Goal: Task Accomplishment & Management: Manage account settings

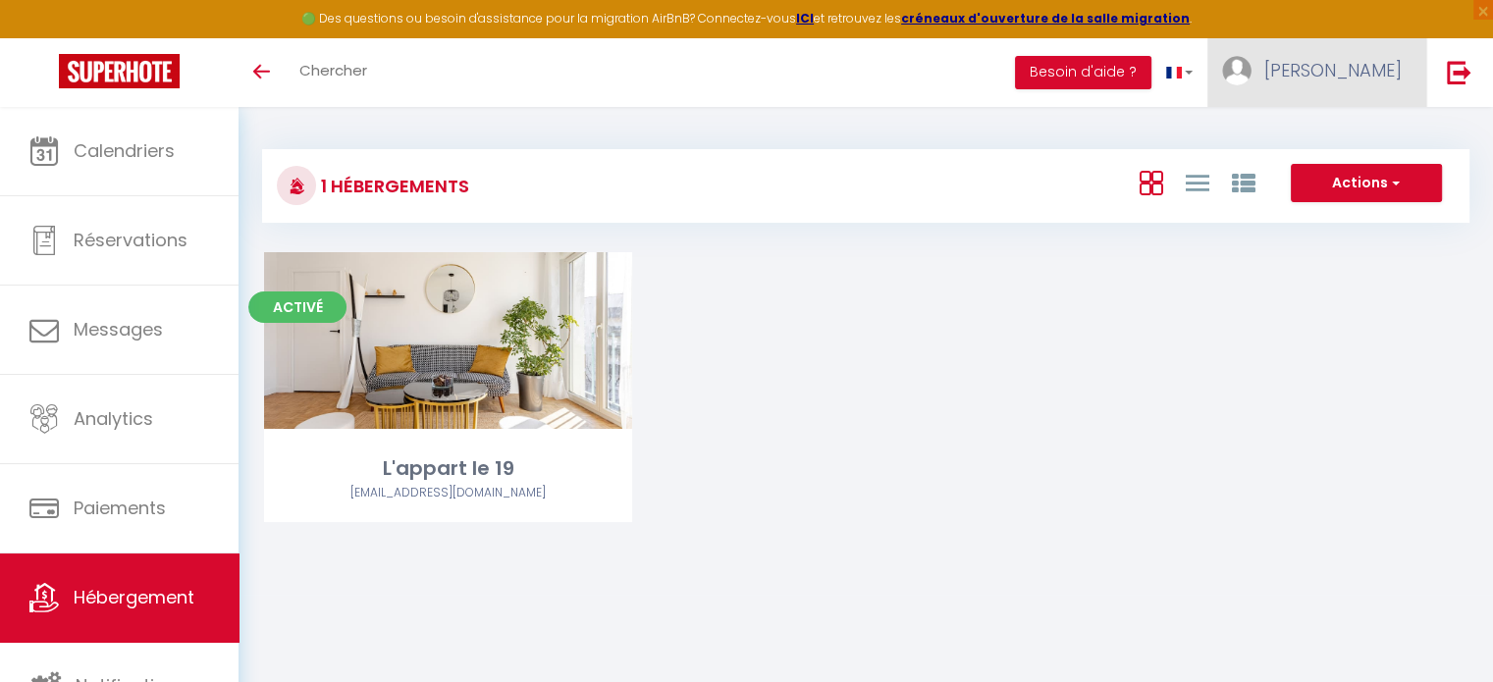
click at [1328, 67] on link "[PERSON_NAME]" at bounding box center [1316, 72] width 219 height 69
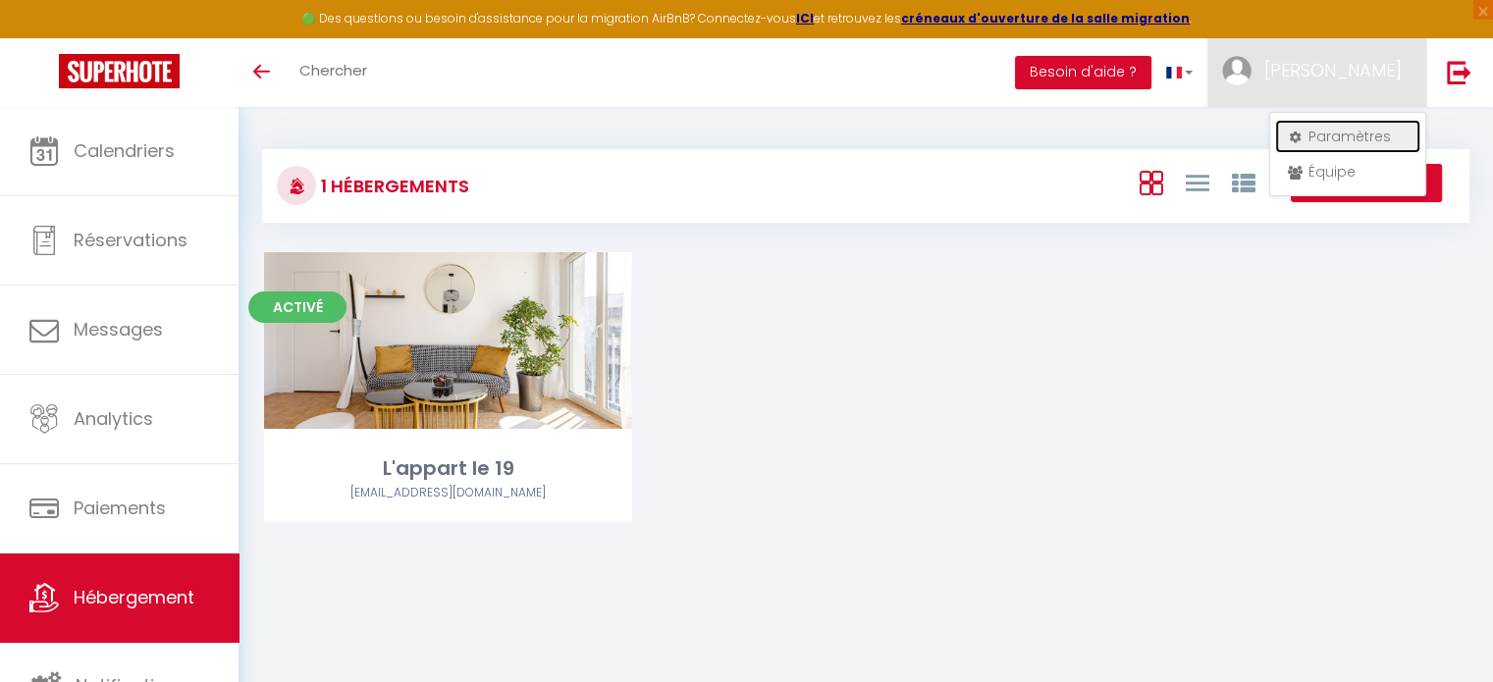
click at [1331, 138] on link "Paramètres" at bounding box center [1347, 136] width 145 height 33
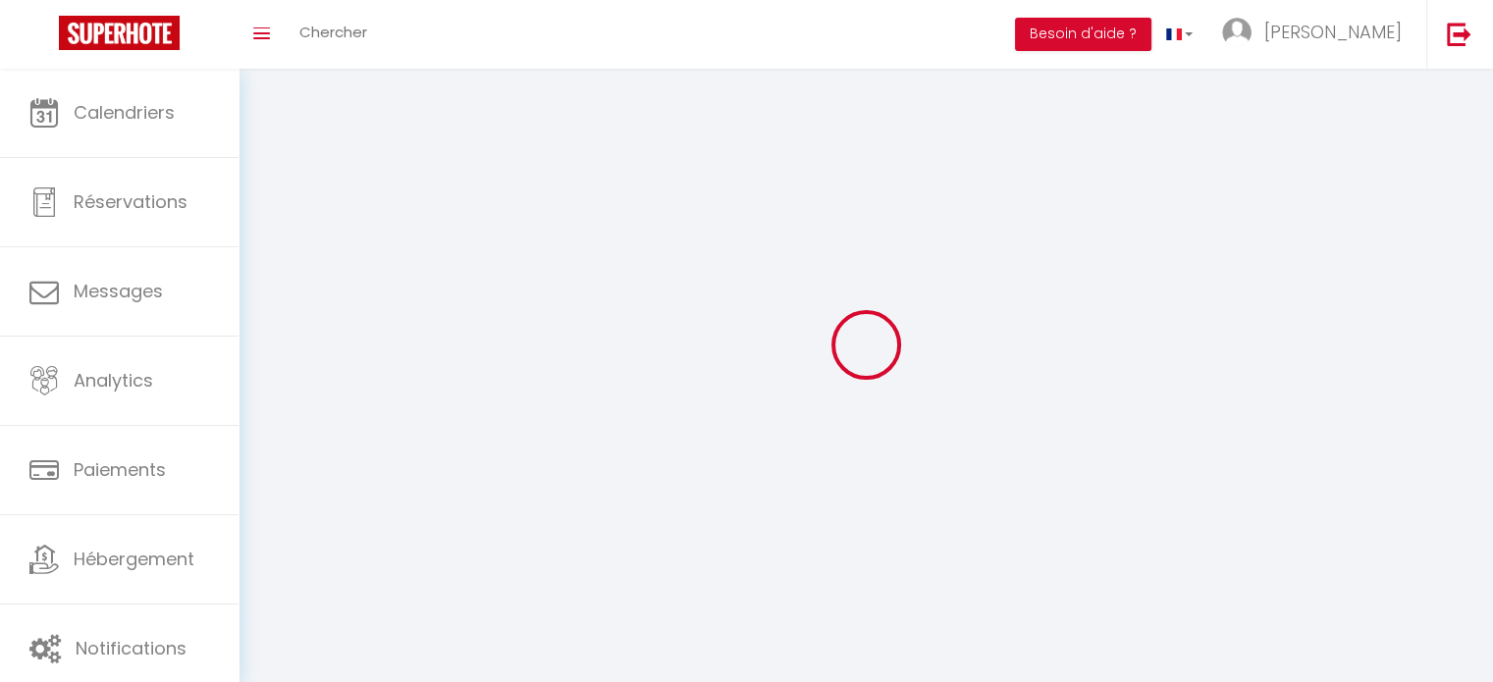
select select
type input "[PERSON_NAME]"
type input "breuil"
type input "0667335386"
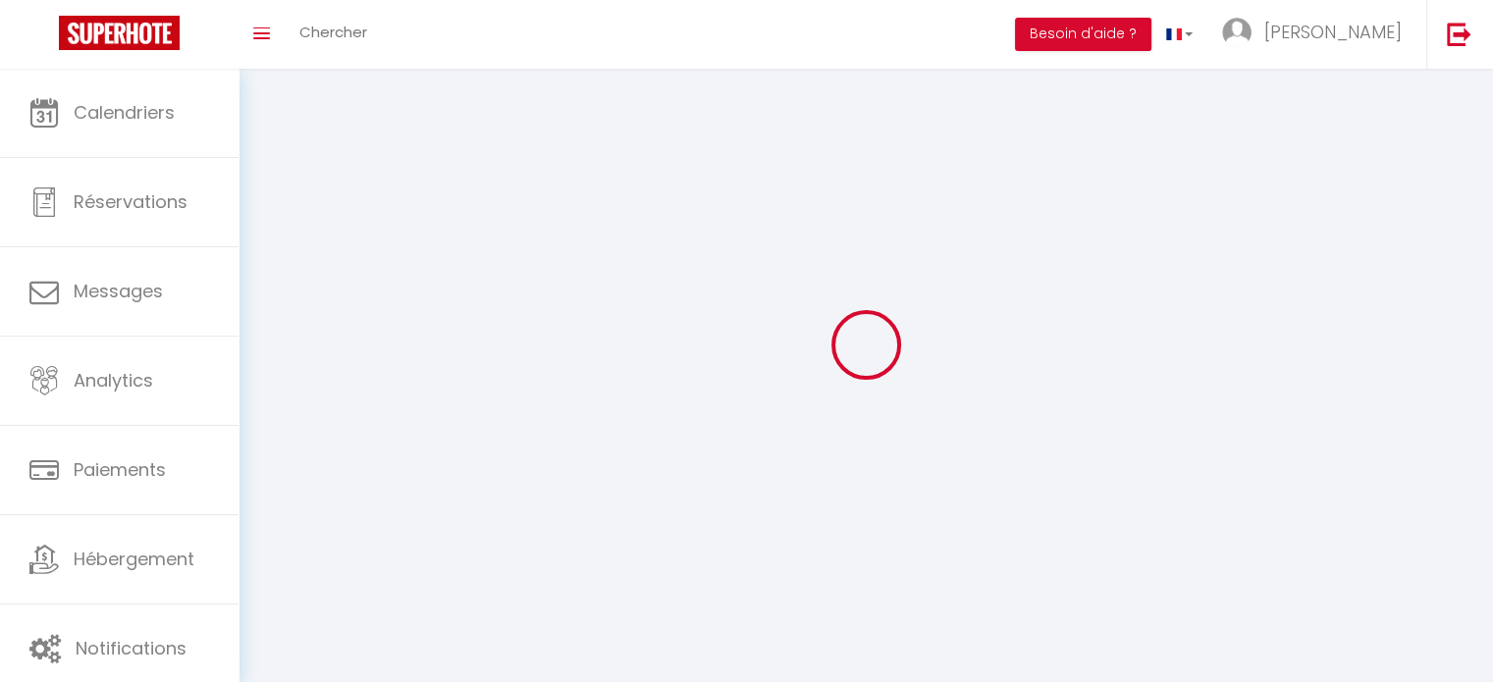
type input "[STREET_ADDRESS][GEOGRAPHIC_DATA]"
type input "63830"
type input "durtol"
select select "28"
type input "fNUwsfOYJw1UW3AVZ6E28ATco"
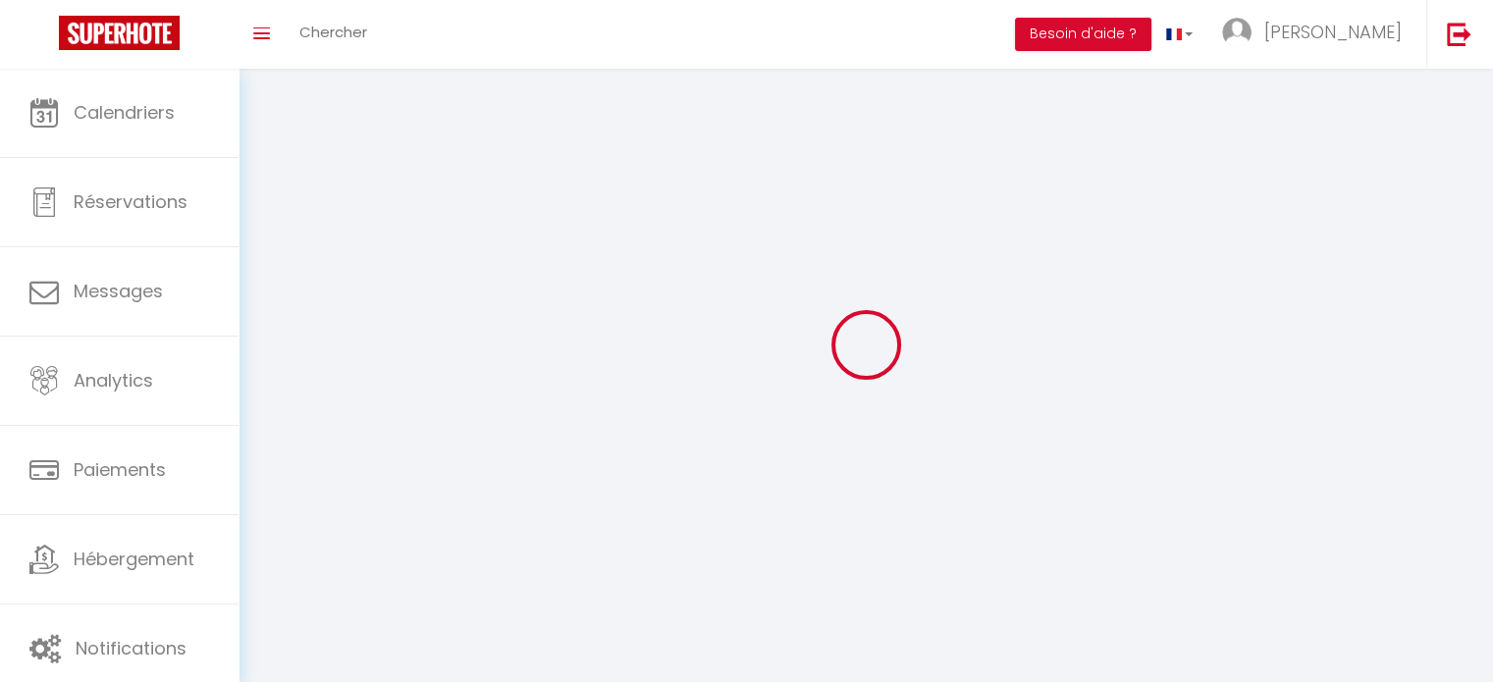
type input "nUpxMGNOpZ3qv1wgK7UfHx8qr"
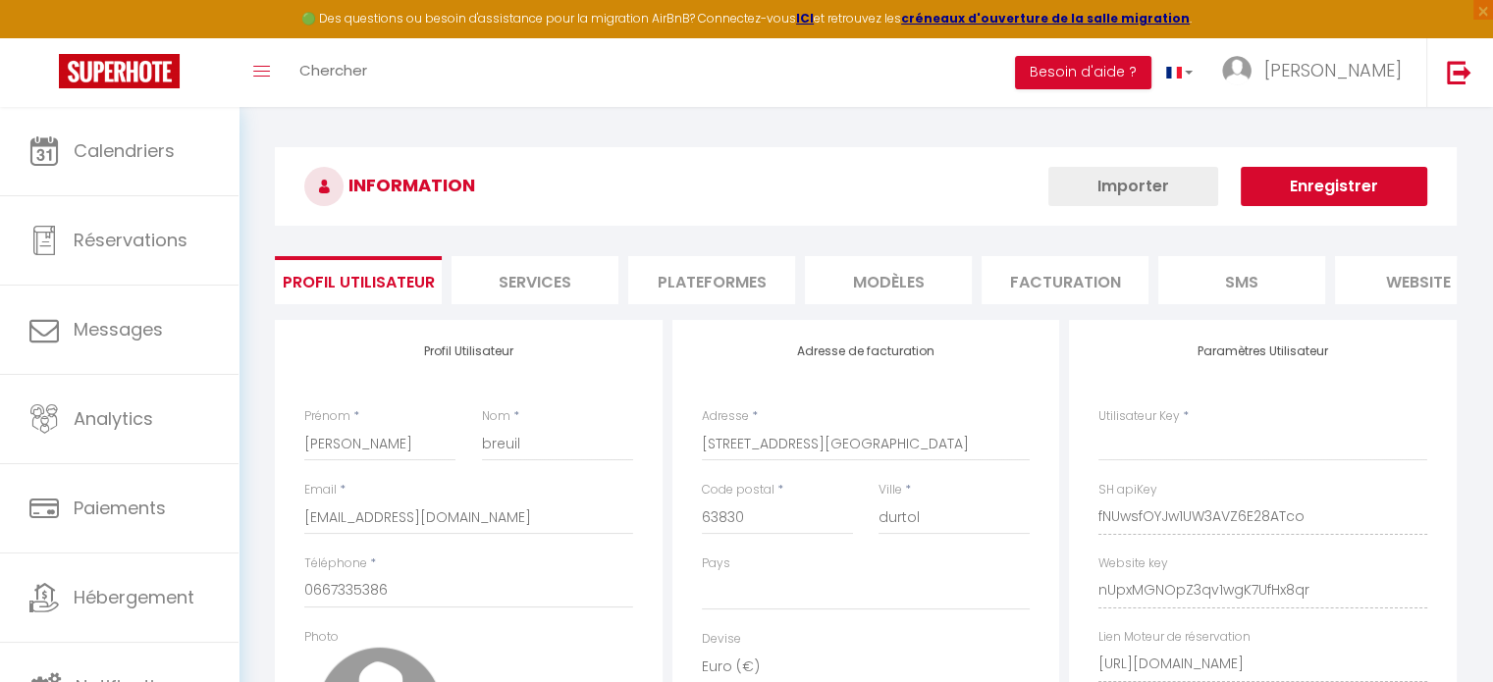
type input "fNUwsfOYJw1UW3AVZ6E28ATco"
type input "nUpxMGNOpZ3qv1wgK7UfHx8qr"
type input "[URL][DOMAIN_NAME]"
select select "fr"
click at [697, 285] on li "Plateformes" at bounding box center [711, 280] width 167 height 48
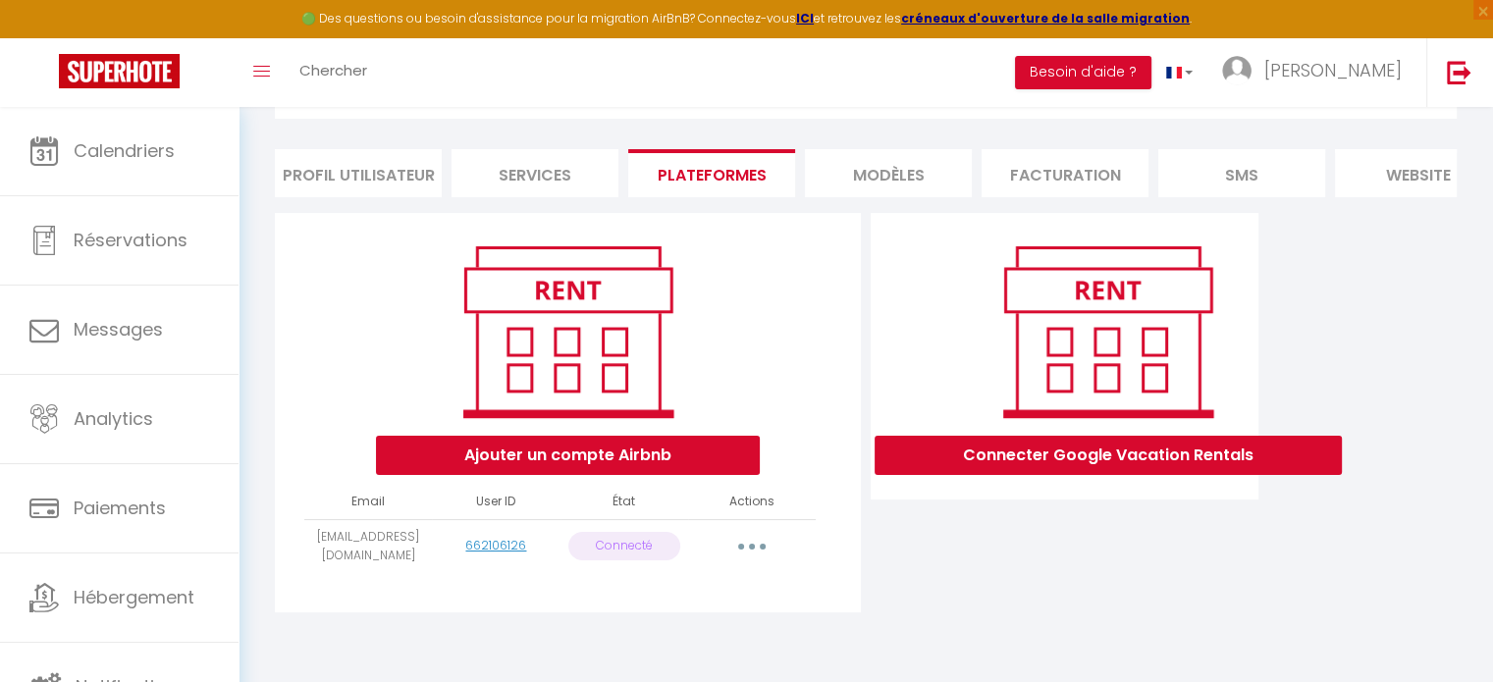
scroll to position [118, 0]
click at [758, 548] on button "button" at bounding box center [751, 546] width 55 height 31
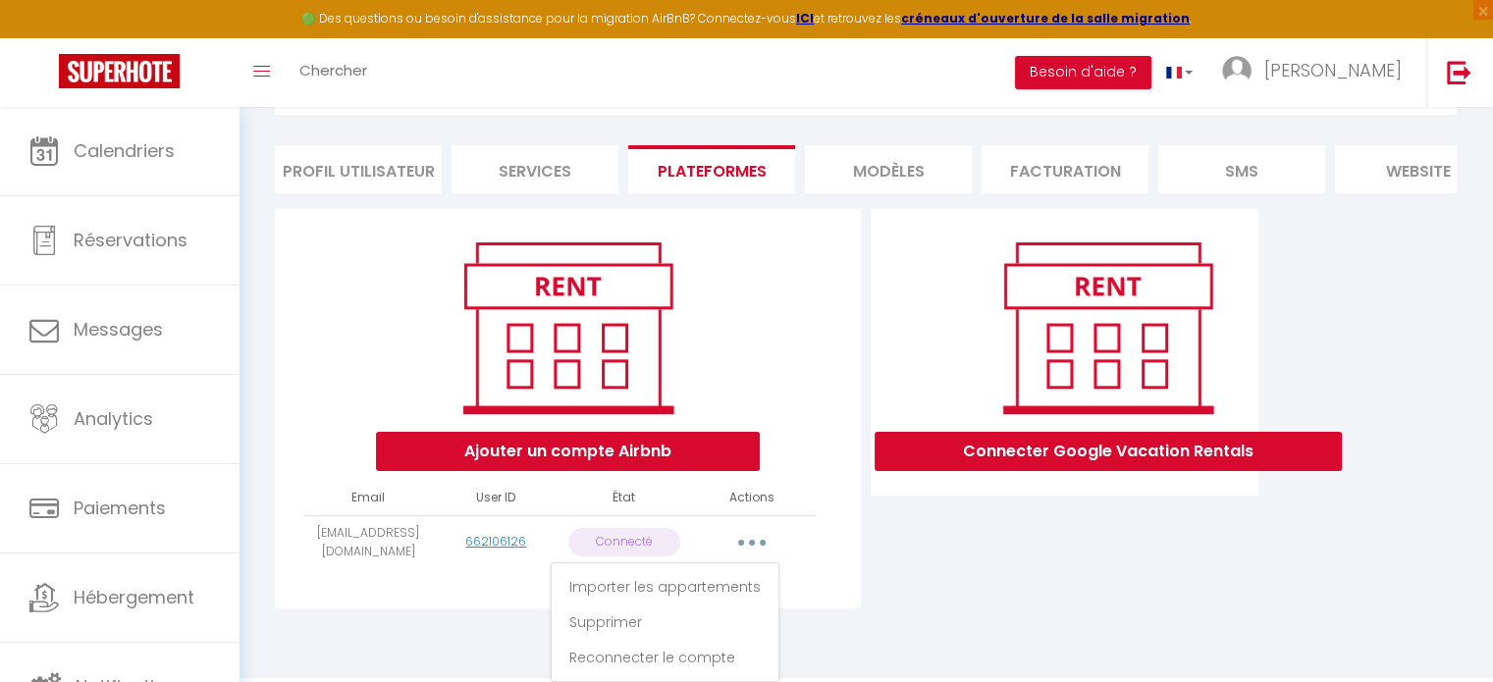
scroll to position [126, 0]
click at [679, 651] on link "Reconnecter le compte" at bounding box center [665, 657] width 217 height 33
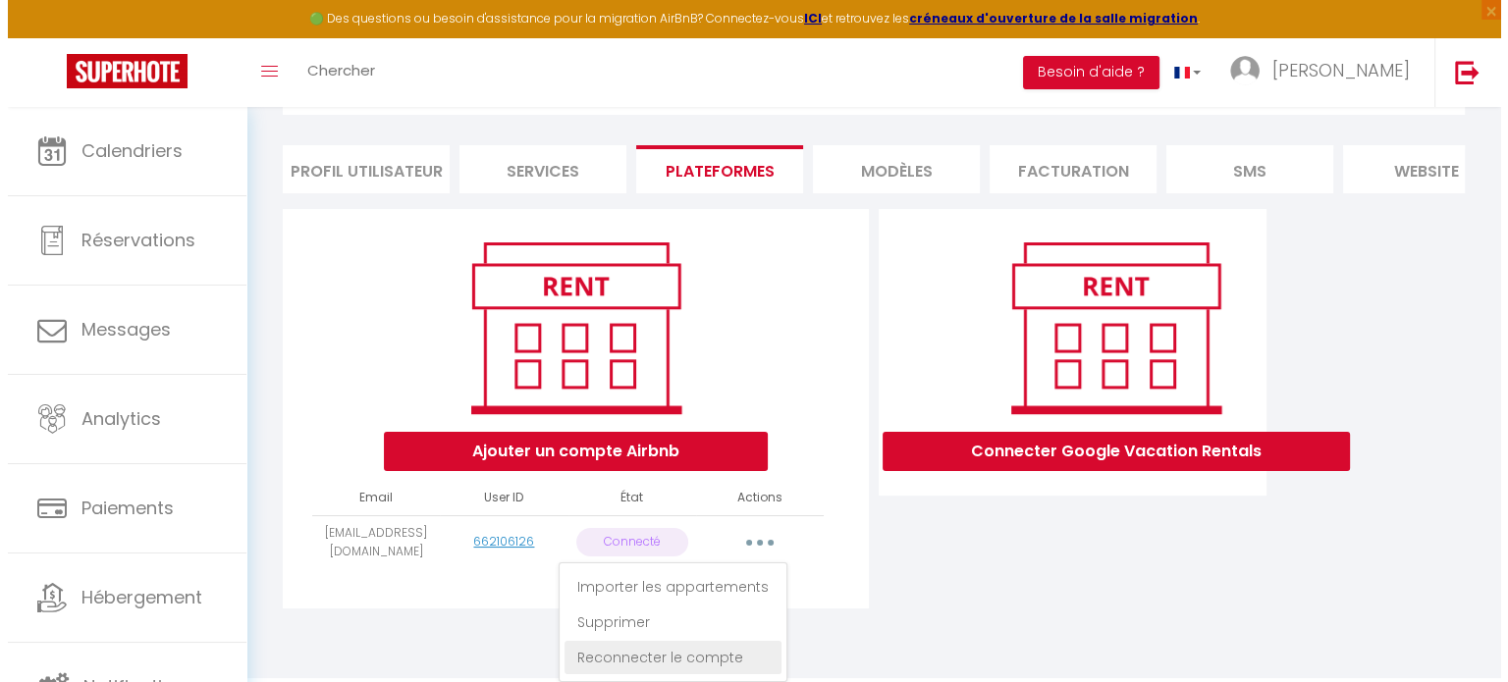
scroll to position [118, 0]
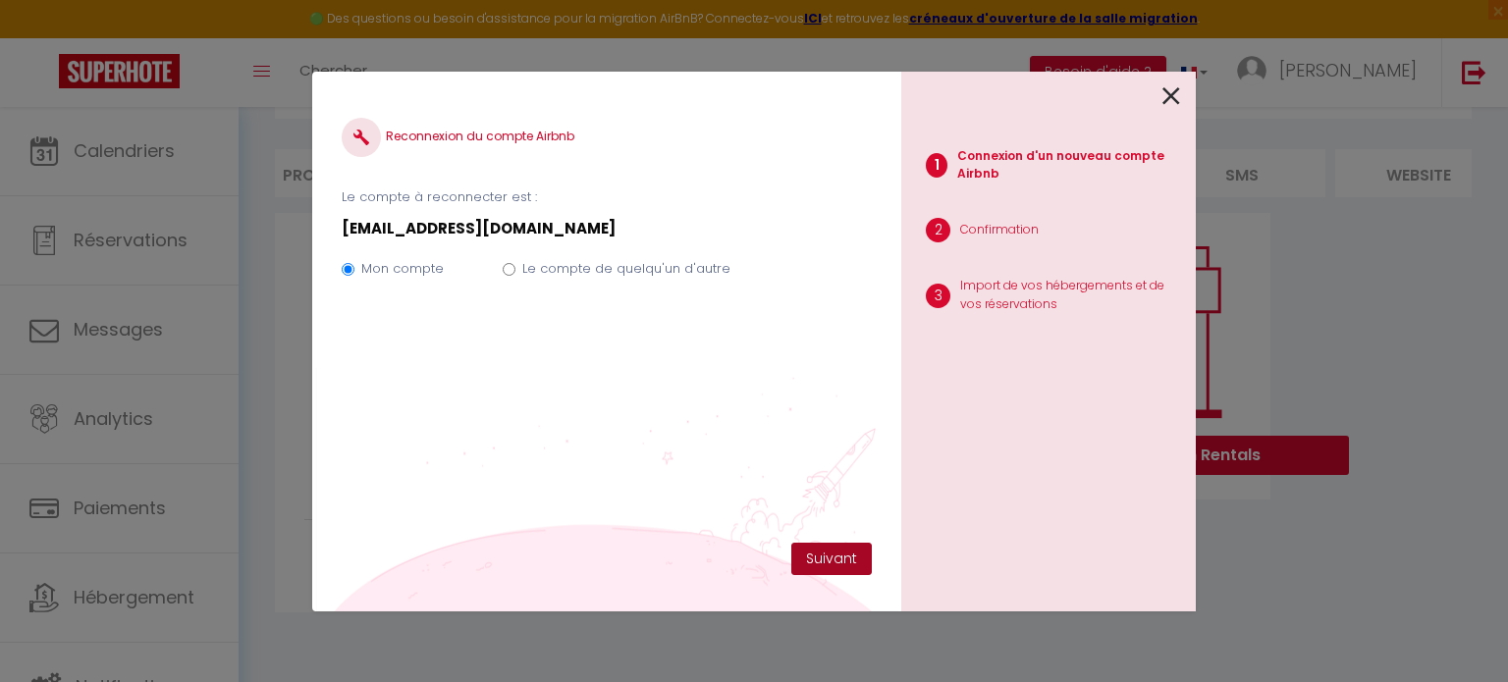
click at [836, 561] on button "Suivant" at bounding box center [831, 559] width 80 height 33
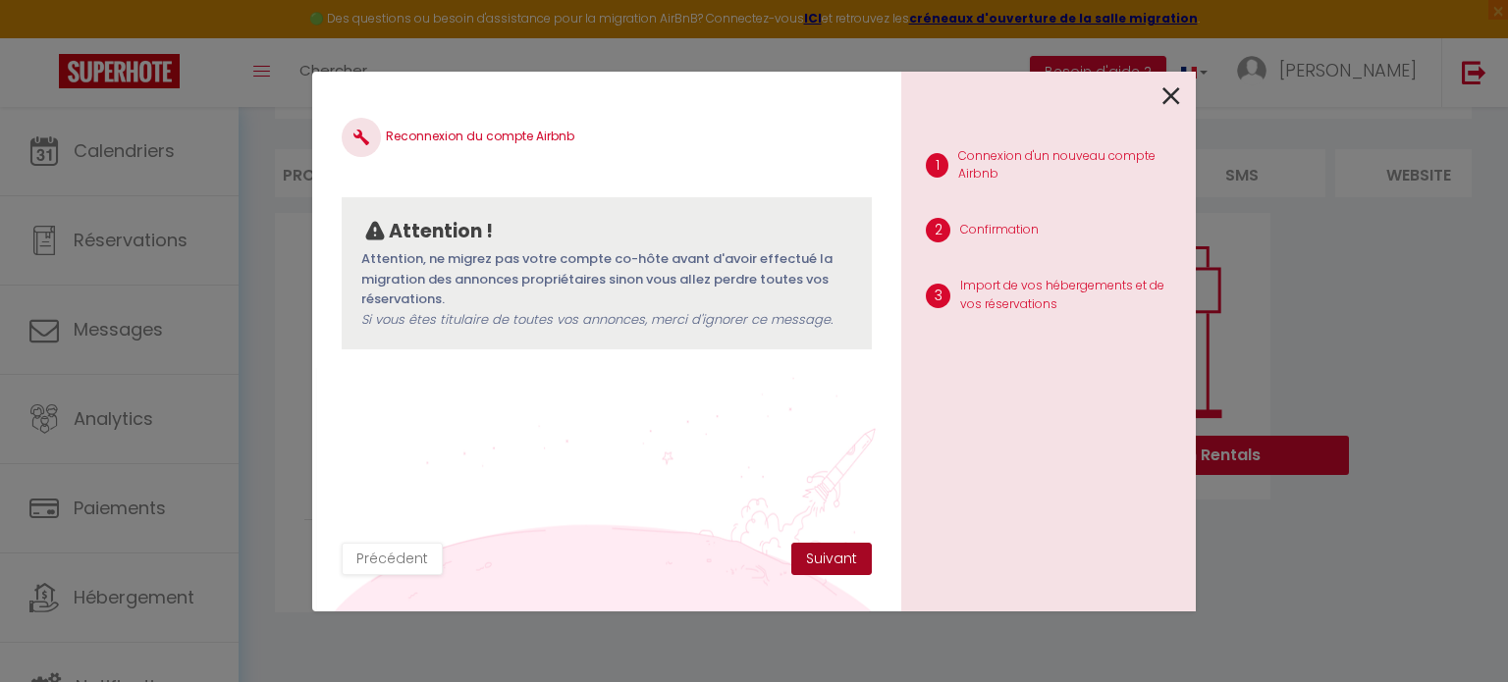
click at [828, 559] on button "Suivant" at bounding box center [831, 559] width 80 height 33
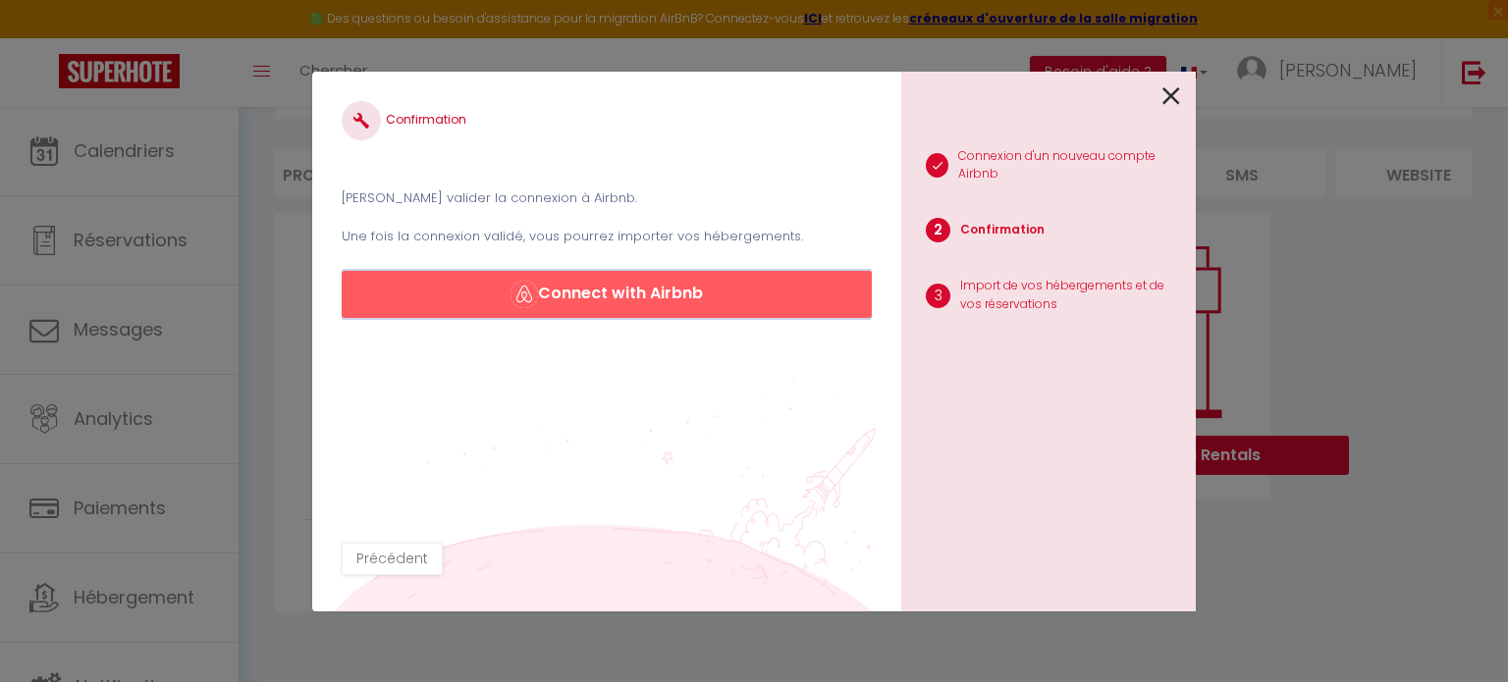
click at [598, 294] on button "Connect with Airbnb" at bounding box center [607, 294] width 530 height 47
click at [1169, 82] on icon at bounding box center [1171, 95] width 18 height 29
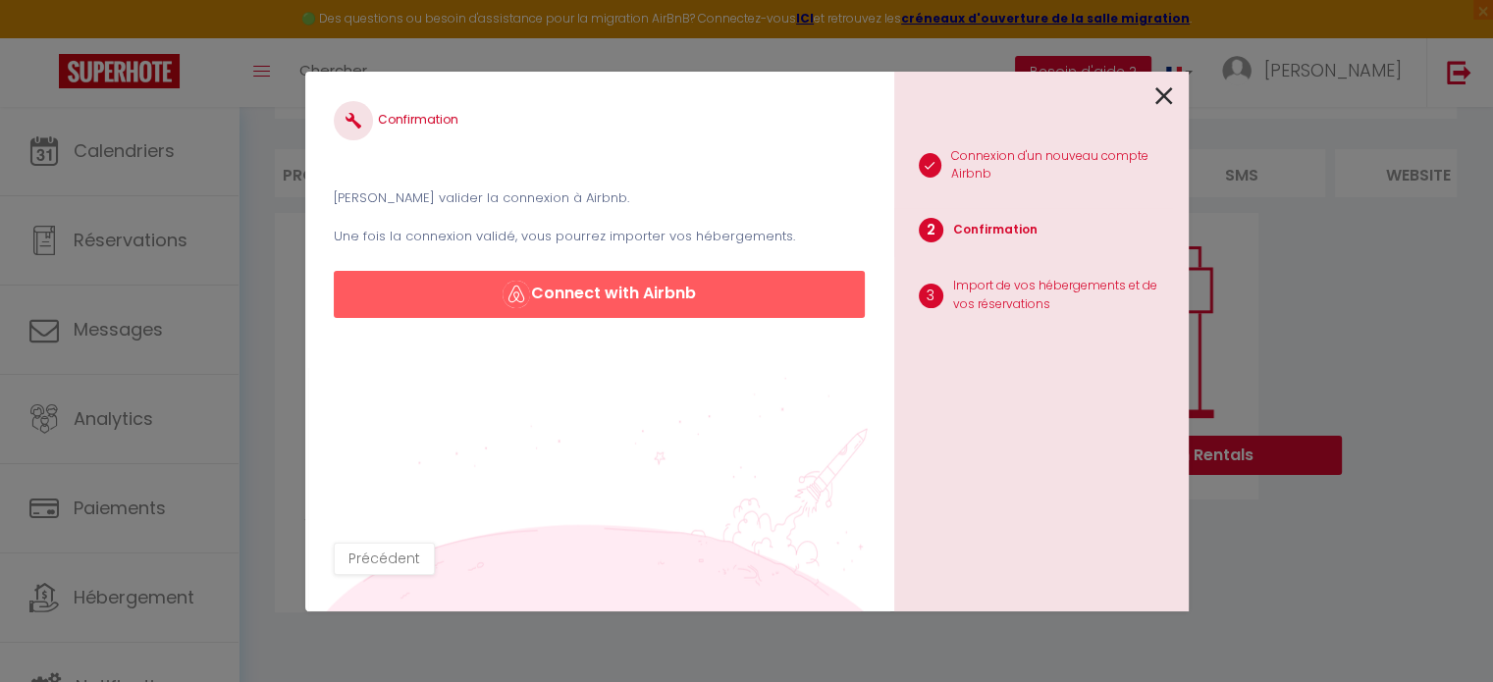
click at [1151, 81] on button "Besoin d'aide ?" at bounding box center [1083, 72] width 136 height 33
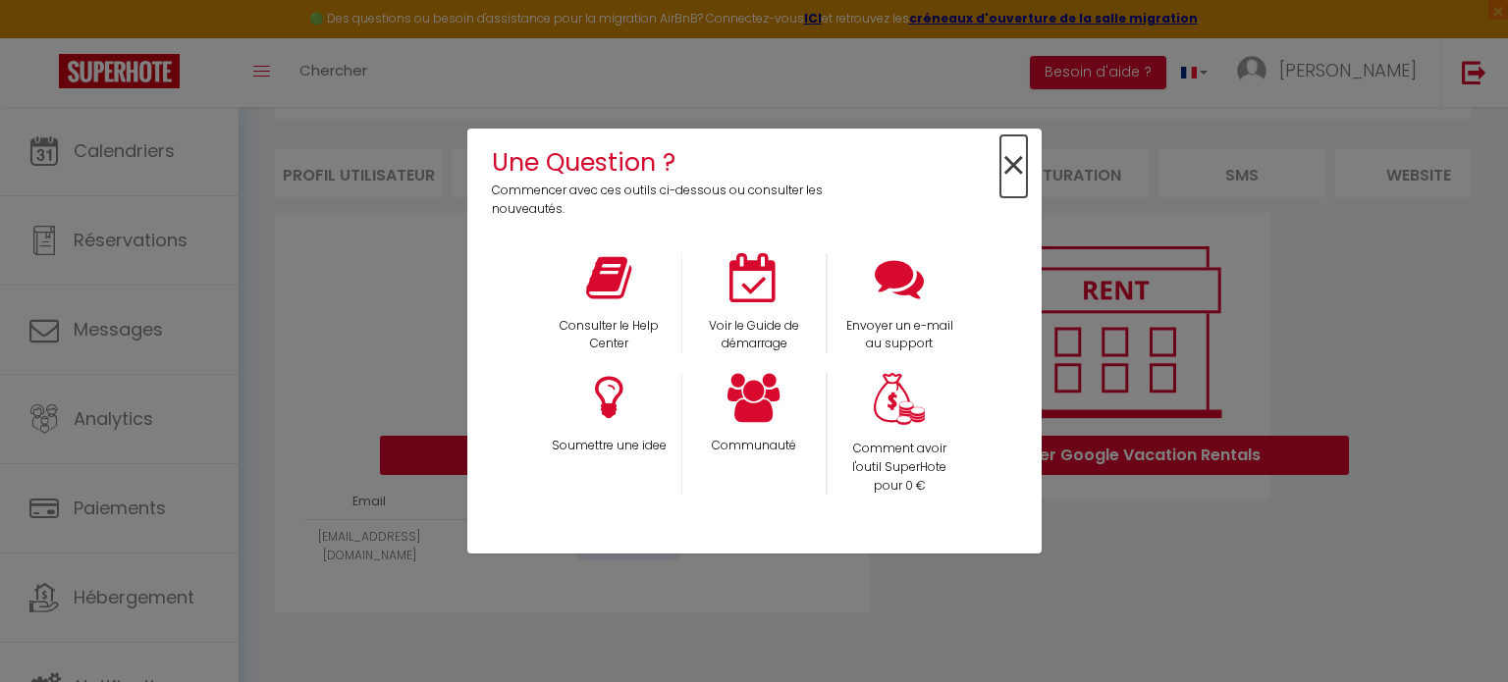
click at [1024, 159] on span "×" at bounding box center [1013, 166] width 27 height 62
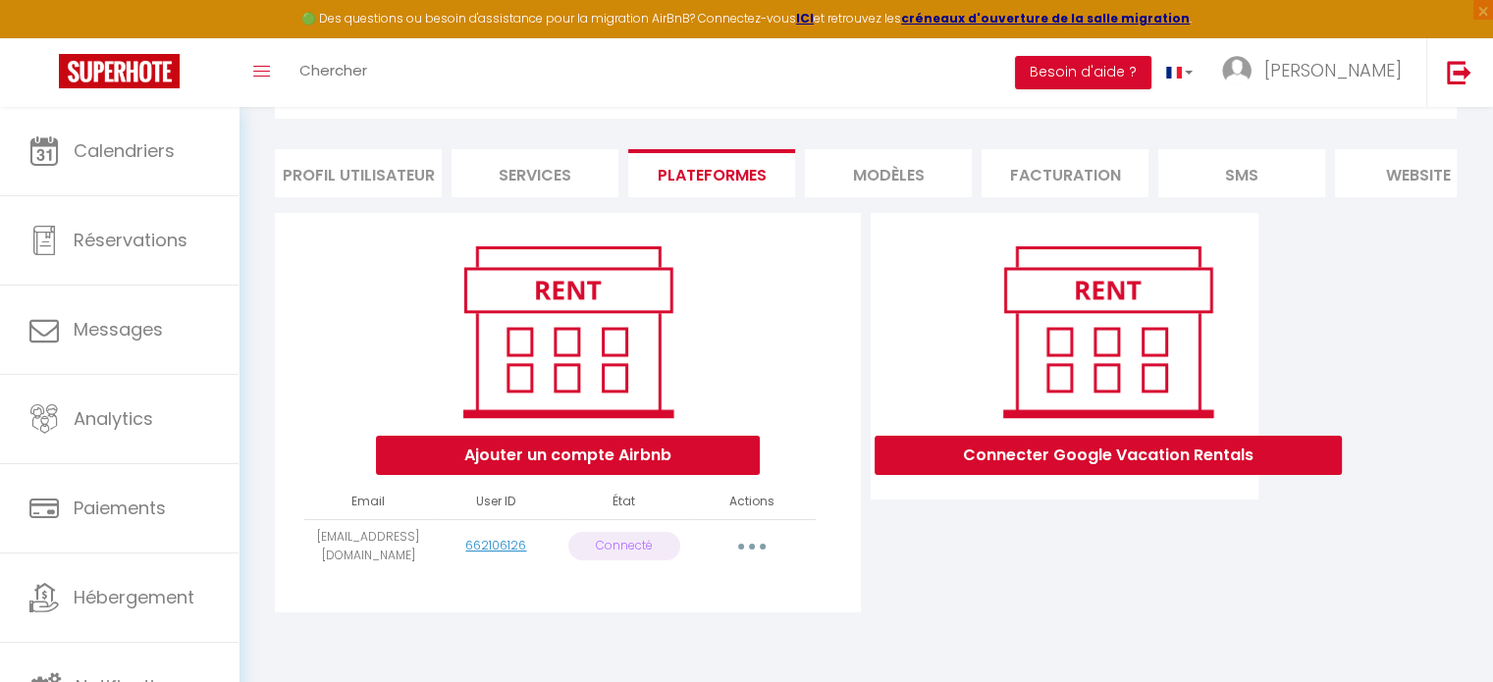
click at [757, 549] on button "button" at bounding box center [751, 546] width 55 height 31
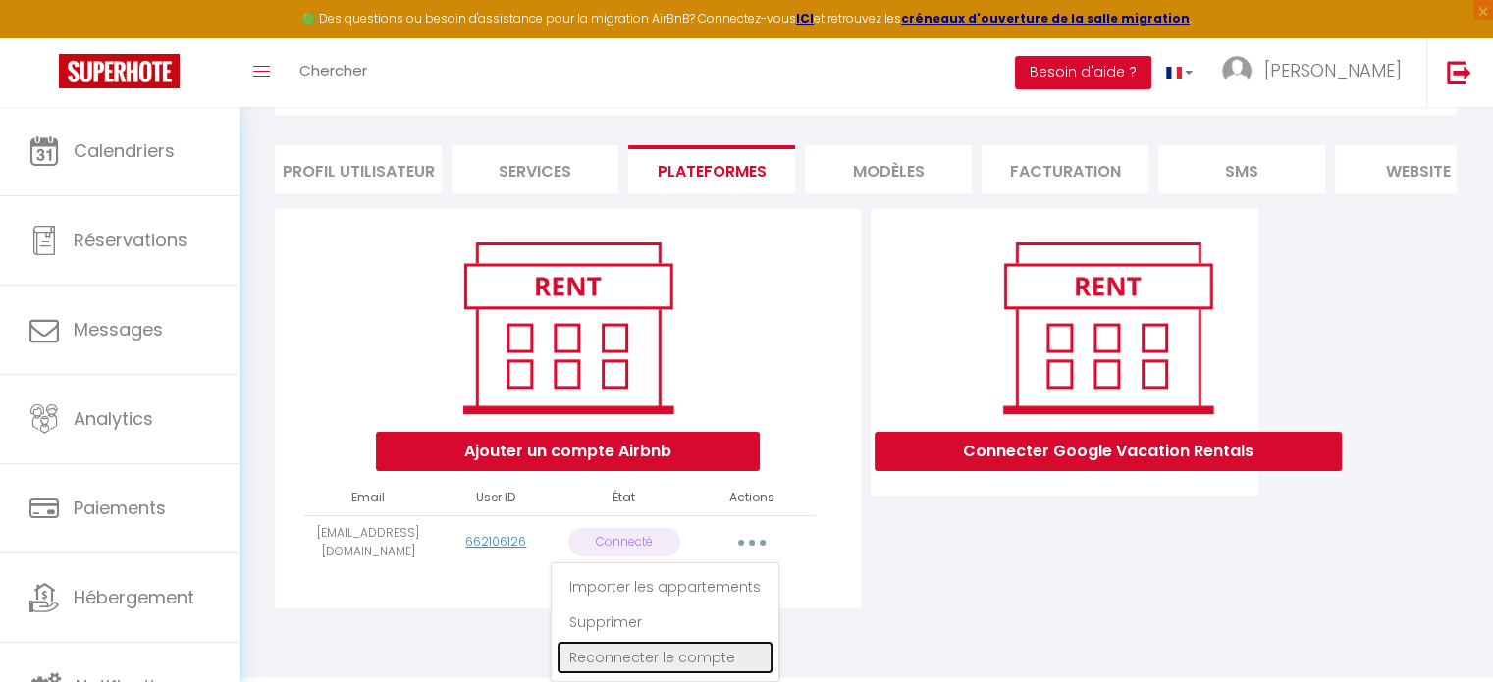
click at [681, 658] on link "Reconnecter le compte" at bounding box center [665, 657] width 217 height 33
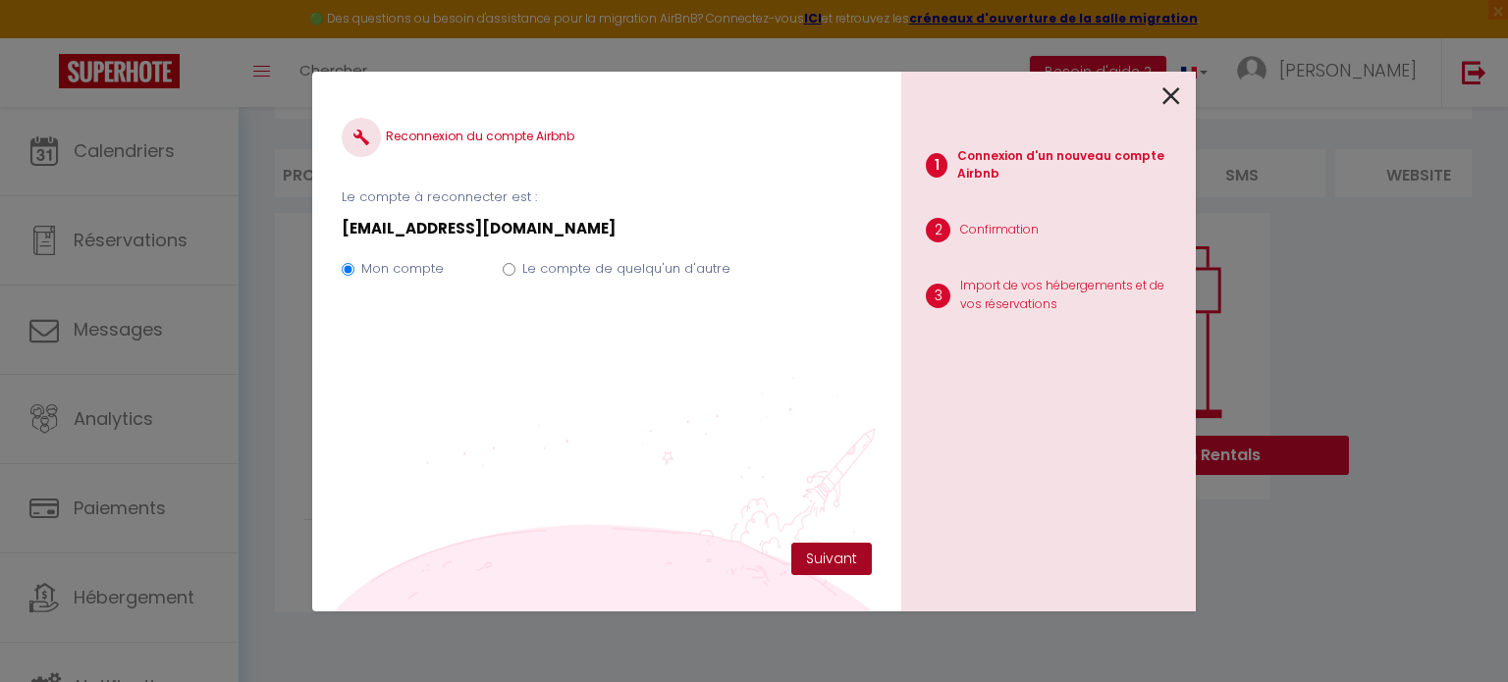
click at [843, 559] on button "Suivant" at bounding box center [831, 559] width 80 height 33
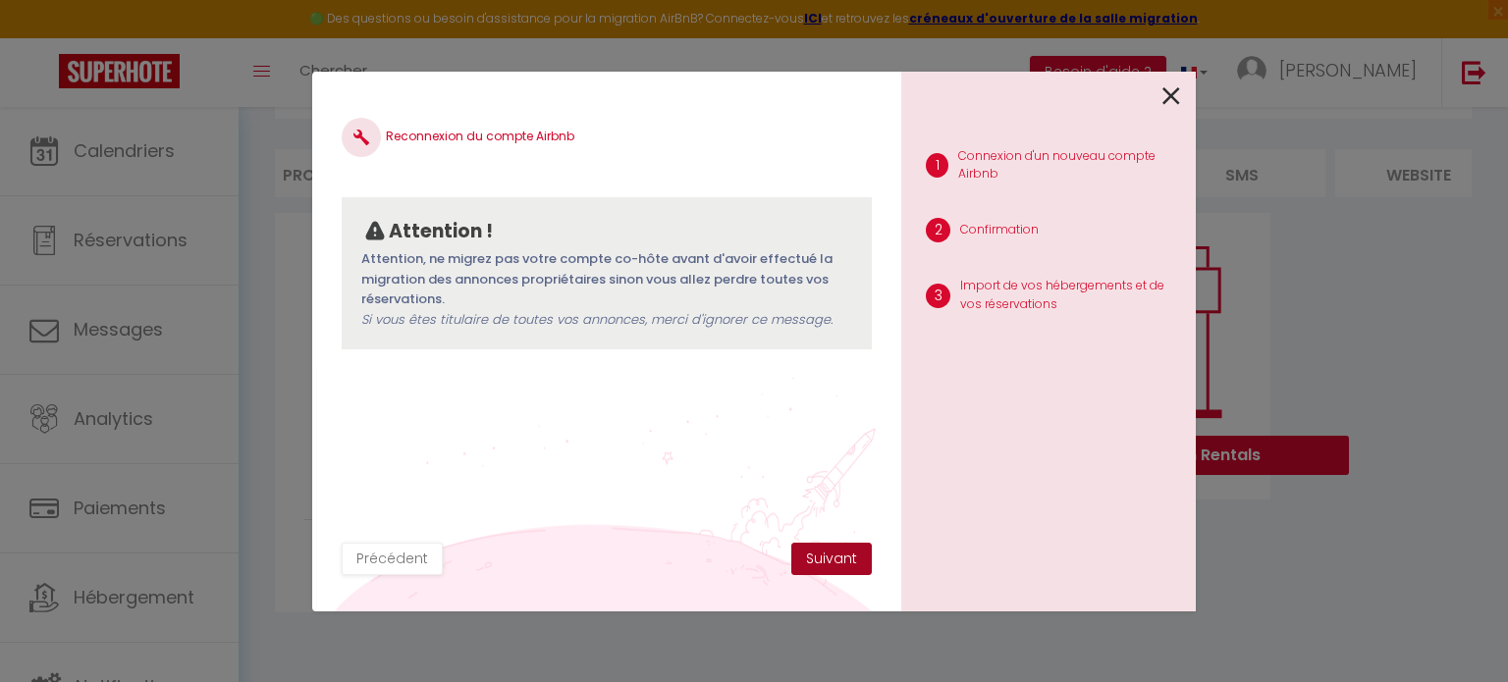
click at [834, 558] on button "Suivant" at bounding box center [831, 559] width 80 height 33
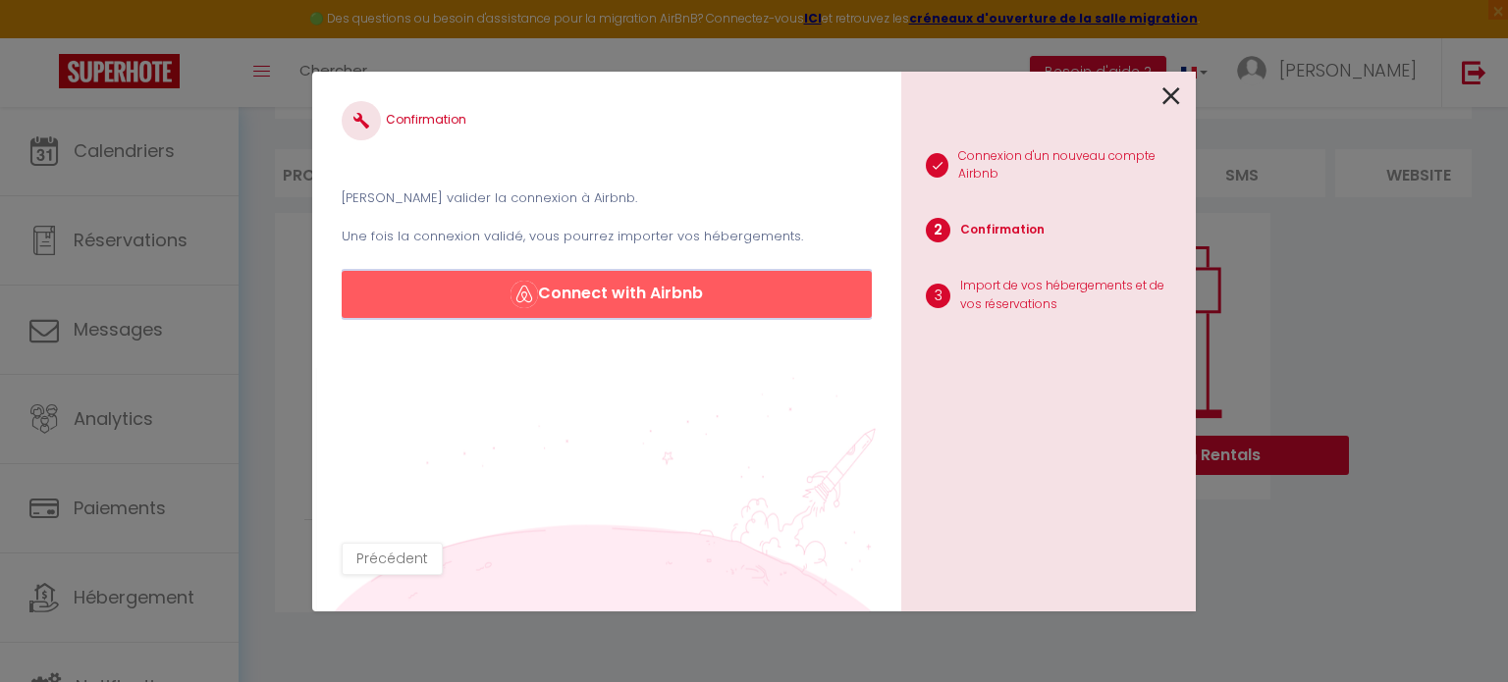
click at [657, 293] on button "Connect with Airbnb" at bounding box center [607, 294] width 530 height 47
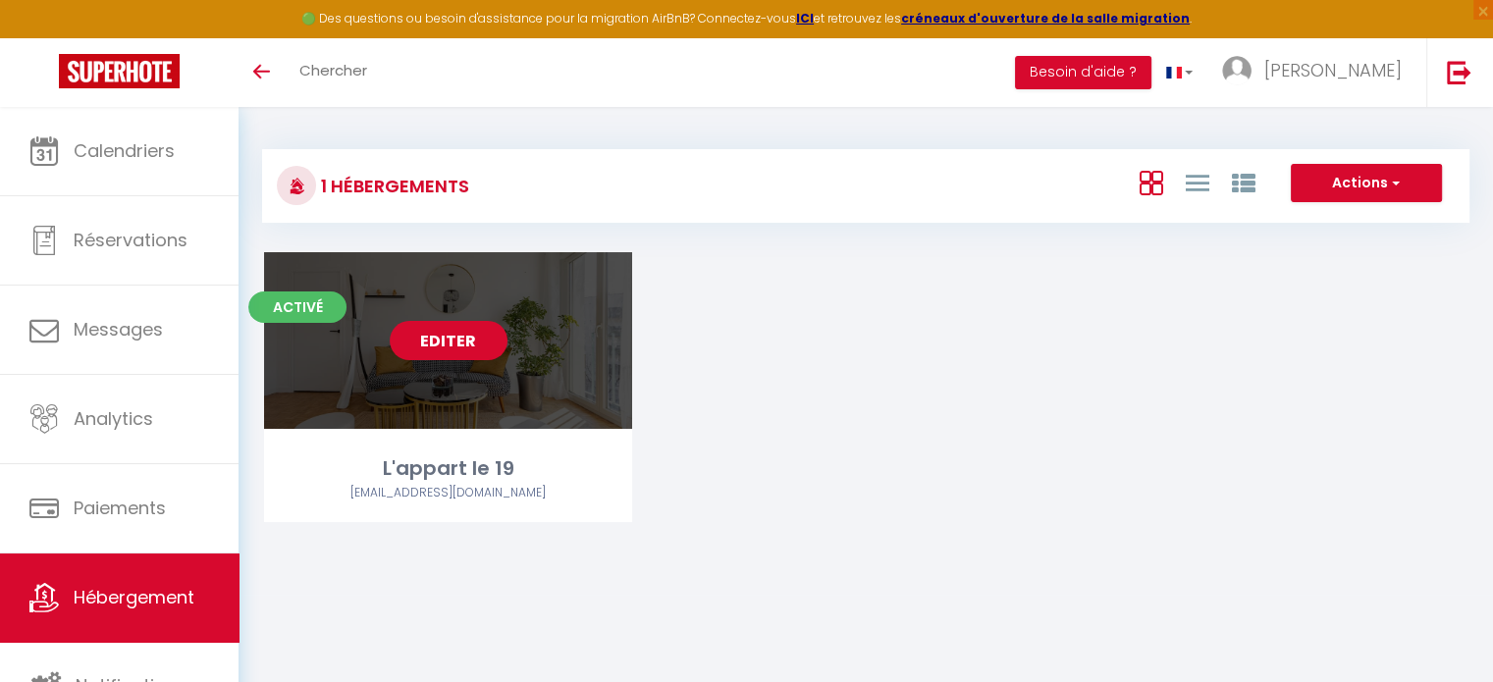
click at [445, 337] on link "Editer" at bounding box center [449, 340] width 118 height 39
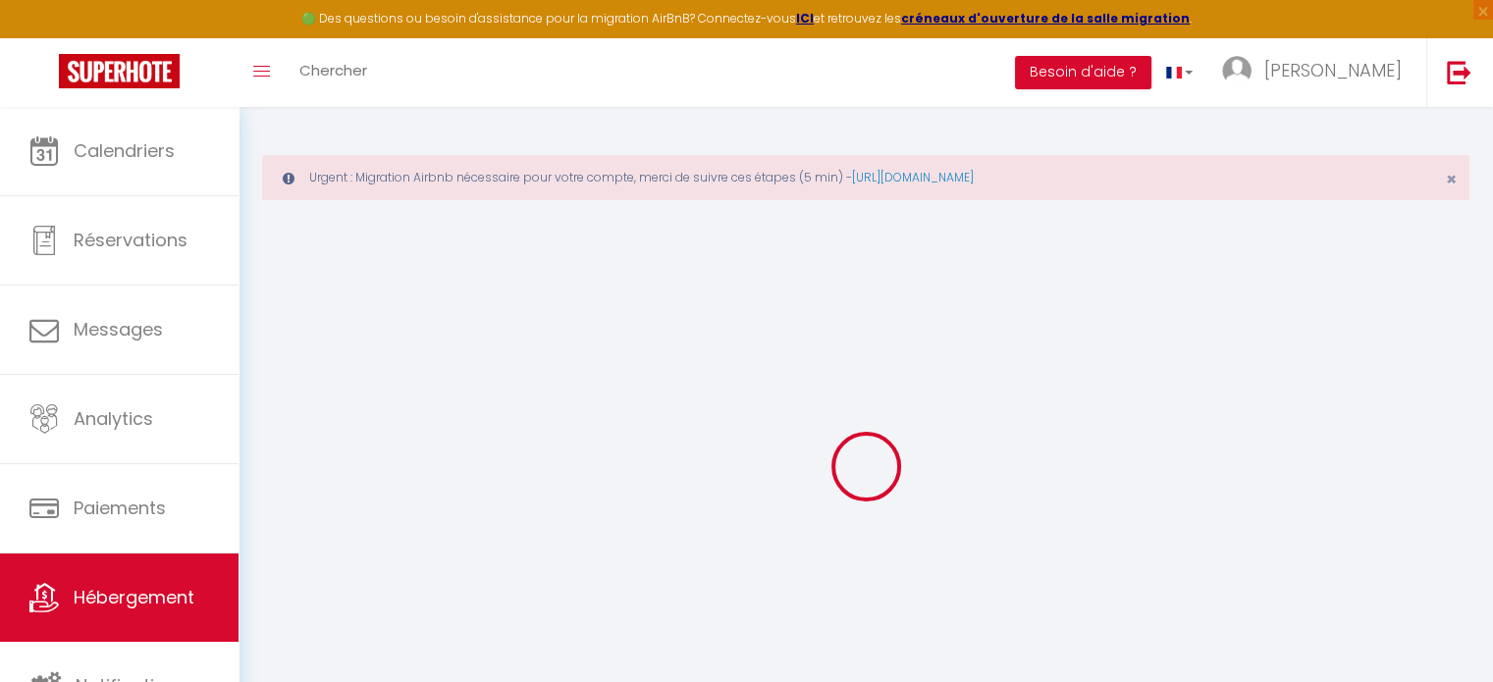
checkbox input "false"
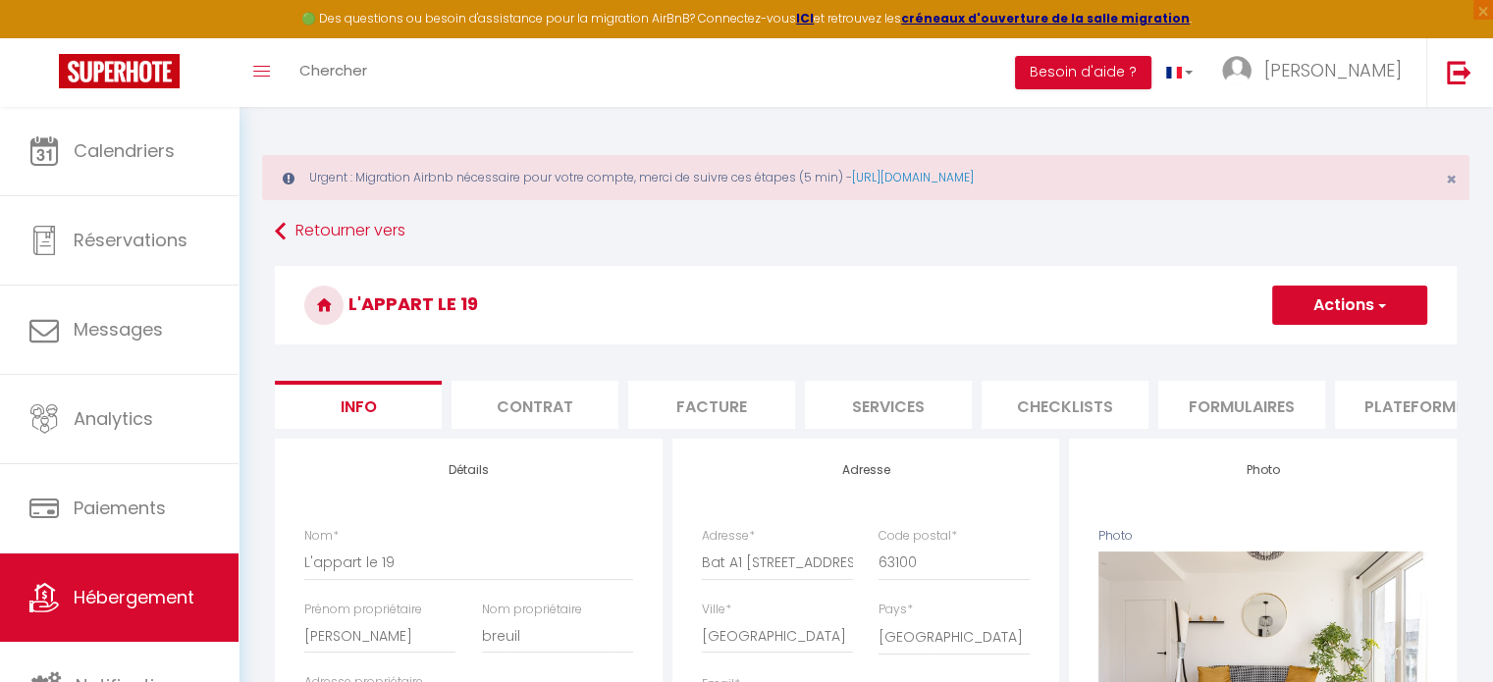
click at [1377, 311] on span "button" at bounding box center [1380, 305] width 13 height 20
drag, startPoint x: 1489, startPoint y: 211, endPoint x: 1495, endPoint y: 270, distance: 59.2
click at [1492, 270] on html "🟢 Des questions ou besoin d'assistance pour la migration AirBnB? Connectez-vous…" at bounding box center [746, 341] width 1493 height 682
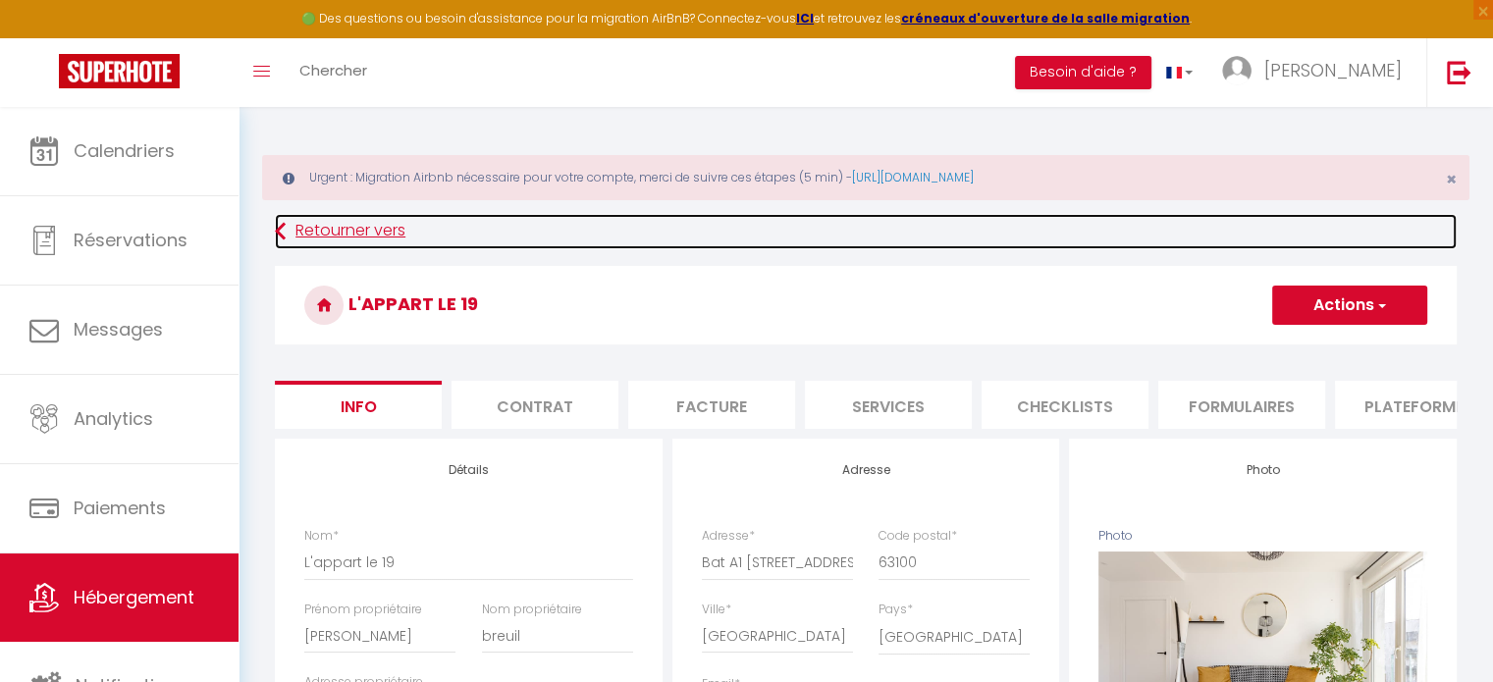
click at [1272, 222] on link "Retourner vers" at bounding box center [866, 231] width 1182 height 35
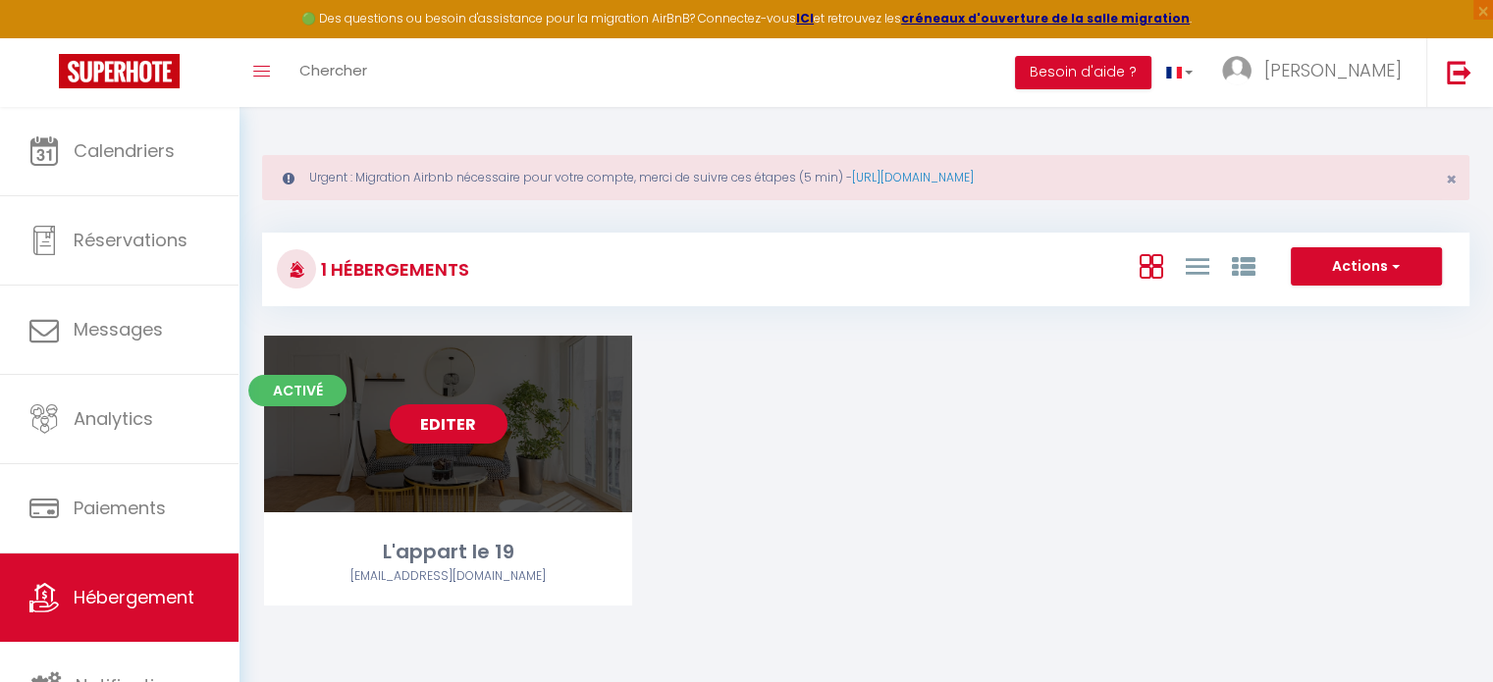
click at [427, 417] on link "Editer" at bounding box center [449, 423] width 118 height 39
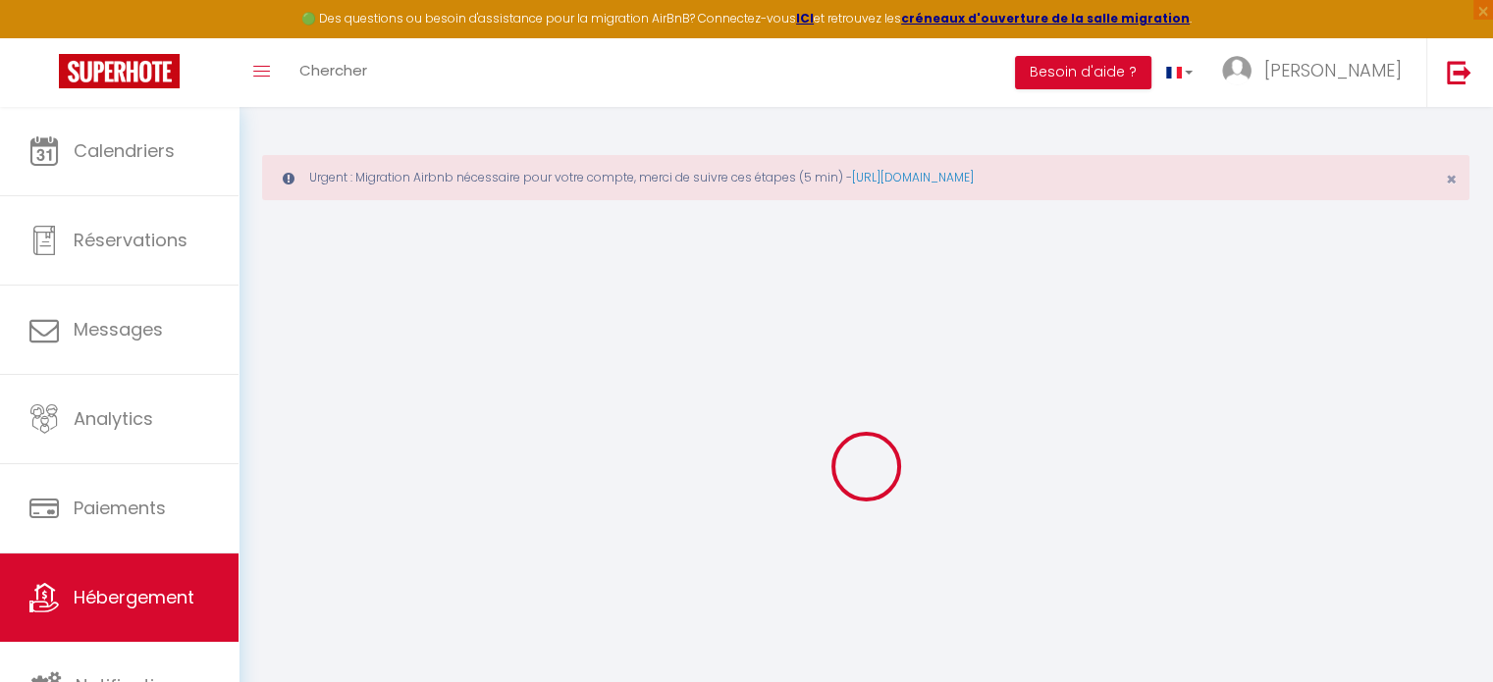
select select "7568-1289611411339423037"
select select "+ 69 %"
select select "+ 10 %"
checkbox input "false"
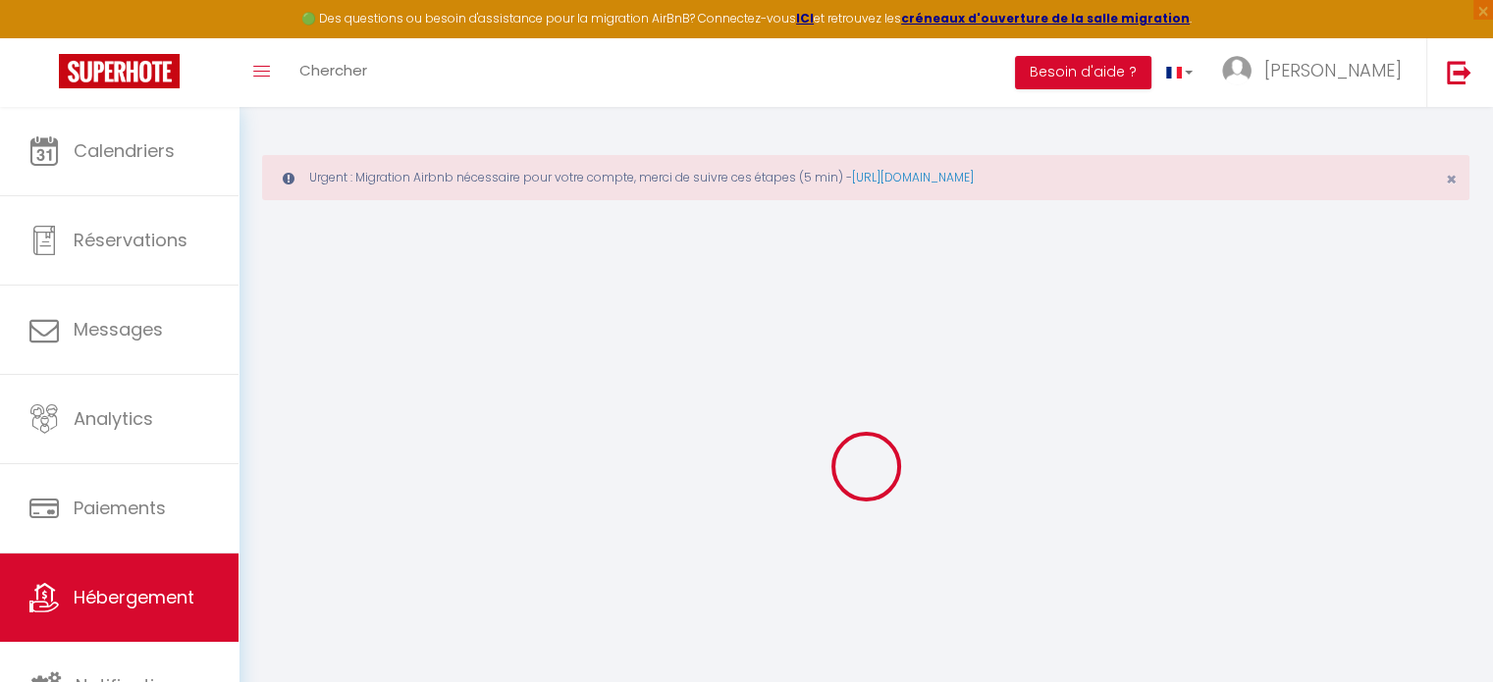
checkbox input "false"
select select "17:00"
select select "21:00"
select select "10:00"
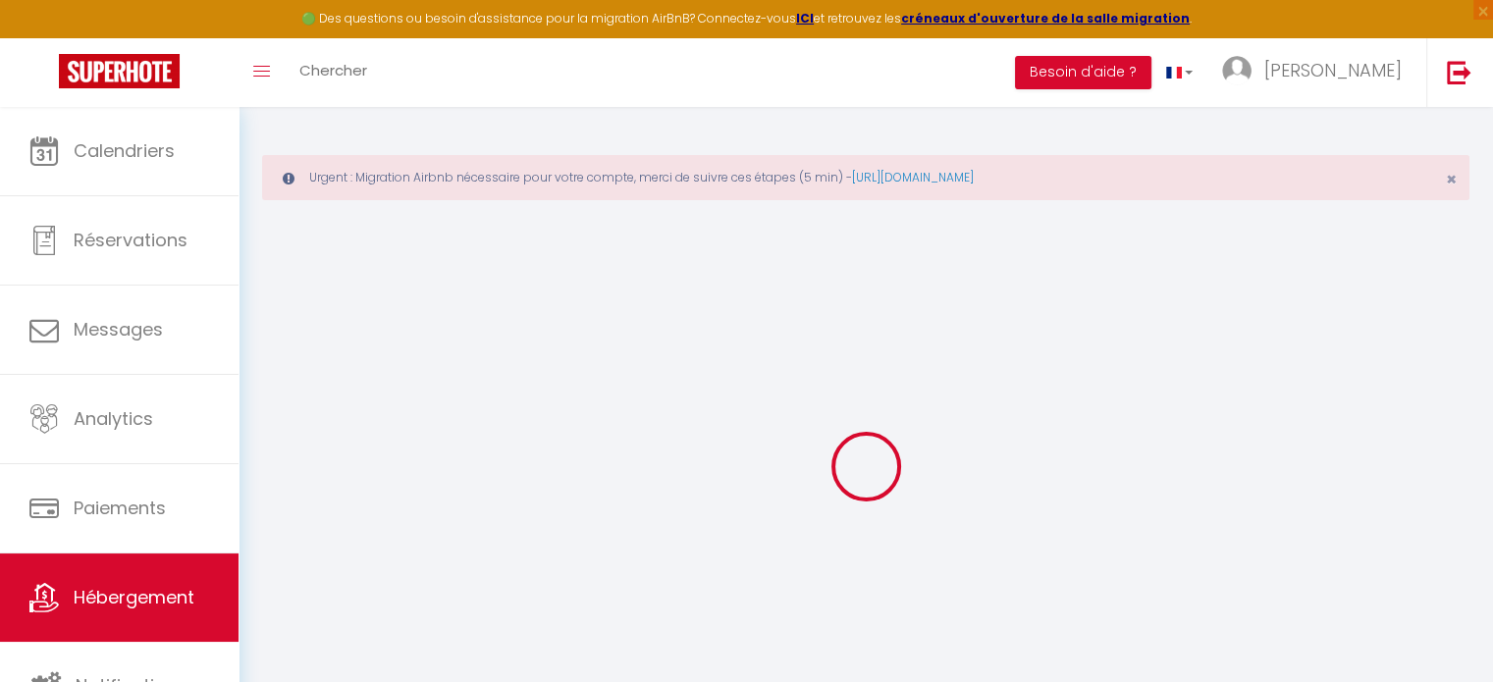
select select "15"
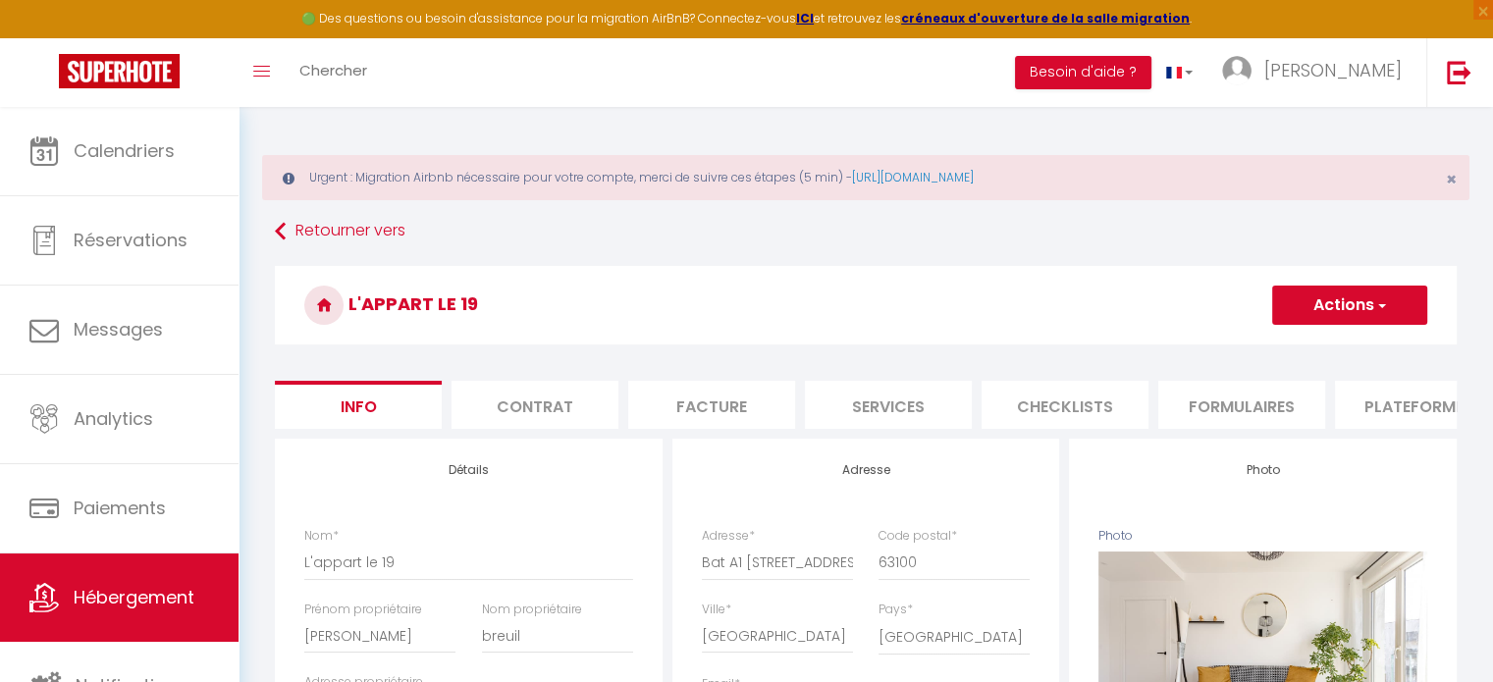
click at [1420, 406] on li "Plateformes" at bounding box center [1418, 405] width 167 height 48
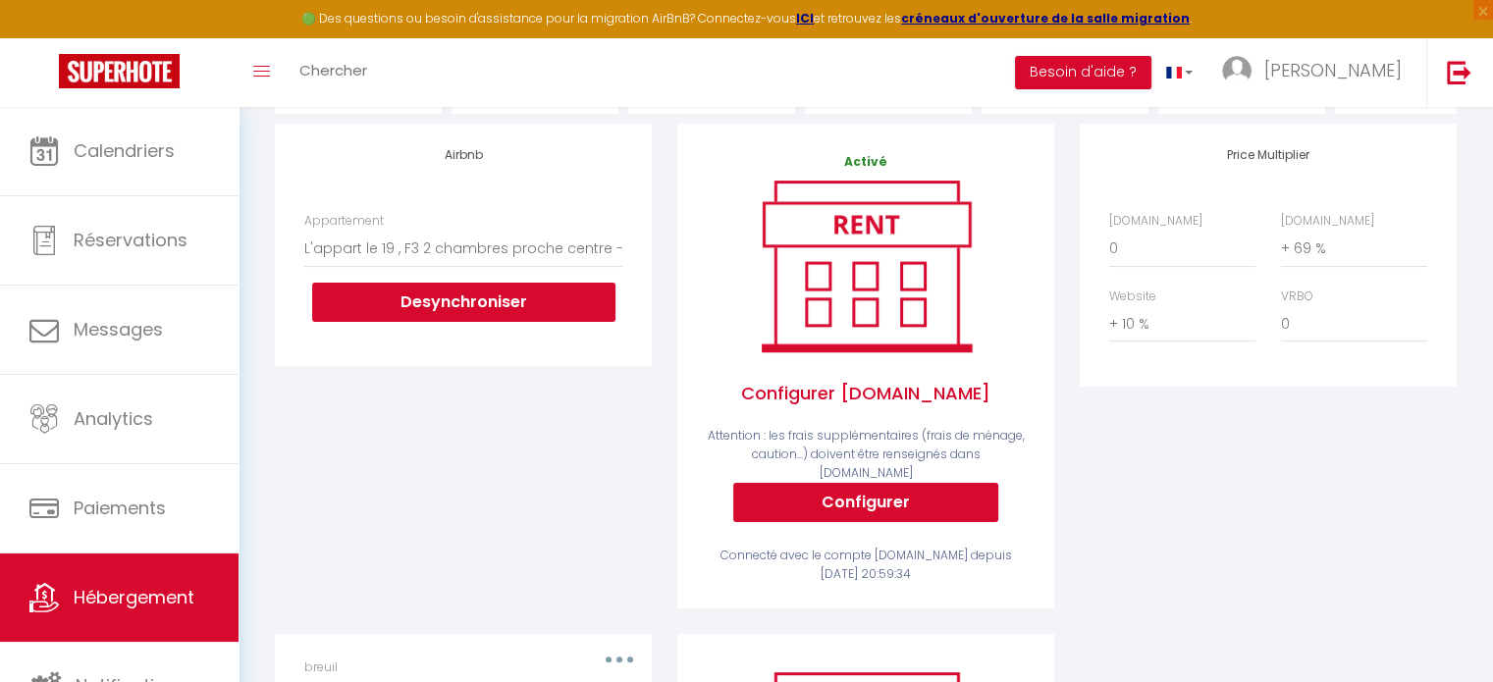
scroll to position [314, 0]
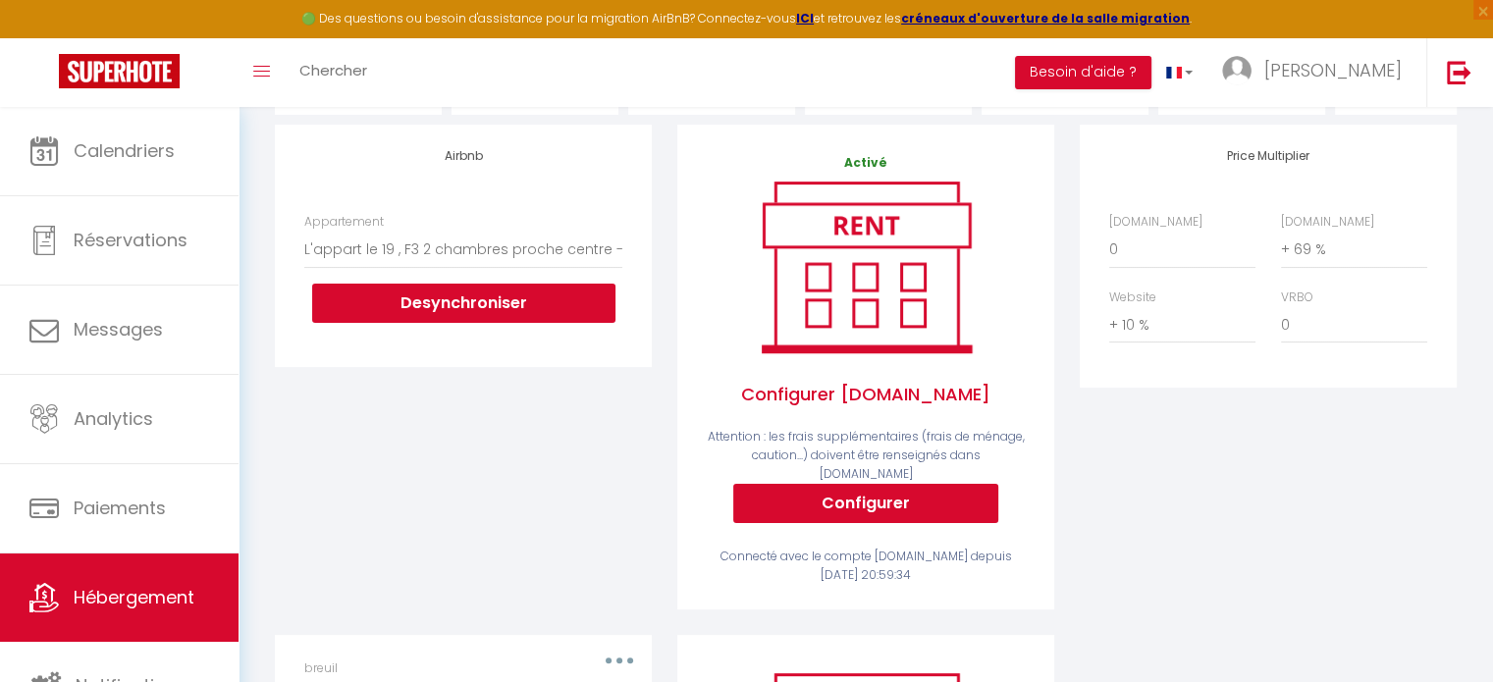
click at [439, 205] on div "Airbnb Appartement L'appart le 19 , F3 2 chambres proche centre - laurentjeancl…" at bounding box center [463, 245] width 377 height 241
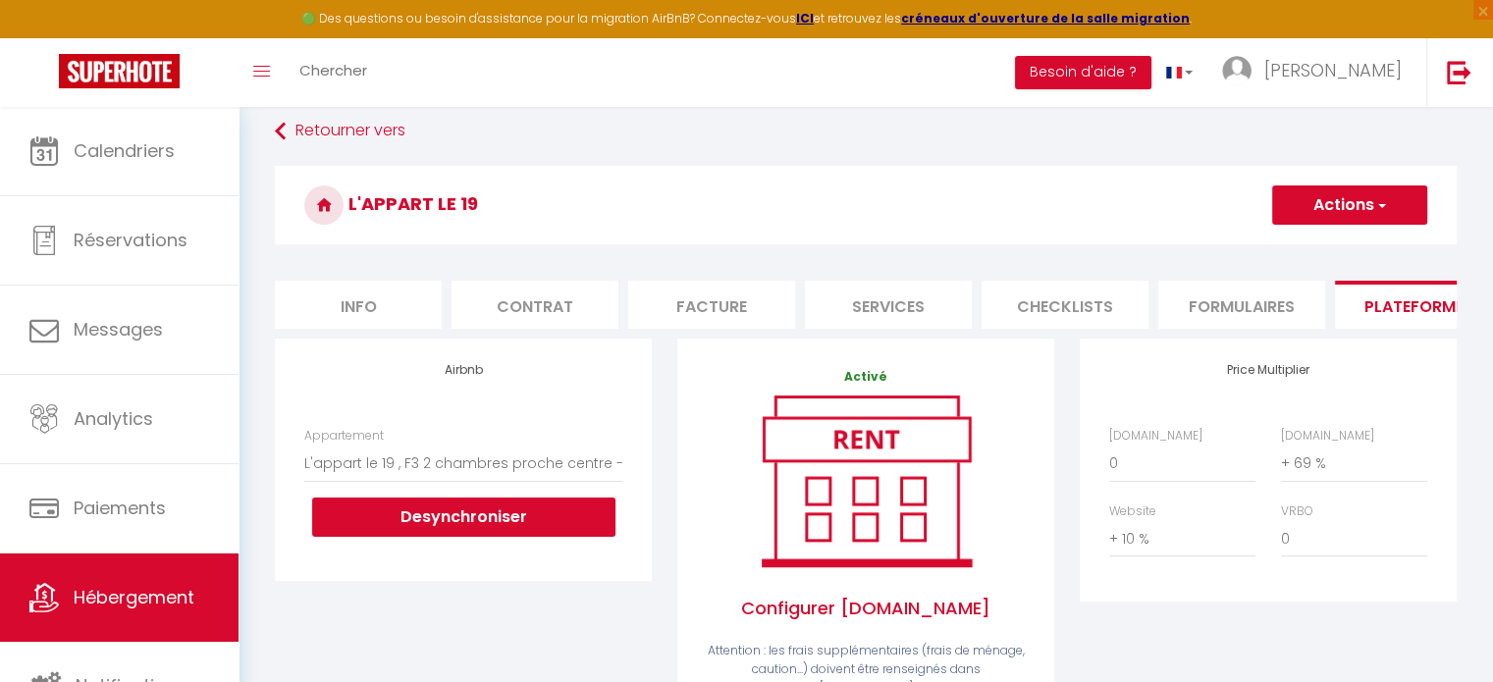
scroll to position [209, 0]
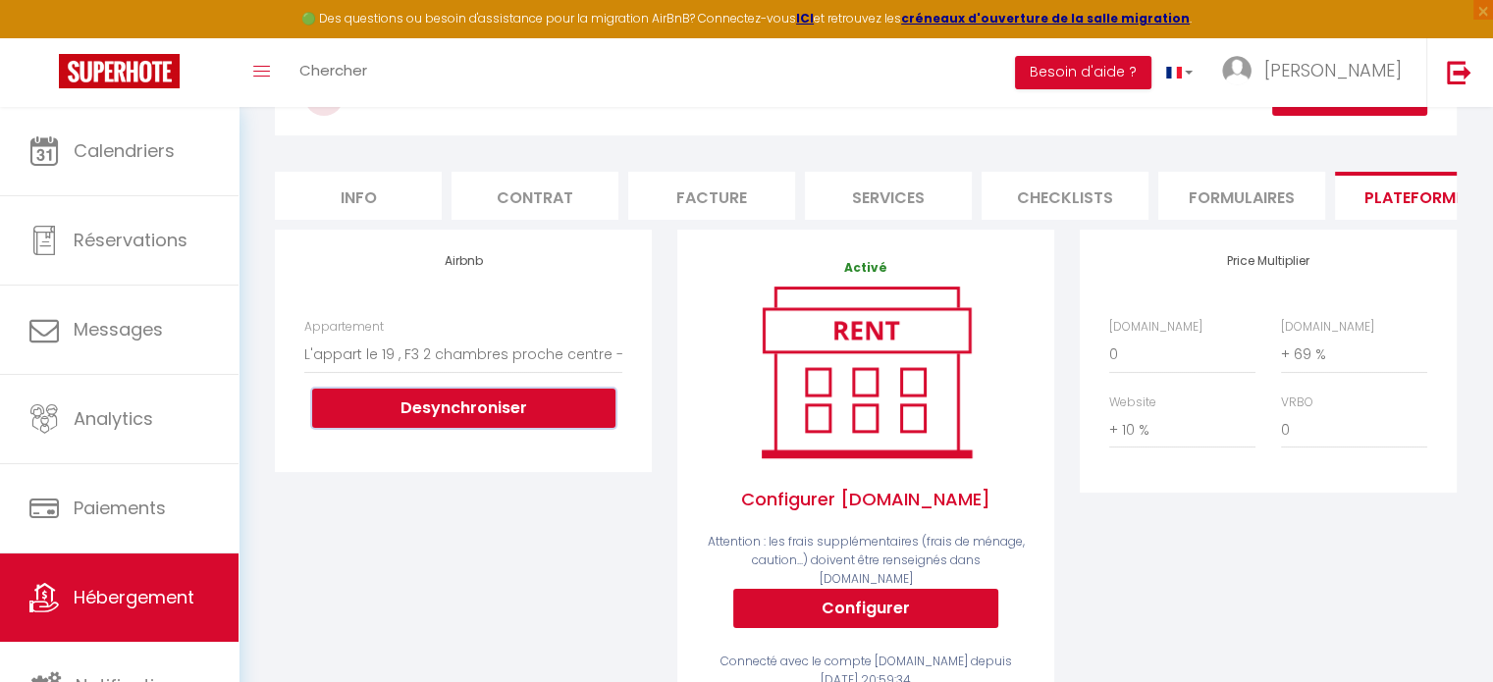
click at [392, 423] on button "Desynchroniser" at bounding box center [463, 408] width 303 height 39
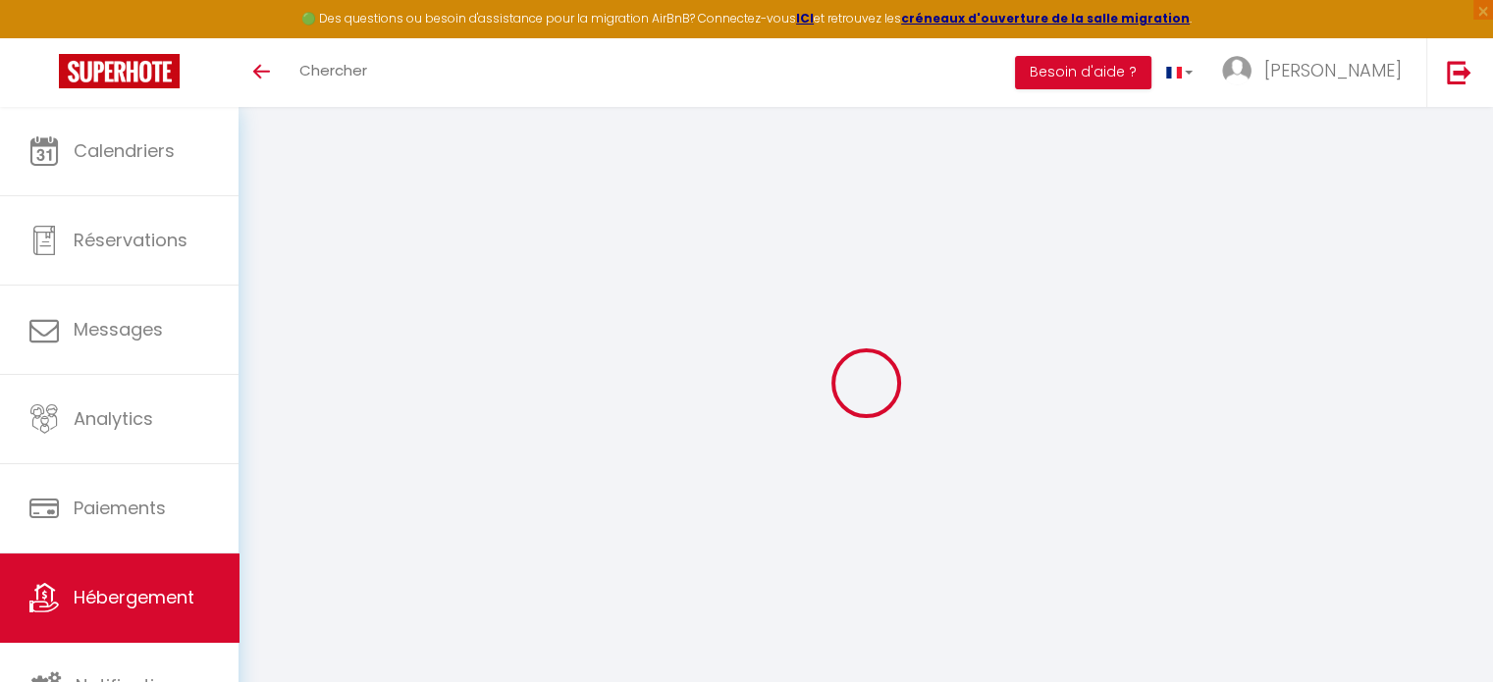
scroll to position [106, 0]
select select "+ 69 %"
select select "+ 10 %"
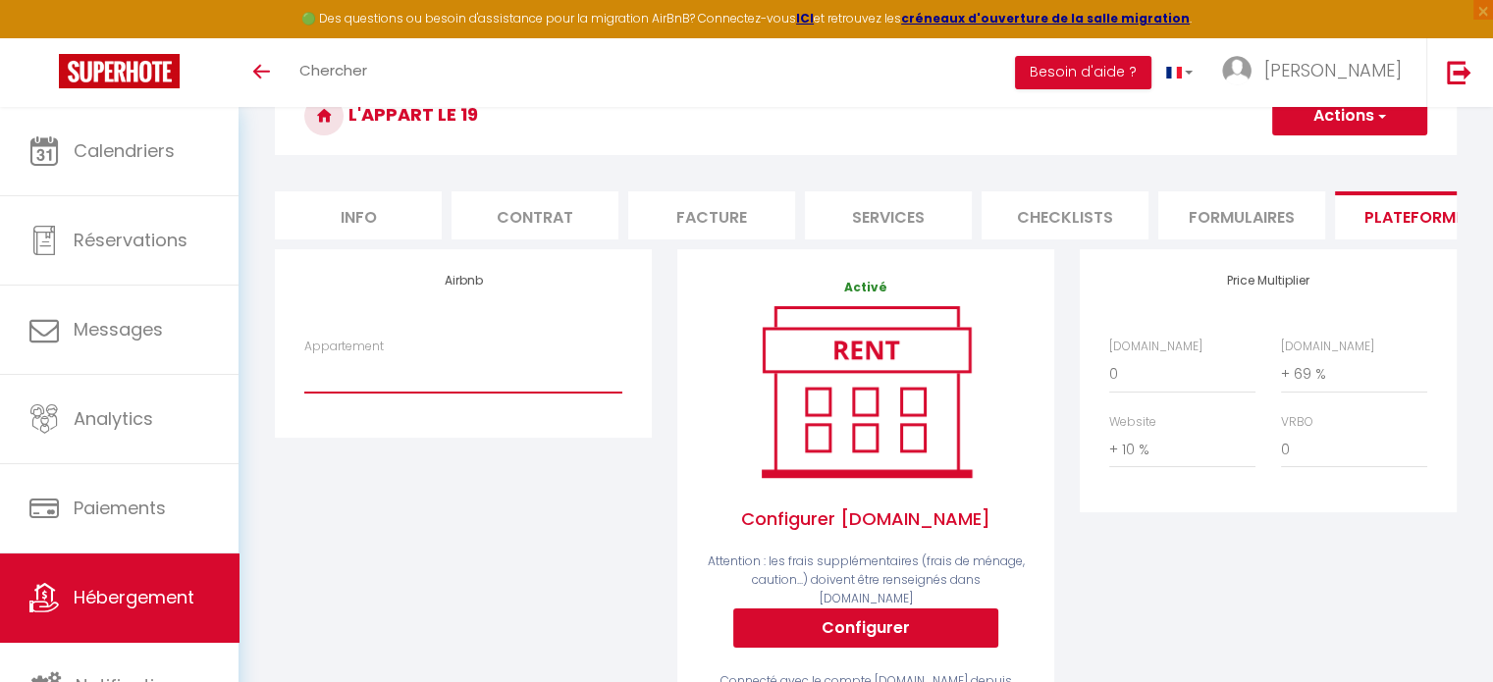
click at [379, 393] on select "L'appart le 19 , F3 2 chambres proche centre - [EMAIL_ADDRESS][DOMAIN_NAME]" at bounding box center [463, 373] width 318 height 37
click at [451, 332] on div "Airbnb Appartement L'appart le 19 , F3 2 chambres proche centre - laurentjeancl…" at bounding box center [463, 342] width 377 height 187
click at [462, 288] on h4 "Airbnb" at bounding box center [463, 281] width 318 height 14
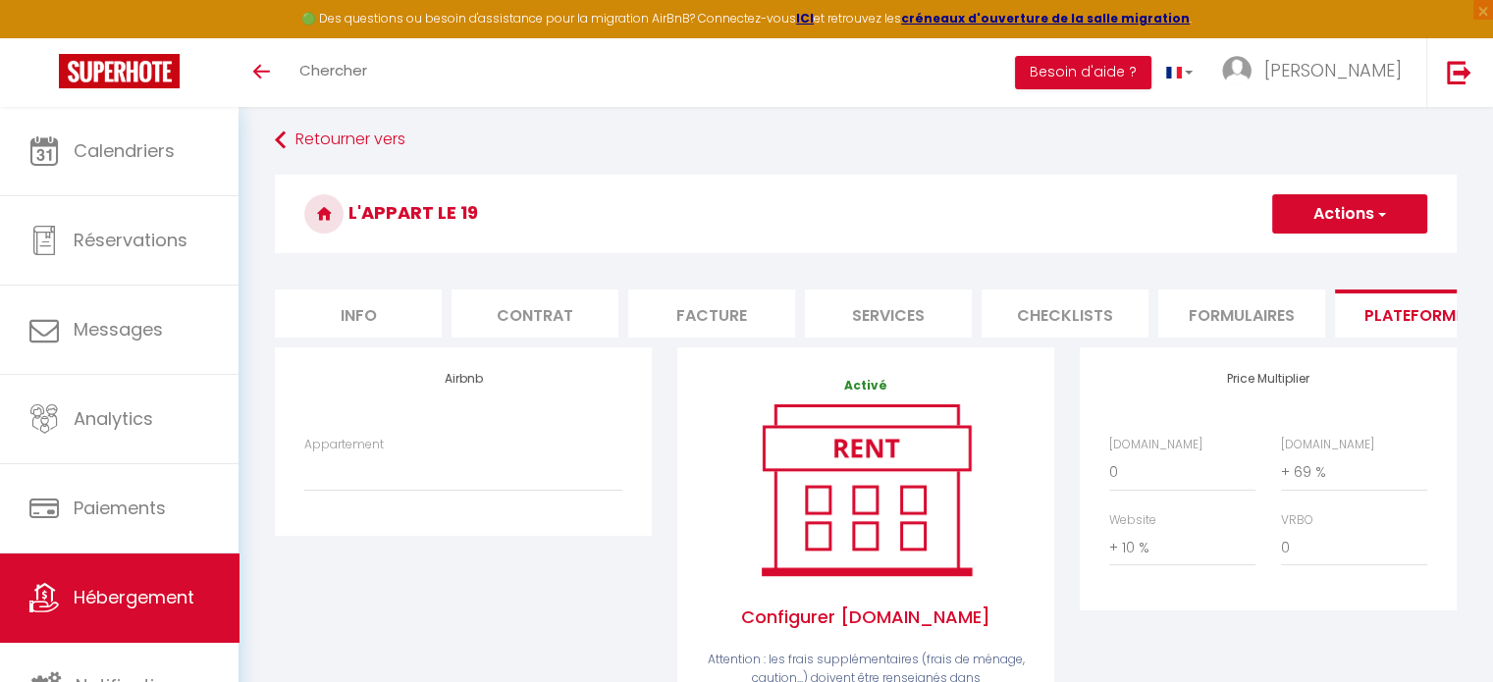
scroll to position [3, 0]
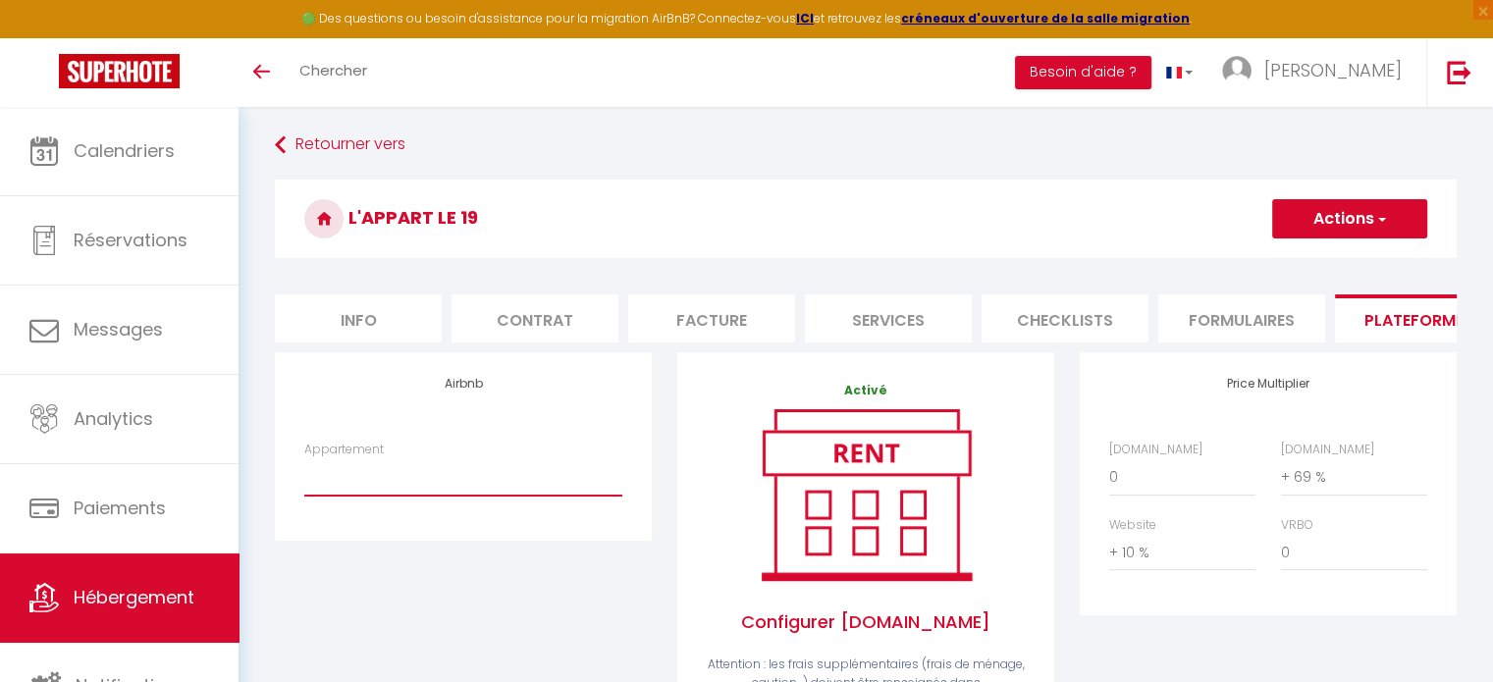
click at [358, 469] on div "Appartement L'appart le 19 , F3 2 chambres proche centre - laurentjeanclaude638…" at bounding box center [463, 469] width 318 height 56
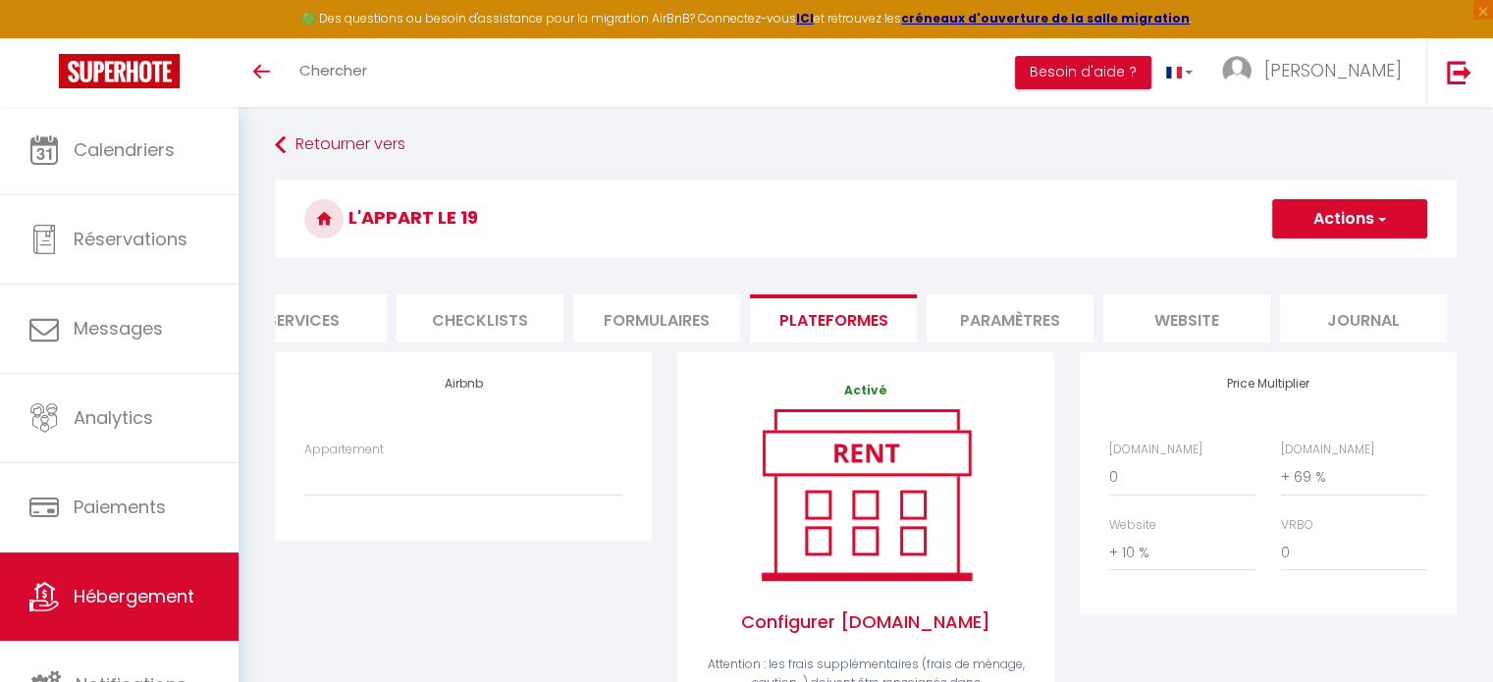
click at [818, 314] on li "Plateformes" at bounding box center [833, 318] width 167 height 48
click at [453, 391] on h4 "Airbnb" at bounding box center [463, 384] width 318 height 14
click at [464, 424] on div "Airbnb Appartement L'appart le 19 , F3 2 chambres proche centre - laurentjeancl…" at bounding box center [463, 445] width 377 height 187
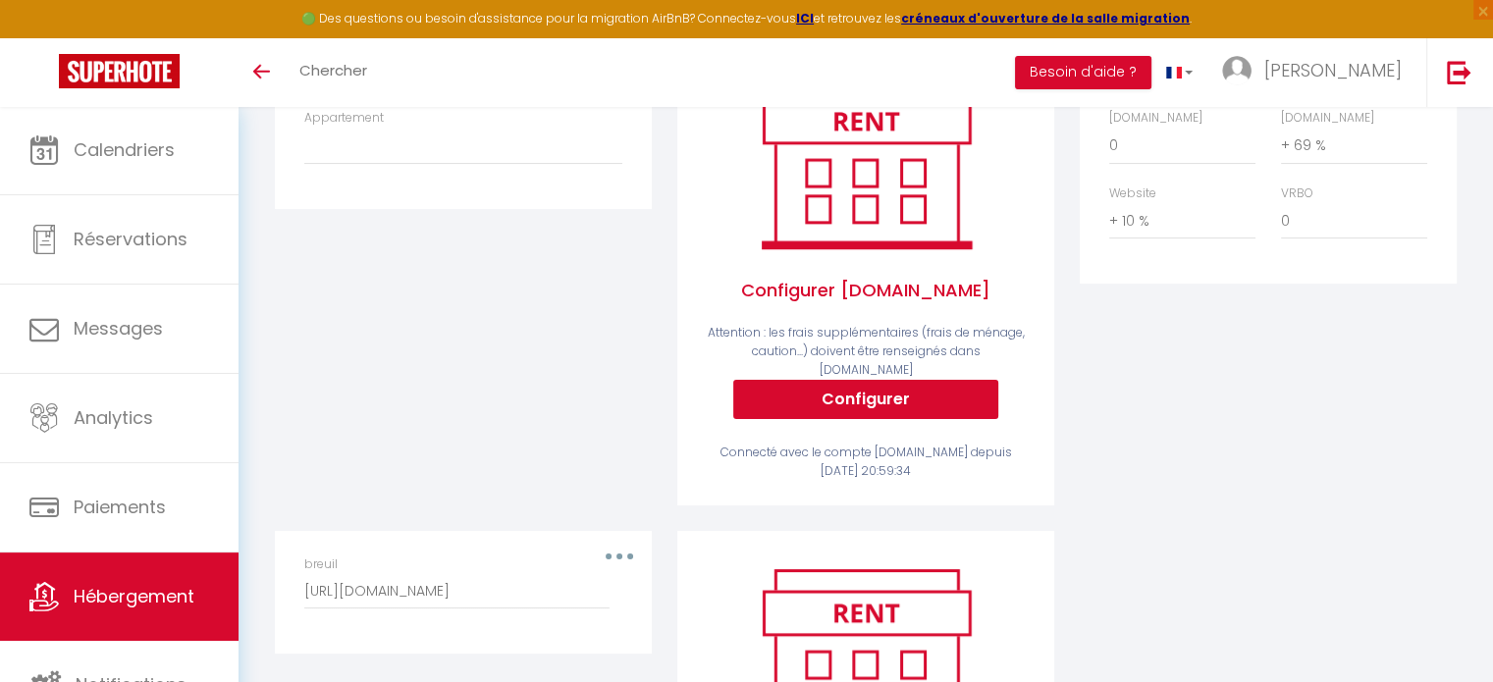
scroll to position [333, 0]
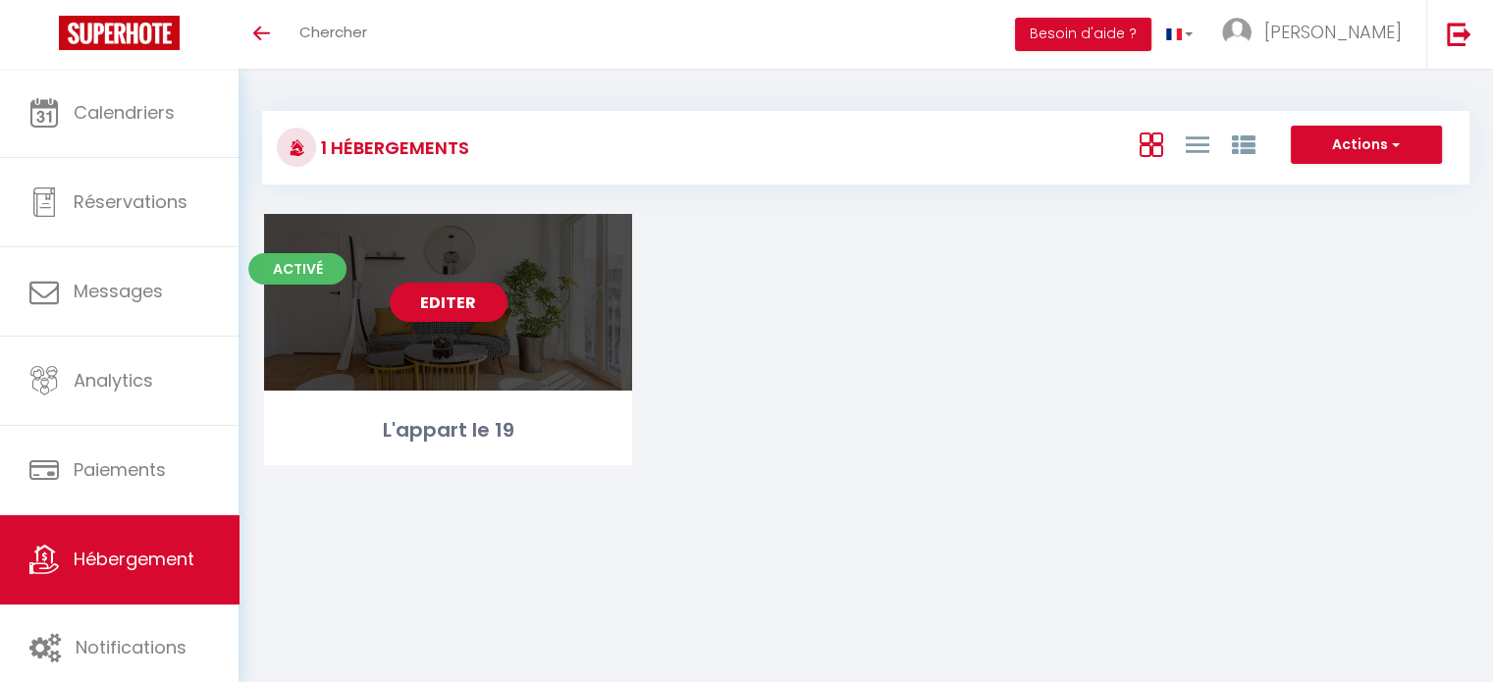
click at [437, 305] on link "Editer" at bounding box center [449, 302] width 118 height 39
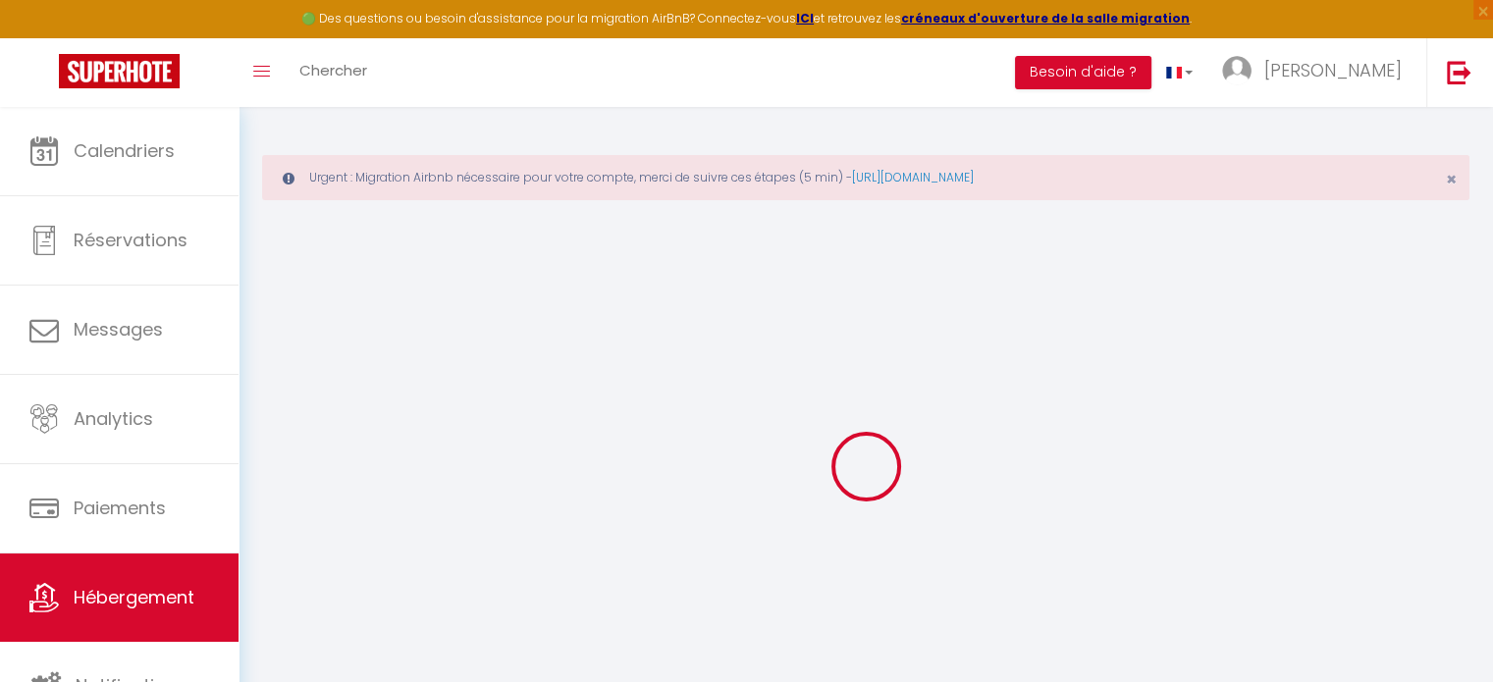
select select "+ 69 %"
select select "+ 10 %"
checkbox input "false"
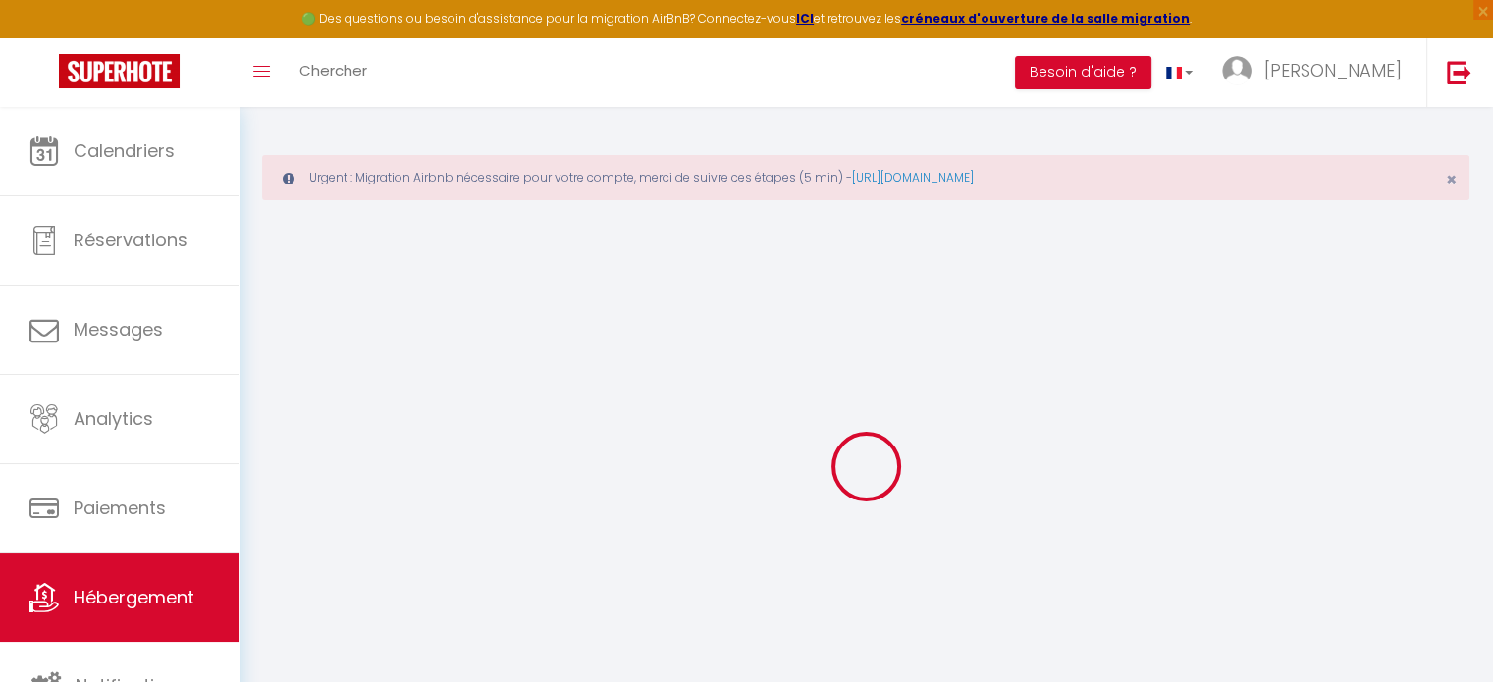
checkbox input "false"
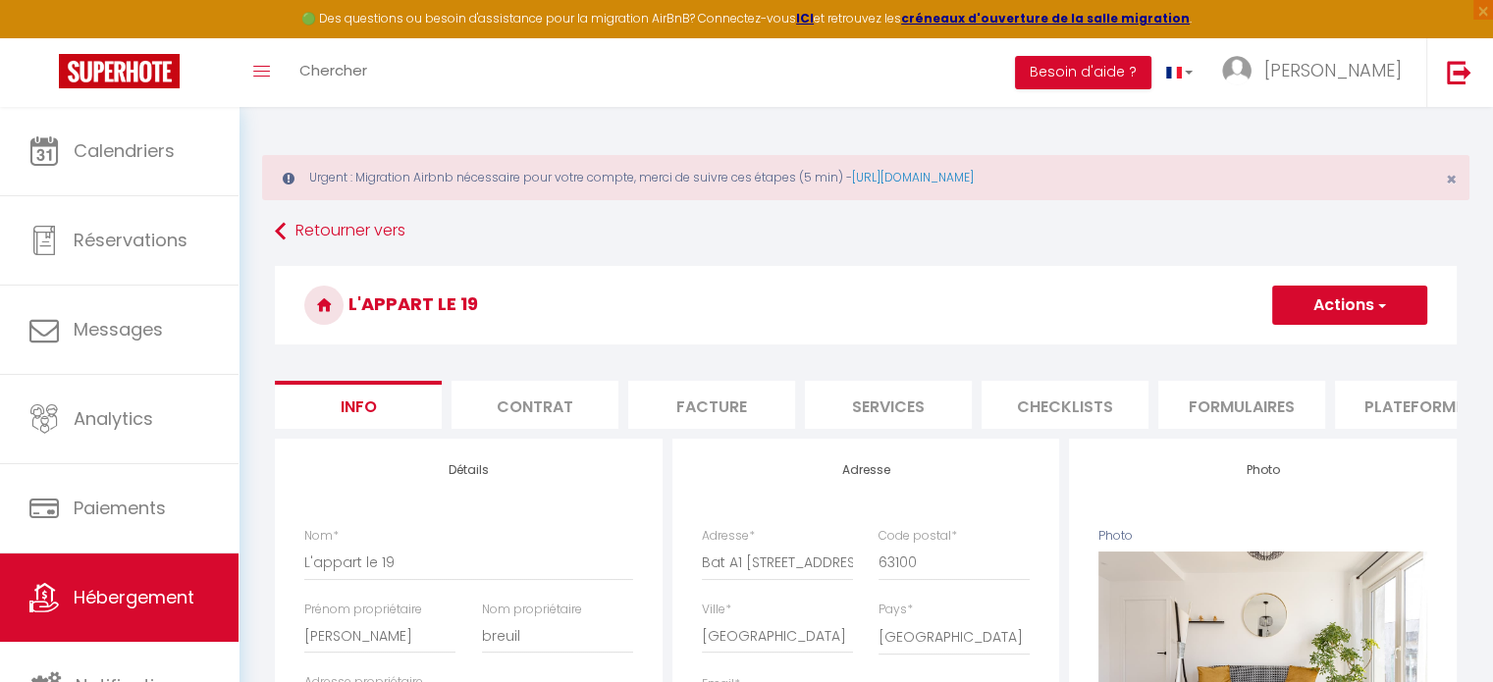
click at [1383, 411] on li "Plateformes" at bounding box center [1418, 405] width 167 height 48
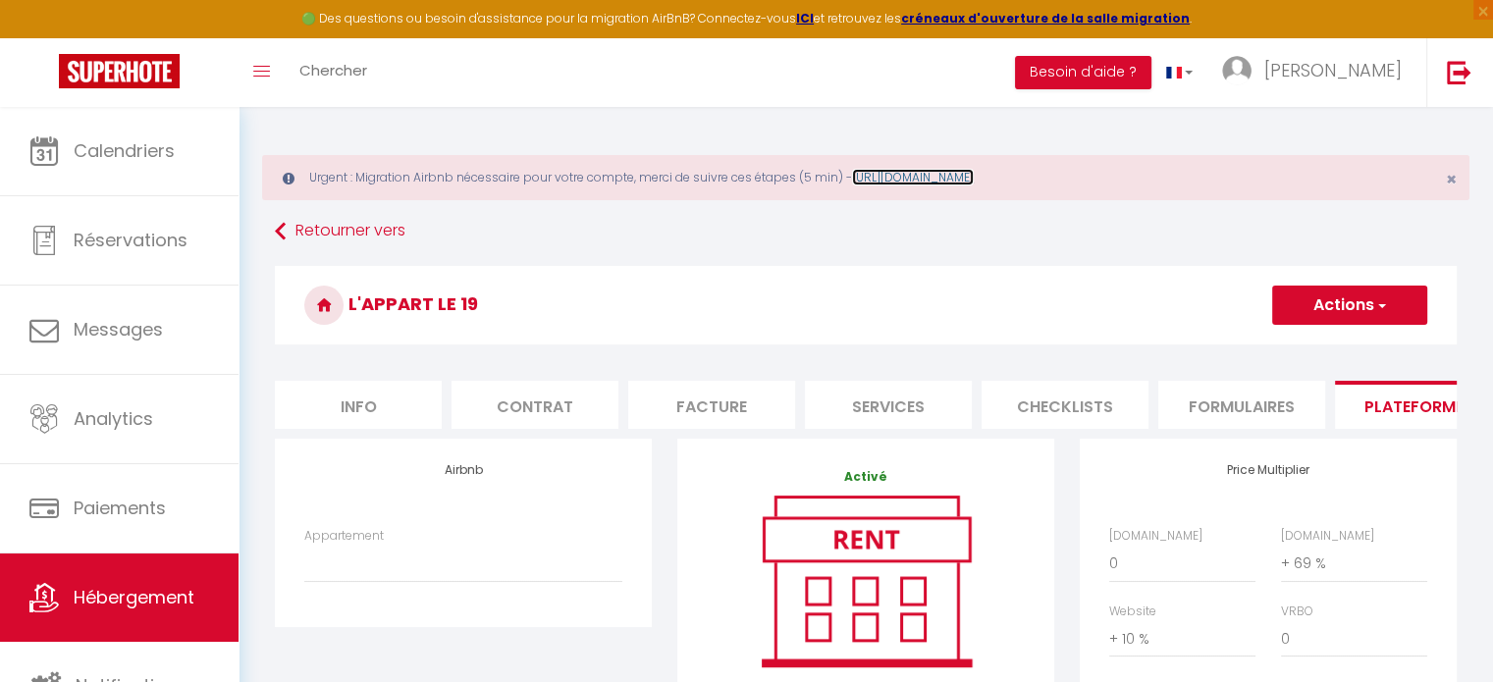
click at [974, 180] on link "https://superhote.com/migration-airbnb" at bounding box center [913, 177] width 122 height 17
click at [1370, 396] on li "Plateformes" at bounding box center [1418, 405] width 167 height 48
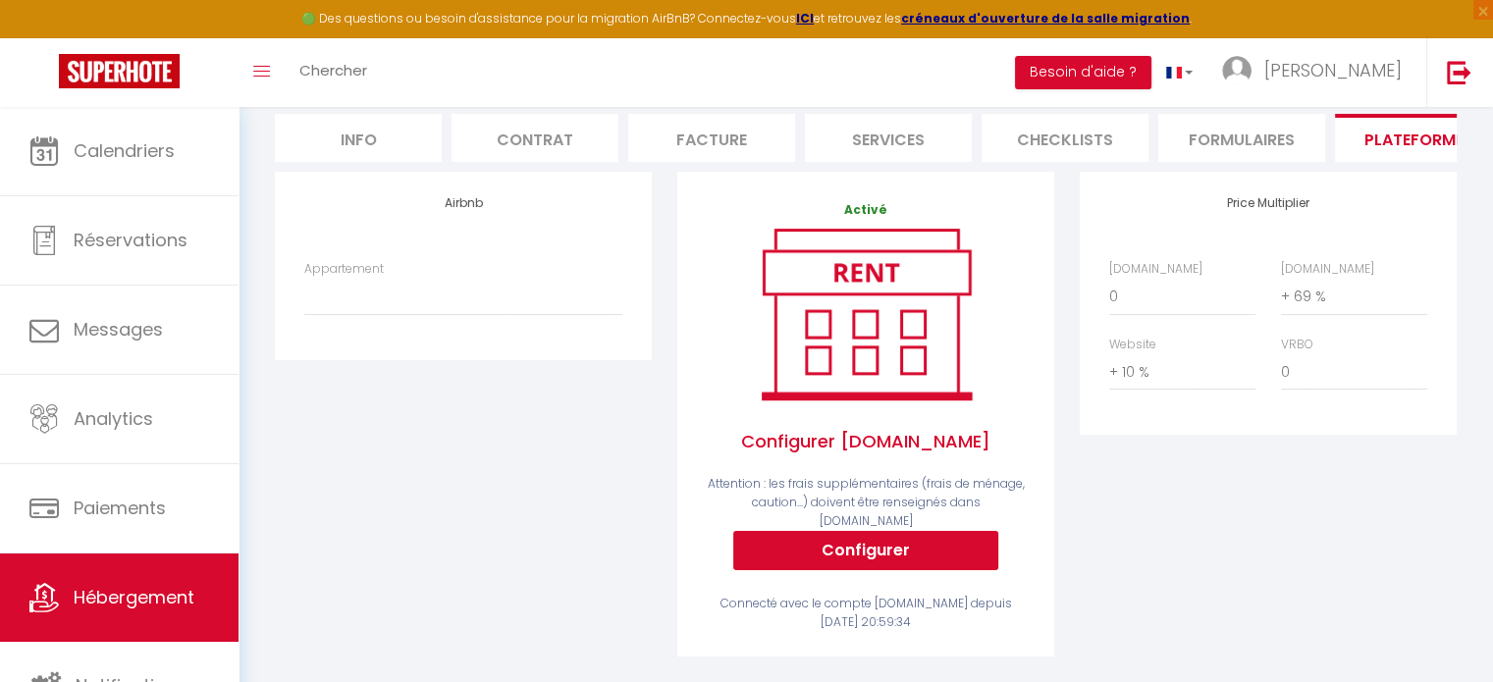
scroll to position [275, 0]
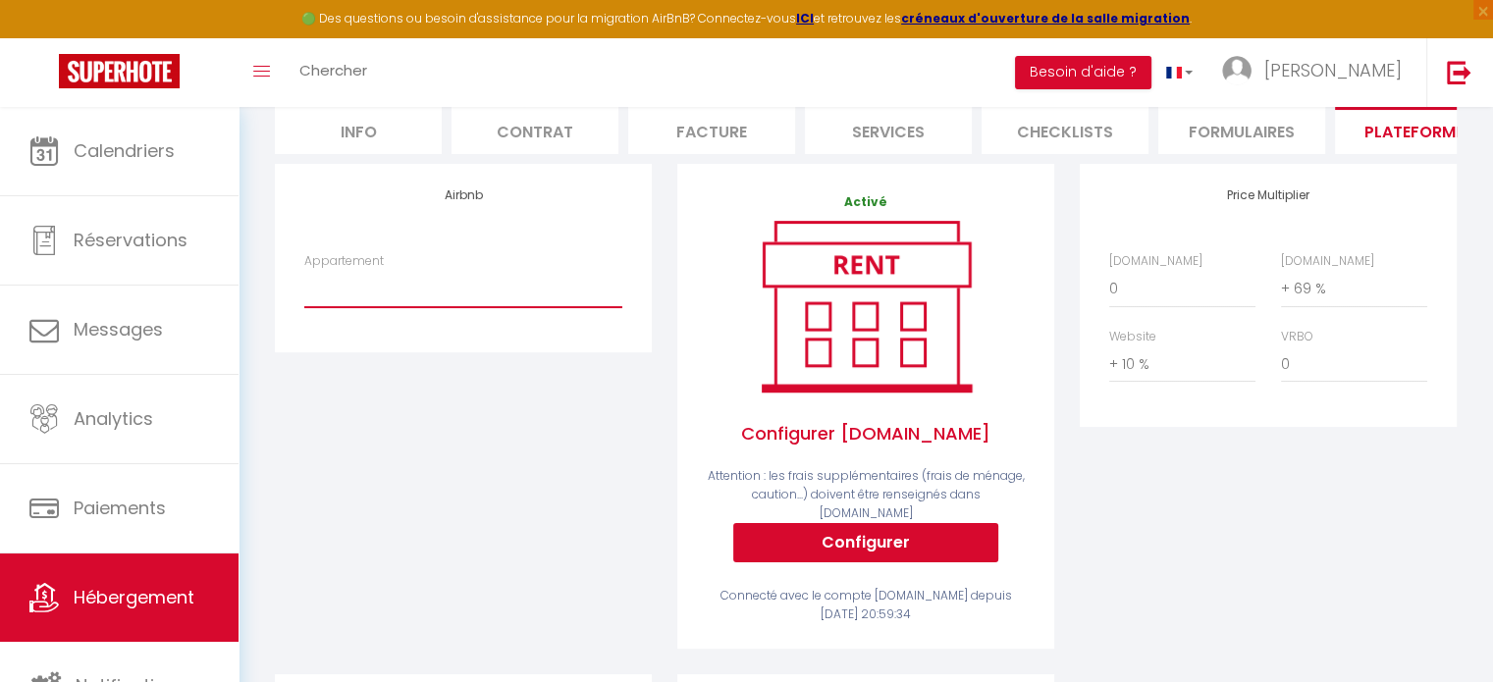
click at [372, 307] on select "L'appart le 19 , F3 2 chambres proche centre - [EMAIL_ADDRESS][DOMAIN_NAME]" at bounding box center [463, 288] width 318 height 37
select select "7568-1289611411339423037"
click at [304, 284] on select "L'appart le 19 , F3 2 chambres proche centre - [EMAIL_ADDRESS][DOMAIN_NAME]" at bounding box center [463, 288] width 318 height 37
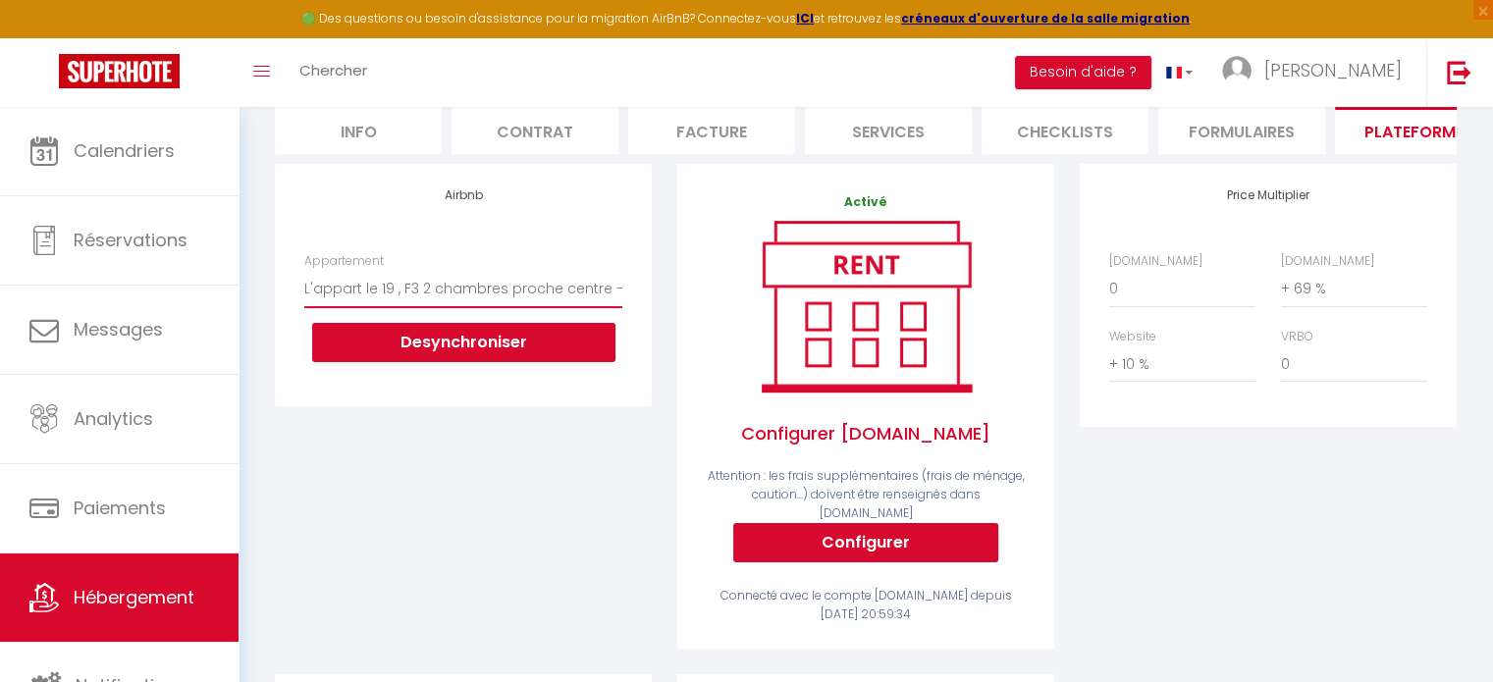
click at [444, 305] on select "L'appart le 19 , F3 2 chambres proche centre - [EMAIL_ADDRESS][DOMAIN_NAME]" at bounding box center [463, 288] width 318 height 37
click at [453, 249] on div "Airbnb Appartement L'appart le 19 , F3 2 chambres proche centre - laurentjeancl…" at bounding box center [463, 284] width 377 height 241
click at [402, 292] on select "L'appart le 19 , F3 2 chambres proche centre - [EMAIL_ADDRESS][DOMAIN_NAME]" at bounding box center [463, 288] width 318 height 37
click at [419, 248] on div "Airbnb Appartement L'appart le 19 , F3 2 chambres proche centre - laurentjeancl…" at bounding box center [463, 284] width 377 height 241
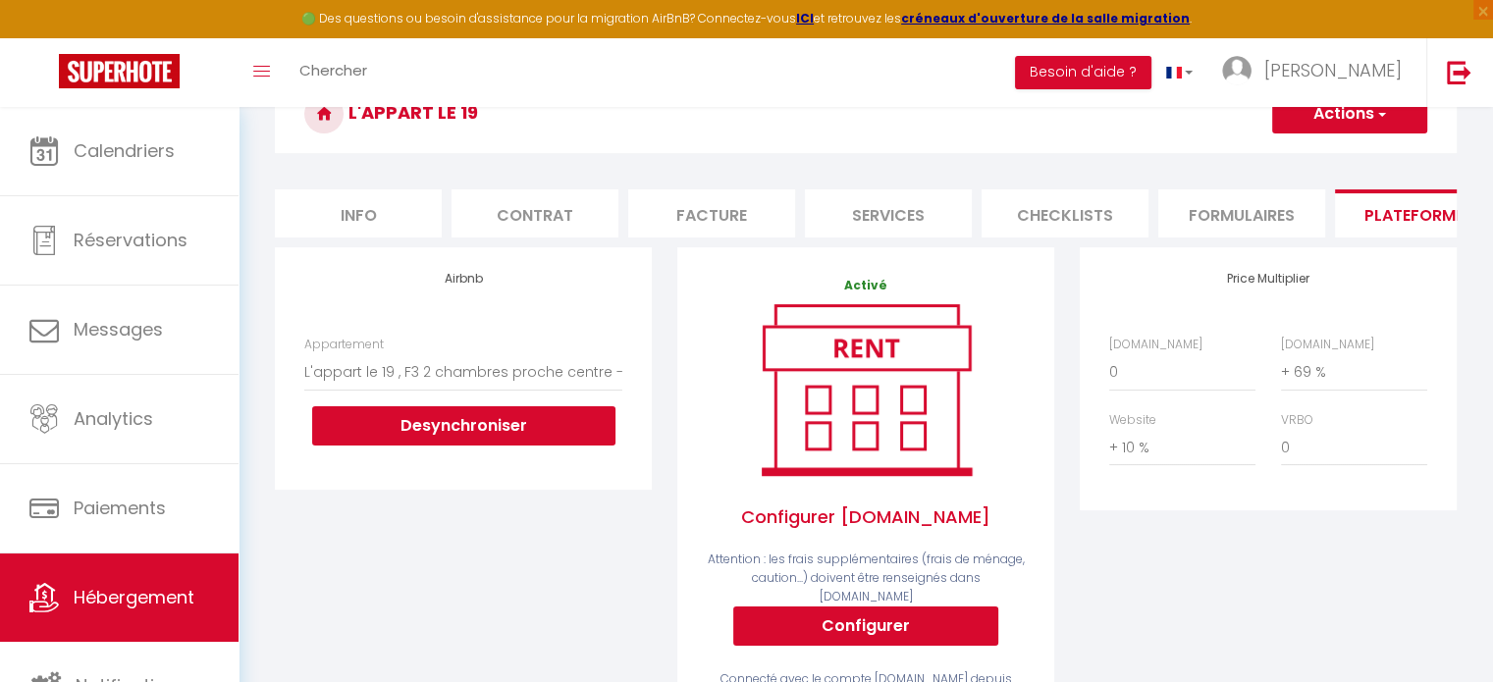
scroll to position [182, 0]
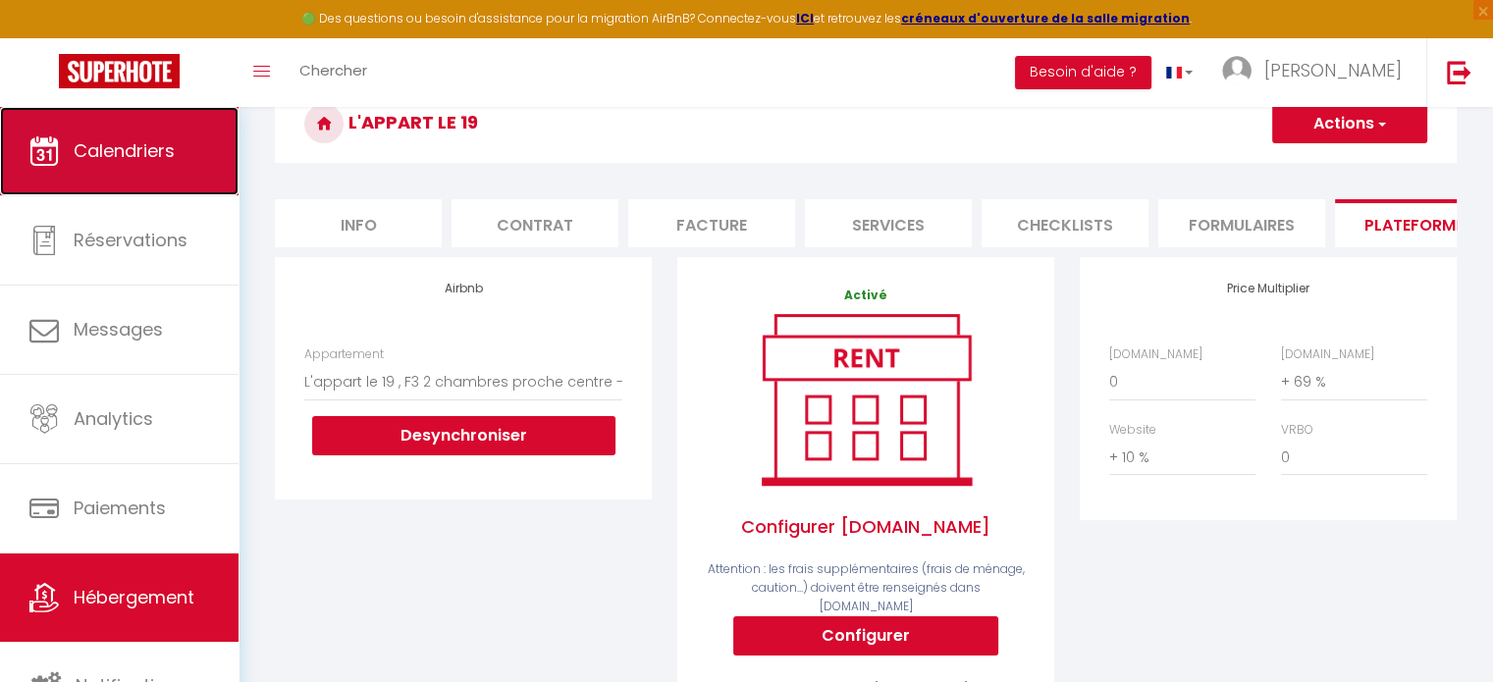
click at [114, 168] on link "Calendriers" at bounding box center [119, 151] width 239 height 88
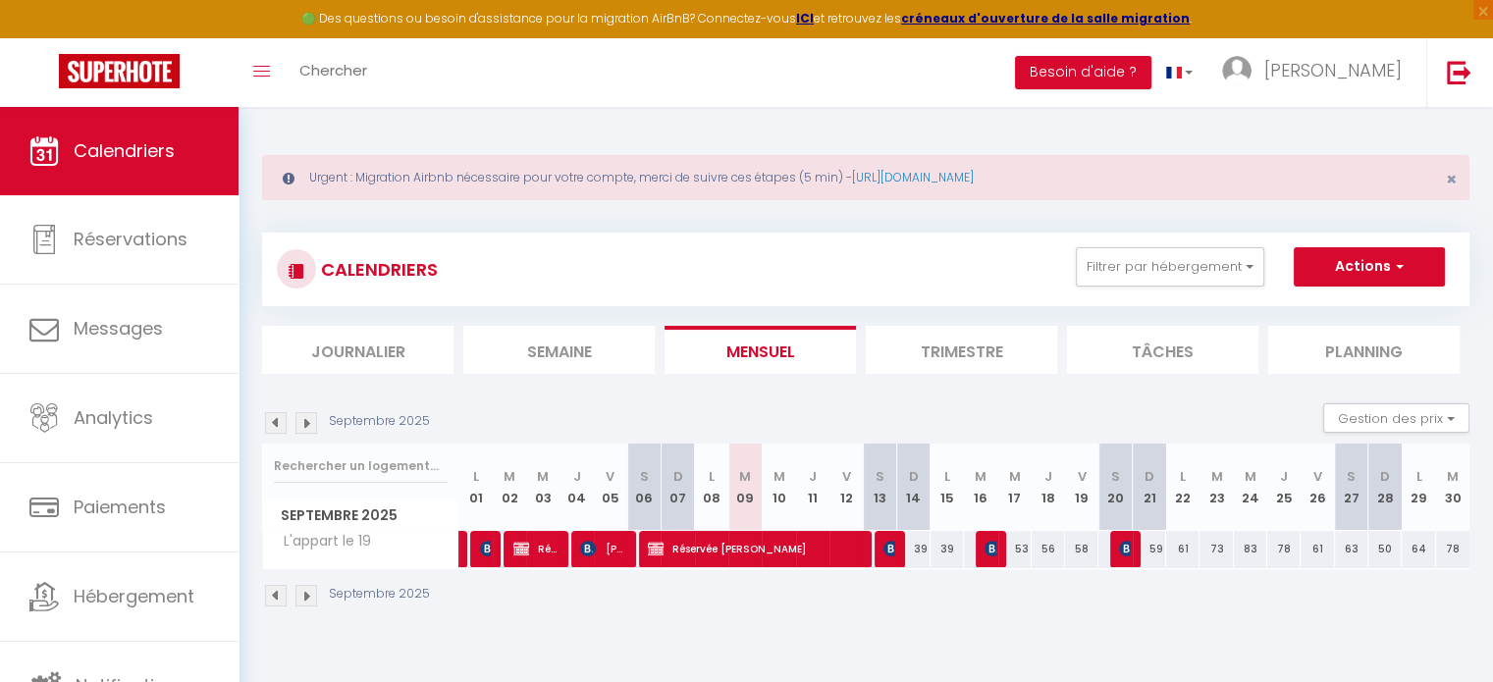
click at [281, 415] on img at bounding box center [276, 423] width 22 height 22
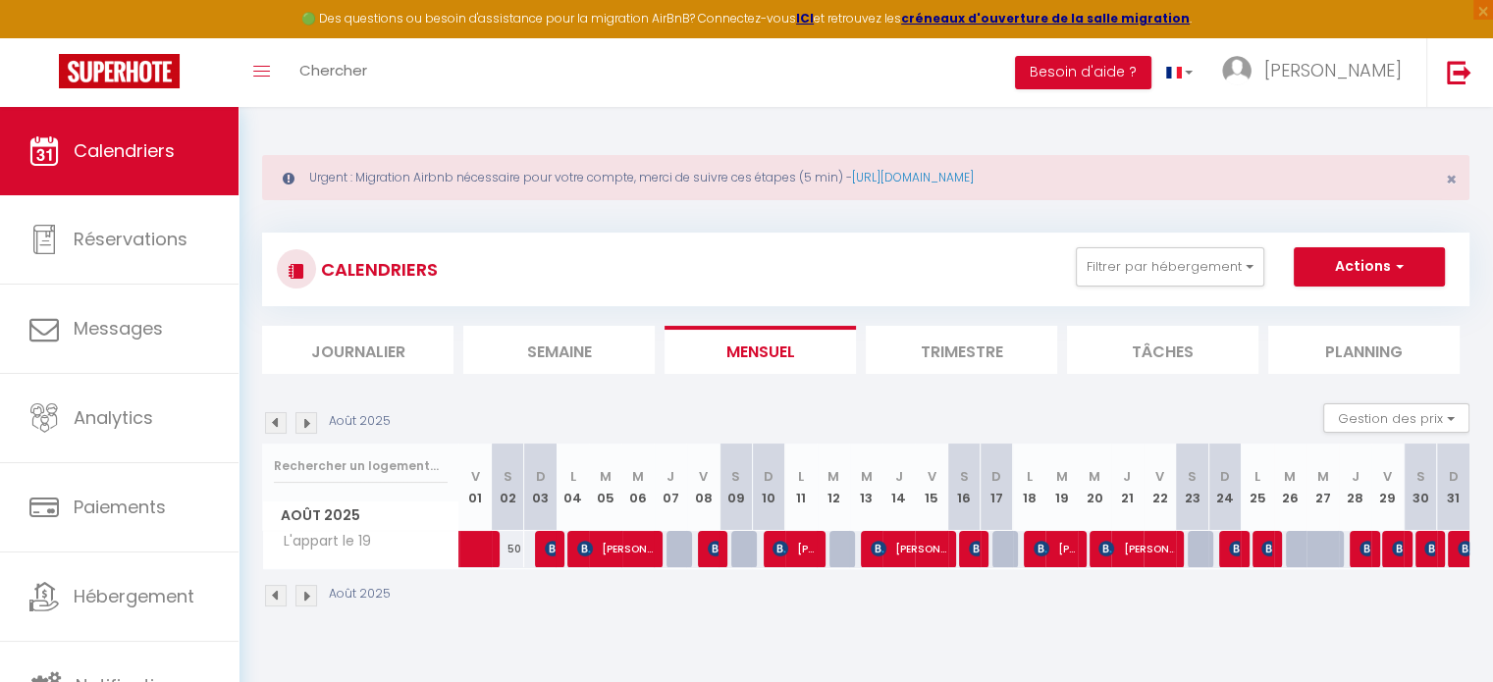
click at [1307, 545] on div at bounding box center [1322, 549] width 32 height 37
type input "40"
type input "Mer 27 Août 2025"
type input "Jeu 28 Août 2025"
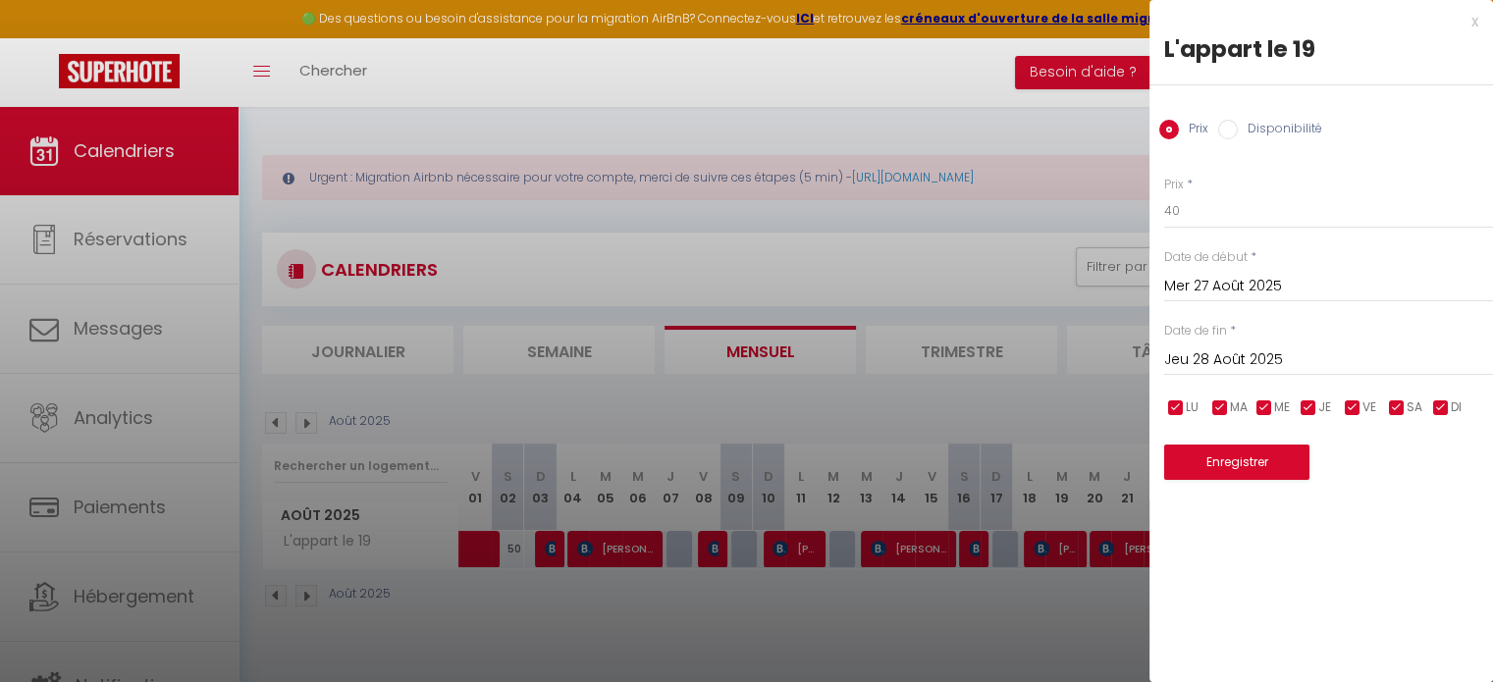
click at [973, 113] on div at bounding box center [746, 341] width 1493 height 682
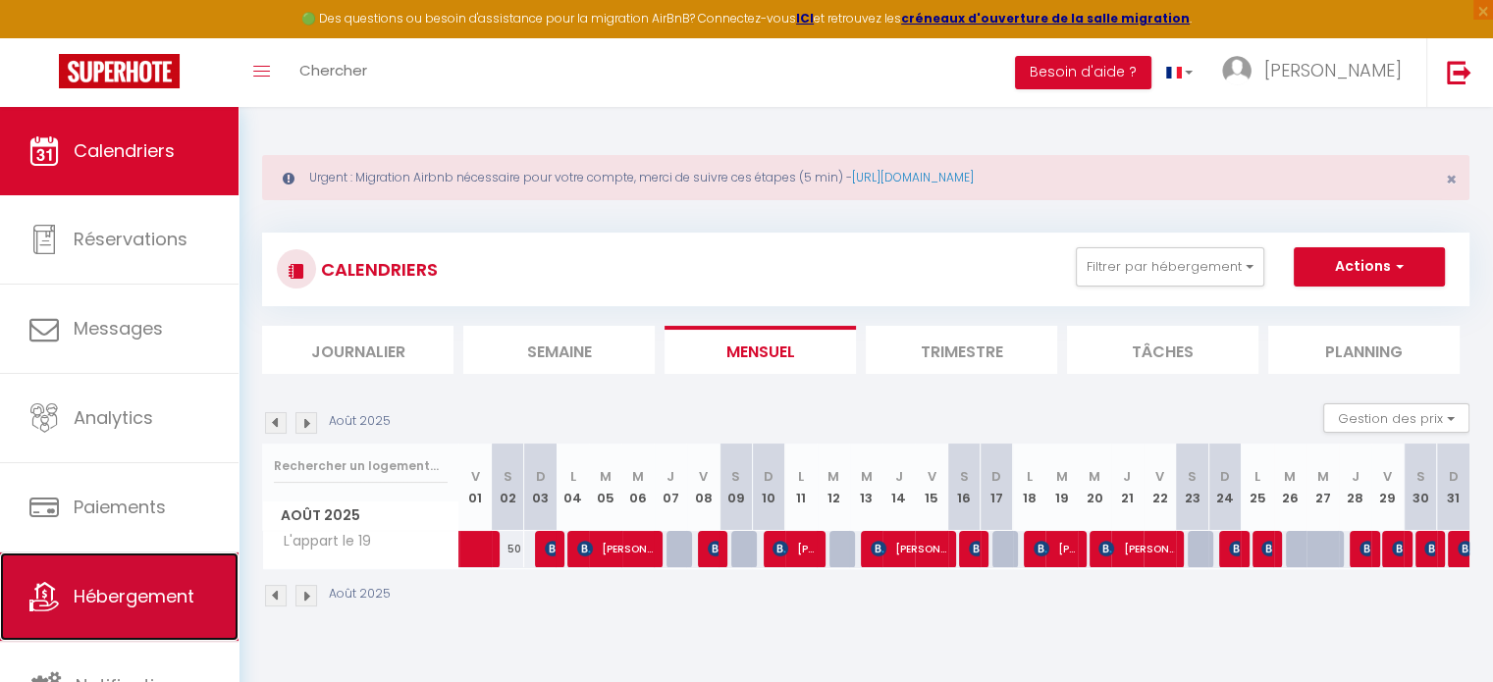
click at [134, 584] on span "Hébergement" at bounding box center [134, 596] width 121 height 25
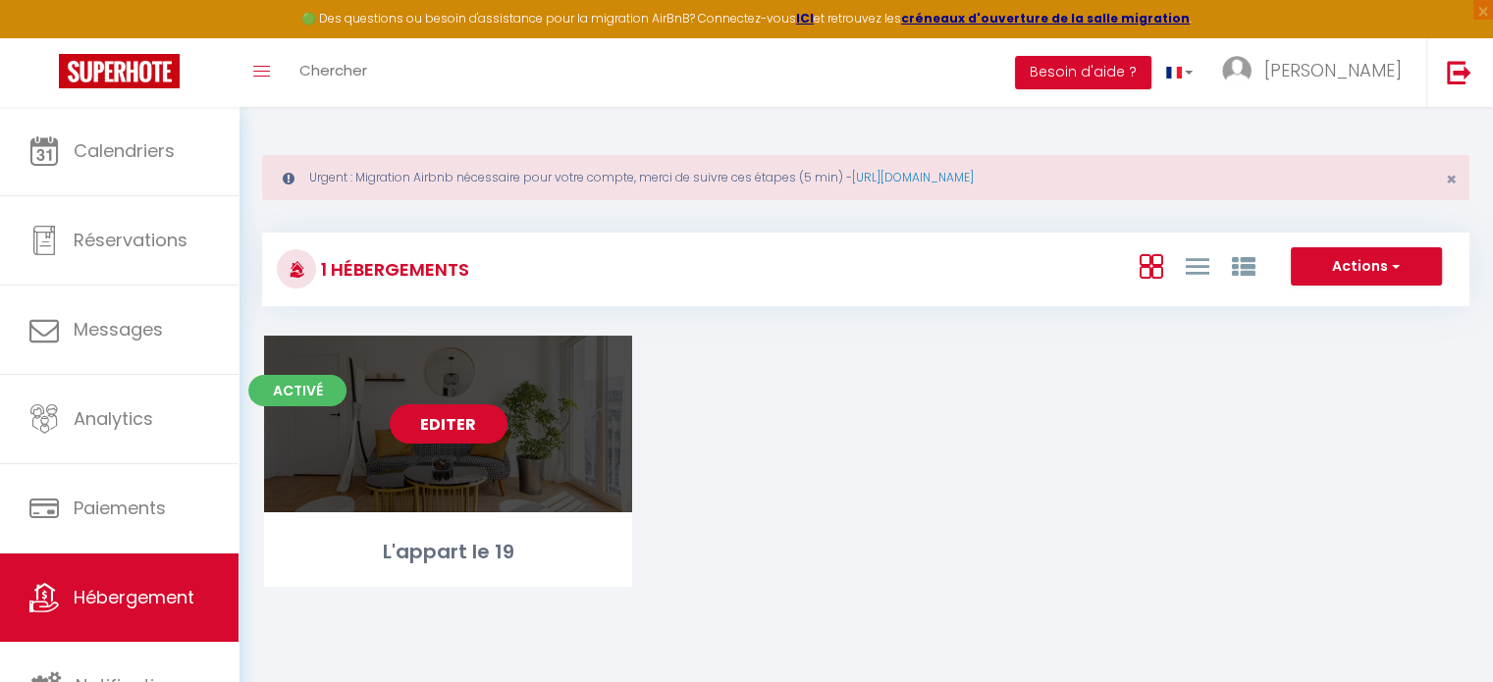
click at [452, 416] on link "Editer" at bounding box center [449, 423] width 118 height 39
select select "3"
select select "2"
select select "1"
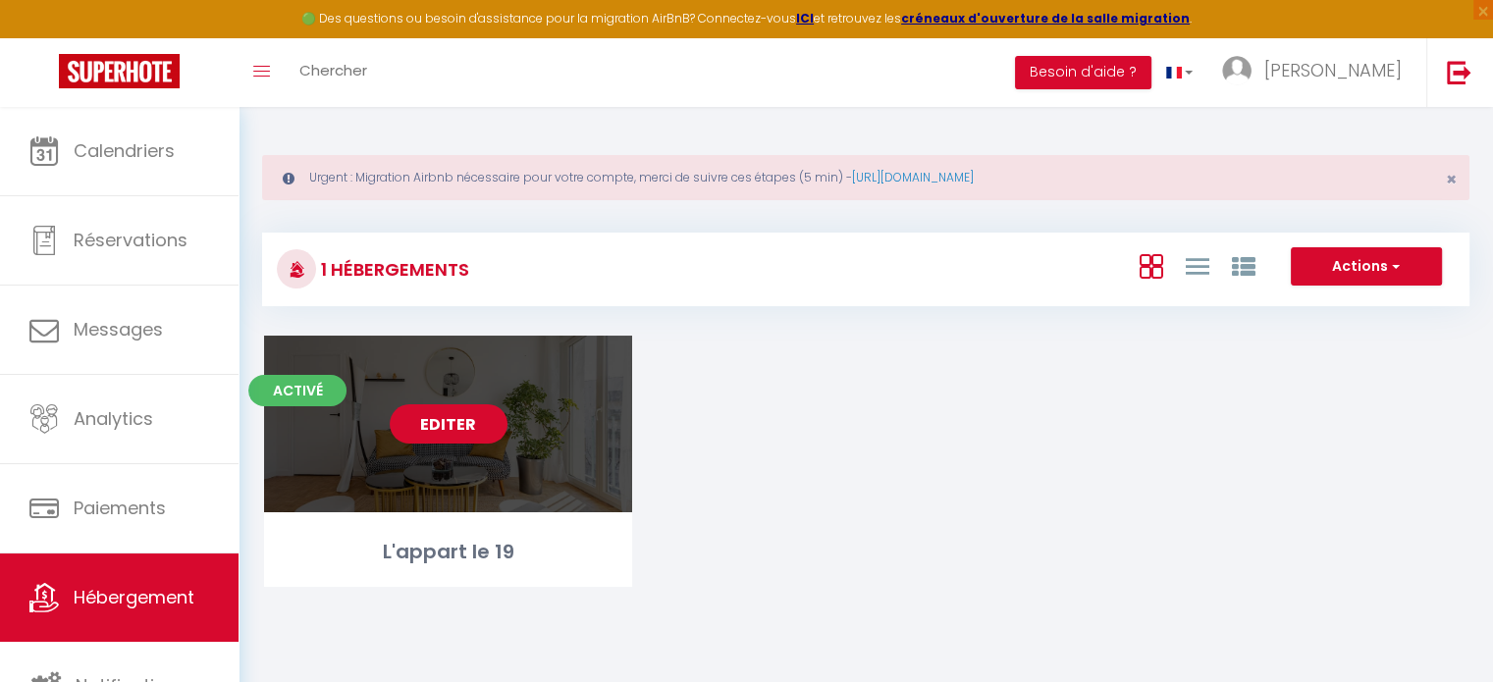
select select
select select "28"
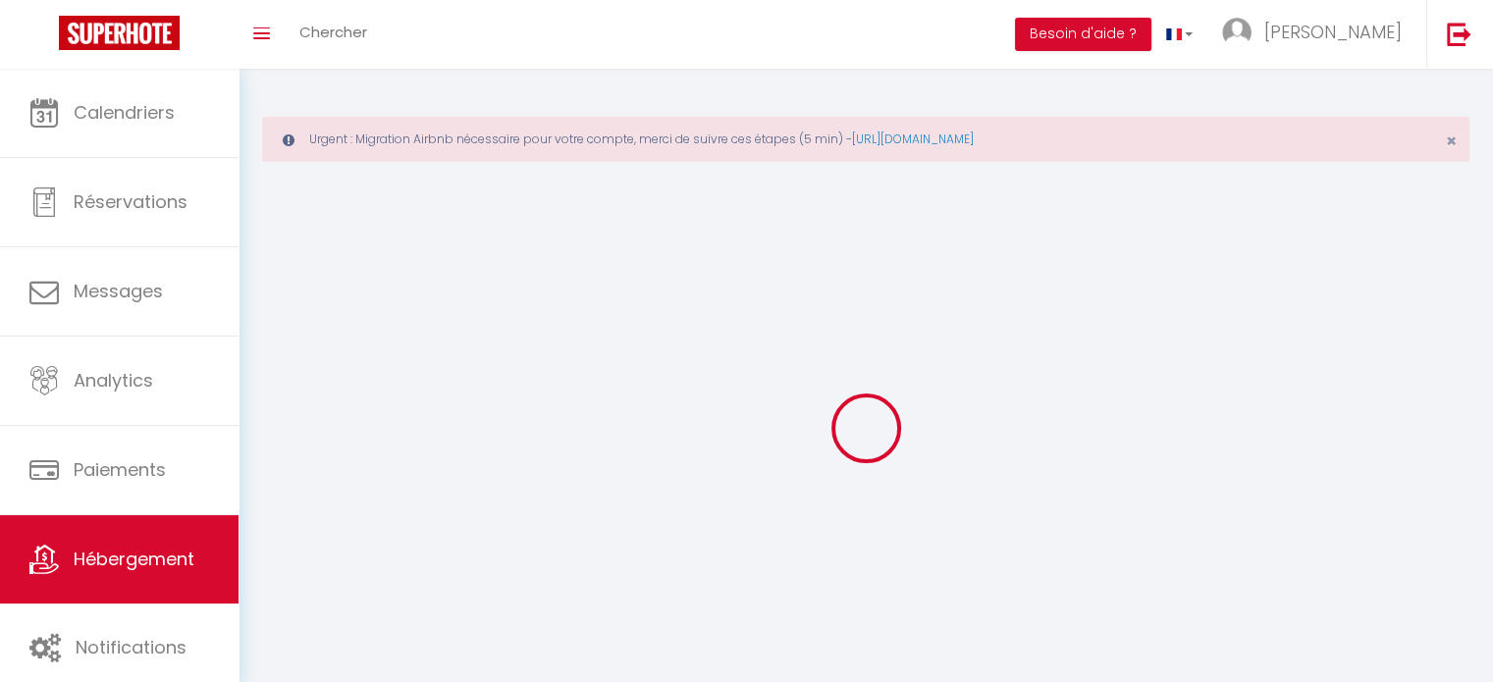
select select
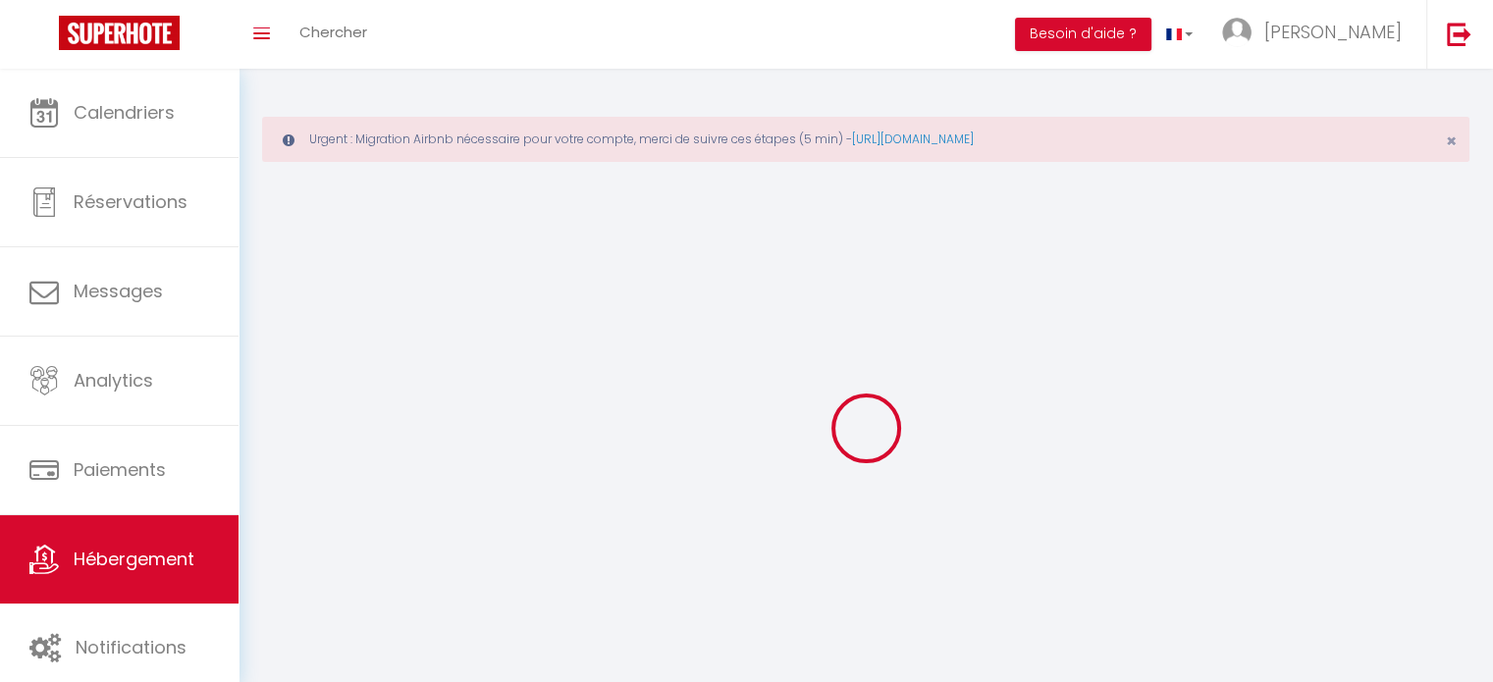
select select
checkbox input "false"
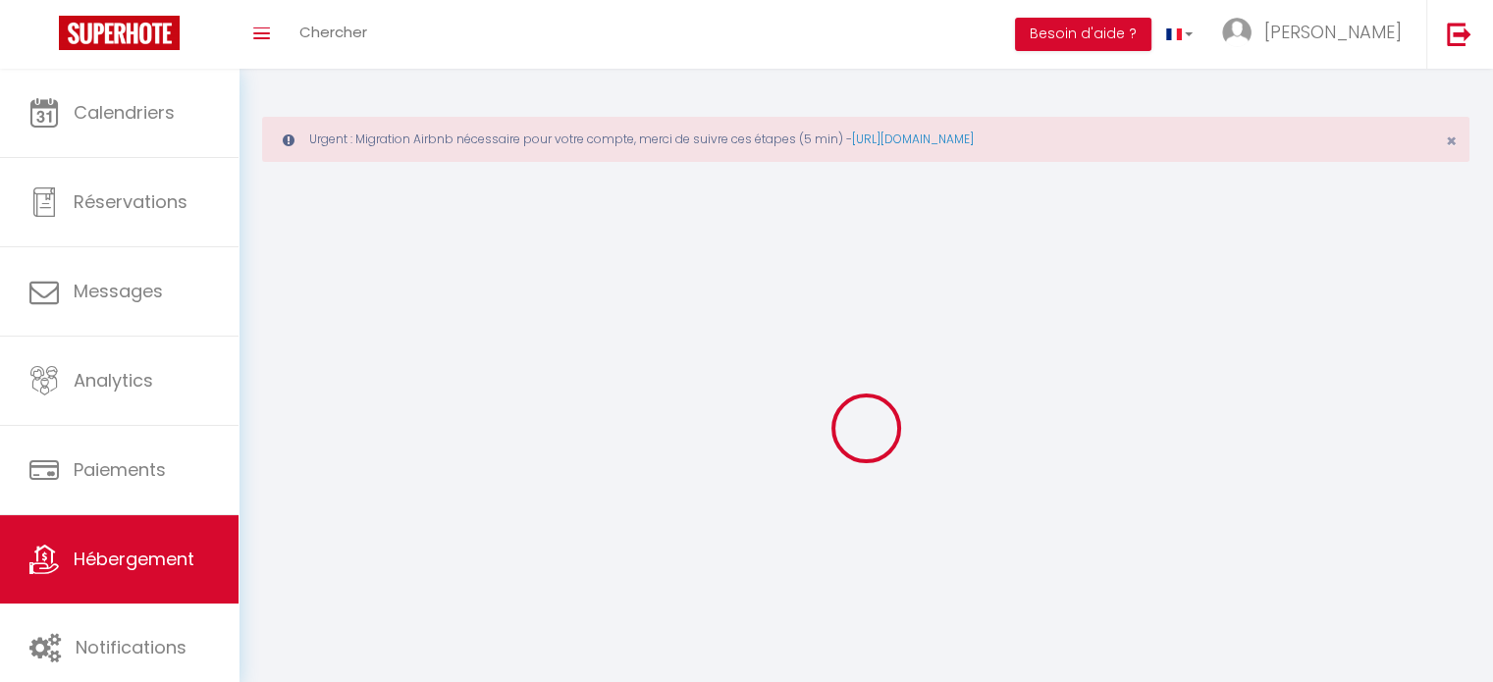
select select
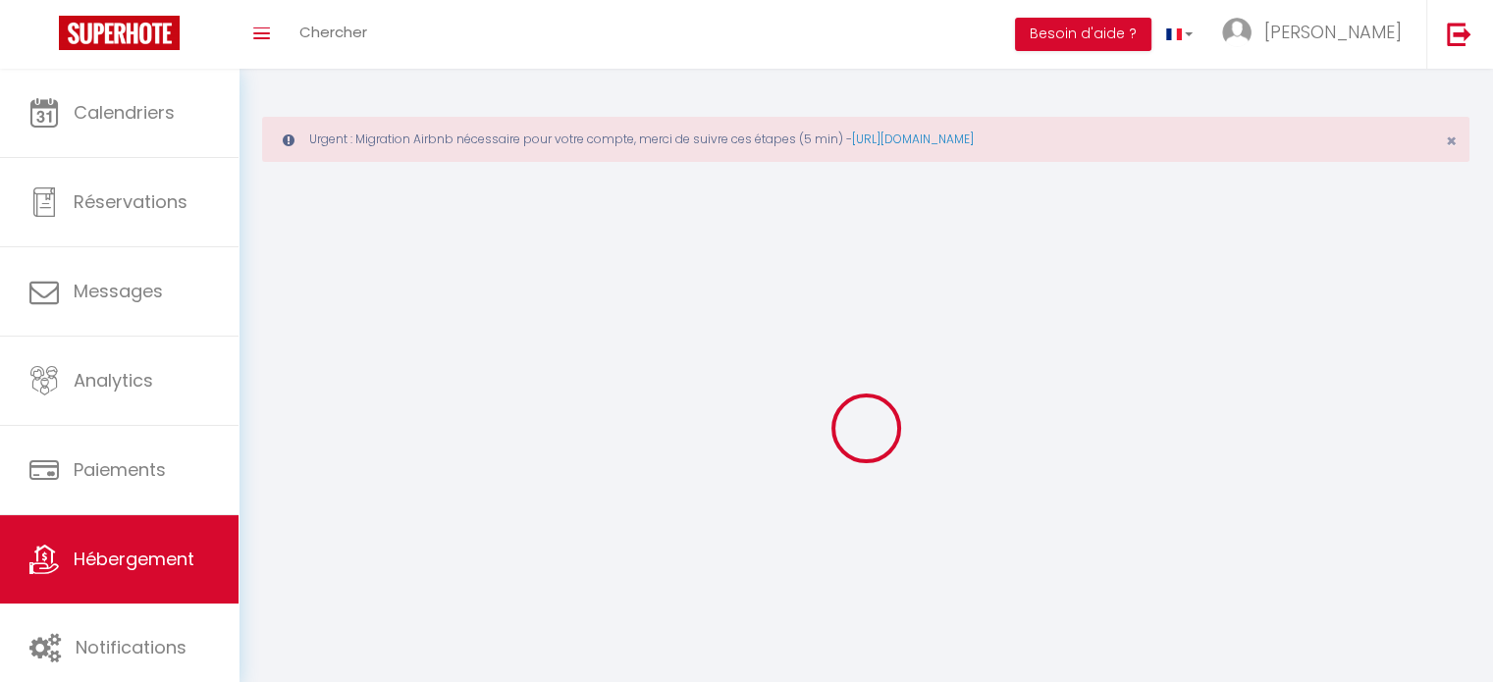
select select
checkbox input "false"
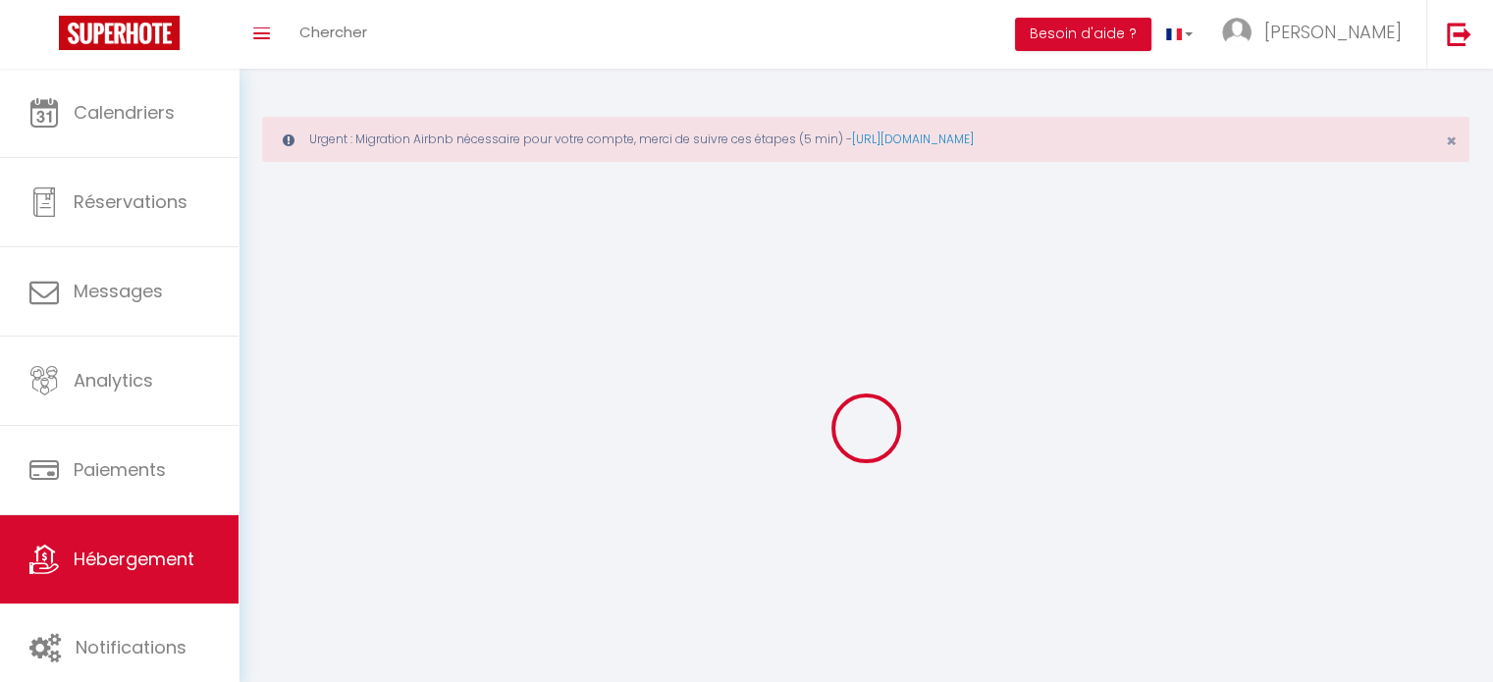
checkbox input "false"
select select
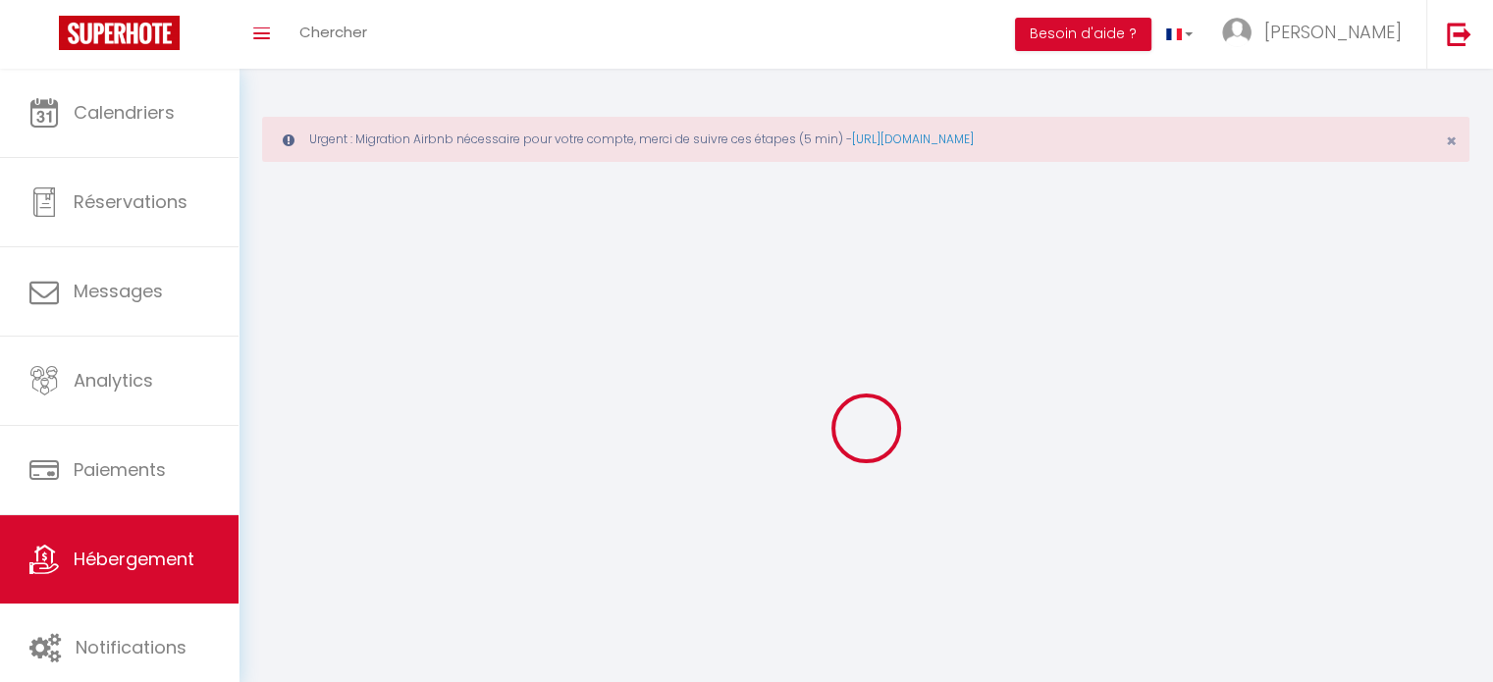
select select
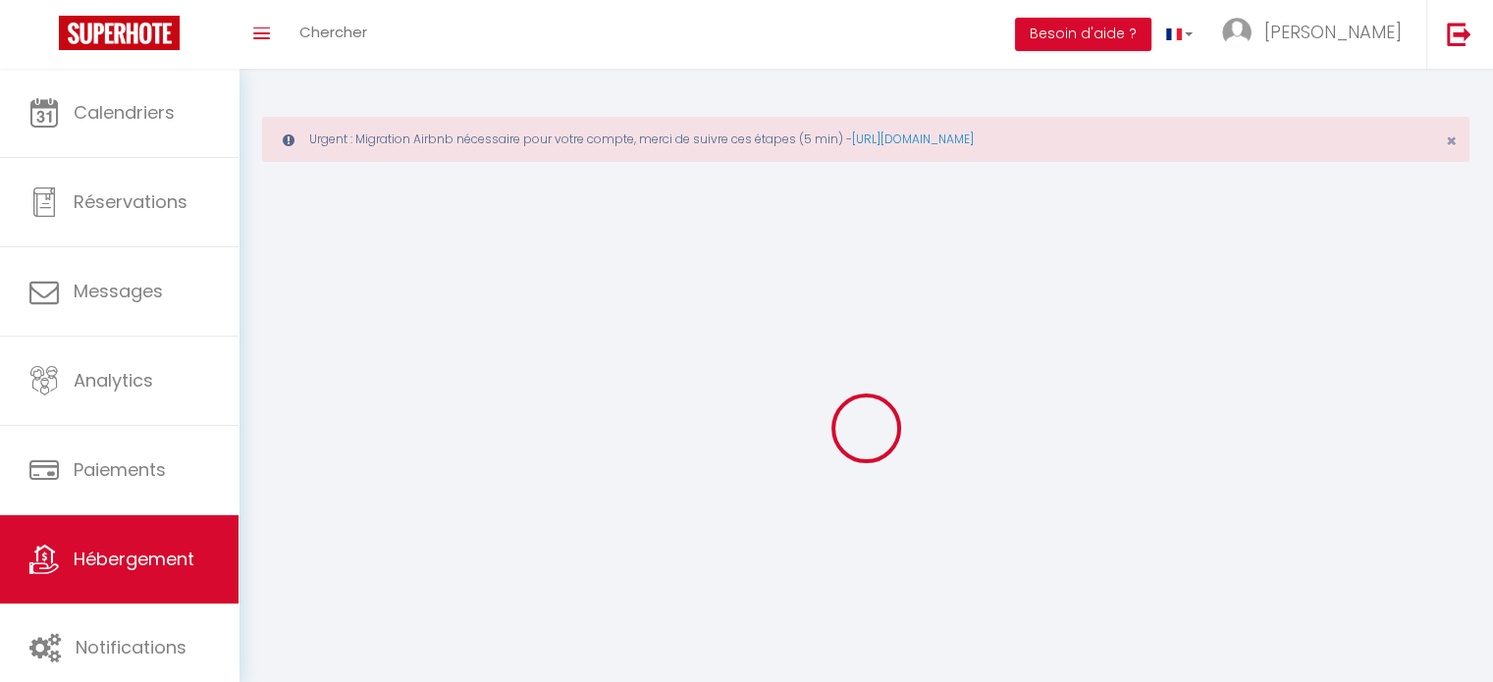
checkbox input "false"
select select
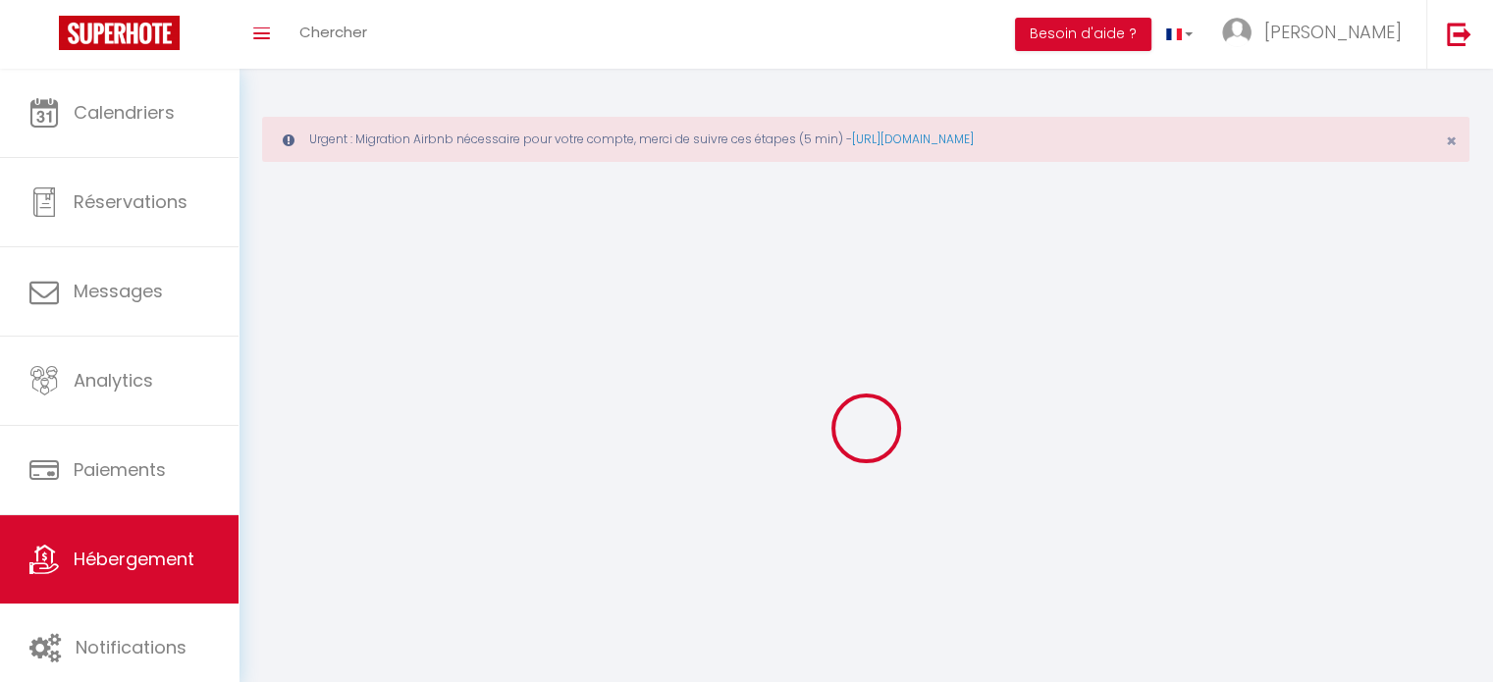
select select
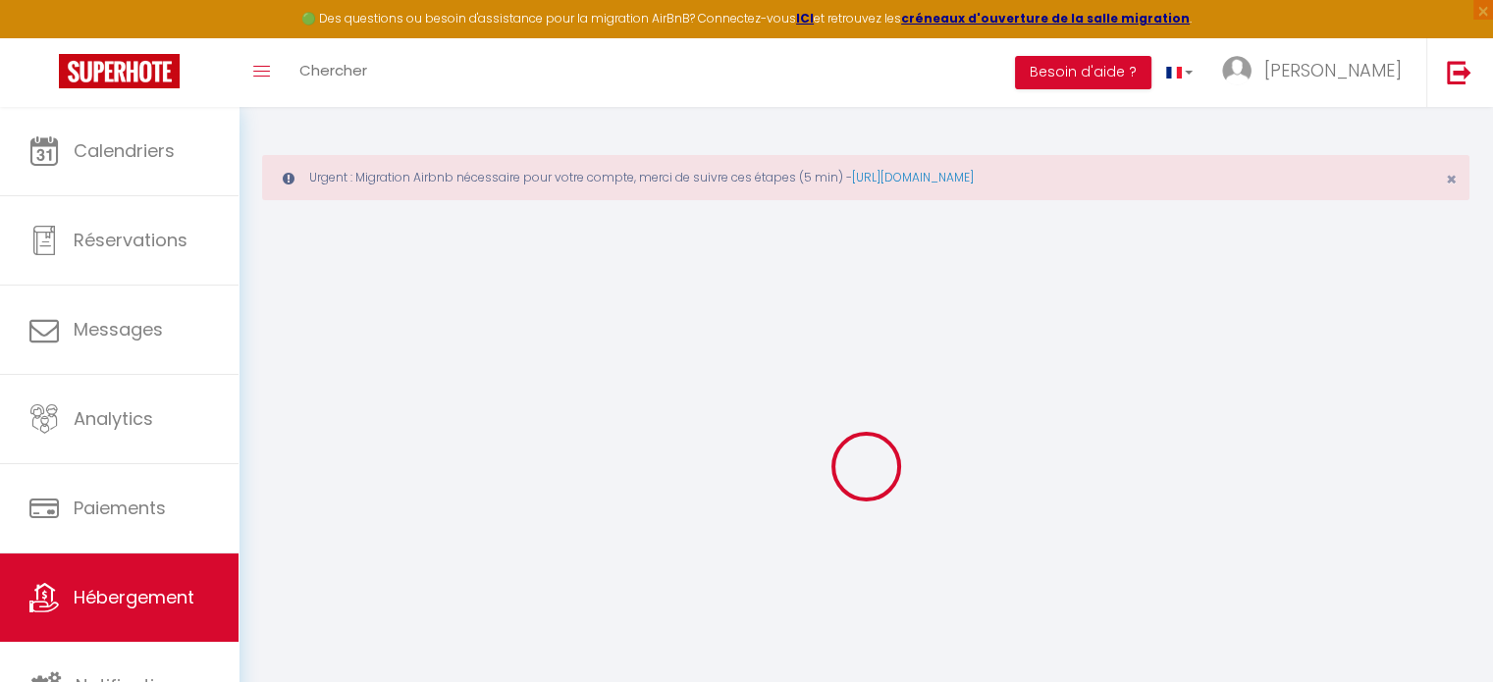
select select
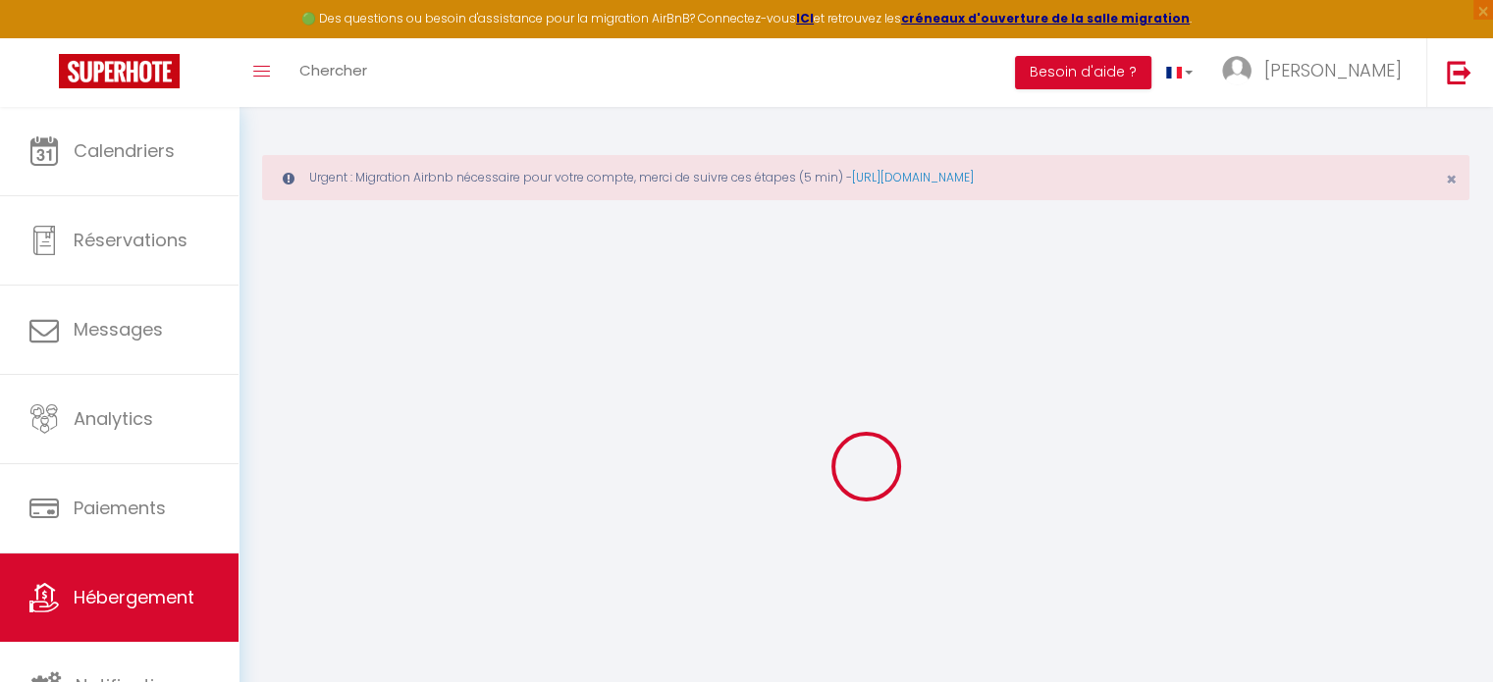
select select
checkbox input "false"
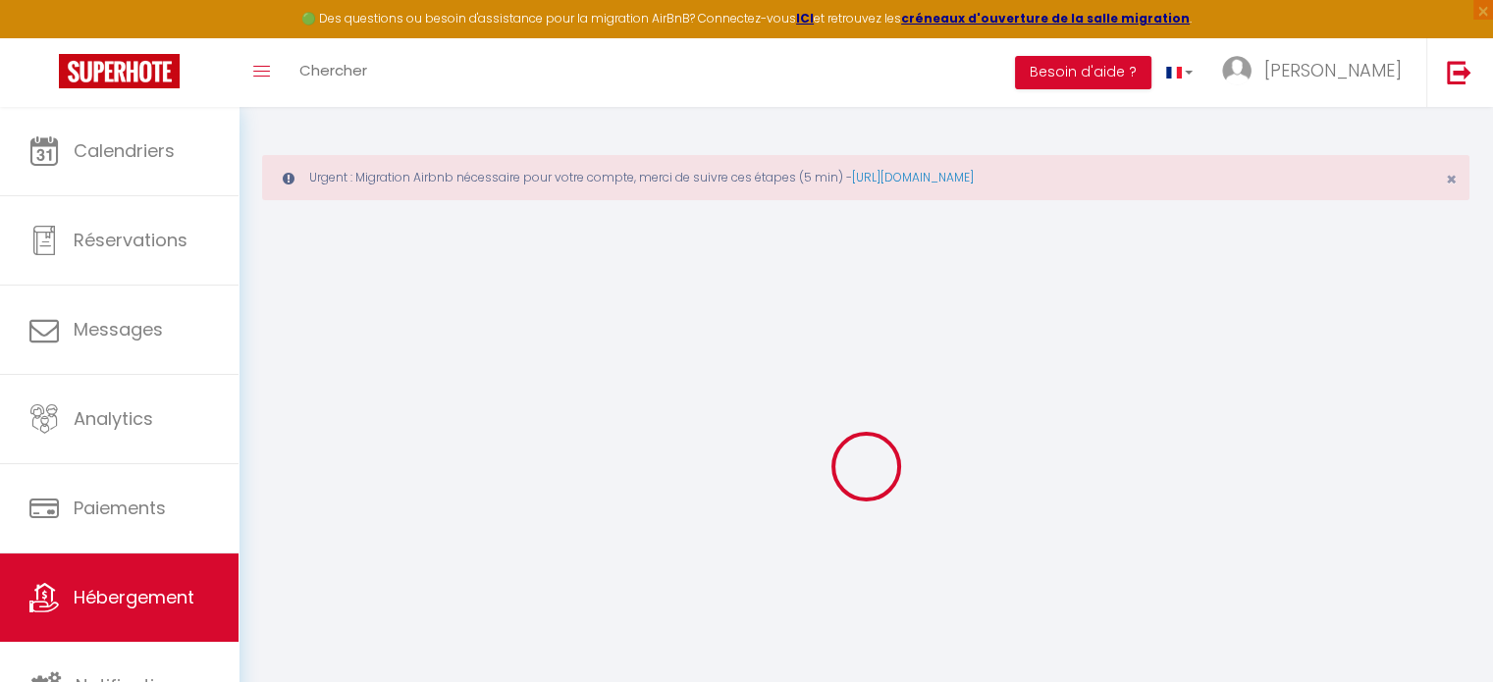
select select
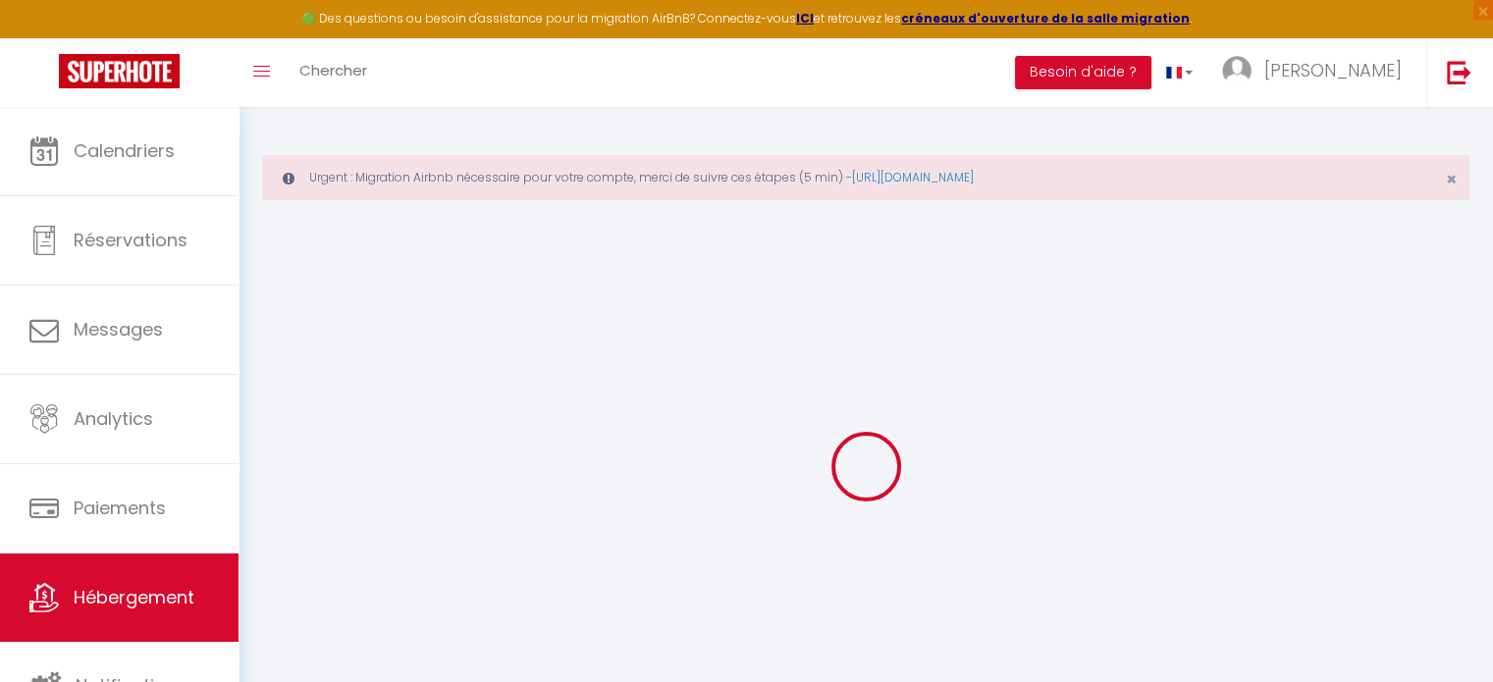
select select
checkbox input "false"
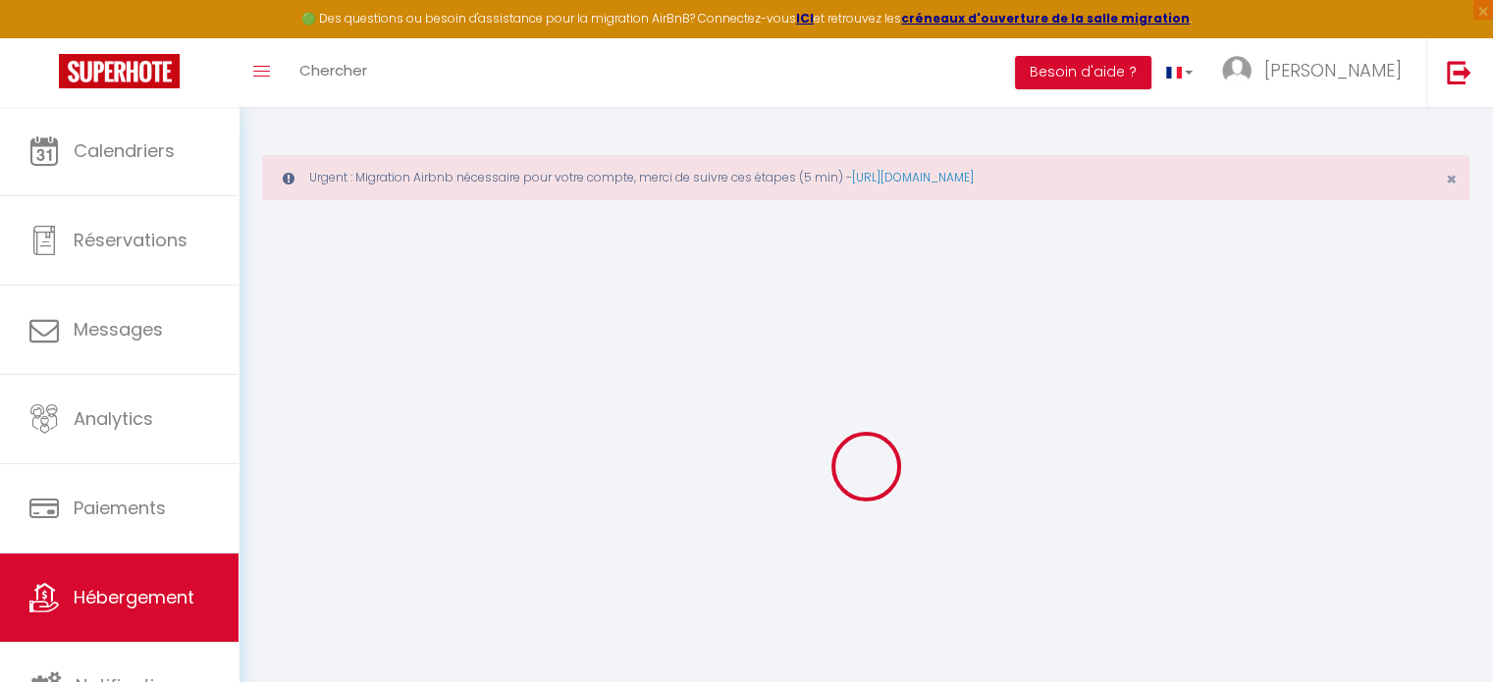
checkbox input "false"
select select
type input "L'appart le 19"
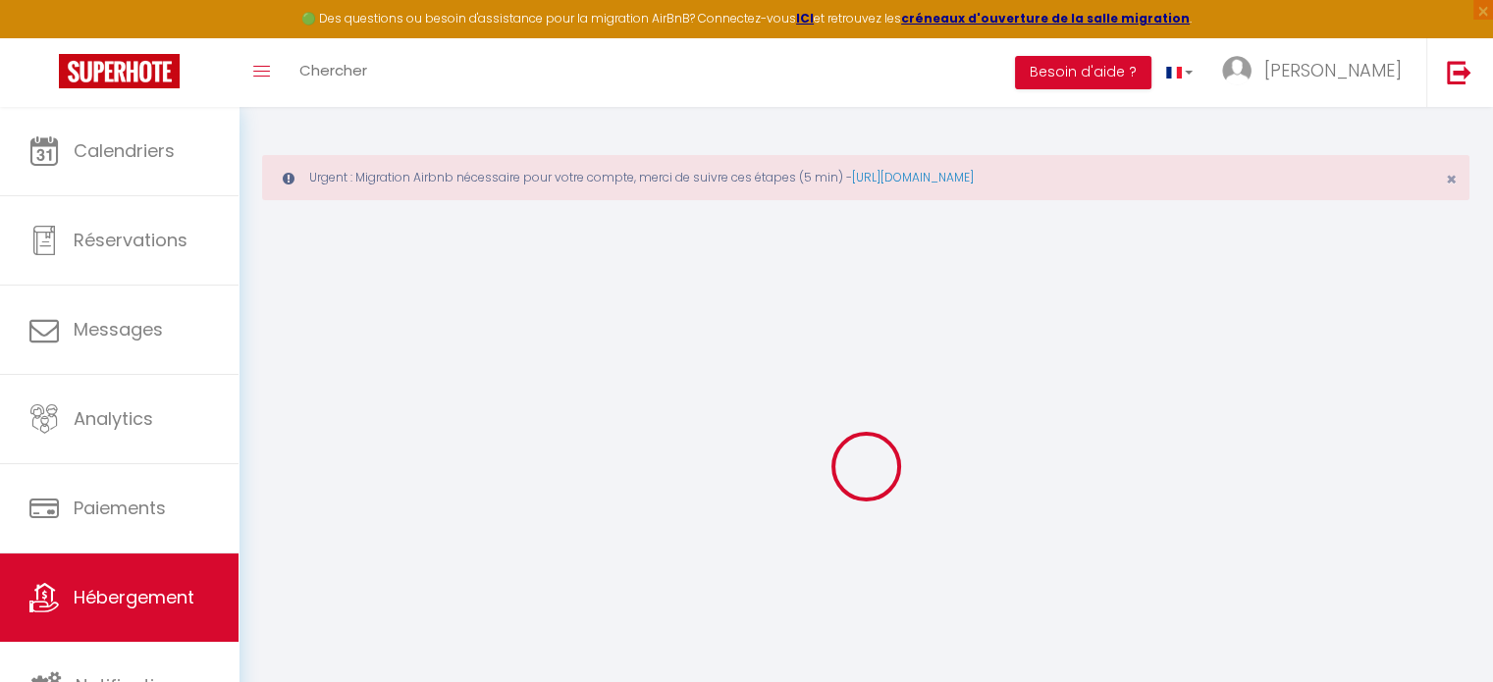
type input "[PERSON_NAME]"
type input "breuil"
type input "[STREET_ADDRESS][GEOGRAPHIC_DATA]"
type input "63830"
type input "durtol"
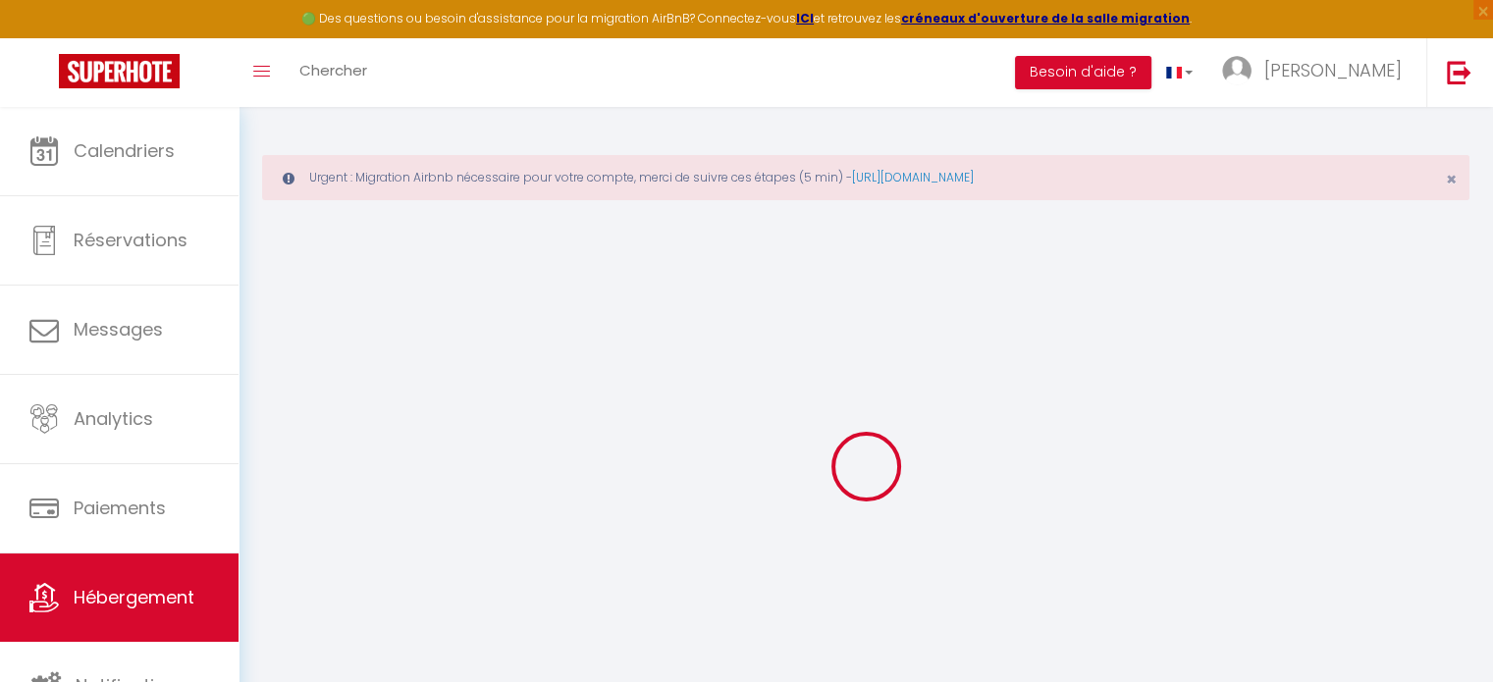
select select "1"
select select "2"
type input "46"
type input "20"
type input "0.70"
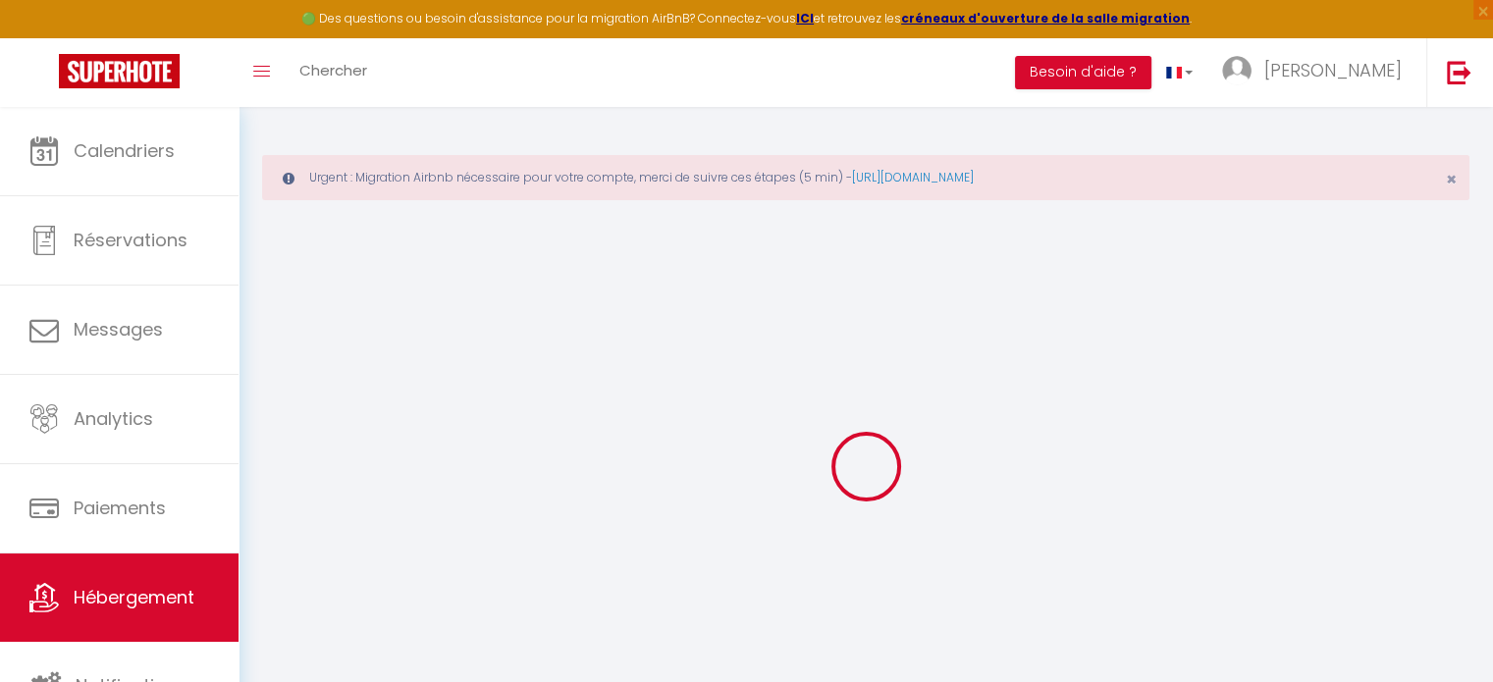
select select
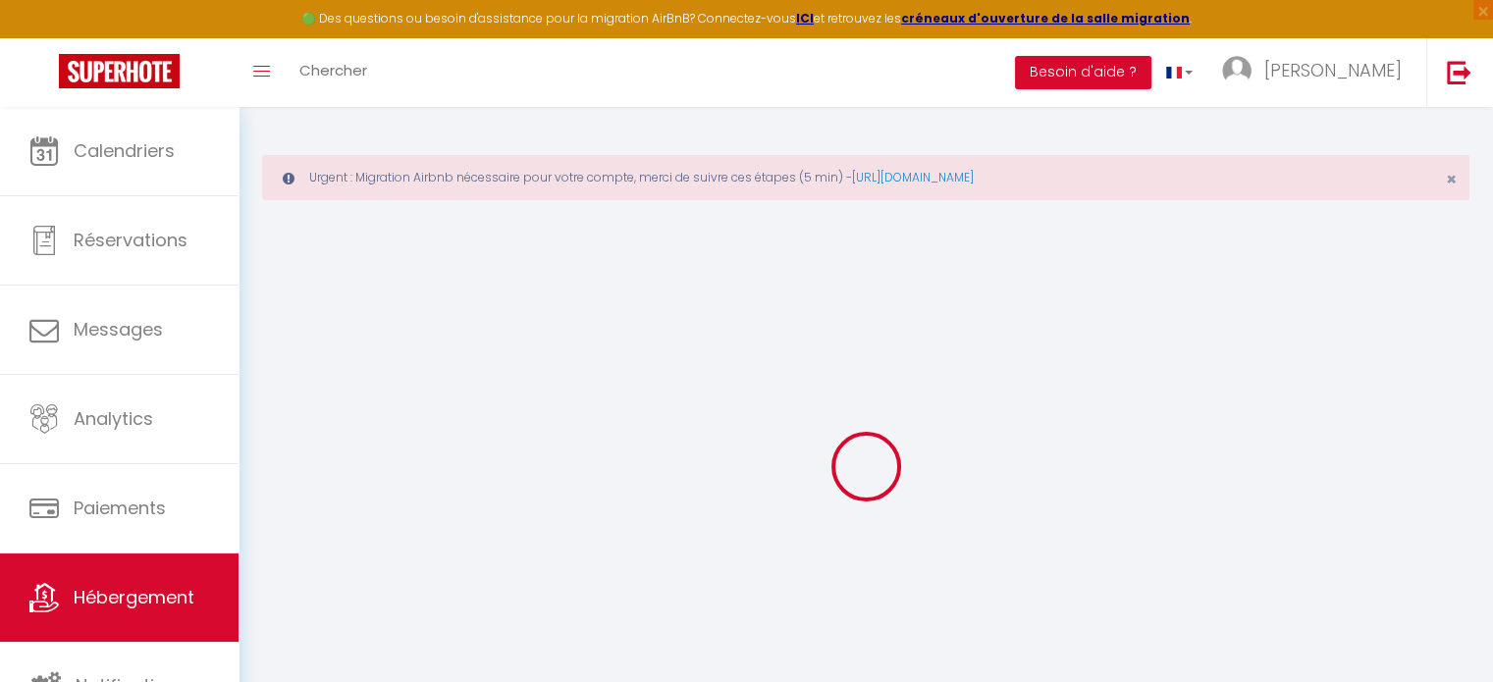
type input "Bat A1 [STREET_ADDRESS][PERSON_NAME]"
type input "63100"
type input "[GEOGRAPHIC_DATA]"
type input "[EMAIL_ADDRESS][DOMAIN_NAME]"
select select "13875"
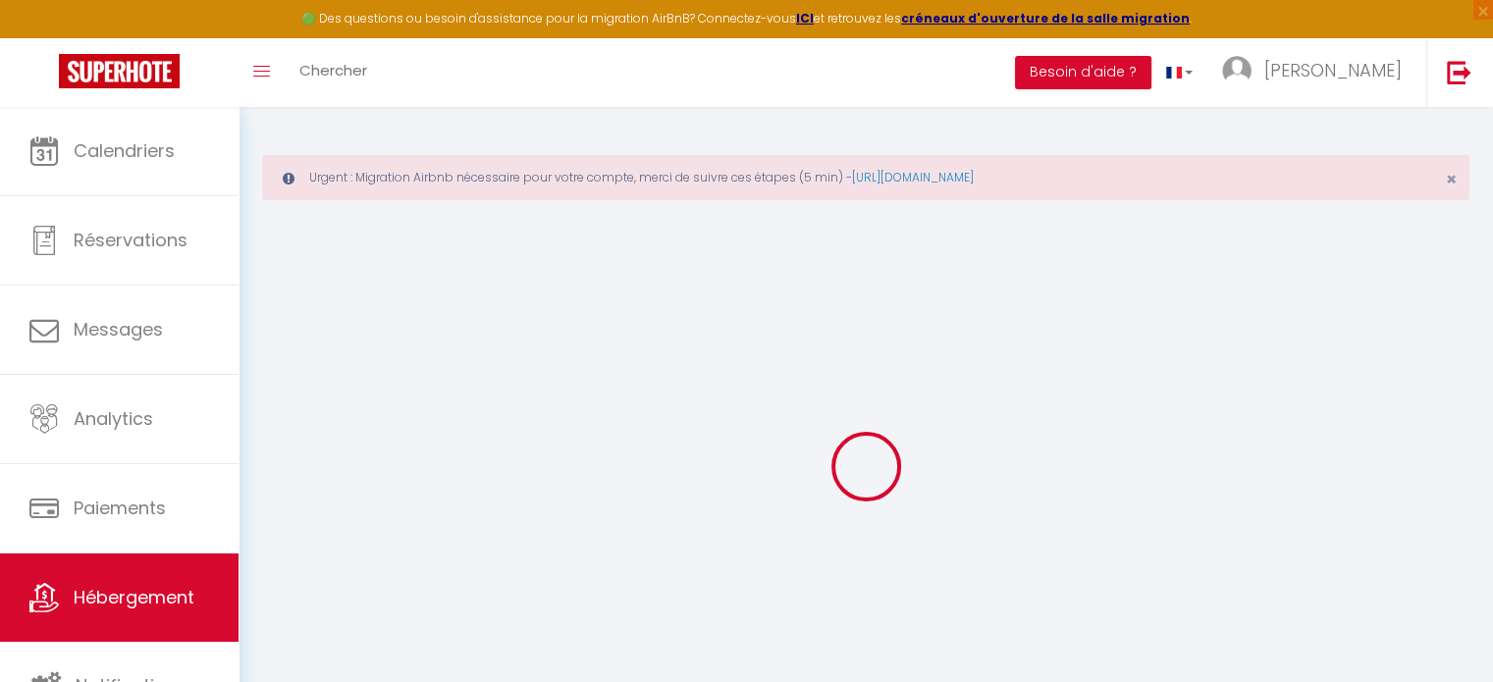
checkbox input "false"
select select
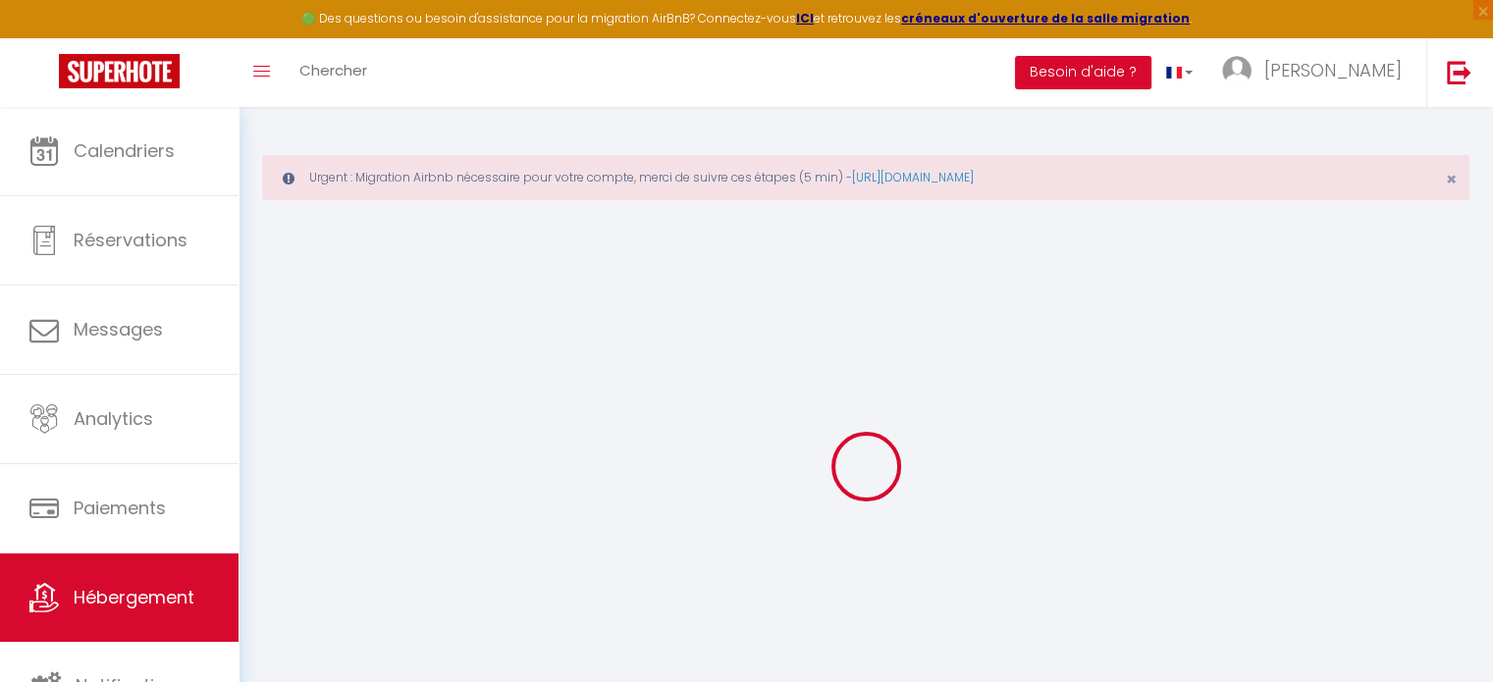
select select
type input "0"
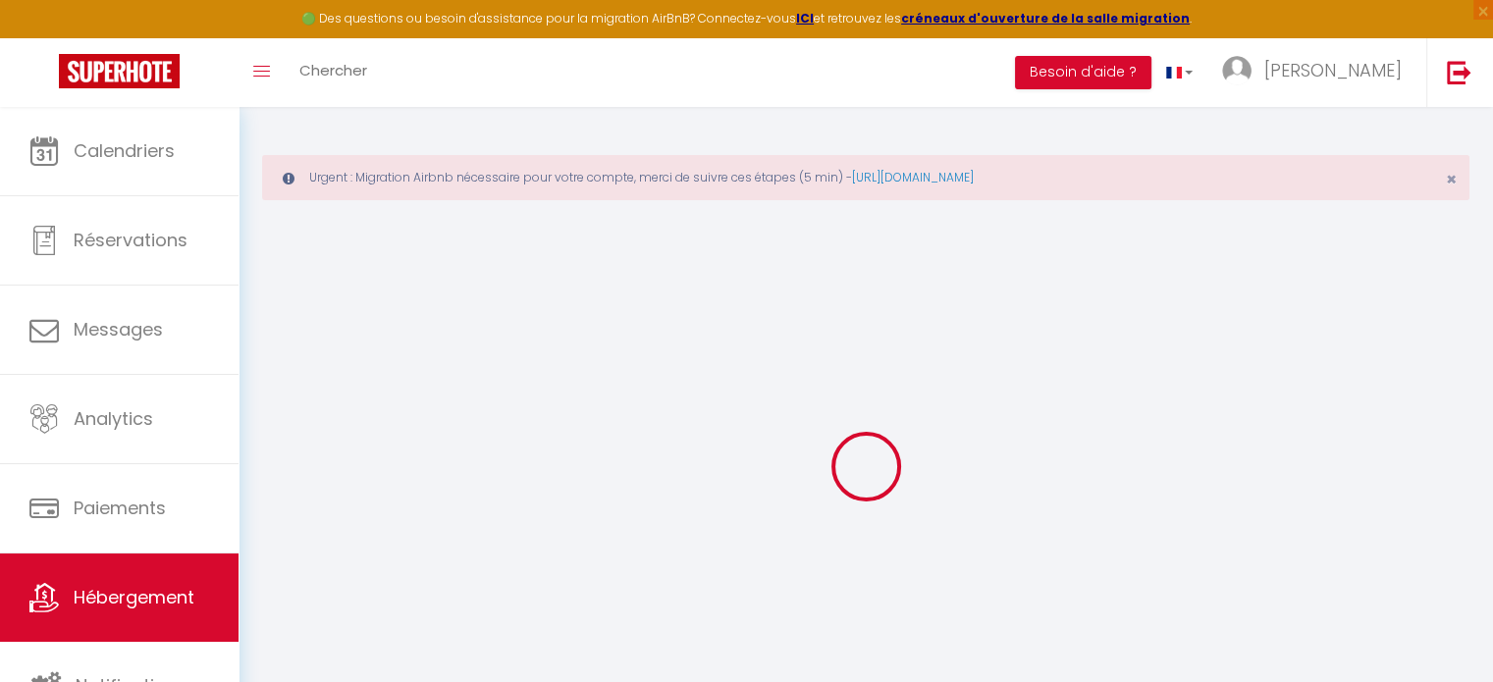
select select
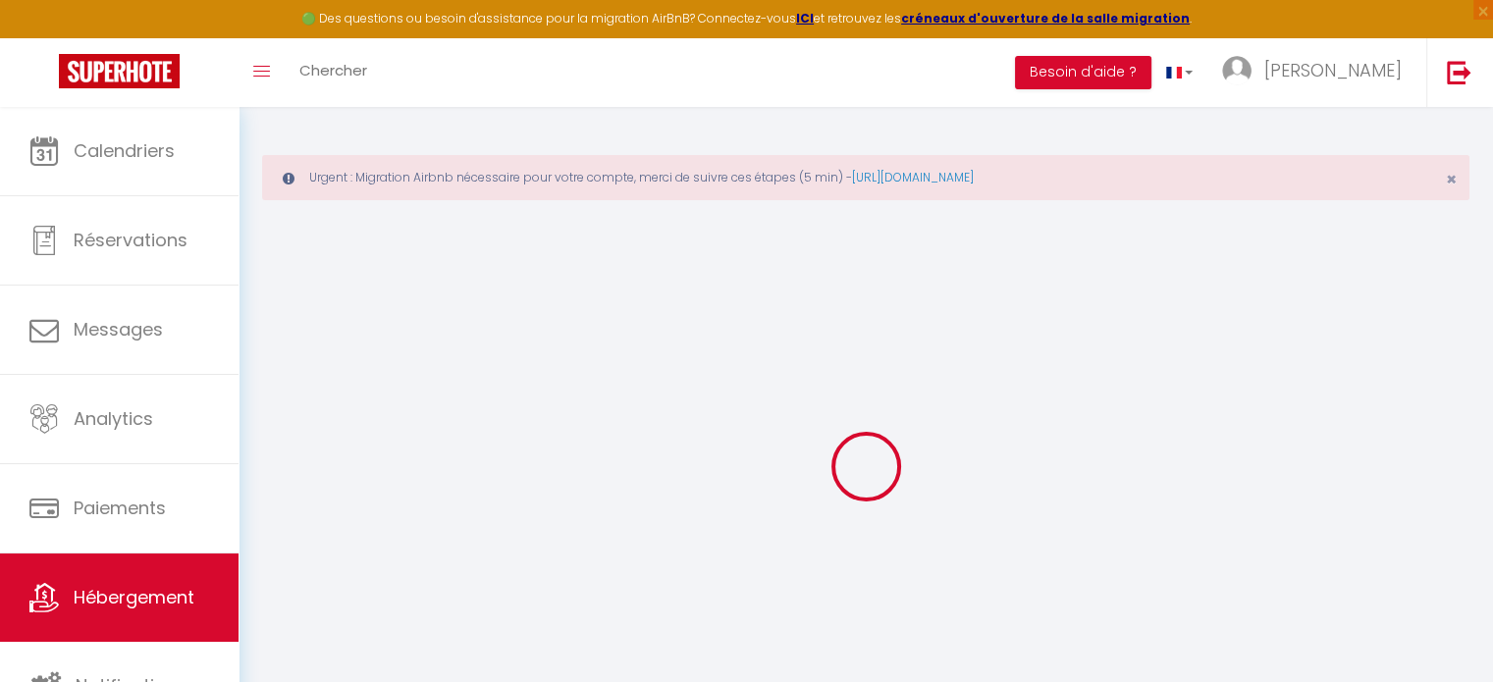
checkbox input "false"
select select
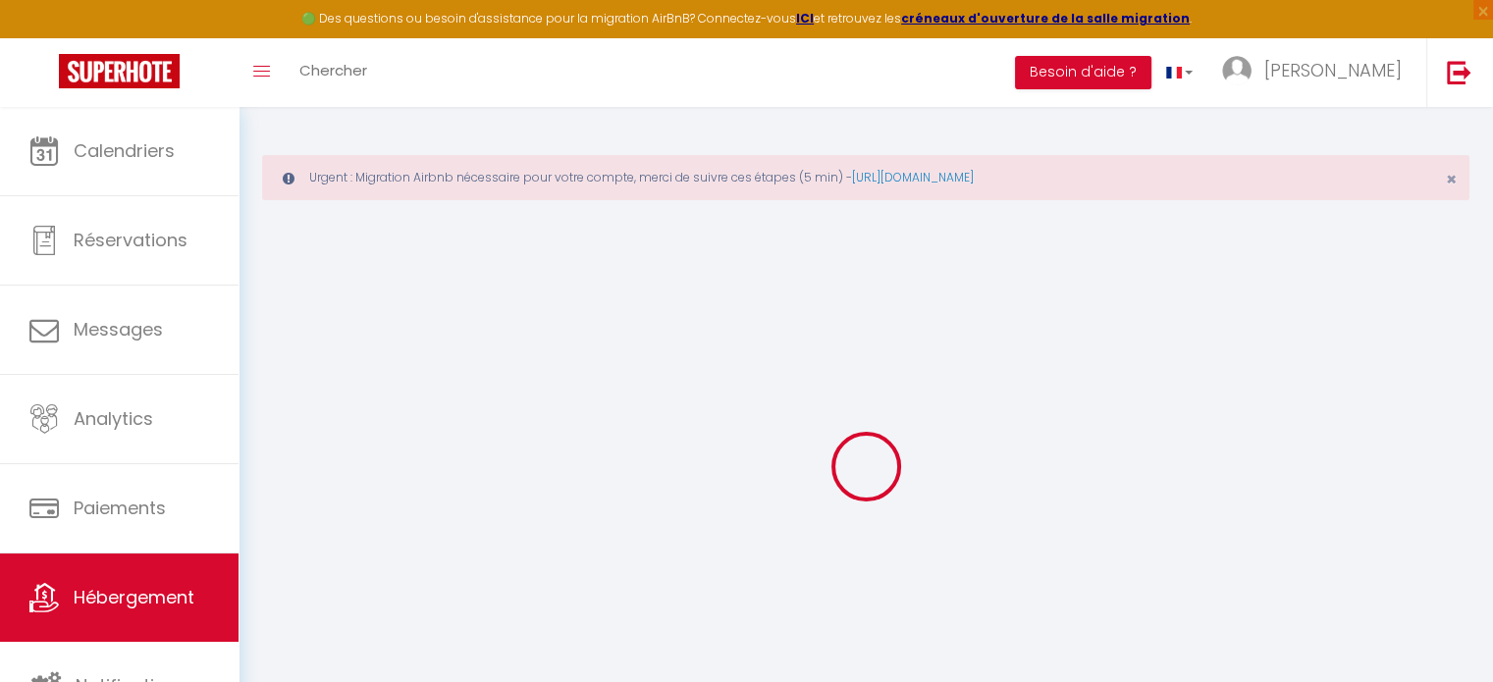
select select
checkbox input "false"
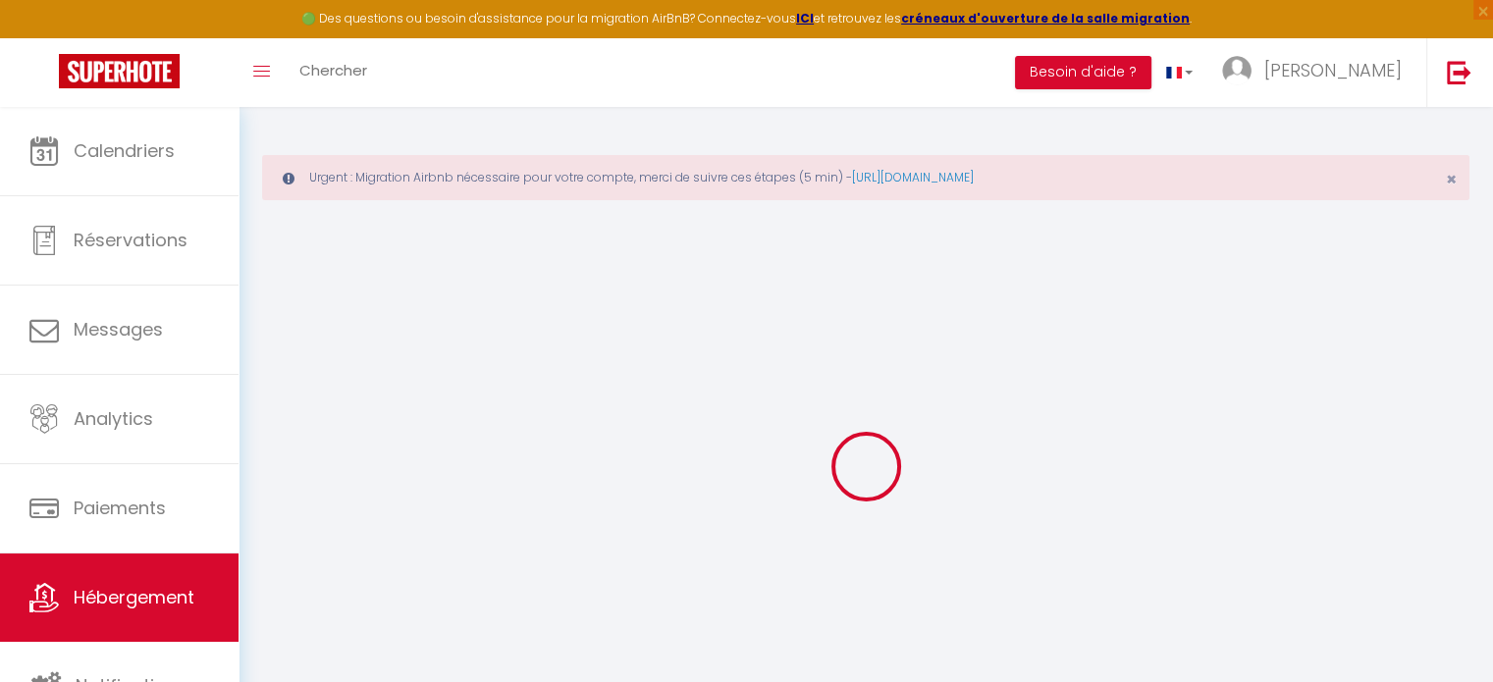
checkbox input "false"
select select "+ 69 %"
select select "+ 10 %"
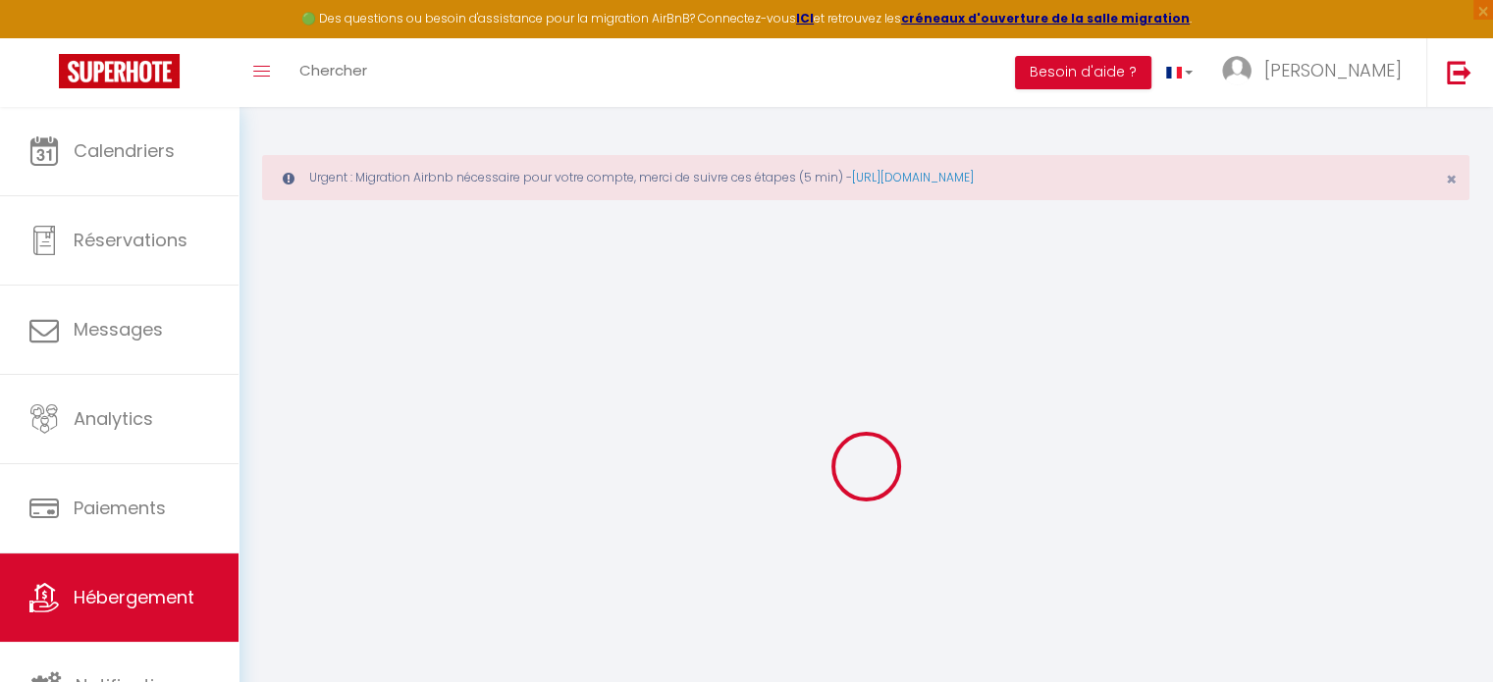
checkbox input "false"
select select "17:00"
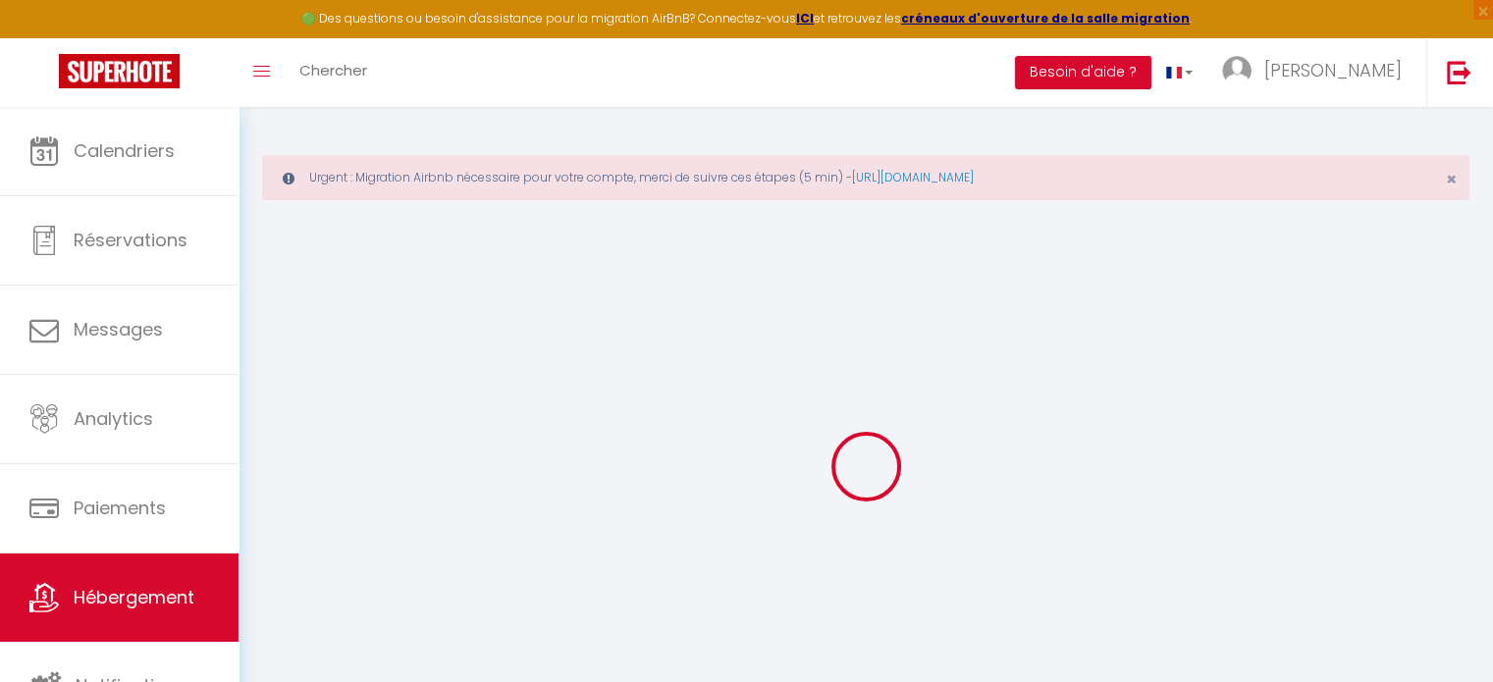
select select "21:00"
select select "10:00"
select select "15"
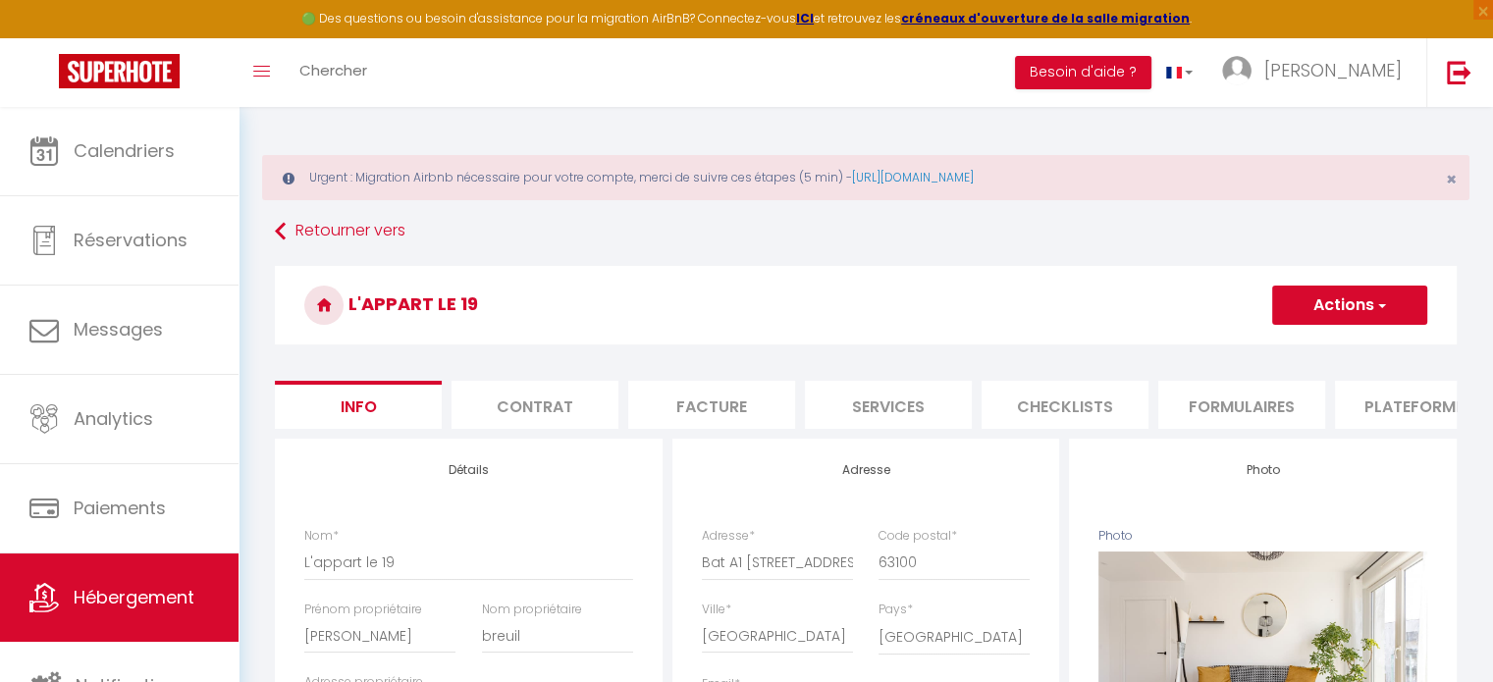
click at [1392, 404] on li "Plateformes" at bounding box center [1418, 405] width 167 height 48
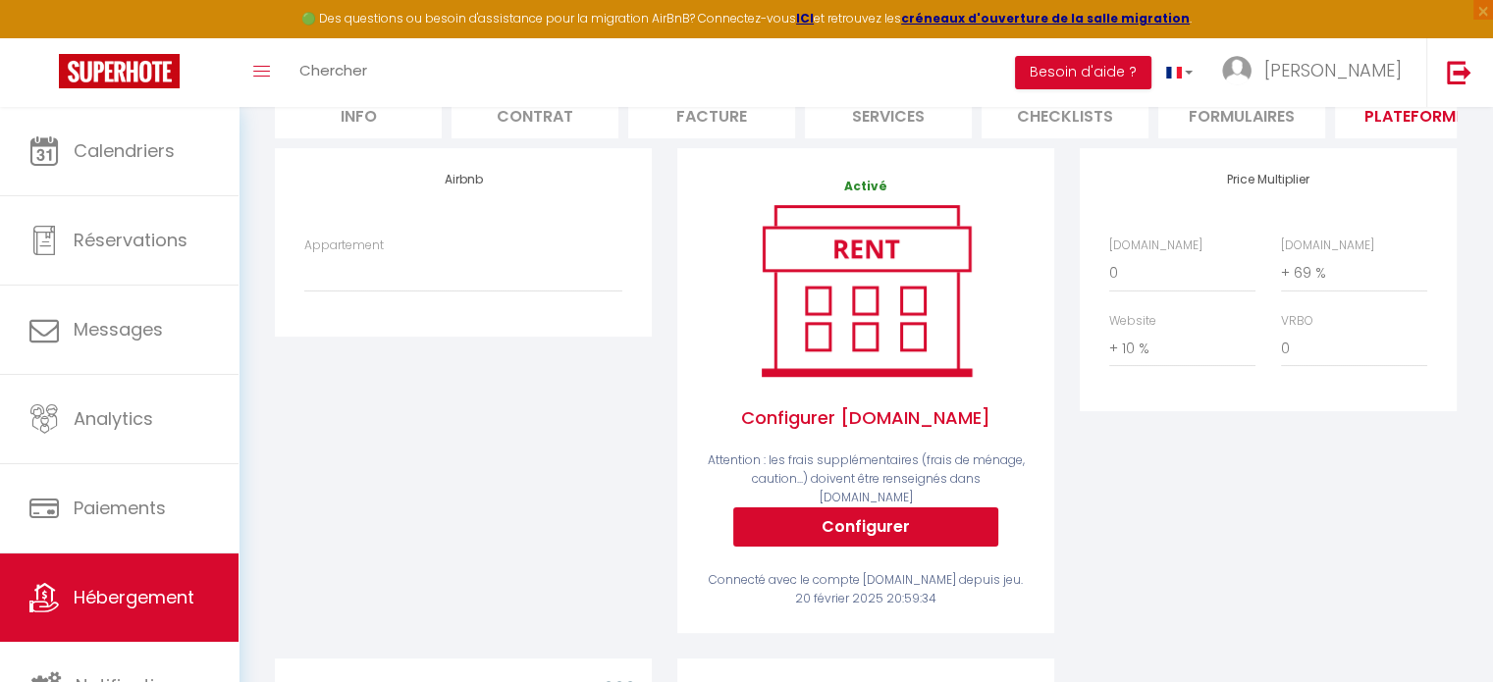
scroll to position [281, 0]
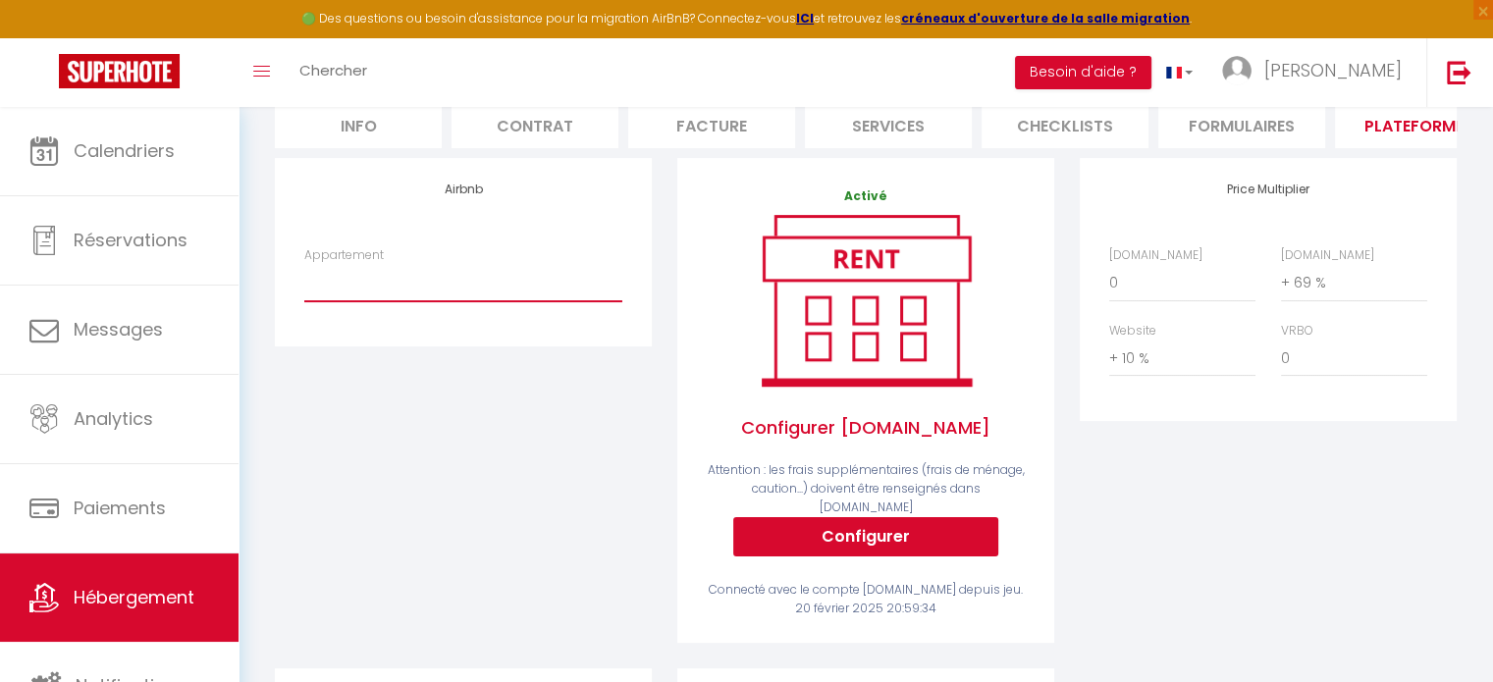
click at [452, 301] on select "L'appart le 19 , F3 2 chambres proche centre - [EMAIL_ADDRESS][DOMAIN_NAME]" at bounding box center [463, 282] width 318 height 37
select select "7568-1289611411339423037"
click at [304, 278] on select "L'appart le 19 , F3 2 chambres proche centre - [EMAIL_ADDRESS][DOMAIN_NAME]" at bounding box center [463, 282] width 318 height 37
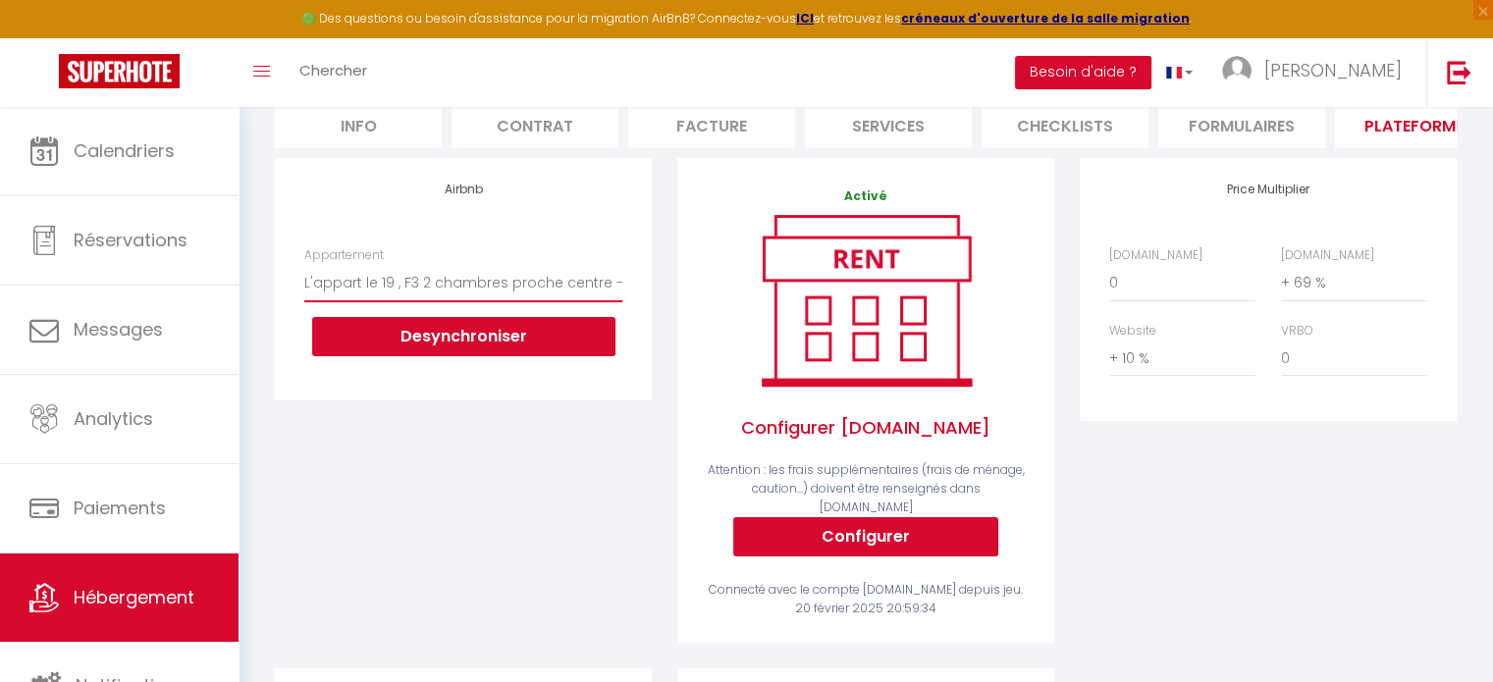
drag, startPoint x: 467, startPoint y: 297, endPoint x: 432, endPoint y: 293, distance: 35.7
click at [432, 293] on select "L'appart le 19 , F3 2 chambres proche centre - [EMAIL_ADDRESS][DOMAIN_NAME]" at bounding box center [463, 282] width 318 height 37
click at [304, 278] on select "L'appart le 19 , F3 2 chambres proche centre - [EMAIL_ADDRESS][DOMAIN_NAME]" at bounding box center [463, 282] width 318 height 37
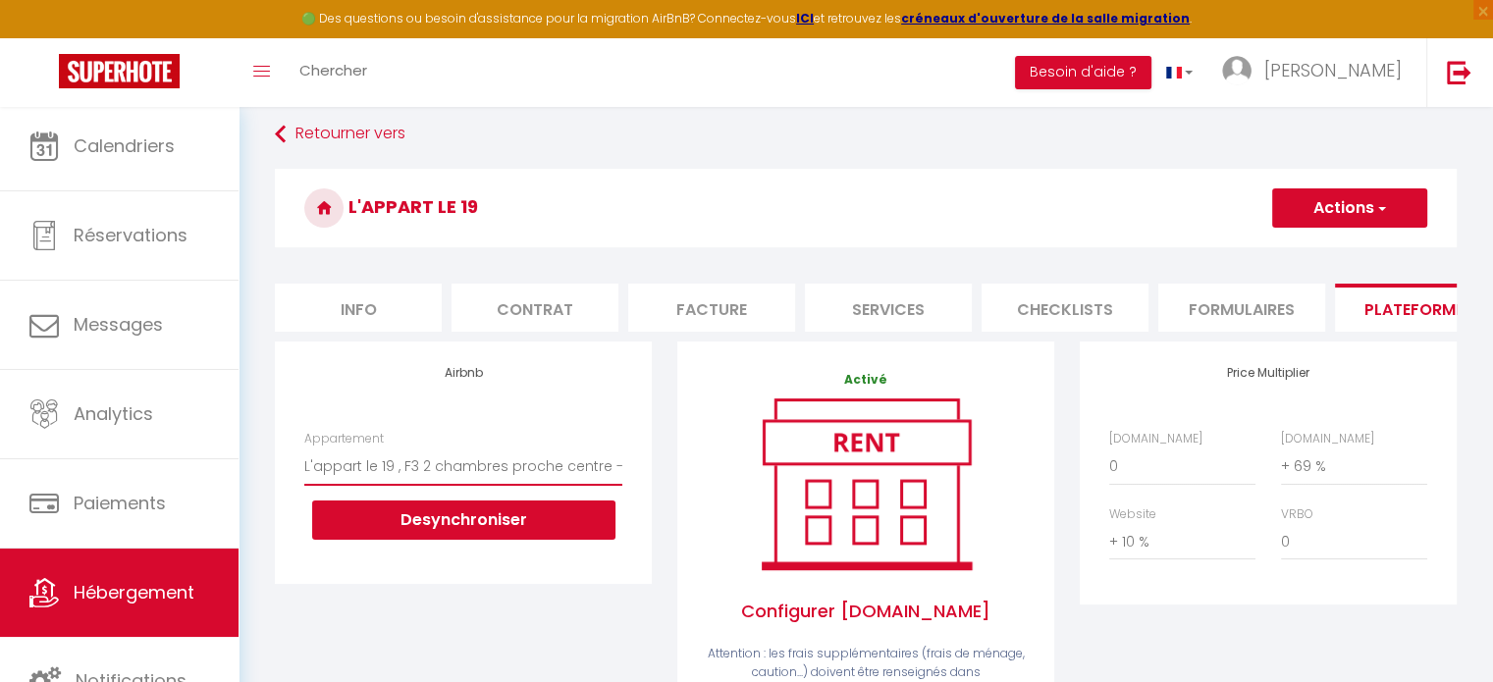
scroll to position [94, 0]
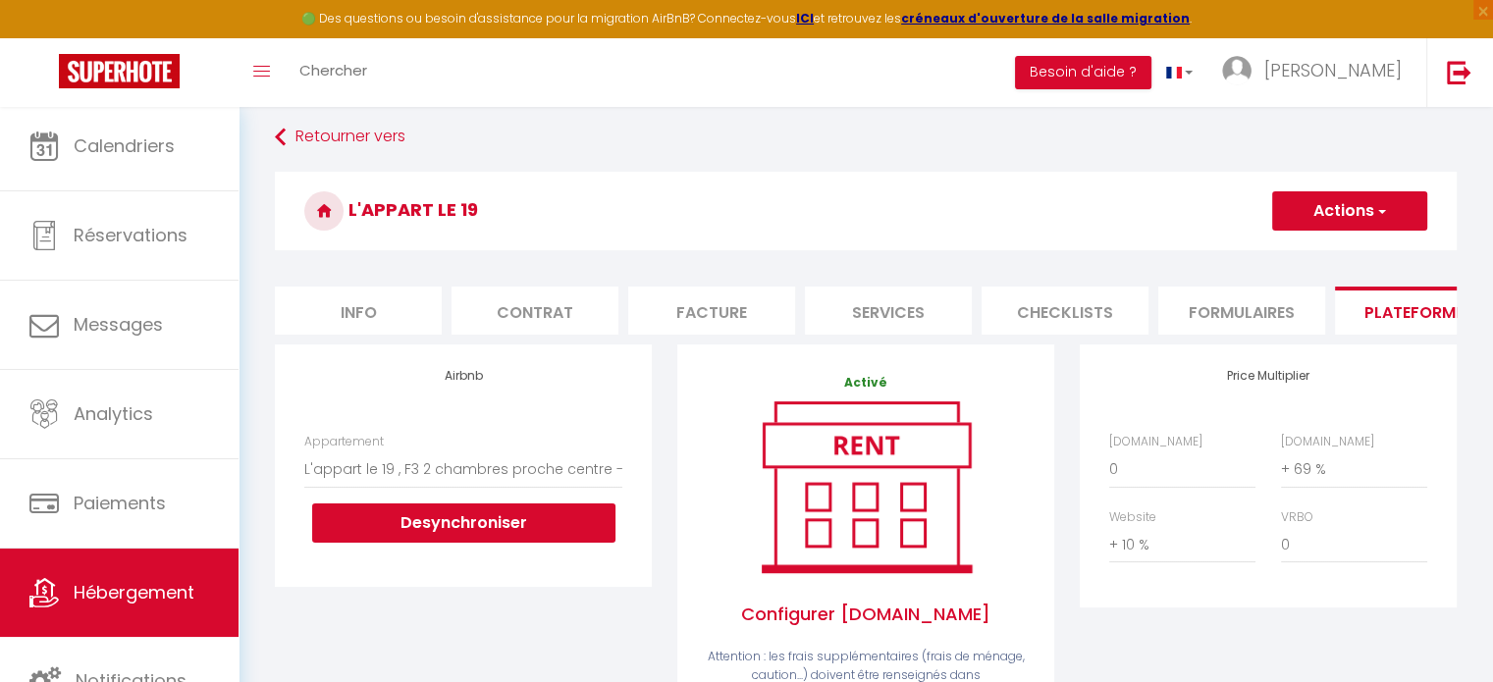
click at [1389, 211] on button "Actions" at bounding box center [1349, 210] width 155 height 39
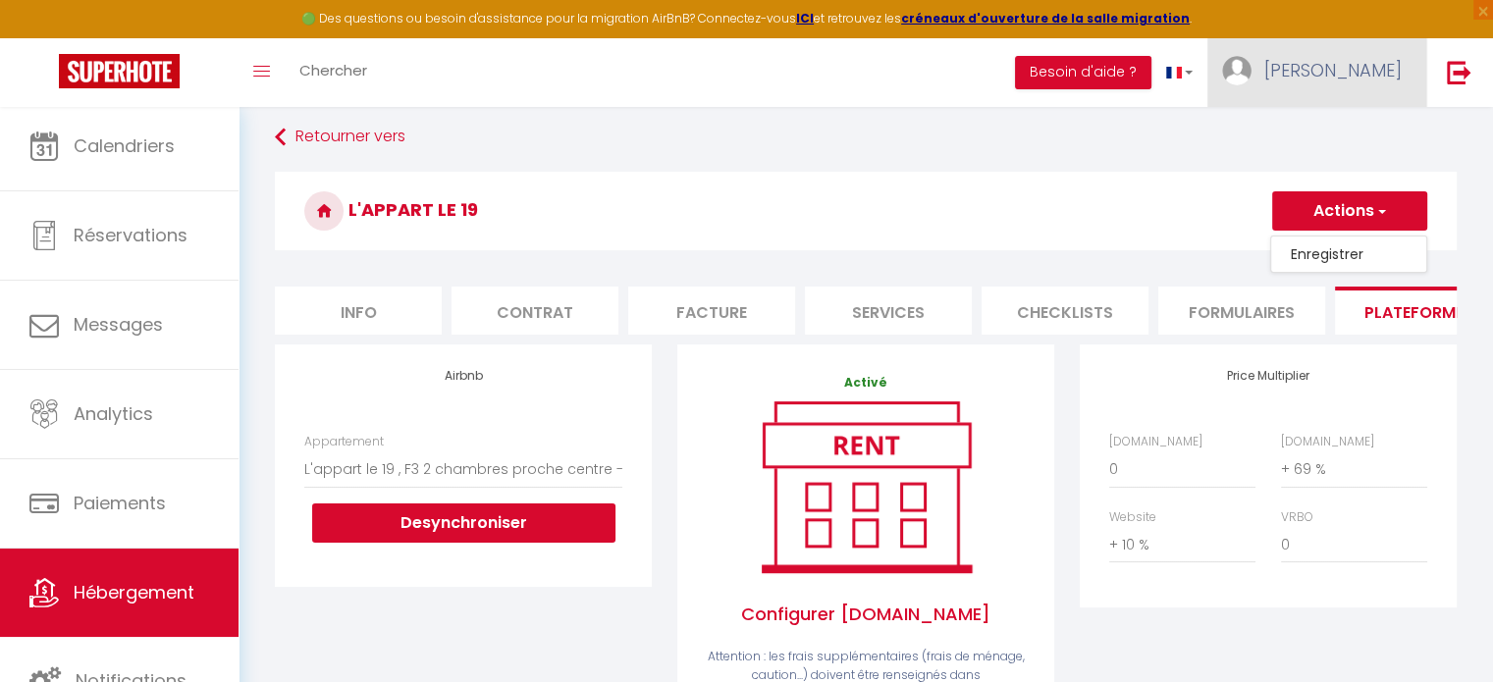
click at [1354, 72] on span "[PERSON_NAME]" at bounding box center [1332, 70] width 137 height 25
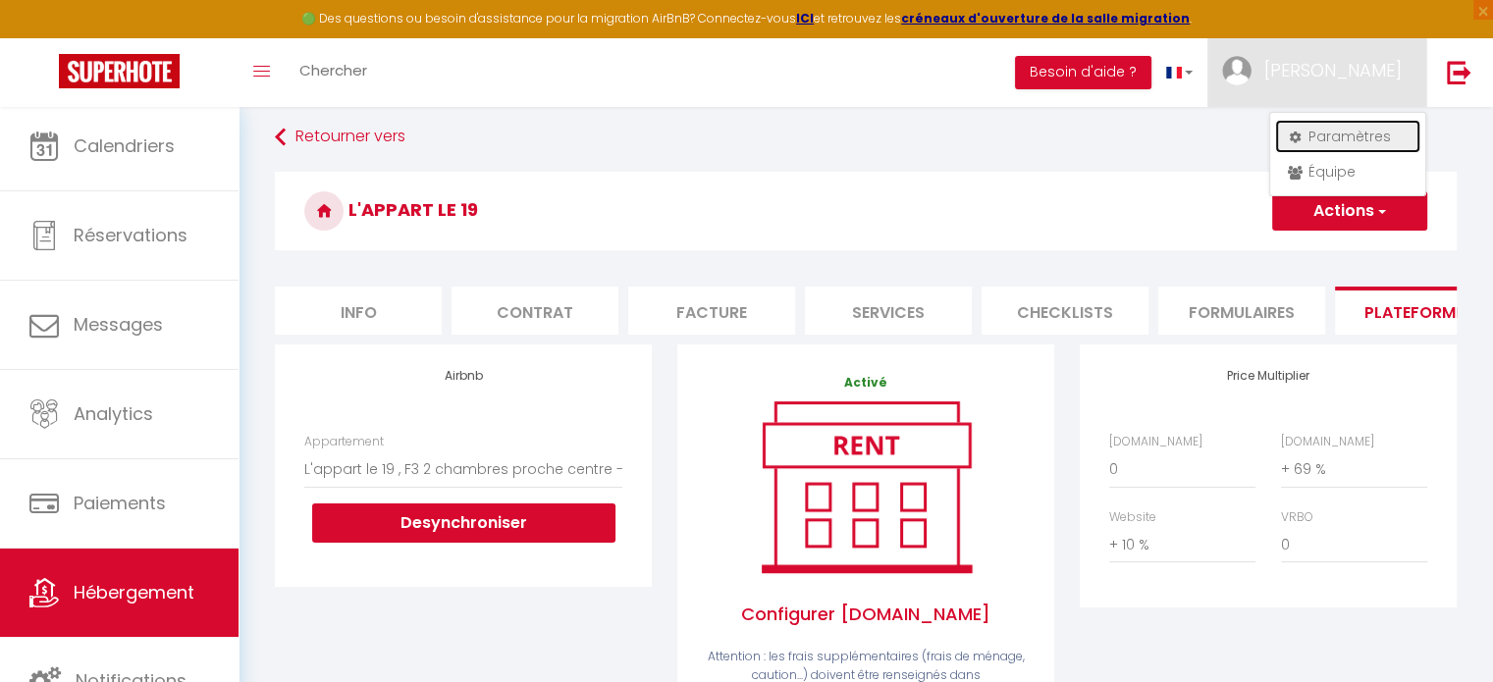
click at [1347, 133] on link "Paramètres" at bounding box center [1347, 136] width 145 height 33
select select "fr"
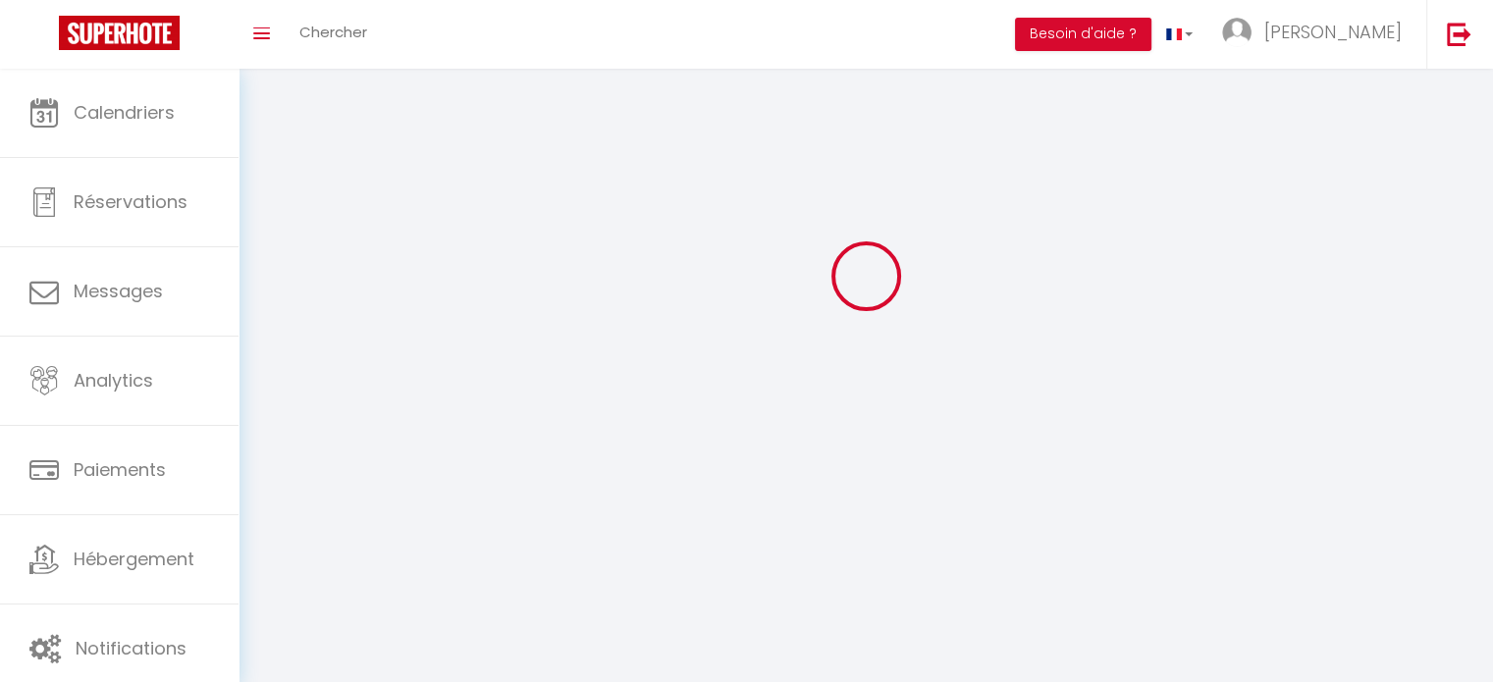
type input "[PERSON_NAME]"
type input "breuil"
type input "0667335386"
type input "[STREET_ADDRESS][GEOGRAPHIC_DATA]"
type input "63830"
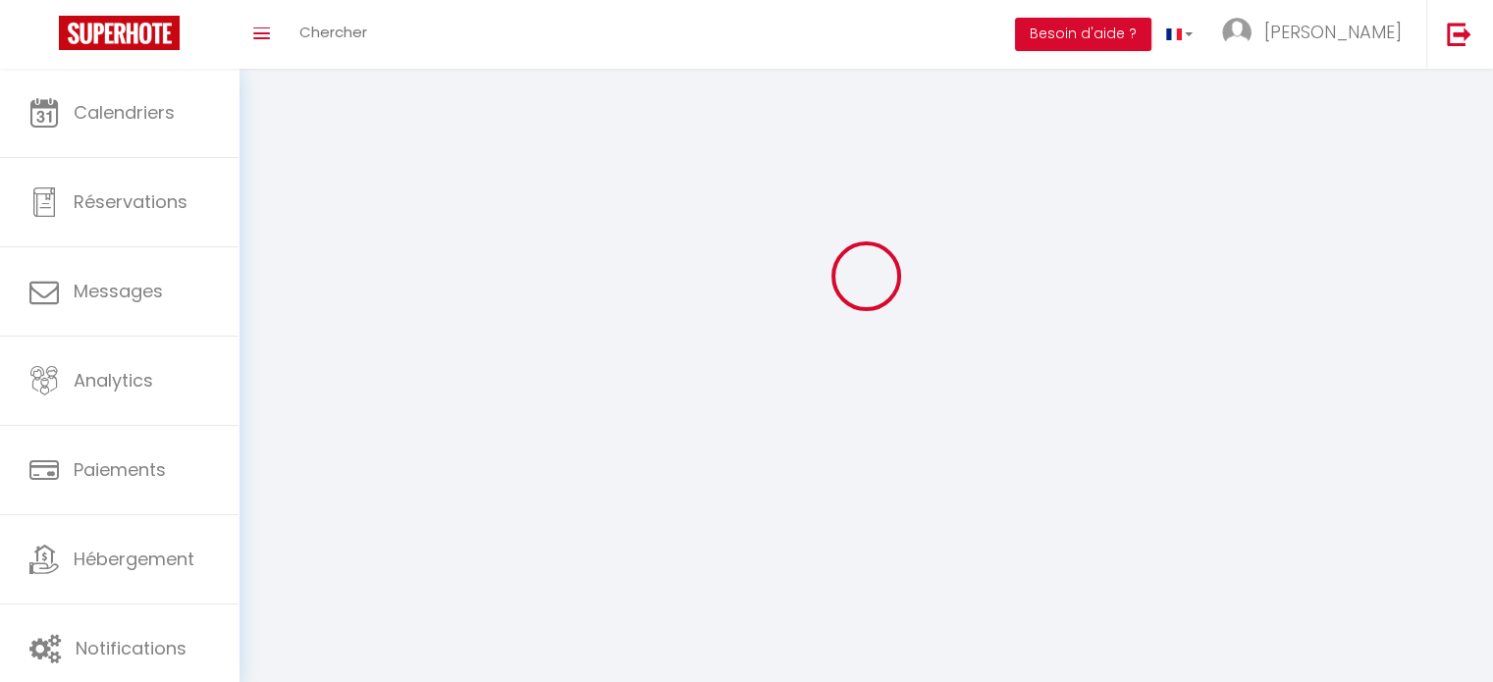
type input "durtol"
type input "fNUwsfOYJw1UW3AVZ6E28ATco"
type input "nUpxMGNOpZ3qv1wgK7UfHx8qr"
type input "fNUwsfOYJw1UW3AVZ6E28ATco"
type input "nUpxMGNOpZ3qv1wgK7UfHx8qr"
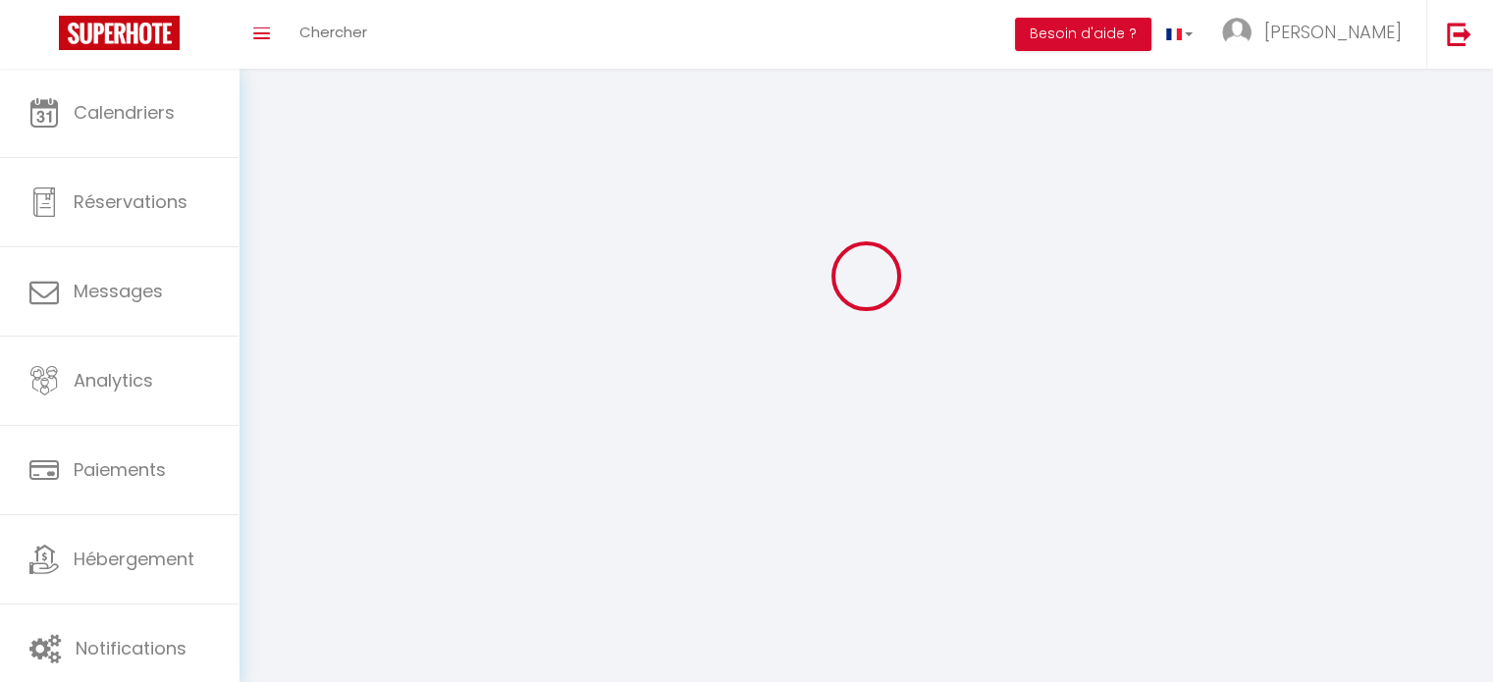
type input "https://app.superhote.com/#/get-available-rentals/nUpxMGNOpZ3qv1wgK7UfHx8qr"
select select "28"
select select "fr"
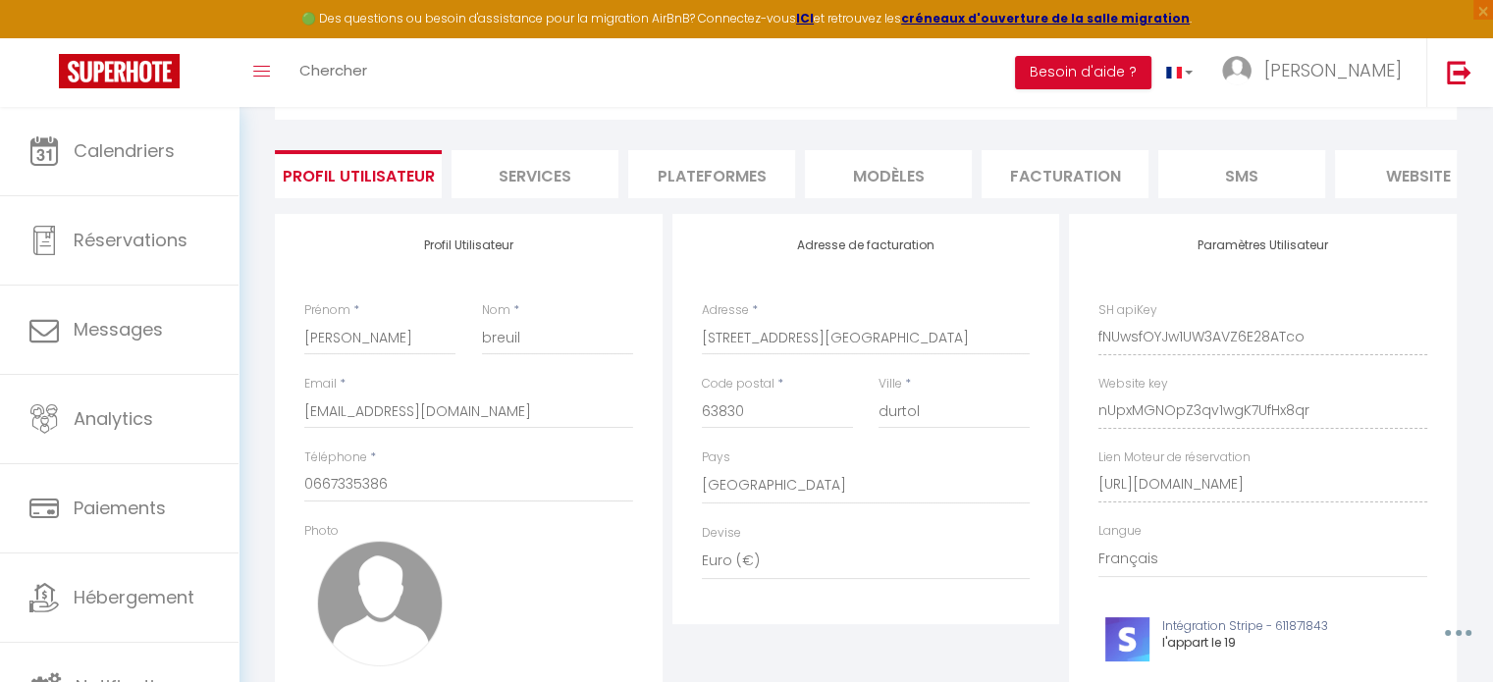
scroll to position [105, 0]
click at [735, 167] on li "Plateformes" at bounding box center [711, 175] width 167 height 48
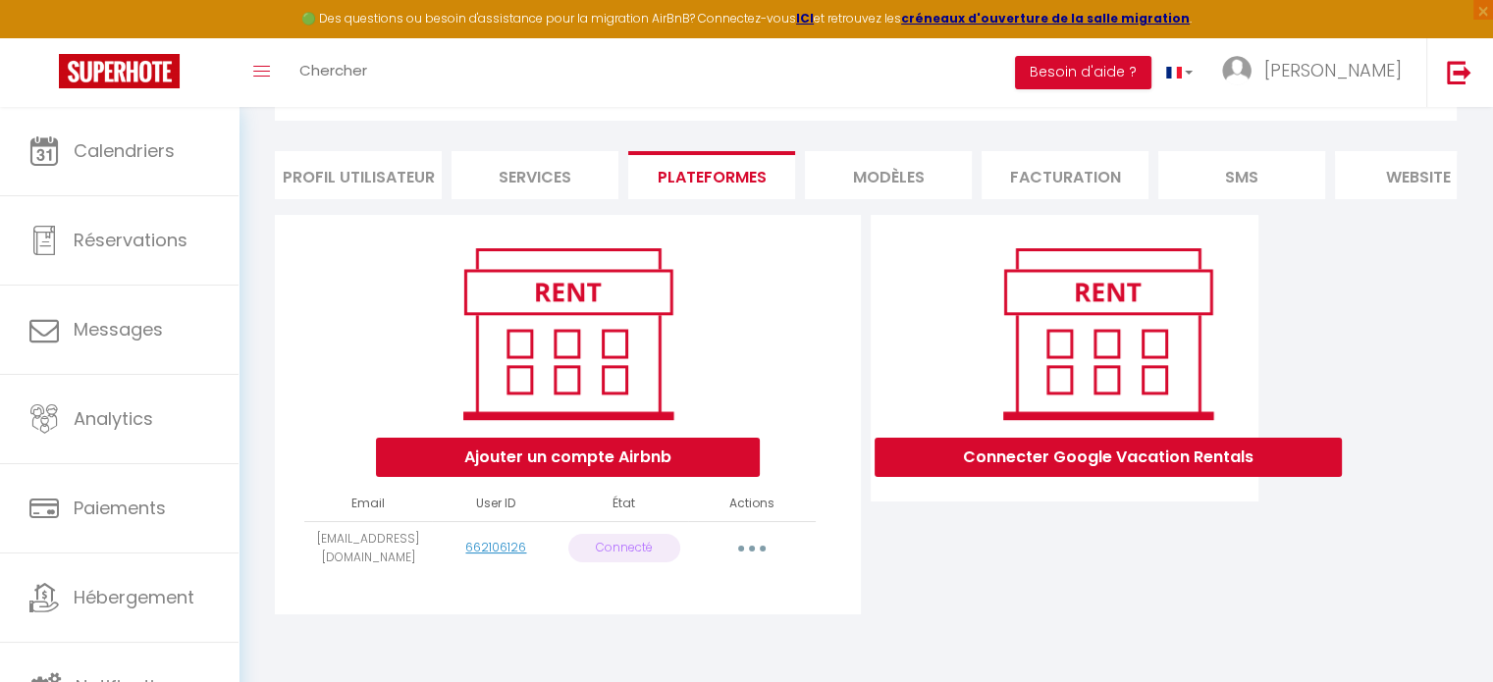
click at [752, 558] on button "button" at bounding box center [751, 548] width 55 height 31
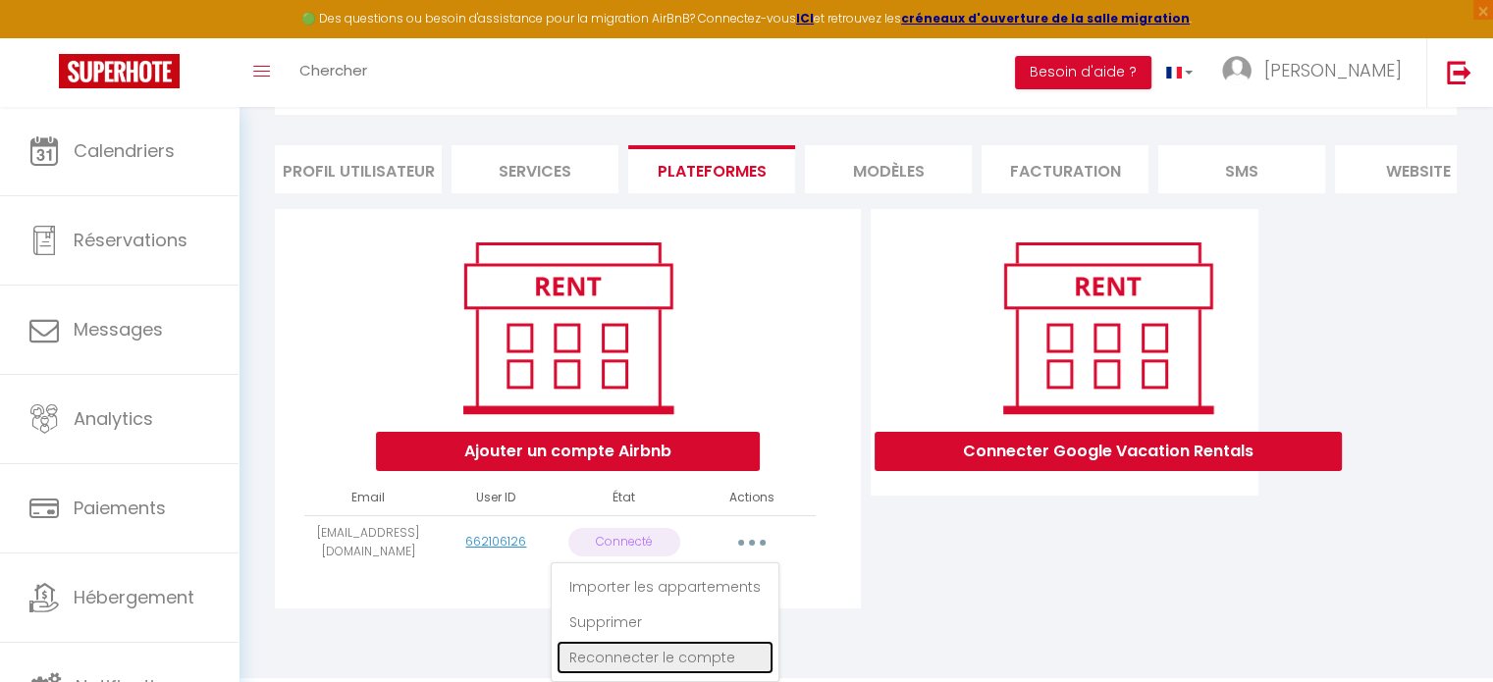
click at [642, 655] on link "Reconnecter le compte" at bounding box center [665, 657] width 217 height 33
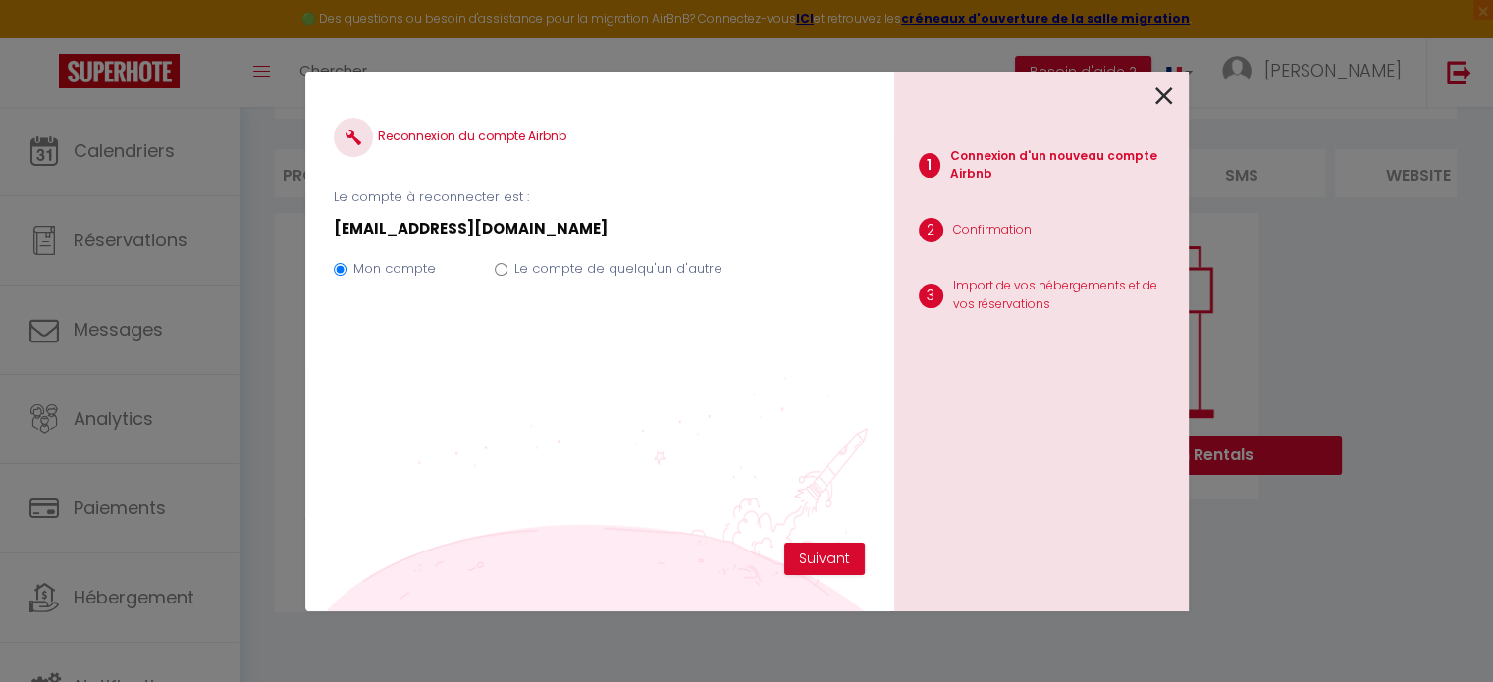
scroll to position [118, 0]
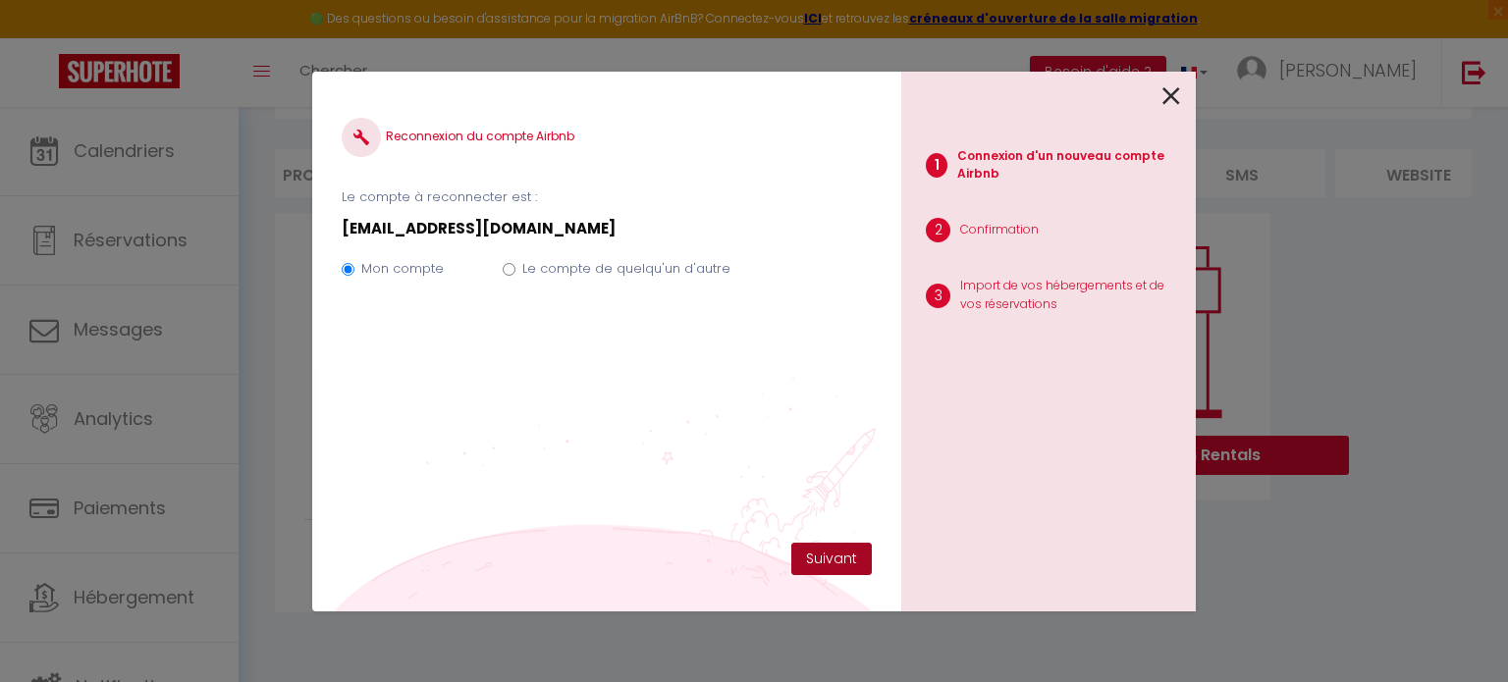
click at [831, 549] on button "Suivant" at bounding box center [831, 559] width 80 height 33
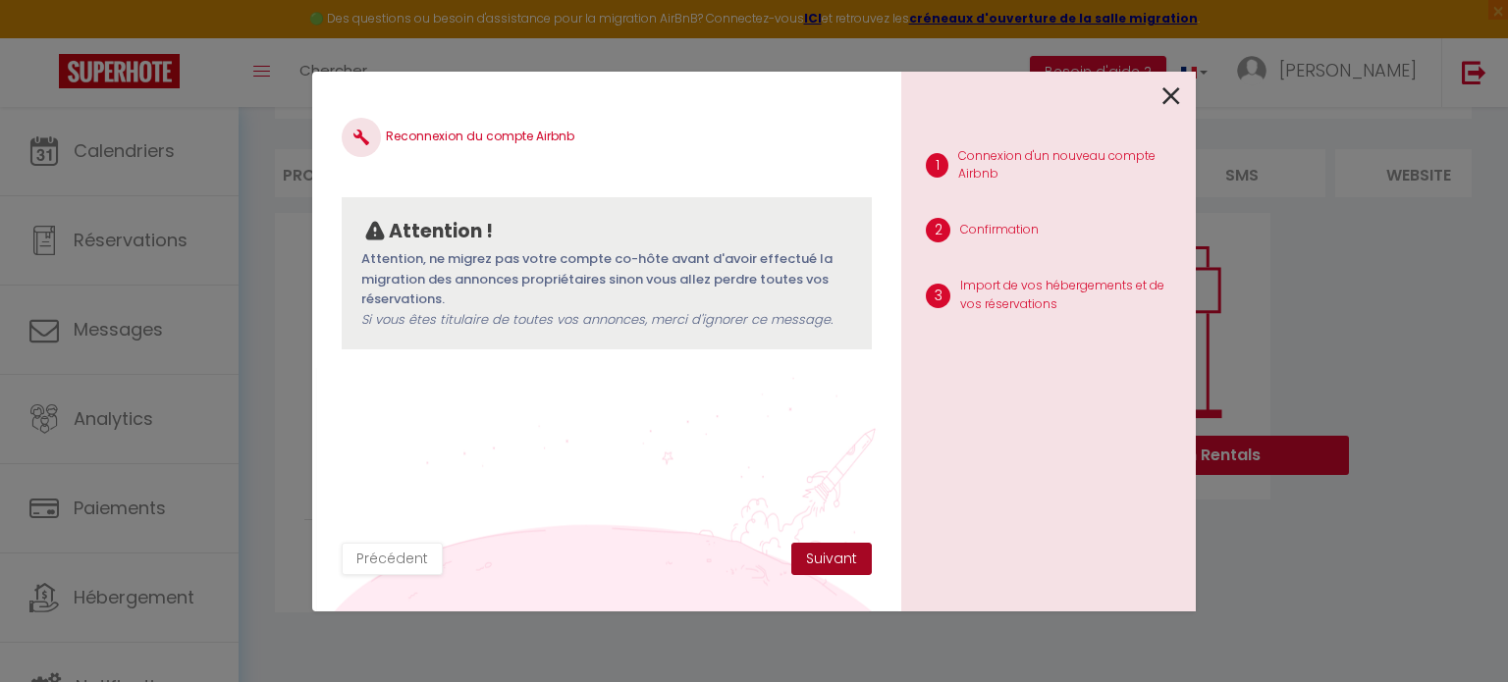
click at [832, 551] on button "Suivant" at bounding box center [831, 559] width 80 height 33
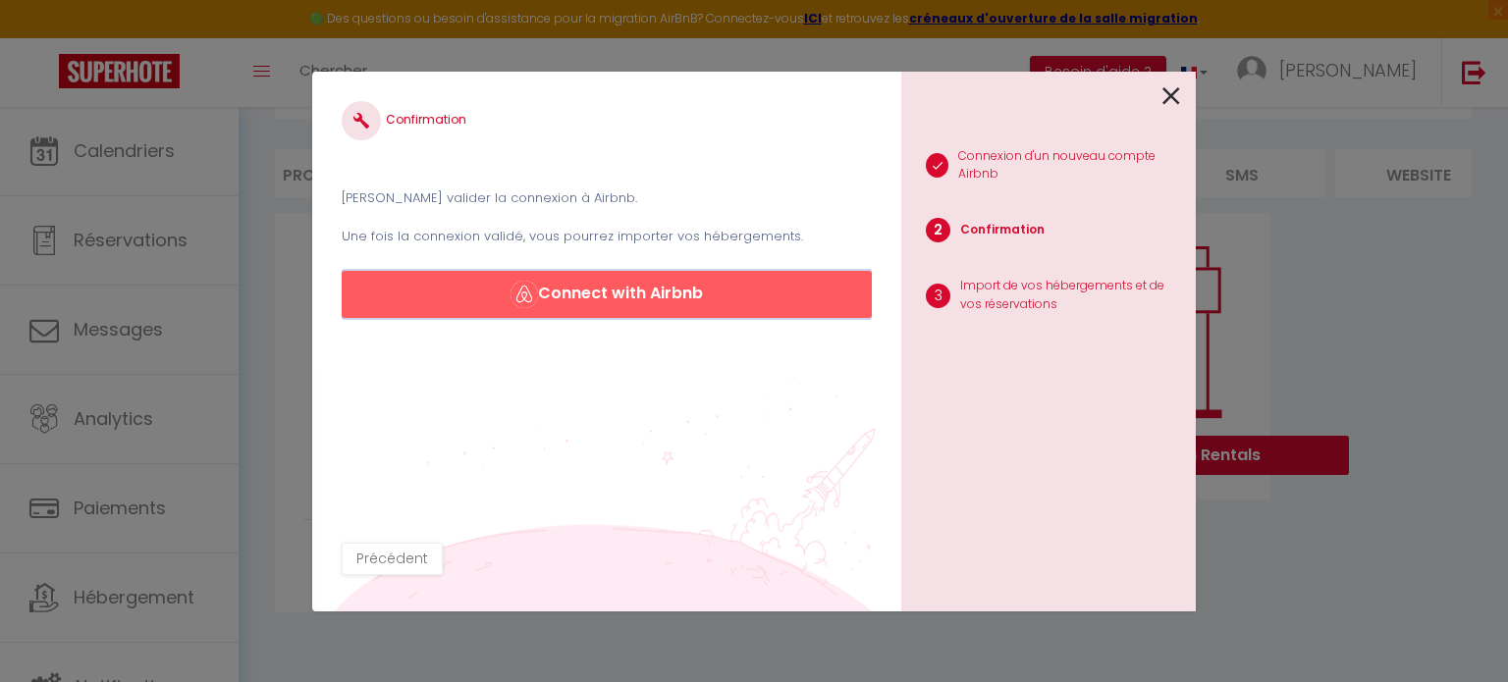
click at [604, 304] on button "Connect with Airbnb" at bounding box center [607, 294] width 530 height 47
click at [1173, 96] on icon at bounding box center [1171, 95] width 18 height 29
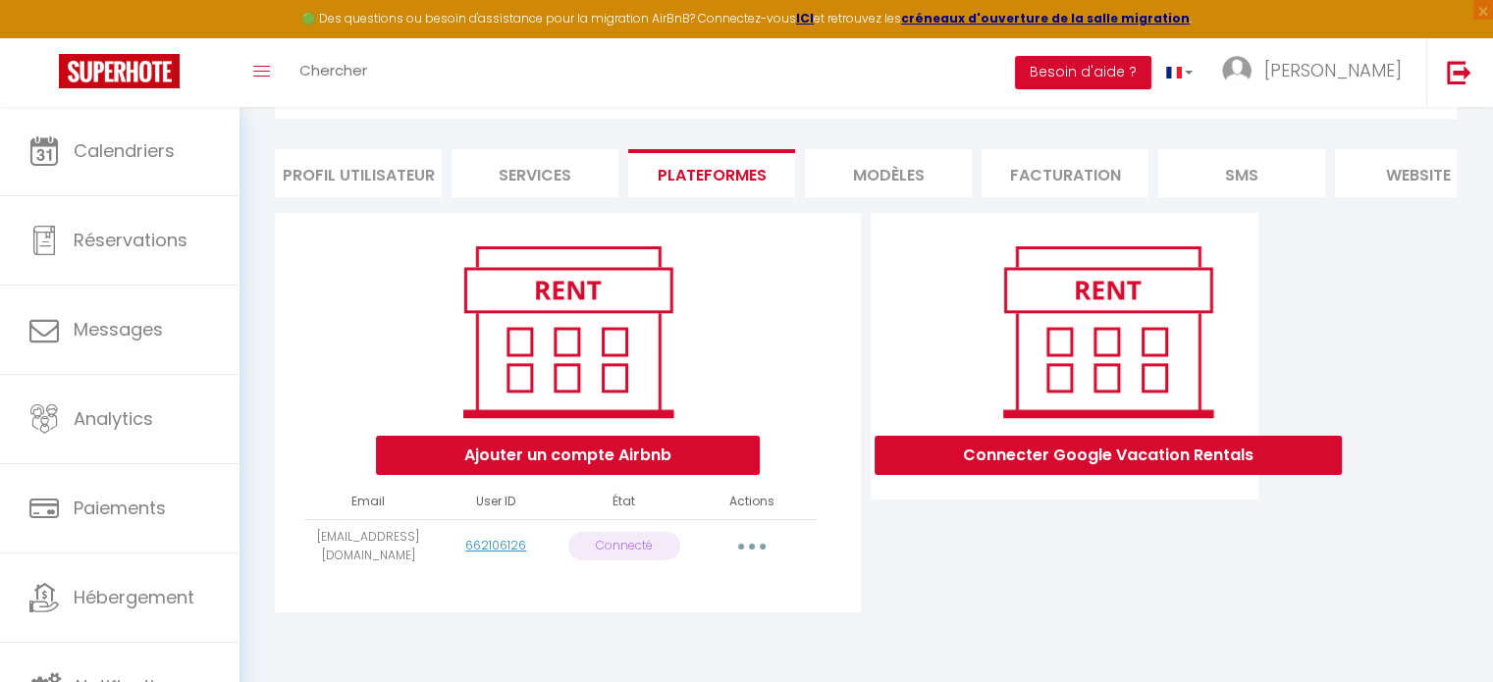
click at [752, 545] on button "button" at bounding box center [751, 546] width 55 height 31
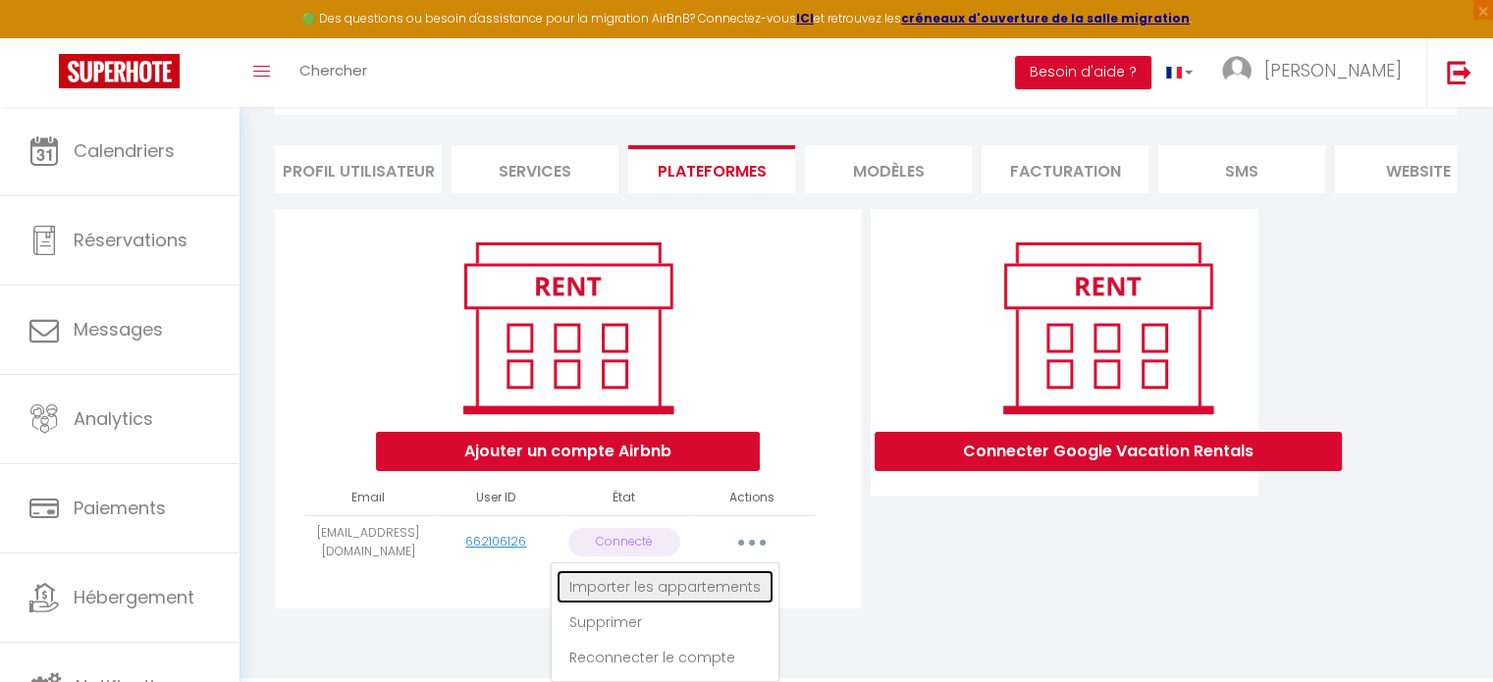
click at [637, 599] on link "Importer les appartements" at bounding box center [665, 586] width 217 height 33
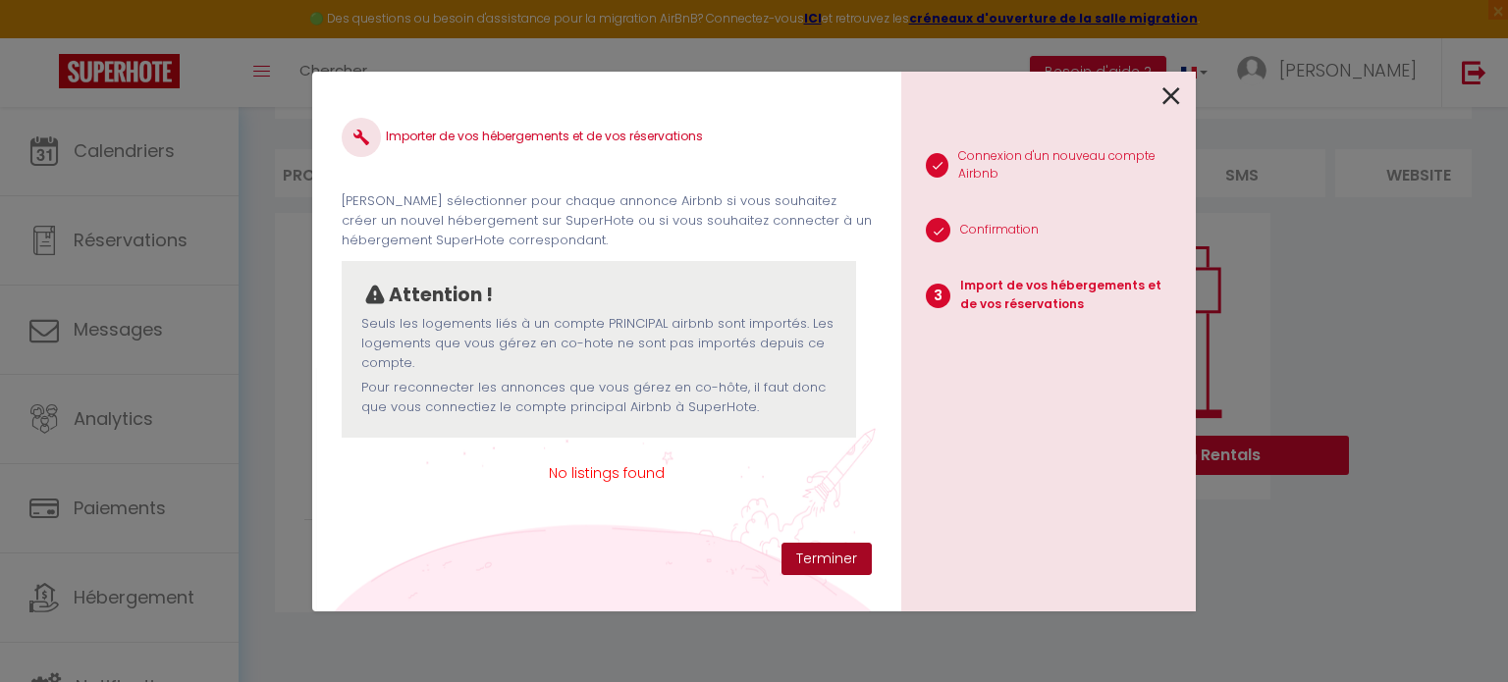
click at [828, 553] on button "Terminer" at bounding box center [826, 559] width 90 height 33
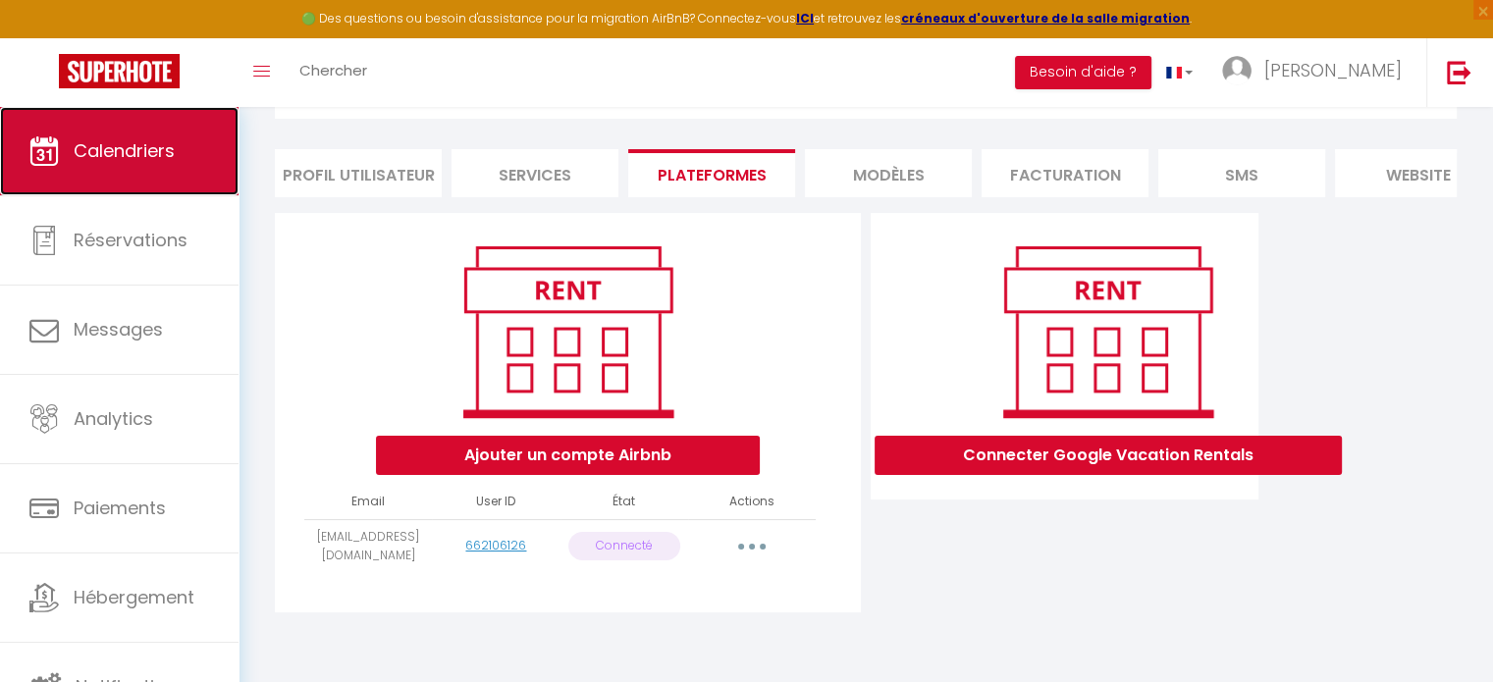
click at [153, 164] on link "Calendriers" at bounding box center [119, 151] width 239 height 88
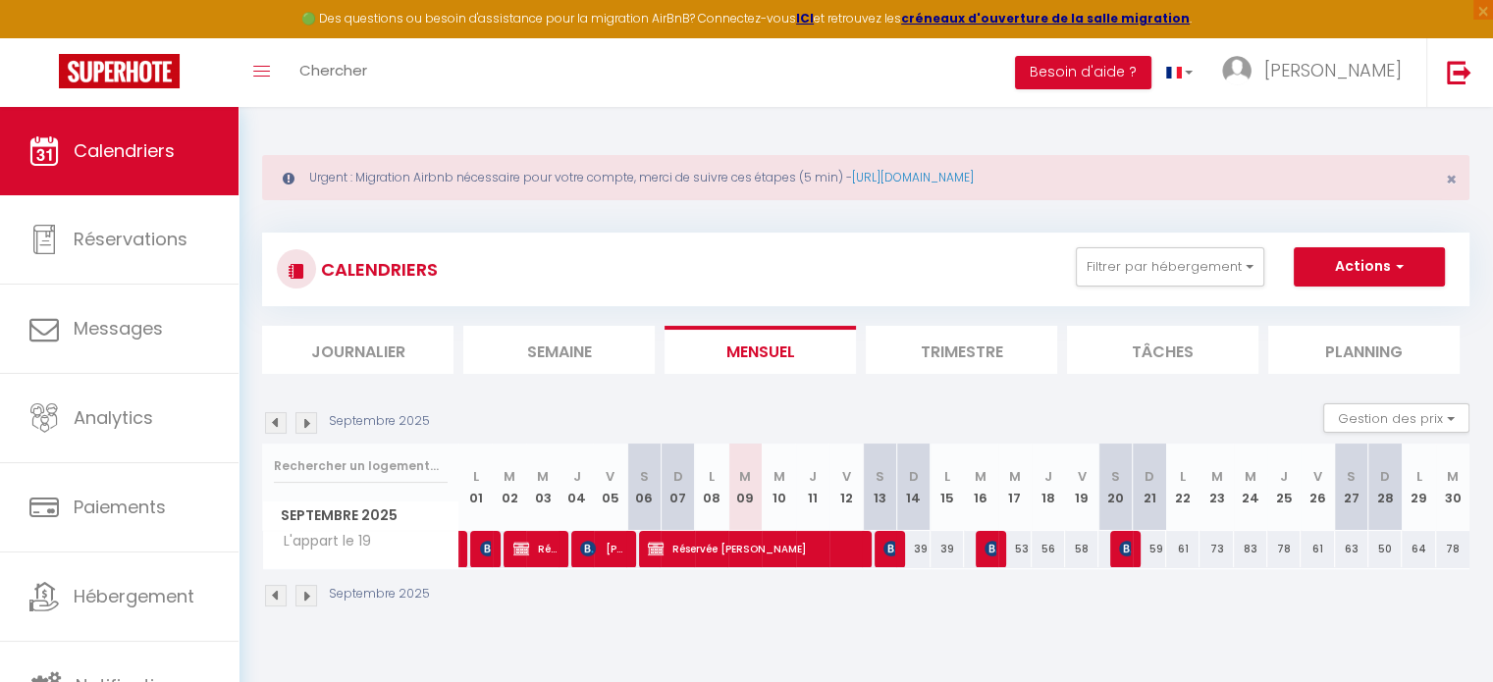
click at [277, 419] on img at bounding box center [276, 423] width 22 height 22
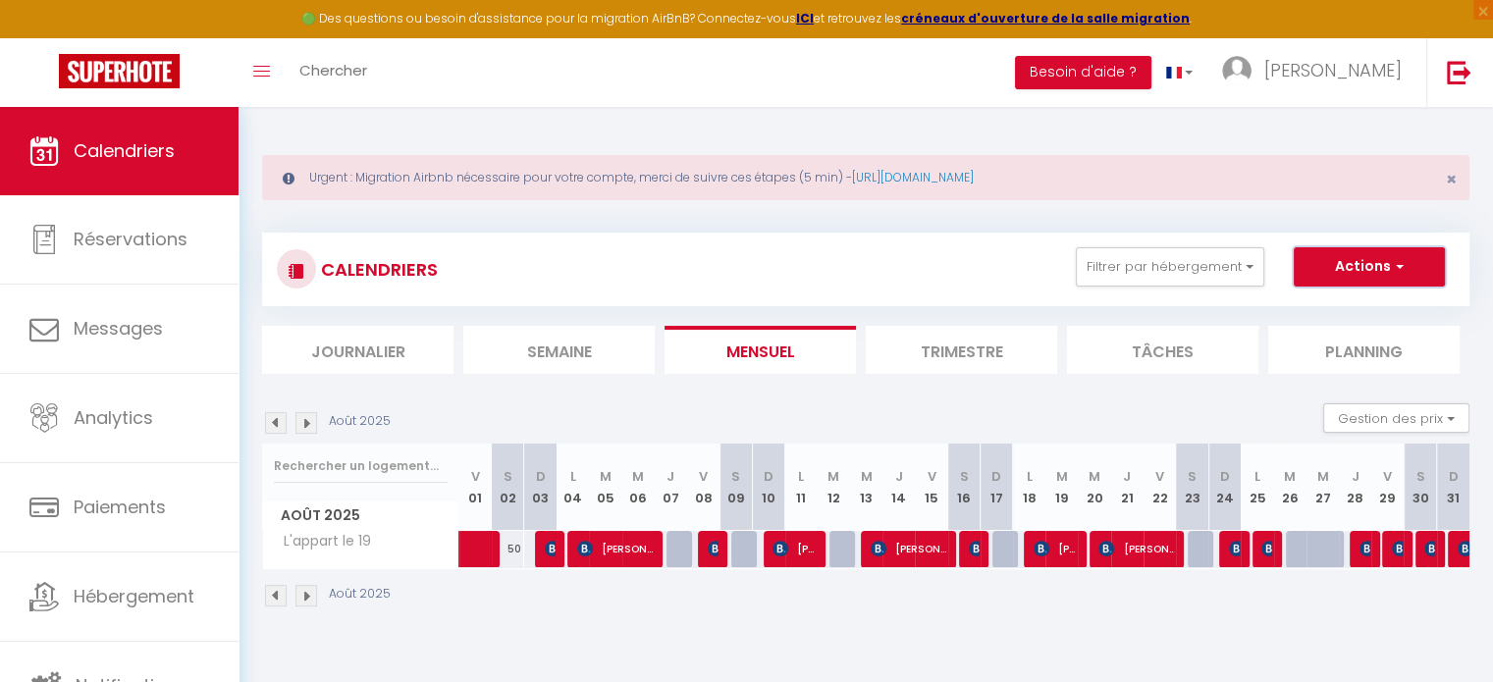
click at [1369, 270] on button "Actions" at bounding box center [1369, 266] width 151 height 39
click at [656, 239] on div "CALENDRIERS Filtrer par hébergement Tous L'appart le 19 Effacer Sauvegarder Act…" at bounding box center [865, 270] width 1207 height 74
click at [1328, 270] on button "Actions" at bounding box center [1369, 266] width 151 height 39
click at [1330, 365] on link "Importer les réservations" at bounding box center [1348, 370] width 171 height 29
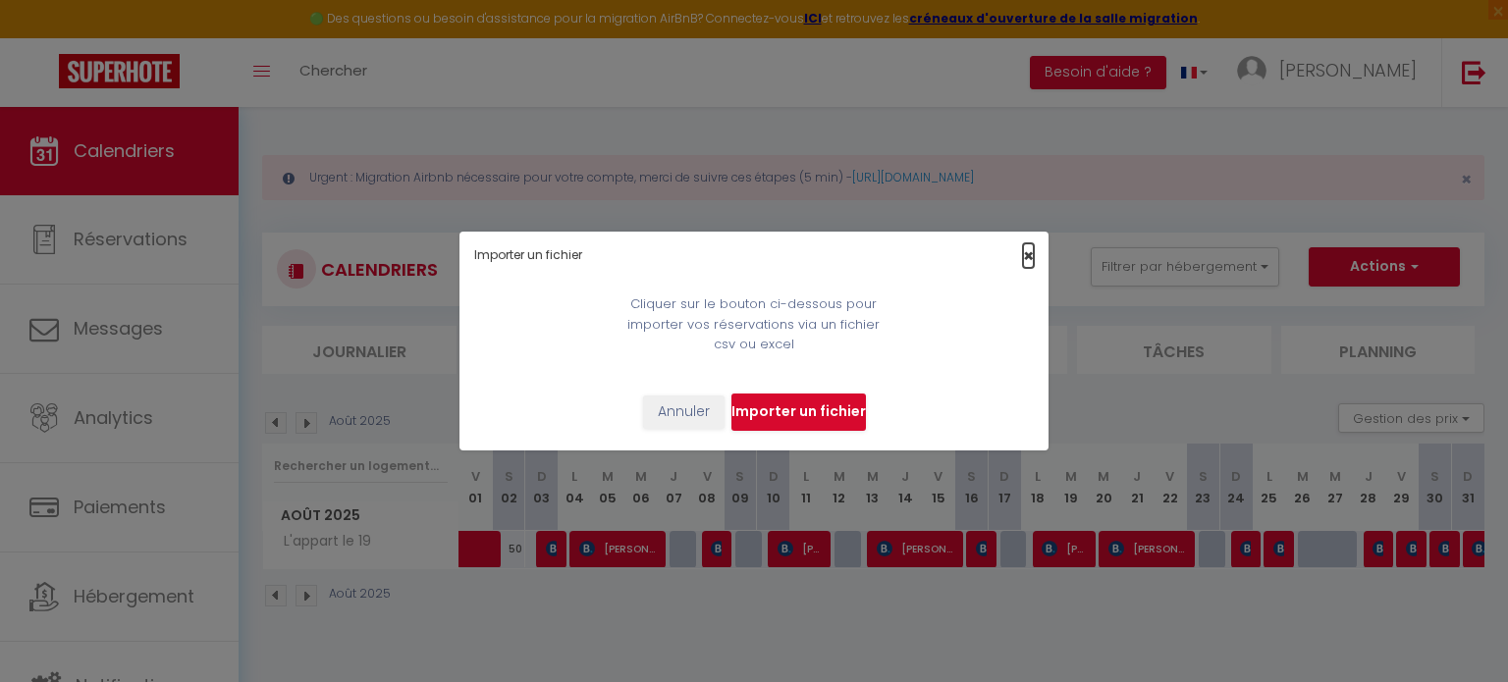
click at [1030, 256] on span "×" at bounding box center [1028, 255] width 11 height 25
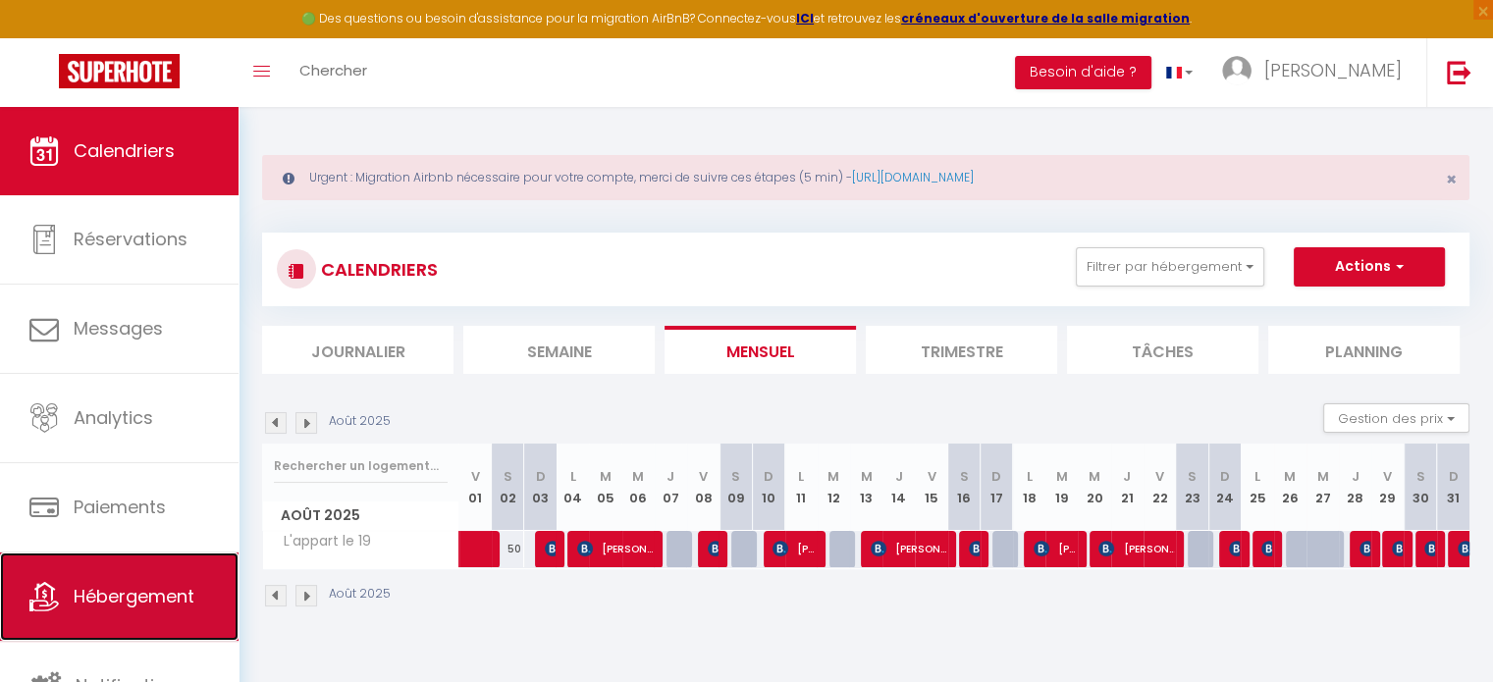
click at [146, 584] on span "Hébergement" at bounding box center [134, 596] width 121 height 25
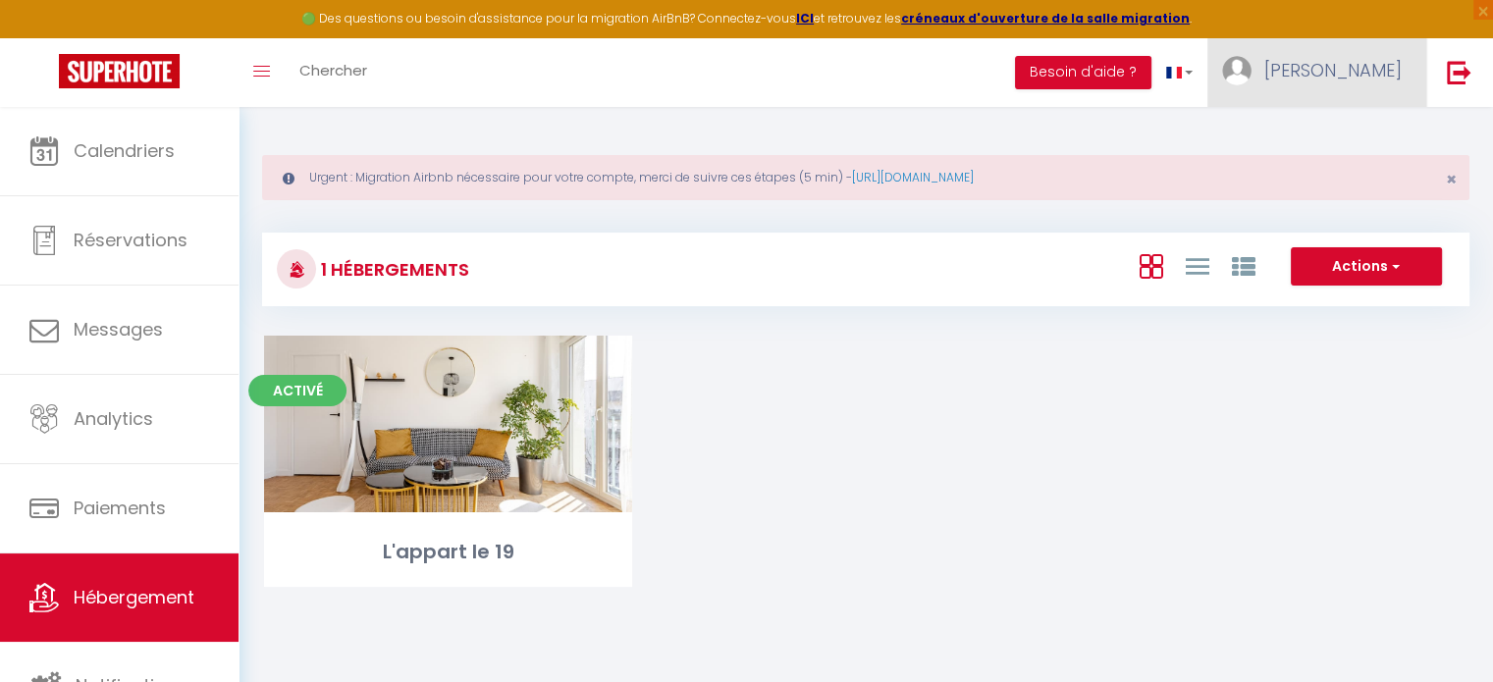
click at [1361, 78] on span "[PERSON_NAME]" at bounding box center [1332, 70] width 137 height 25
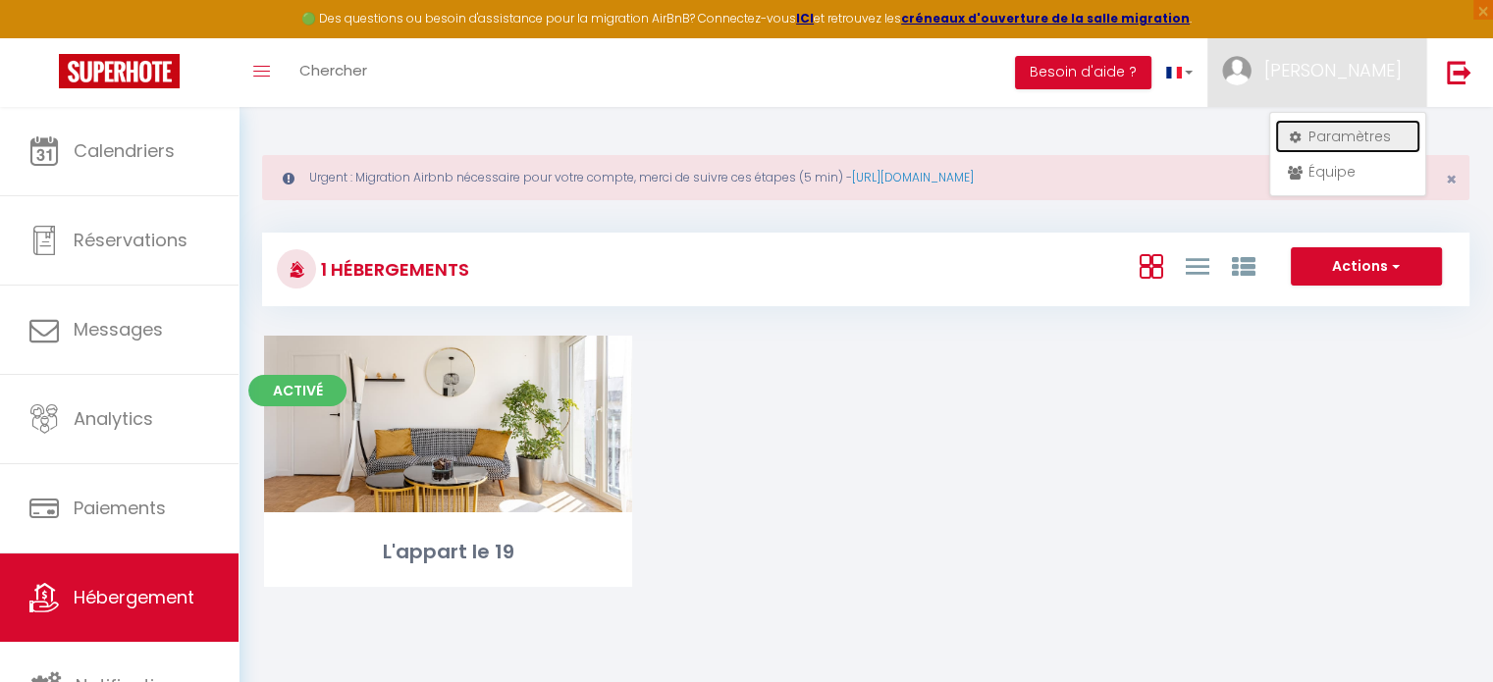
click at [1344, 133] on link "Paramètres" at bounding box center [1347, 136] width 145 height 33
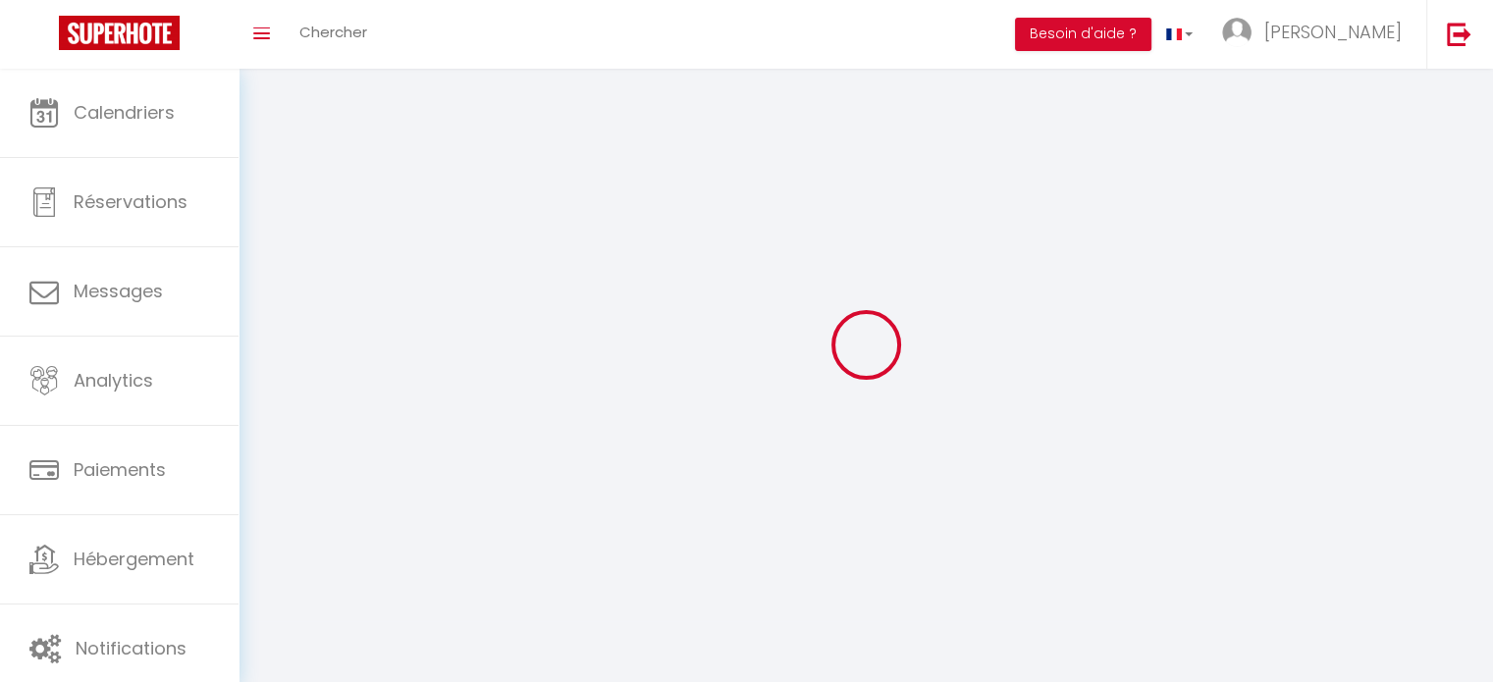
type input "[PERSON_NAME]"
type input "breuil"
type input "0667335386"
type input "[STREET_ADDRESS][GEOGRAPHIC_DATA]"
type input "63830"
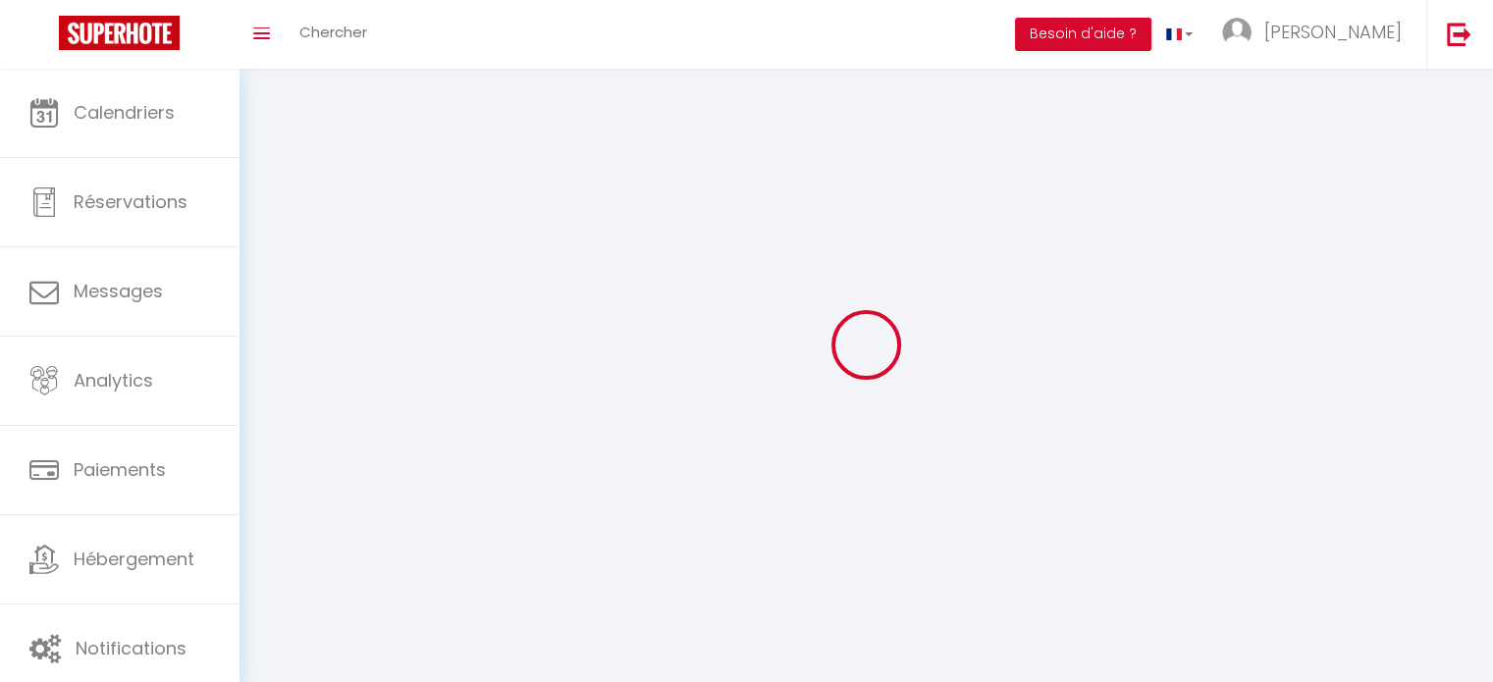
type input "durtol"
type input "fNUwsfOYJw1UW3AVZ6E28ATco"
type input "nUpxMGNOpZ3qv1wgK7UfHx8qr"
type input "fNUwsfOYJw1UW3AVZ6E28ATco"
type input "nUpxMGNOpZ3qv1wgK7UfHx8qr"
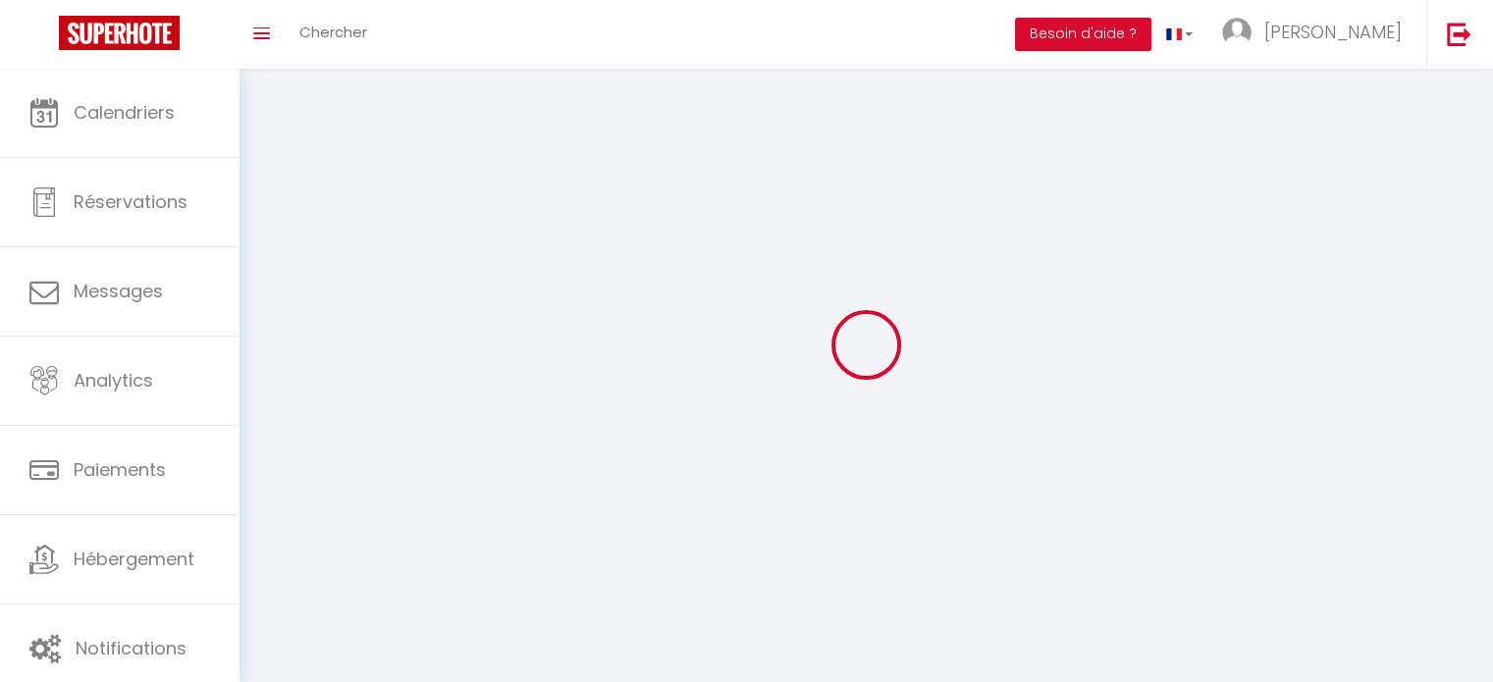
type input "https://app.superhote.com/#/get-available-rentals/nUpxMGNOpZ3qv1wgK7UfHx8qr"
select select "28"
select select "fr"
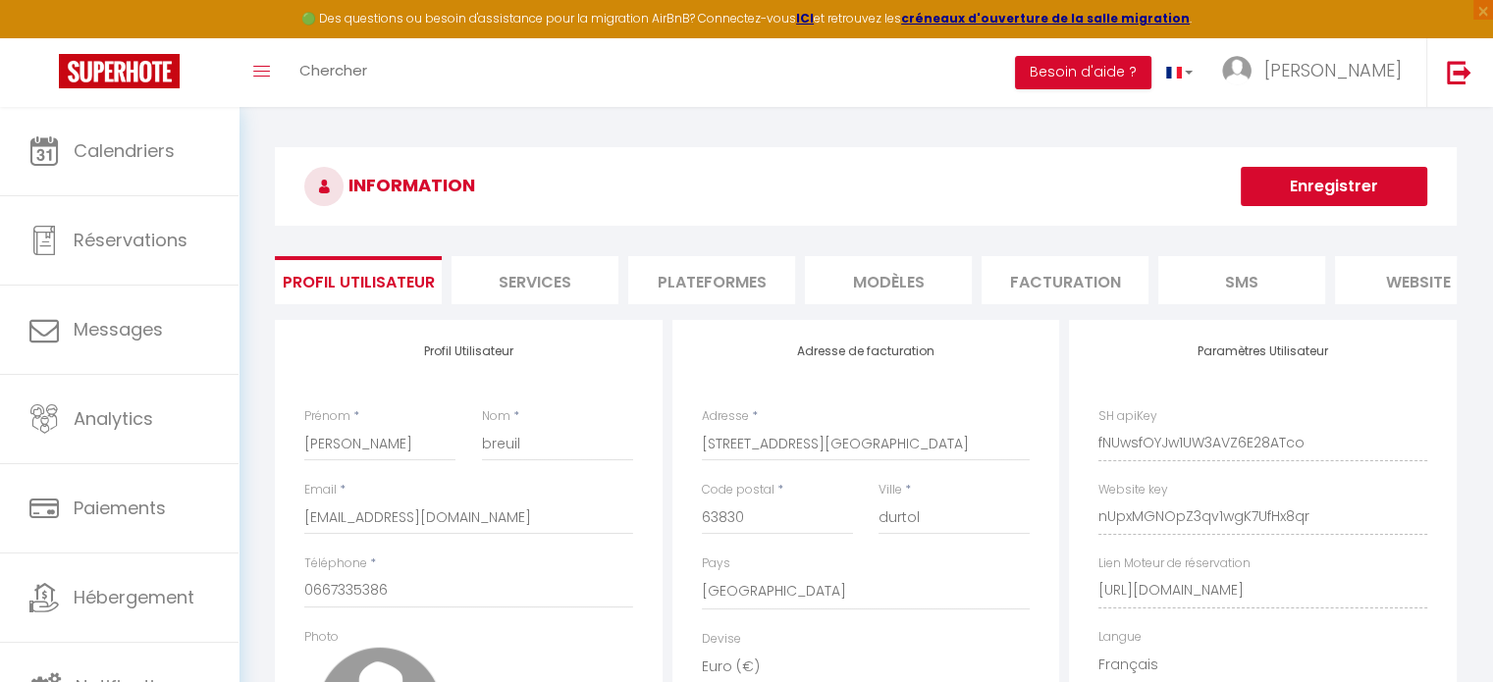
click at [699, 281] on li "Plateformes" at bounding box center [711, 280] width 167 height 48
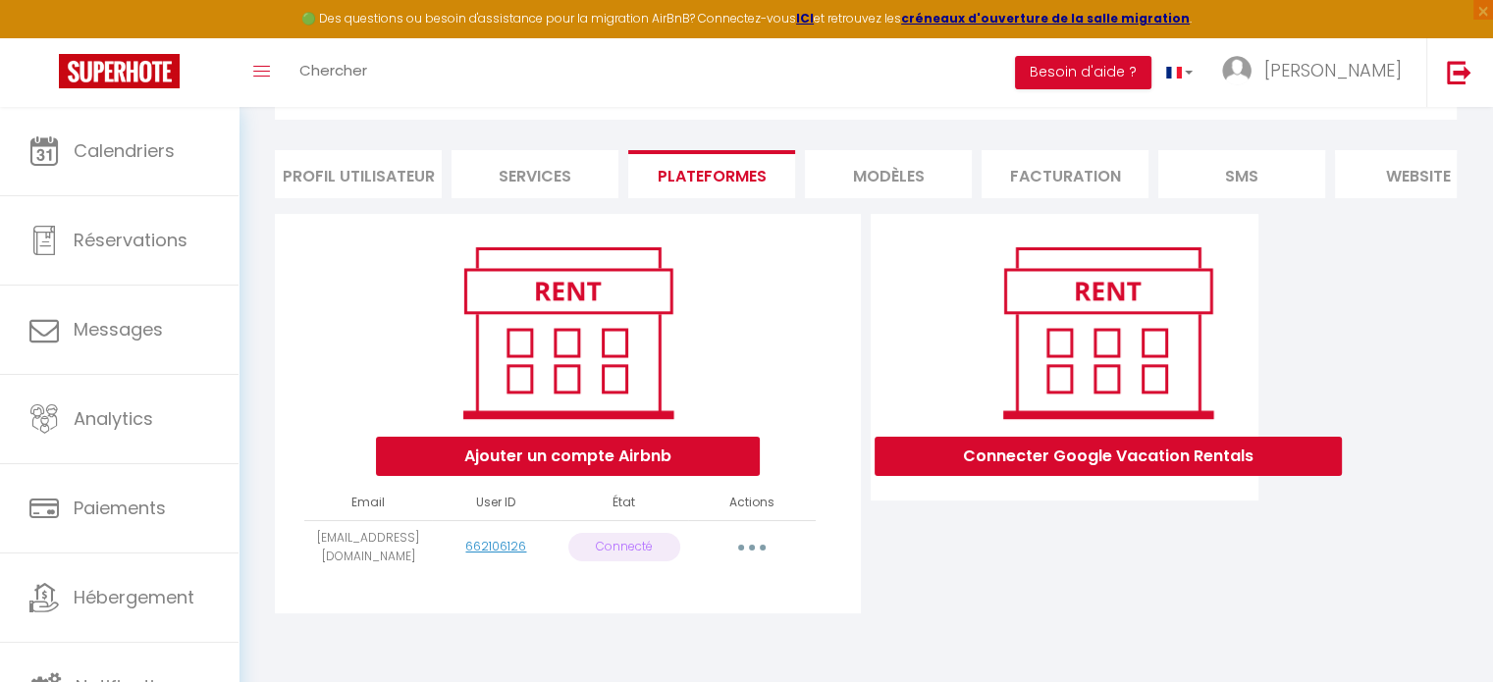
scroll to position [118, 0]
click at [753, 550] on icon "button" at bounding box center [752, 547] width 6 height 6
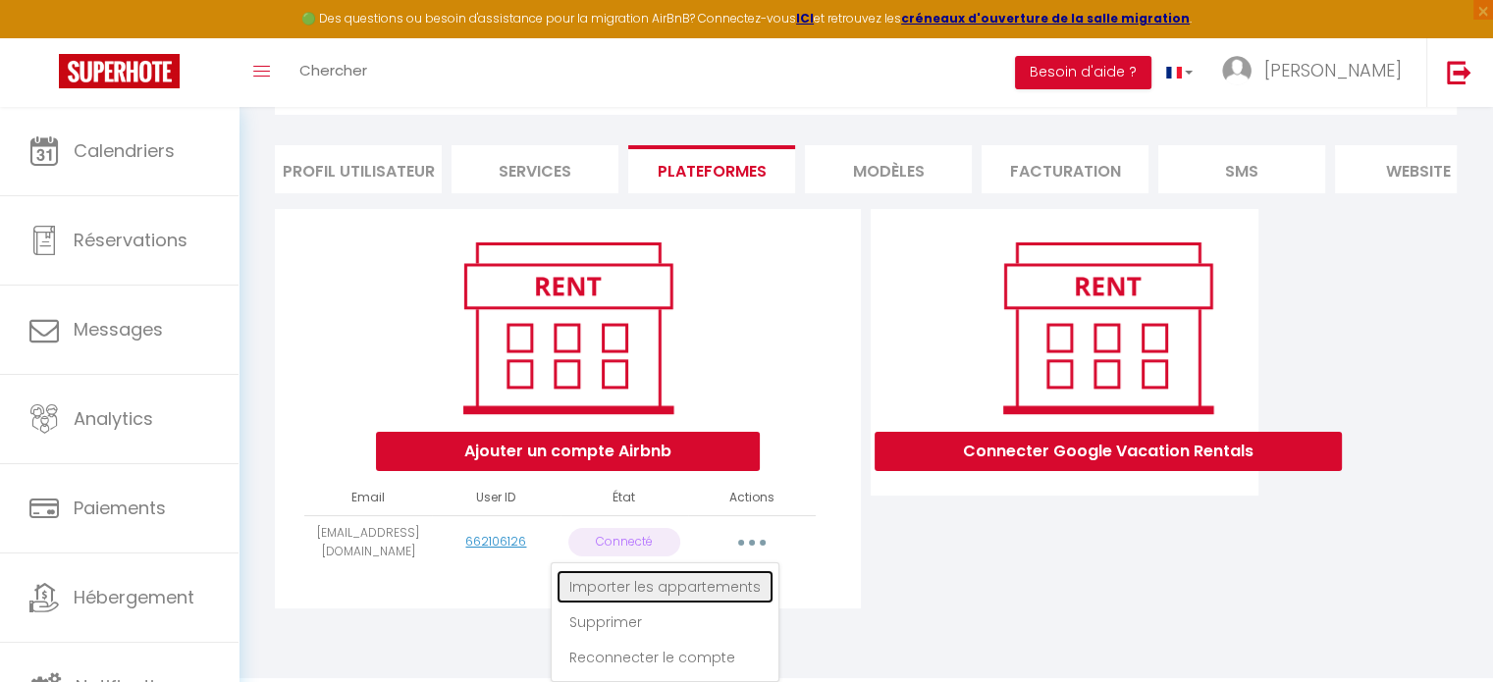
click at [712, 596] on link "Importer les appartements" at bounding box center [665, 586] width 217 height 33
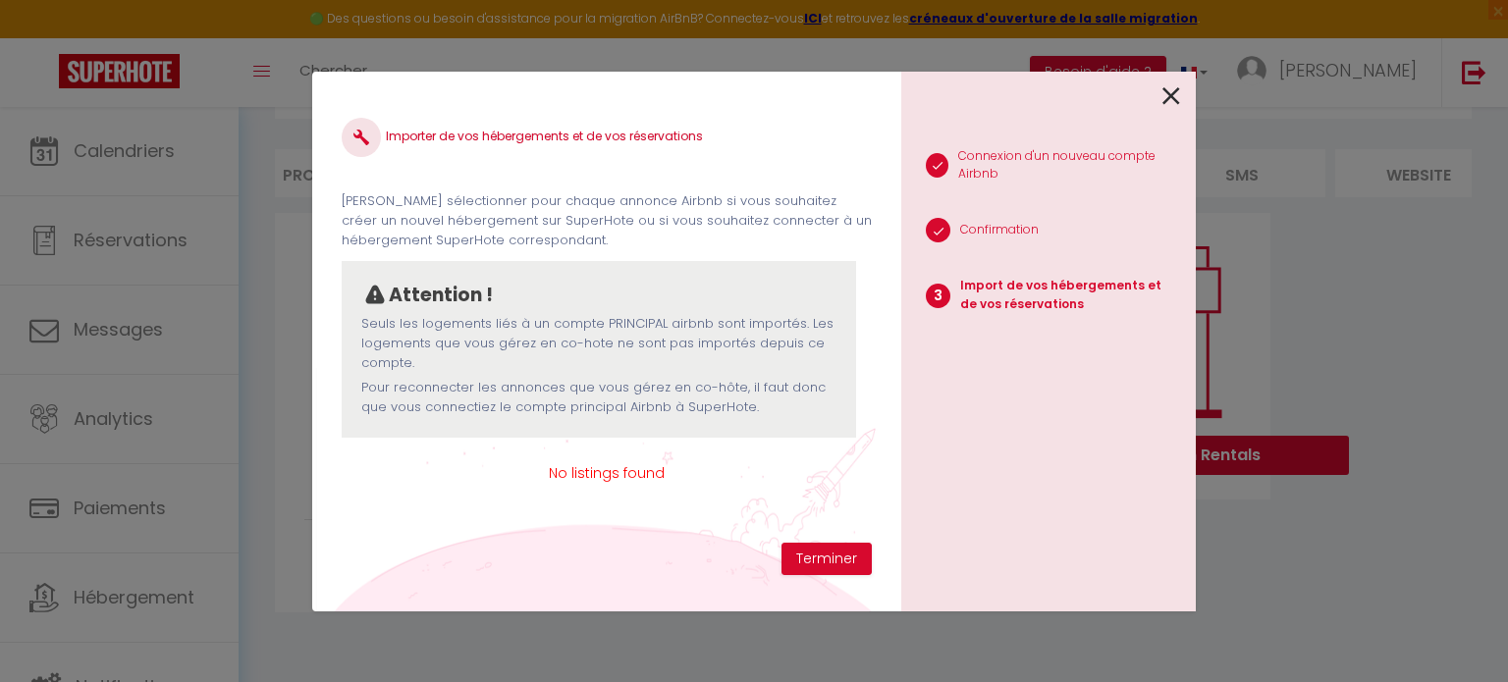
click at [613, 478] on span "No listings found" at bounding box center [607, 473] width 530 height 22
click at [570, 368] on p "Seuls les logements liés à un compte PRINCIPAL airbnb sont importés. Les logeme…" at bounding box center [598, 344] width 475 height 60
click at [808, 558] on button "Terminer" at bounding box center [826, 559] width 90 height 33
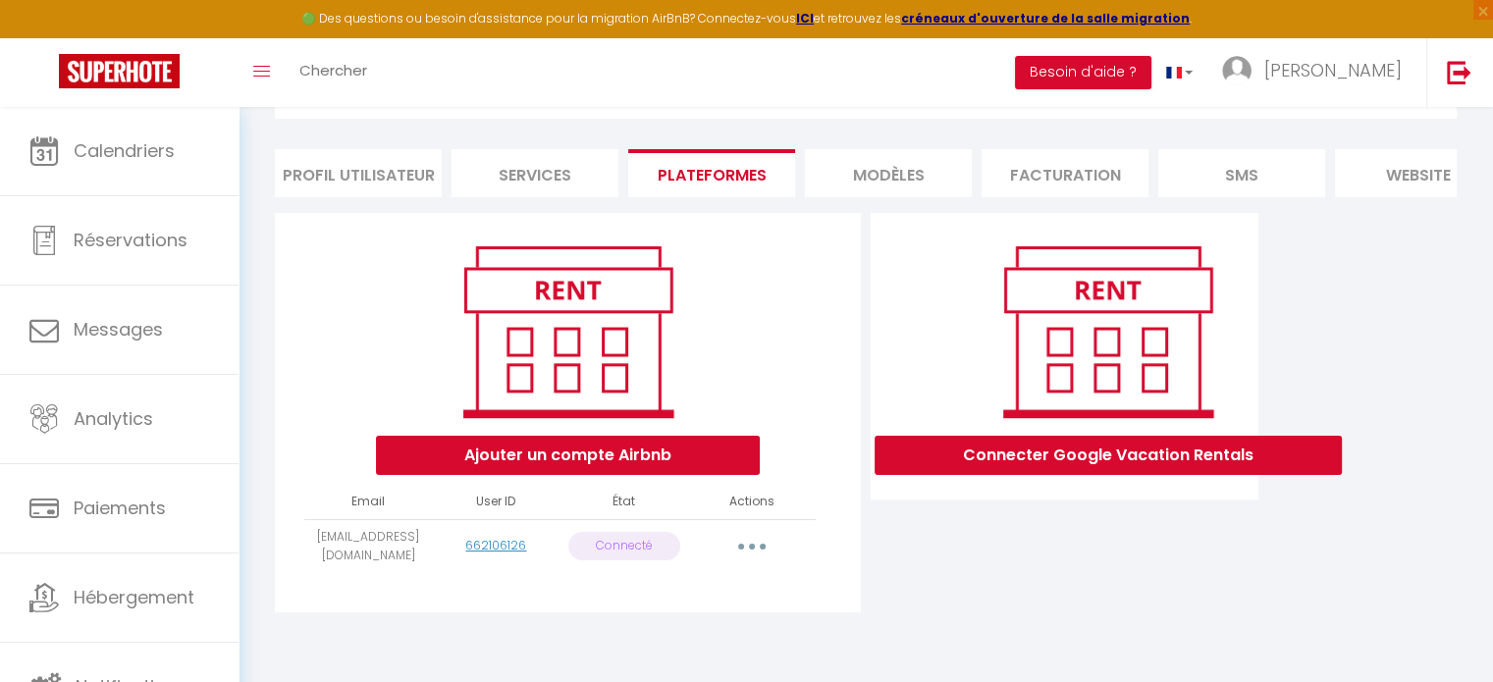
click at [641, 549] on p "Connecté" at bounding box center [624, 546] width 112 height 28
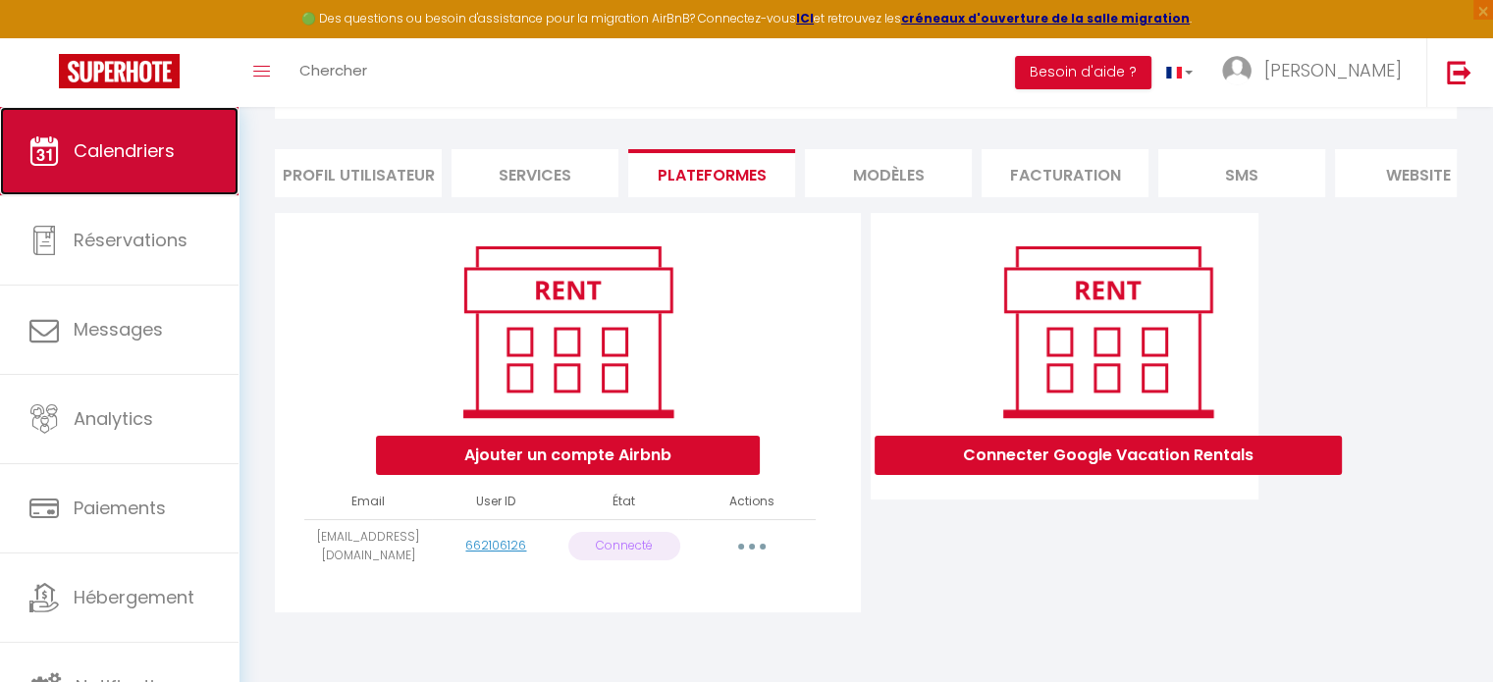
click at [100, 141] on span "Calendriers" at bounding box center [124, 150] width 101 height 25
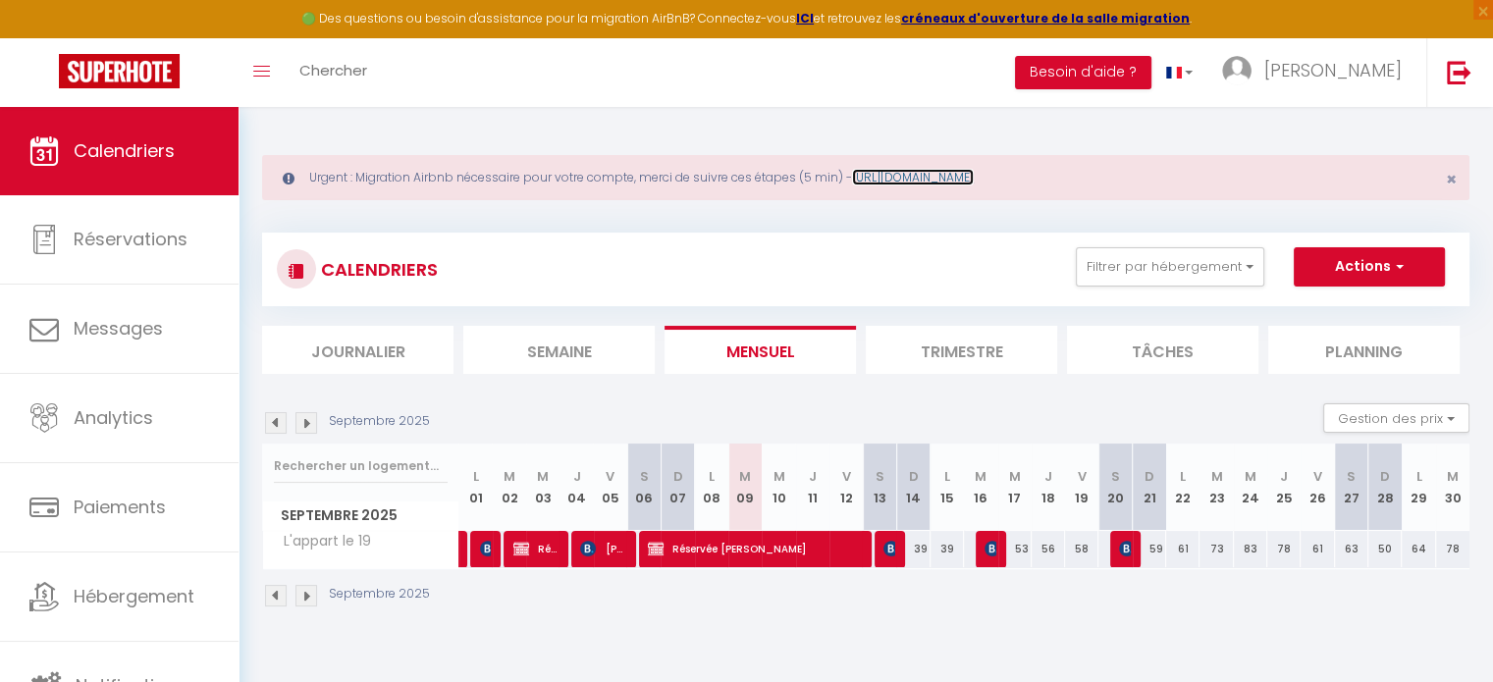
click at [943, 175] on link "https://superhote.com/migration-airbnb" at bounding box center [913, 177] width 122 height 17
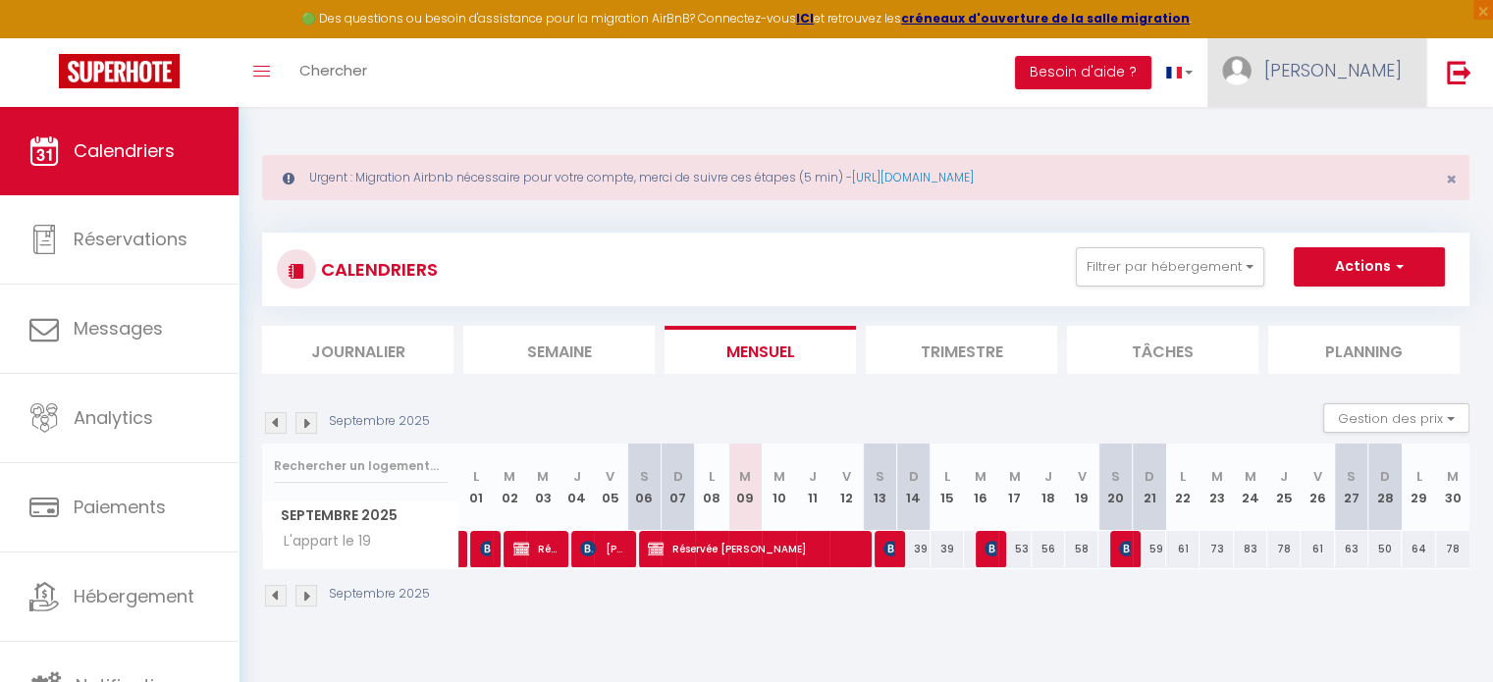
click at [1380, 66] on span "[PERSON_NAME]" at bounding box center [1332, 70] width 137 height 25
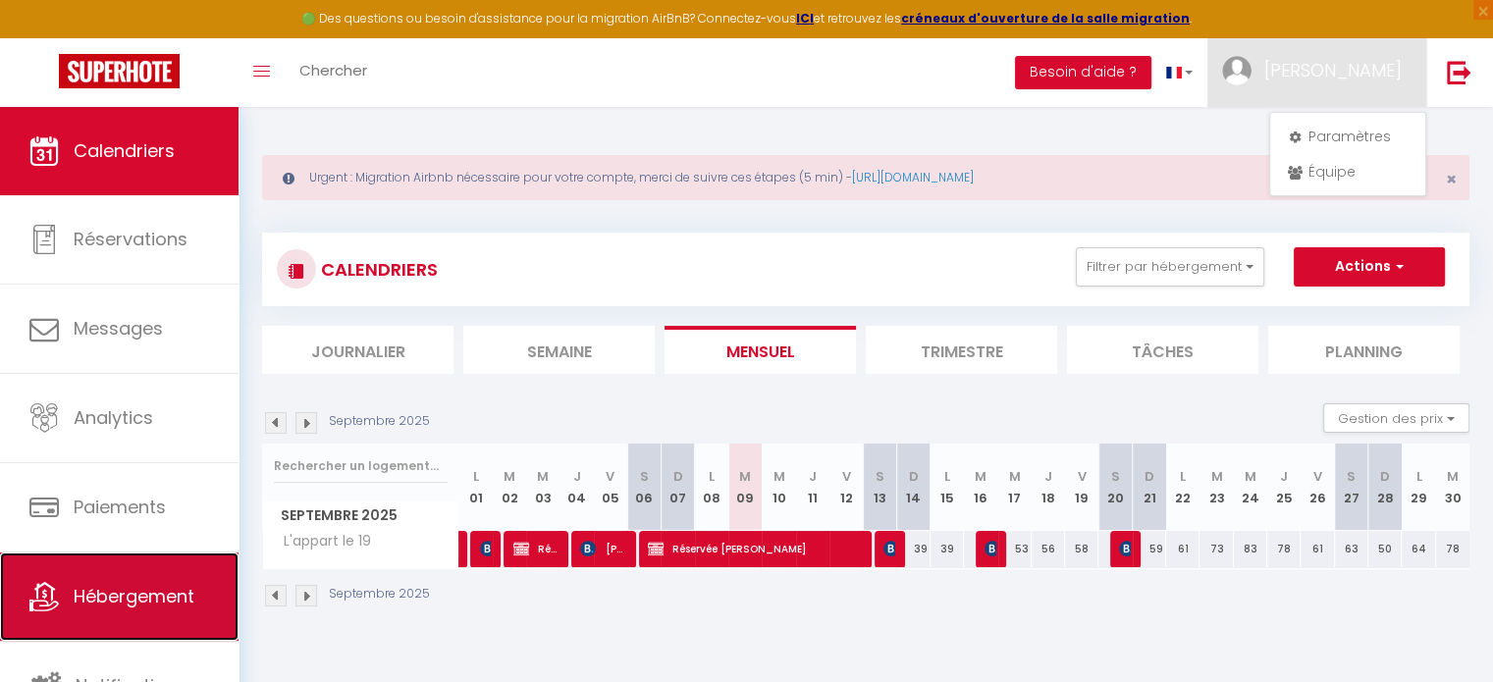
click at [104, 590] on span "Hébergement" at bounding box center [134, 596] width 121 height 25
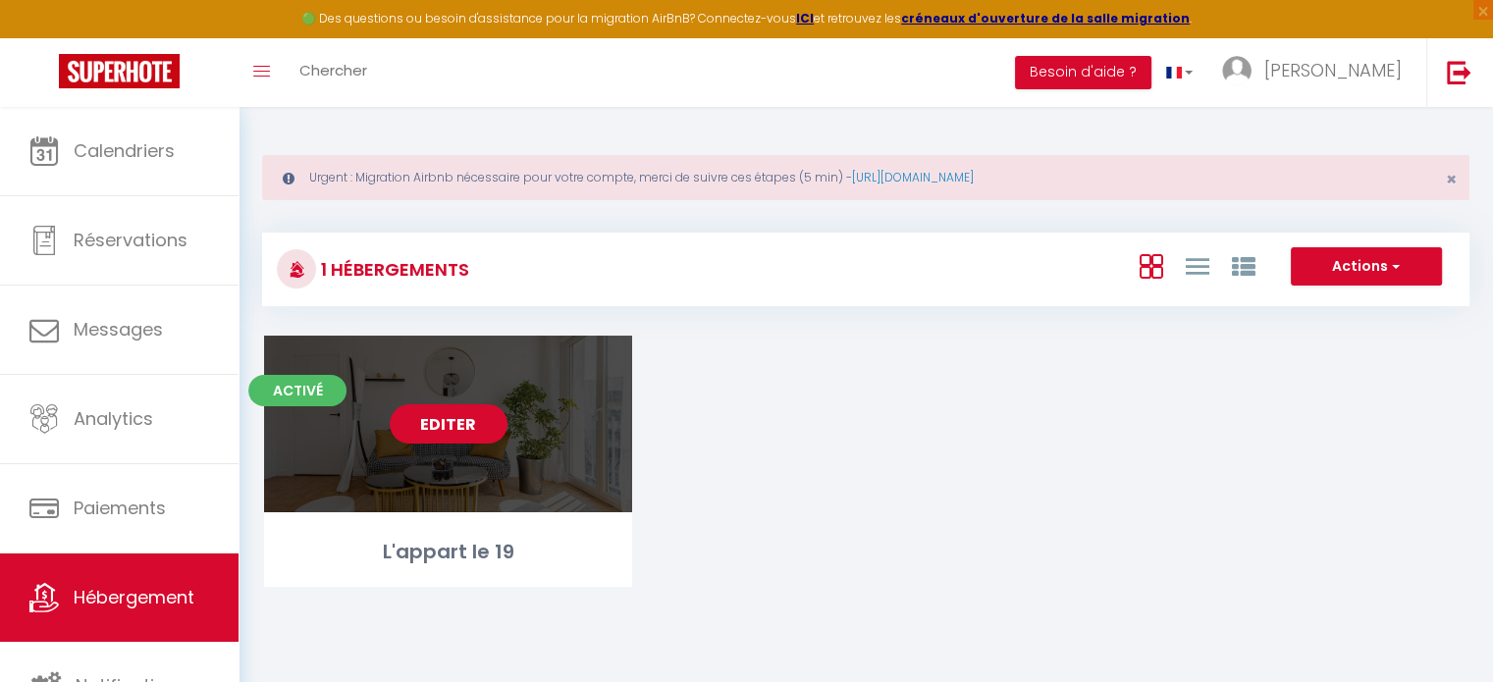
click at [454, 420] on link "Editer" at bounding box center [449, 423] width 118 height 39
select select "3"
select select "2"
select select "1"
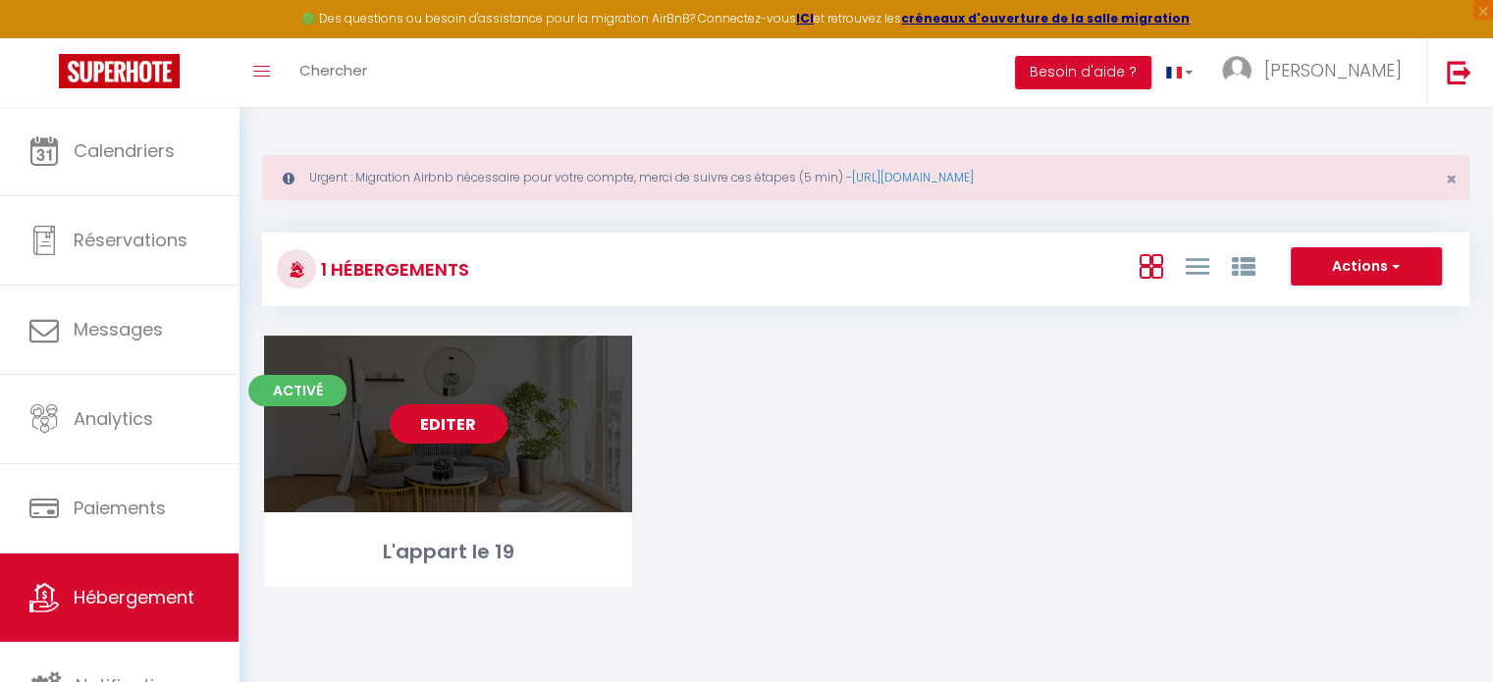
select select
select select "28"
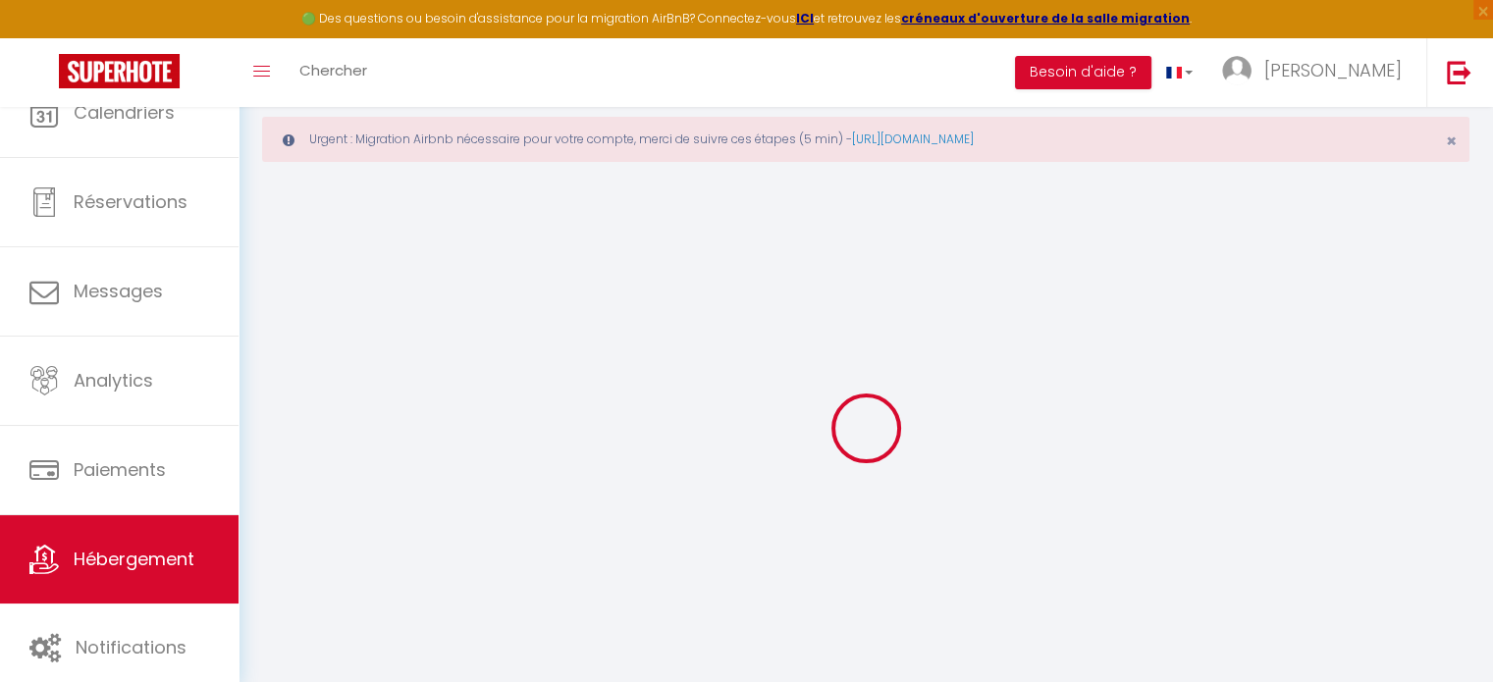
select select
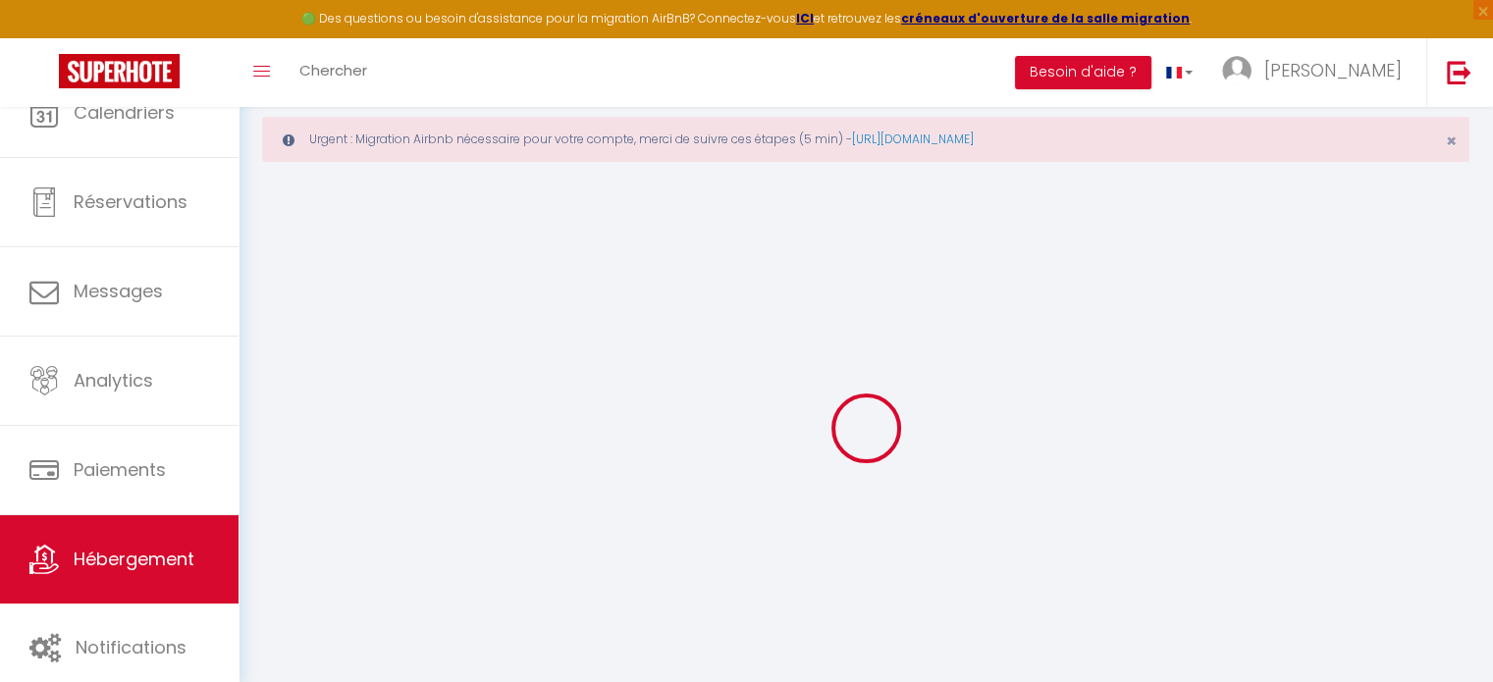
select select
checkbox input "false"
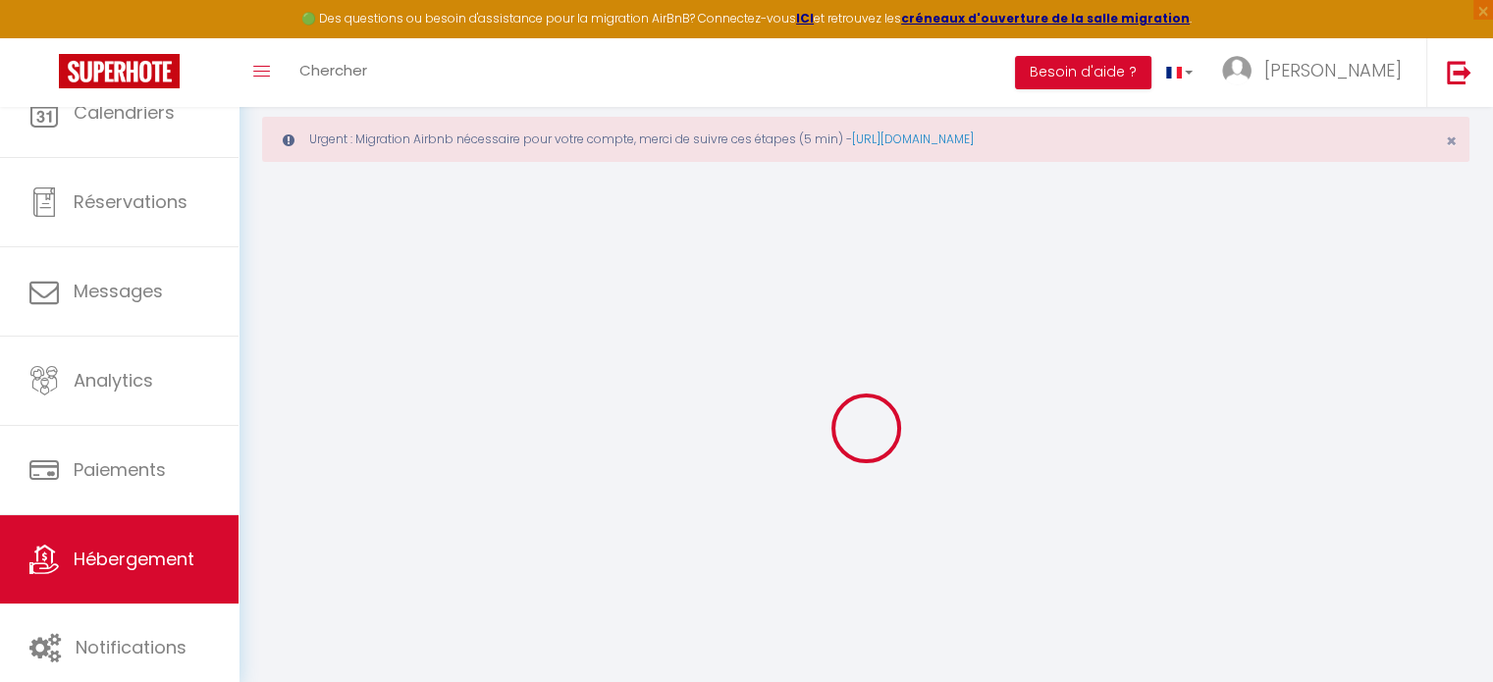
select select
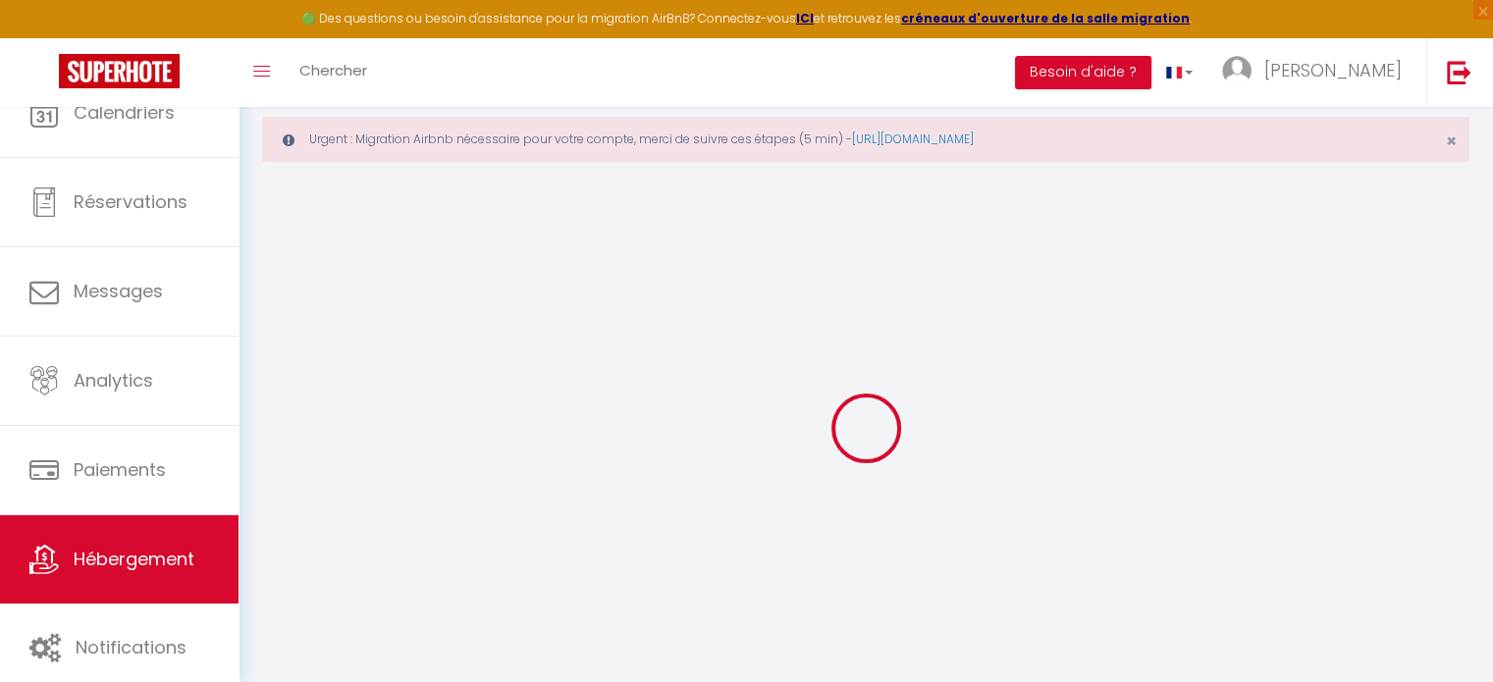
select select
checkbox input "false"
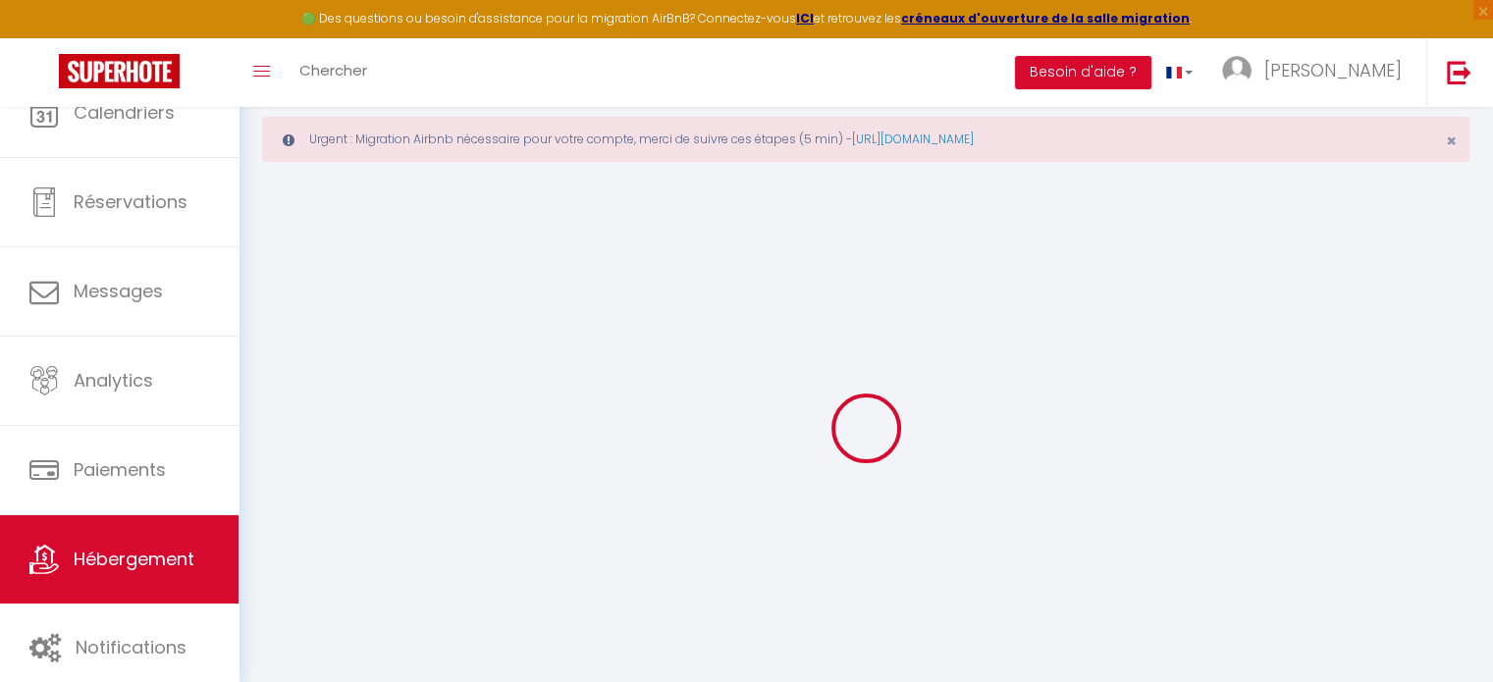
checkbox input "false"
select select
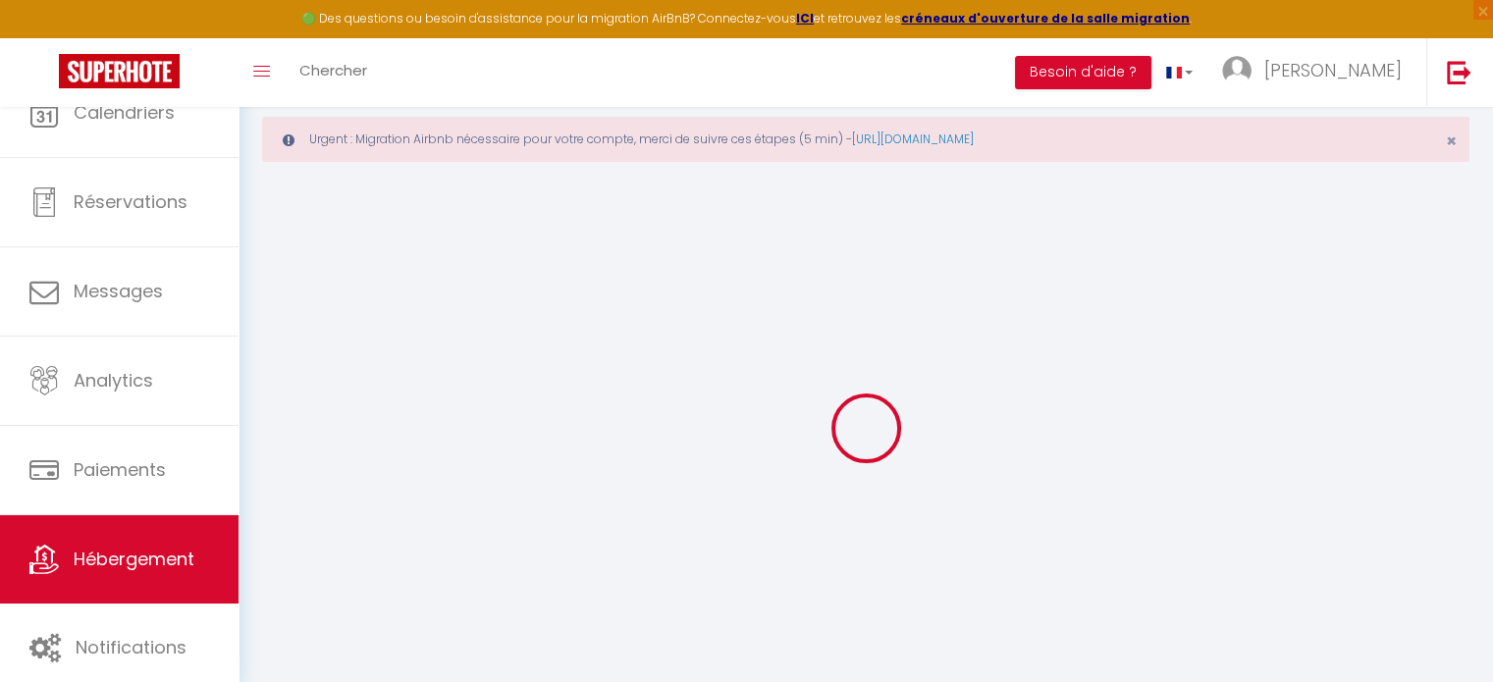
select select
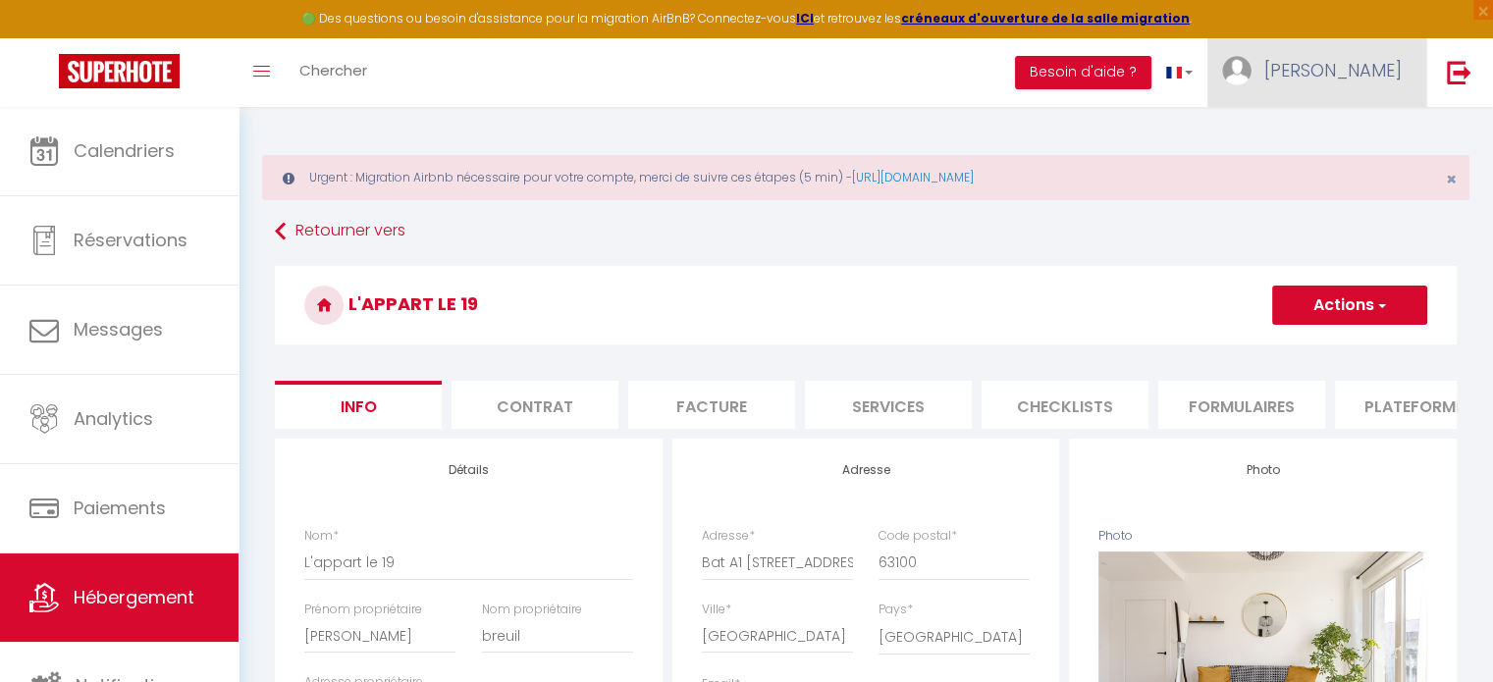
click at [1362, 74] on span "[PERSON_NAME]" at bounding box center [1332, 70] width 137 height 25
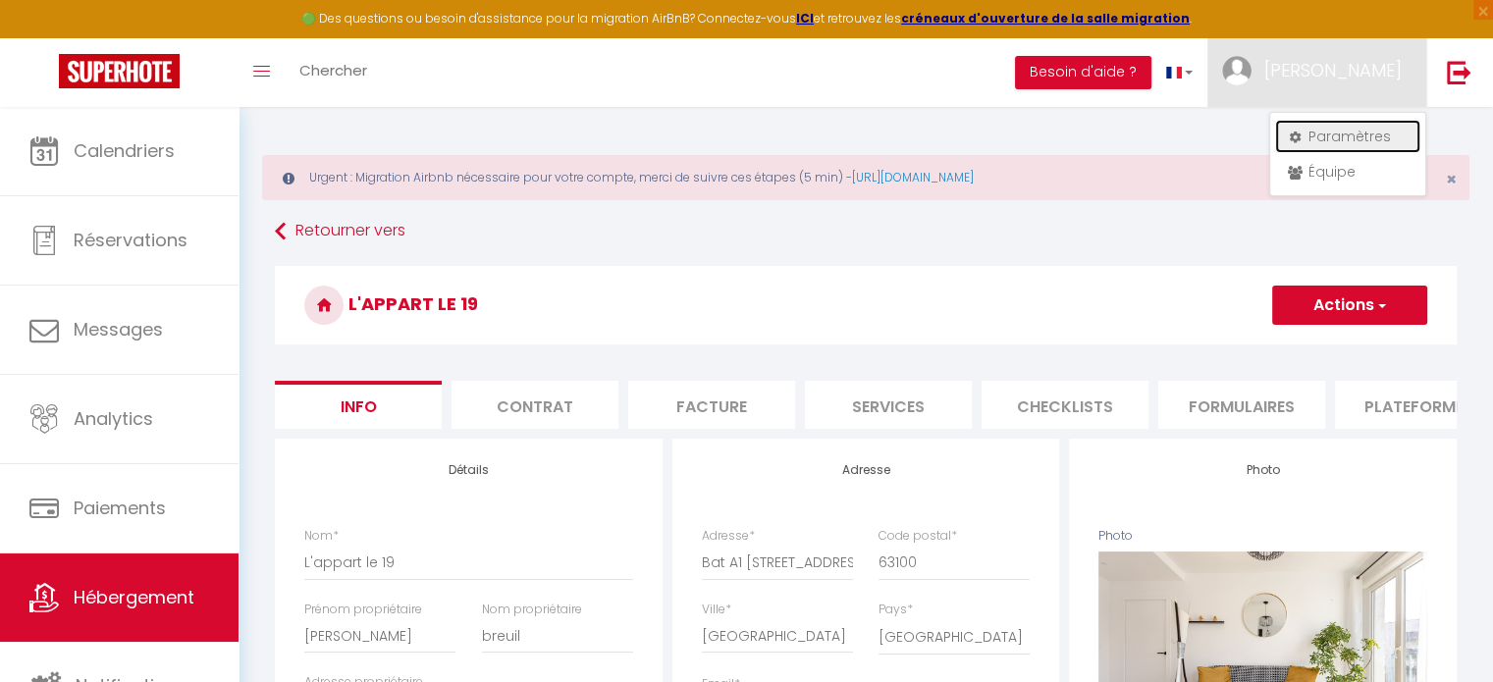
click at [1356, 129] on link "Paramètres" at bounding box center [1347, 136] width 145 height 33
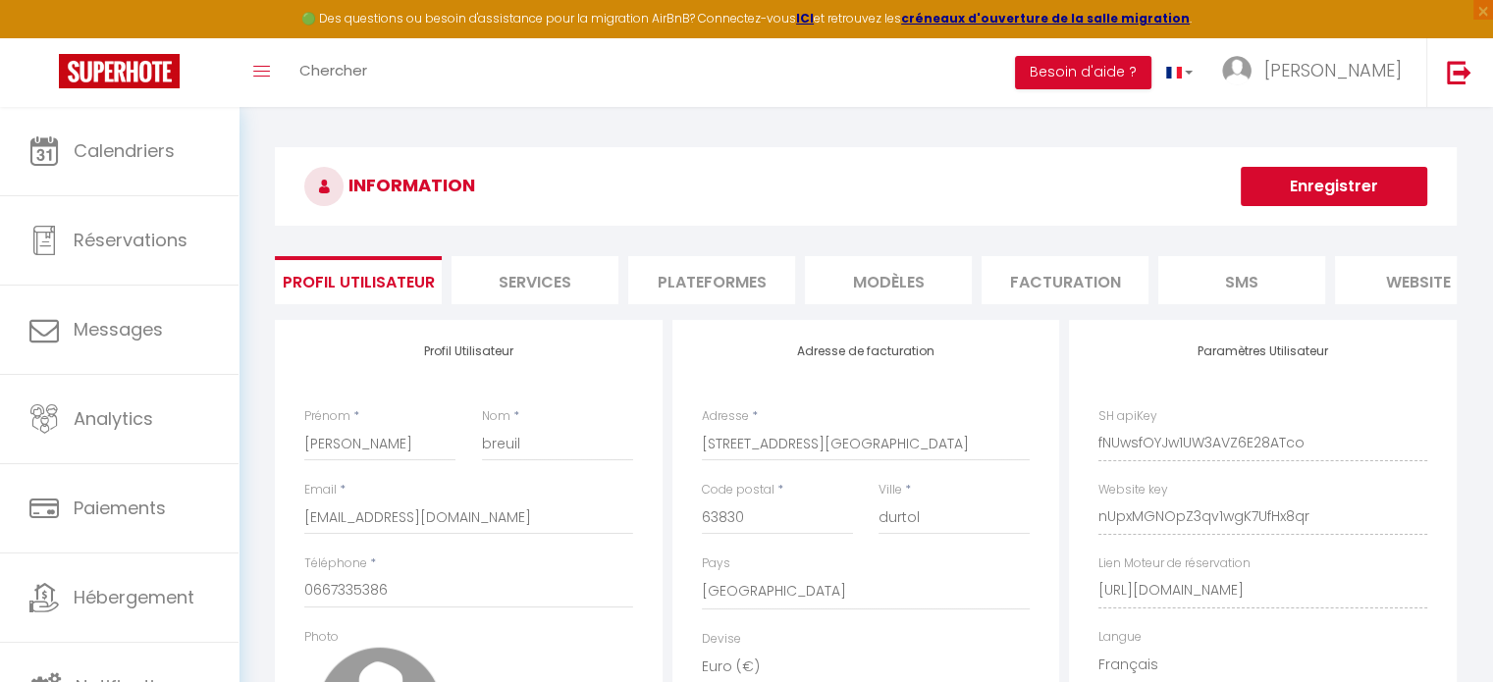
click at [699, 289] on li "Plateformes" at bounding box center [711, 280] width 167 height 48
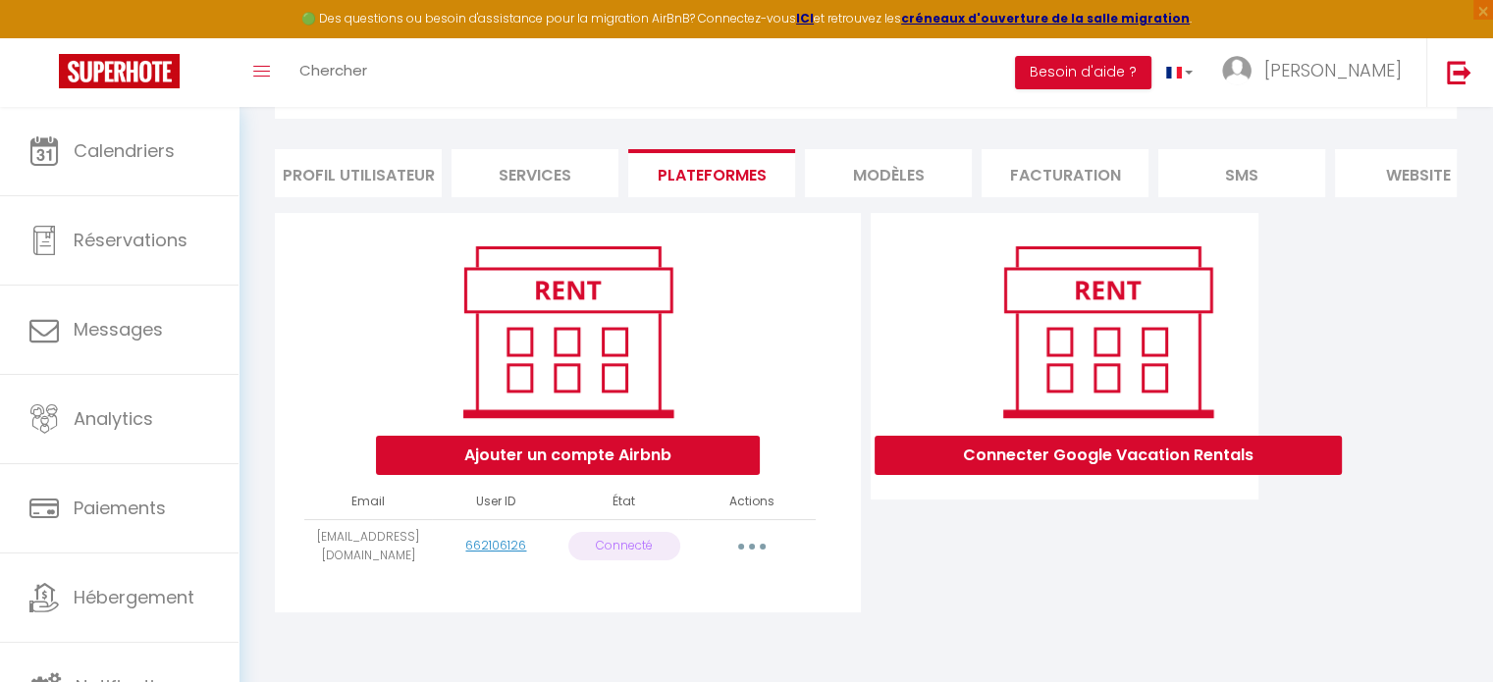
scroll to position [118, 0]
click at [751, 544] on button "button" at bounding box center [751, 546] width 55 height 31
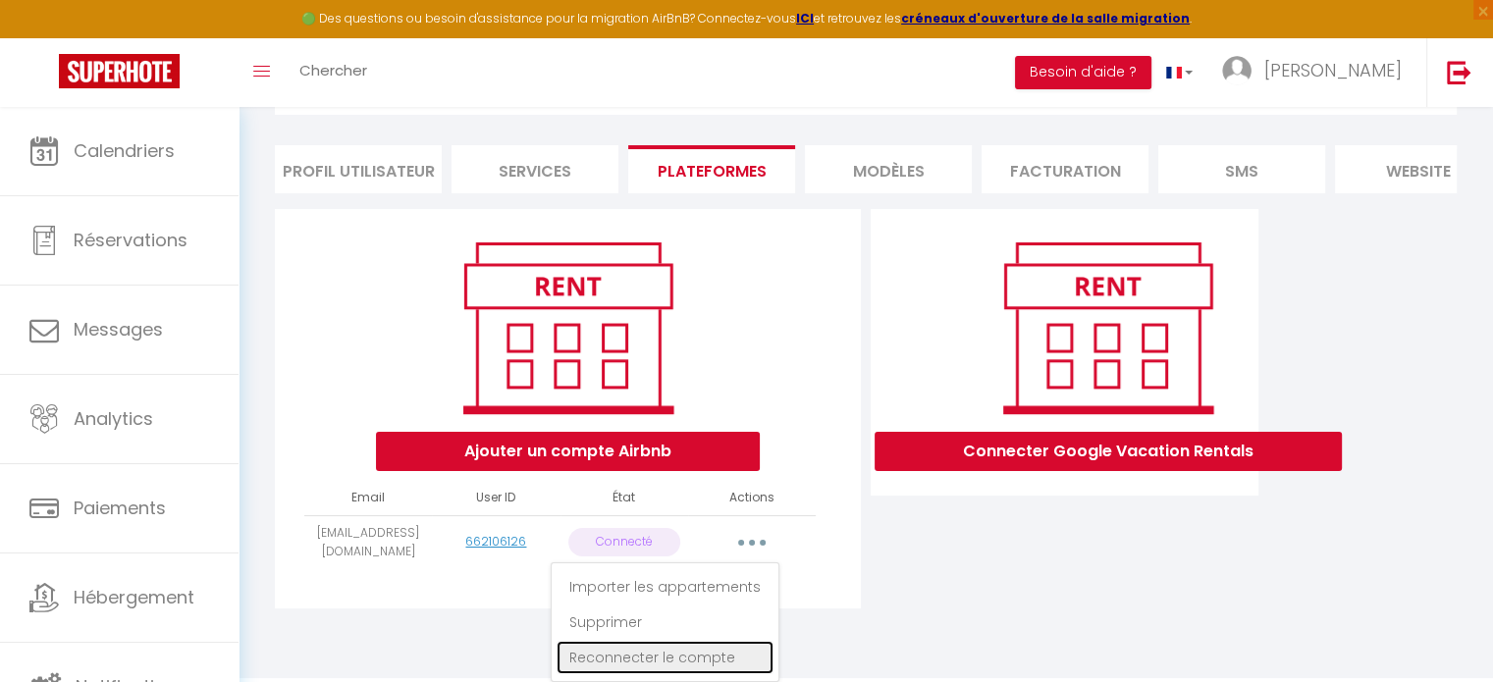
click at [692, 659] on link "Reconnecter le compte" at bounding box center [665, 657] width 217 height 33
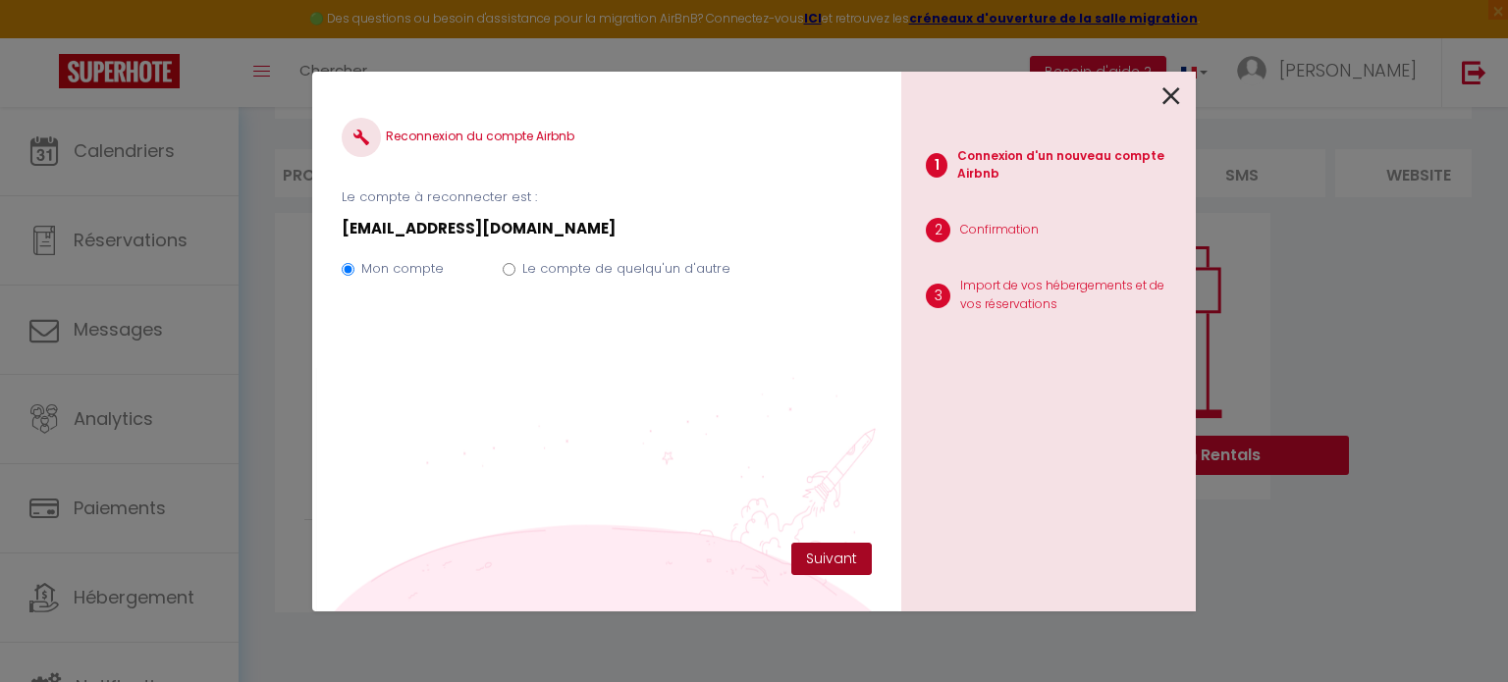
click at [834, 555] on button "Suivant" at bounding box center [831, 559] width 80 height 33
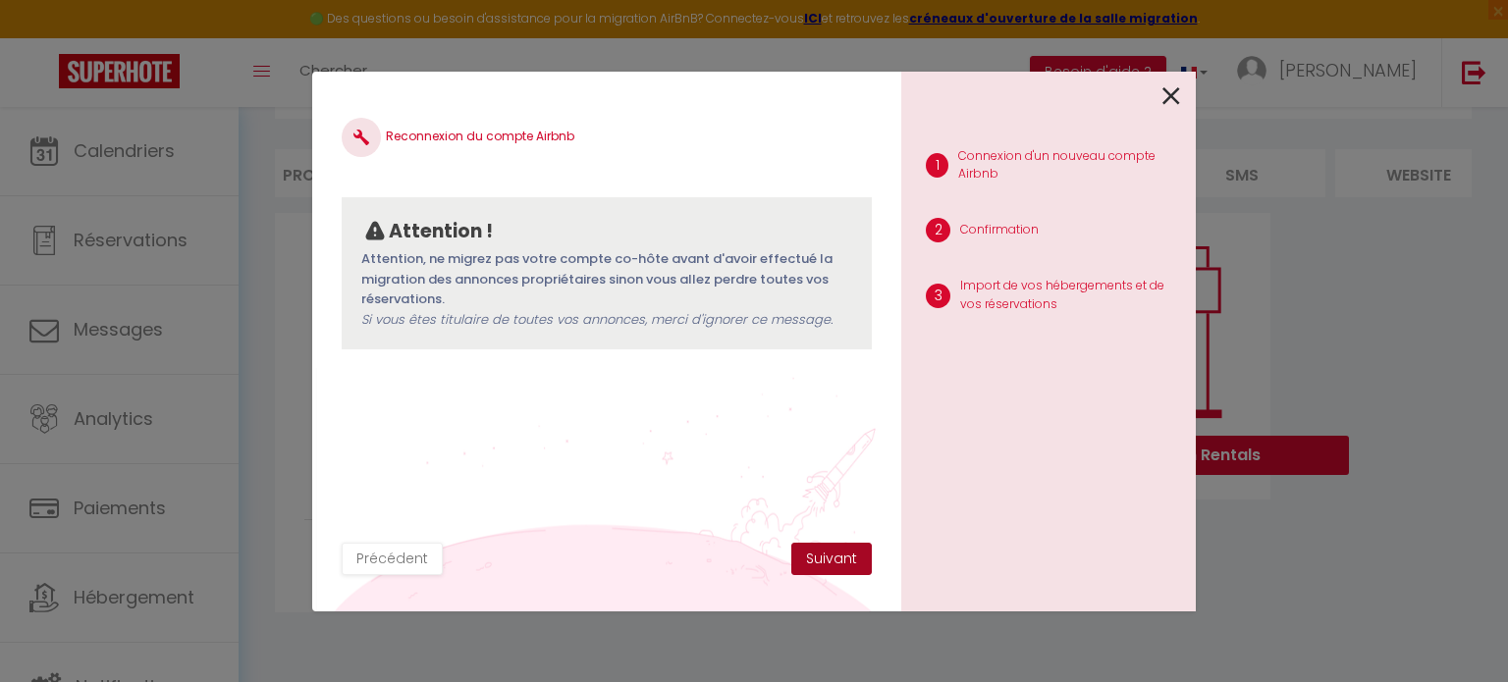
drag, startPoint x: 834, startPoint y: 555, endPoint x: 831, endPoint y: 573, distance: 18.9
click at [831, 573] on button "Suivant" at bounding box center [831, 559] width 80 height 33
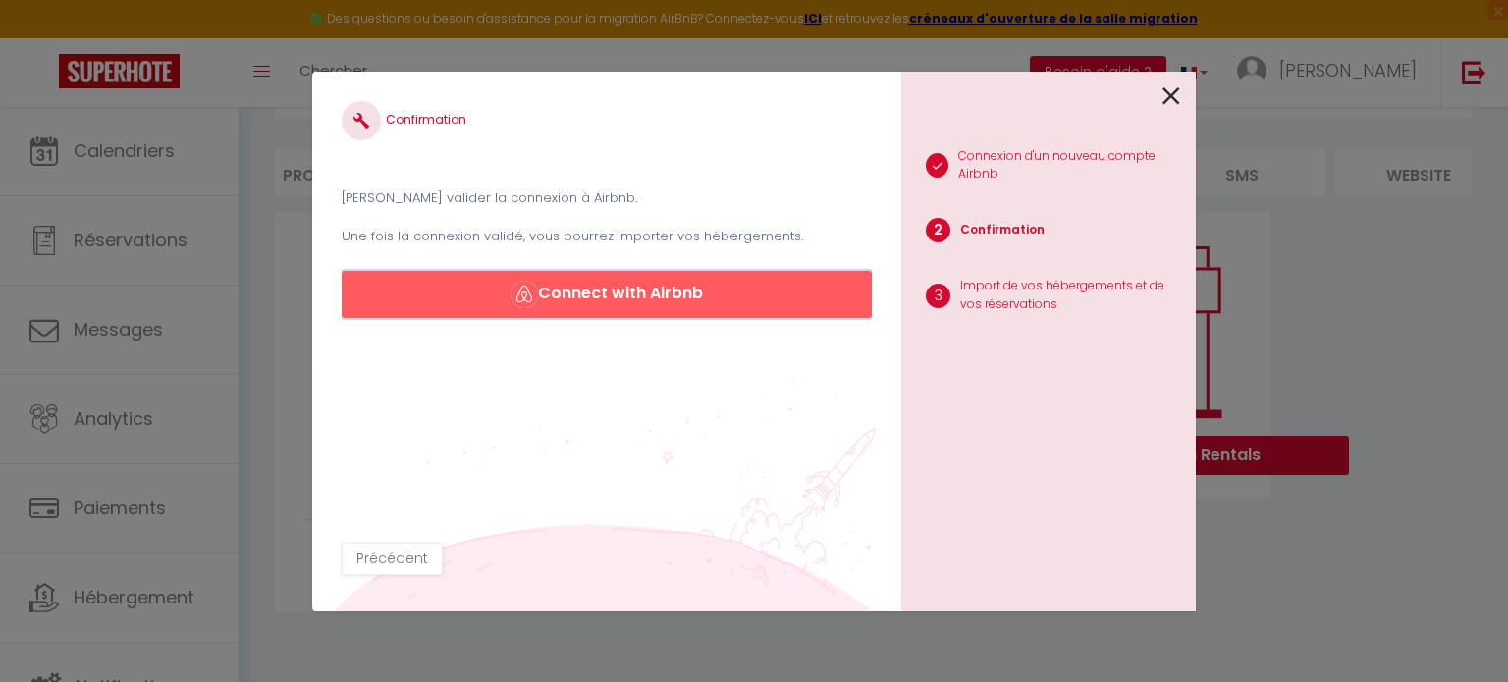
drag, startPoint x: 572, startPoint y: 287, endPoint x: 564, endPoint y: 309, distance: 23.9
click at [564, 309] on button "Connect with Airbnb" at bounding box center [607, 294] width 530 height 47
click at [1172, 97] on icon at bounding box center [1171, 95] width 18 height 29
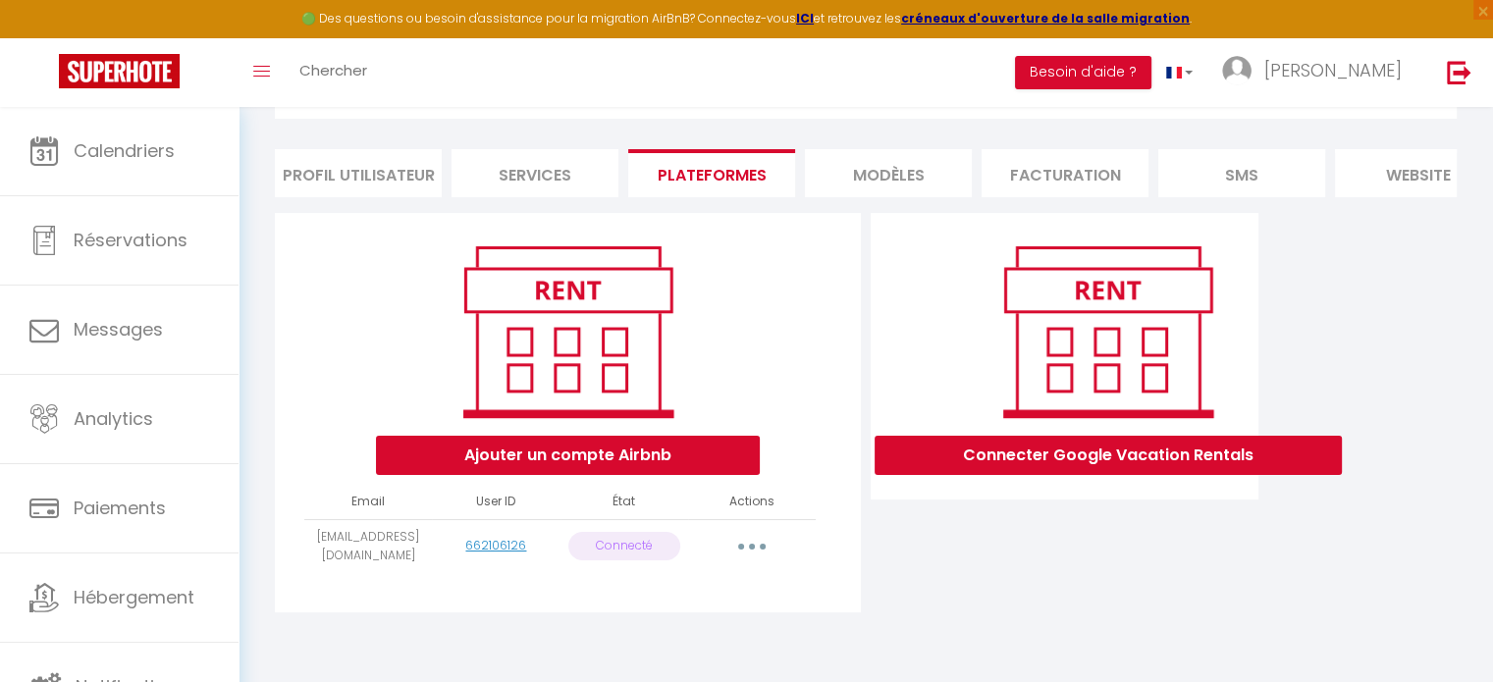
scroll to position [0, 0]
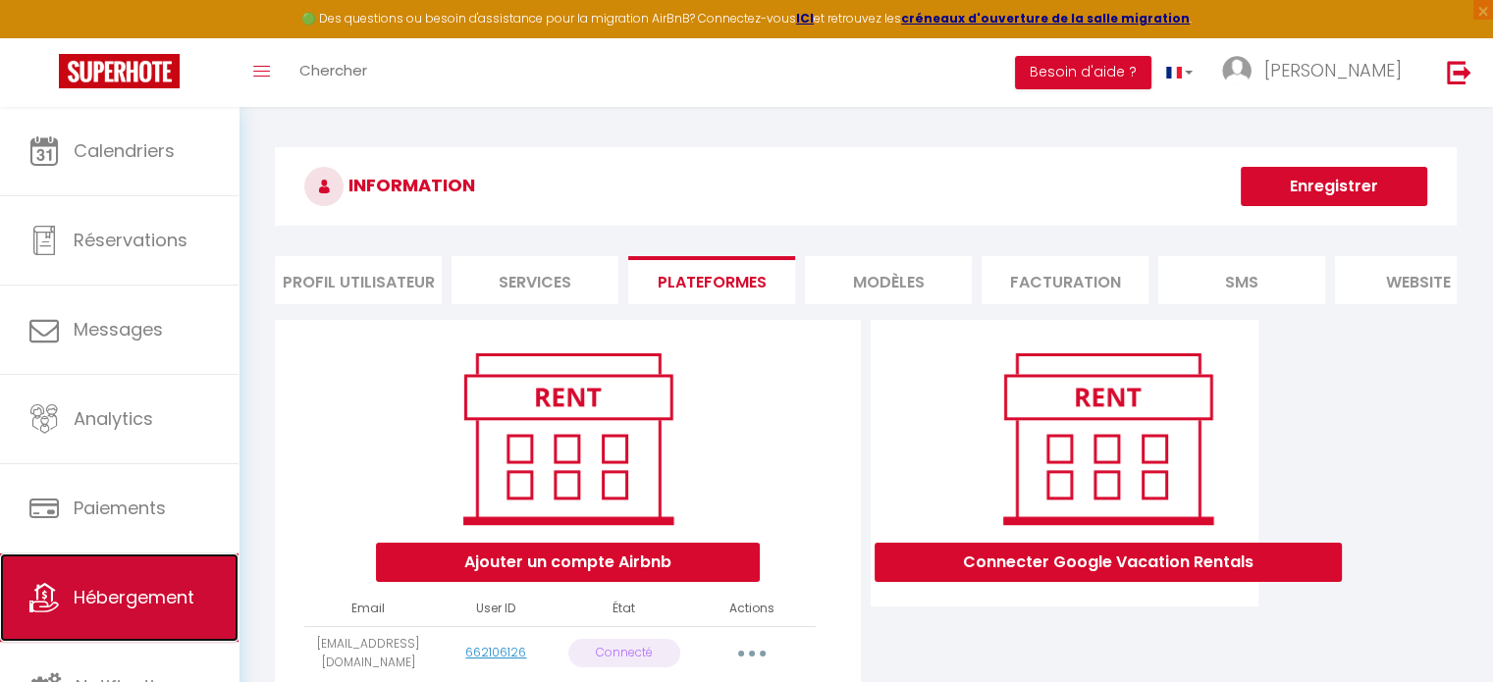
click at [110, 608] on span "Hébergement" at bounding box center [134, 597] width 121 height 25
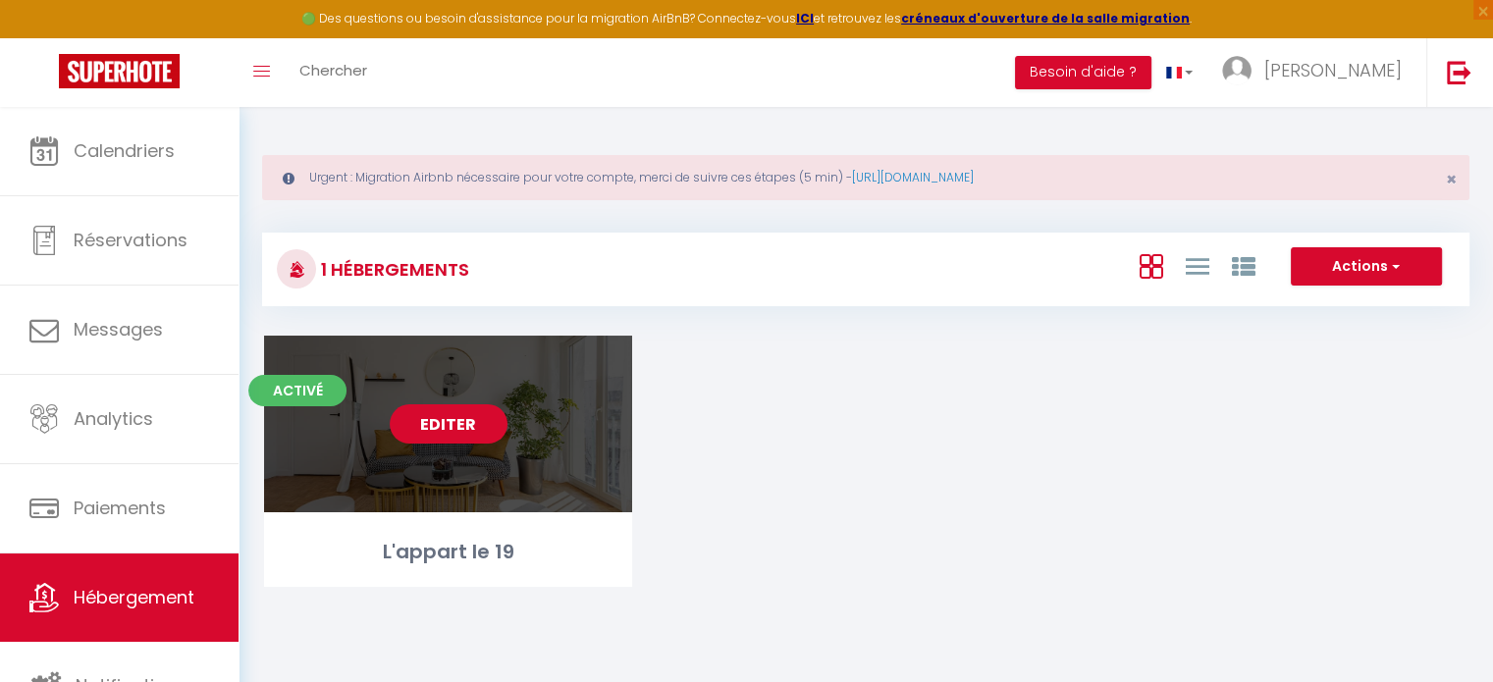
click at [462, 423] on link "Editer" at bounding box center [449, 423] width 118 height 39
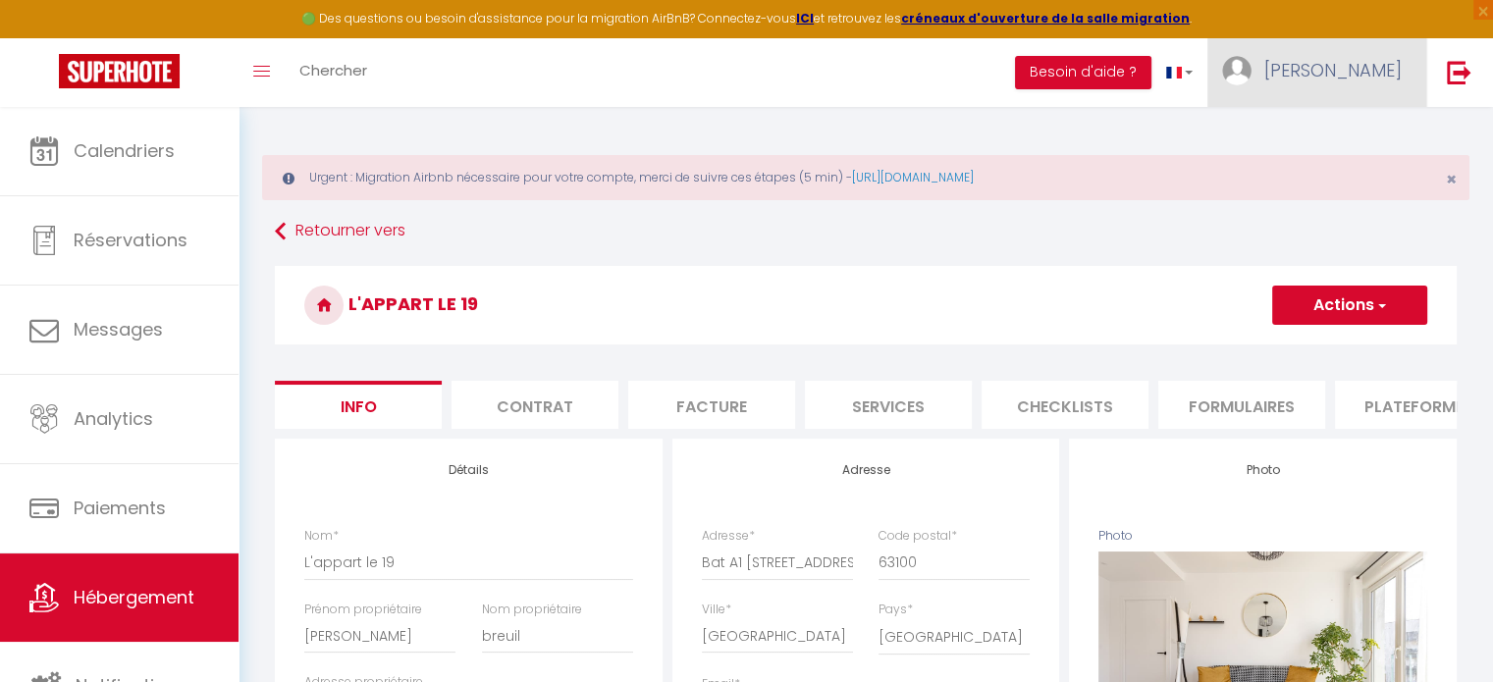
click at [1365, 82] on link "[PERSON_NAME]" at bounding box center [1316, 72] width 219 height 69
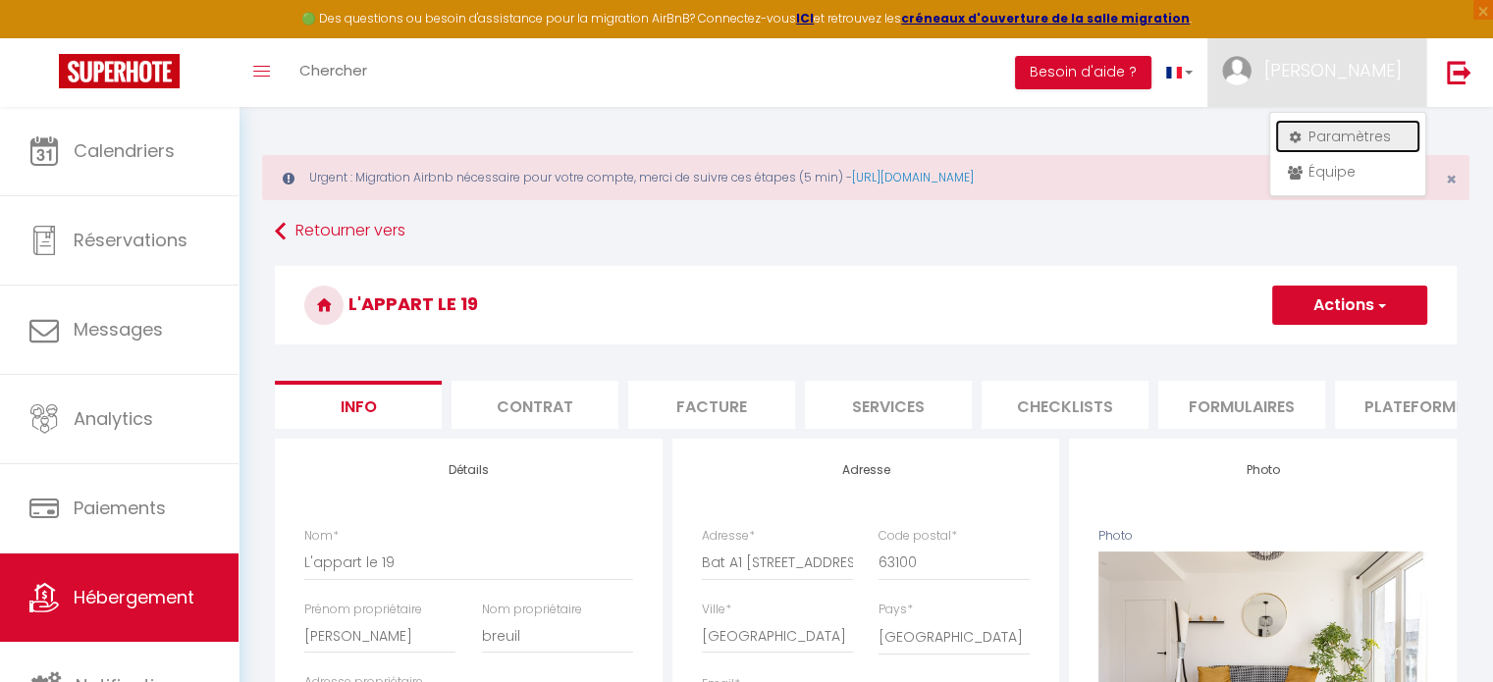
click at [1343, 135] on link "Paramètres" at bounding box center [1347, 136] width 145 height 33
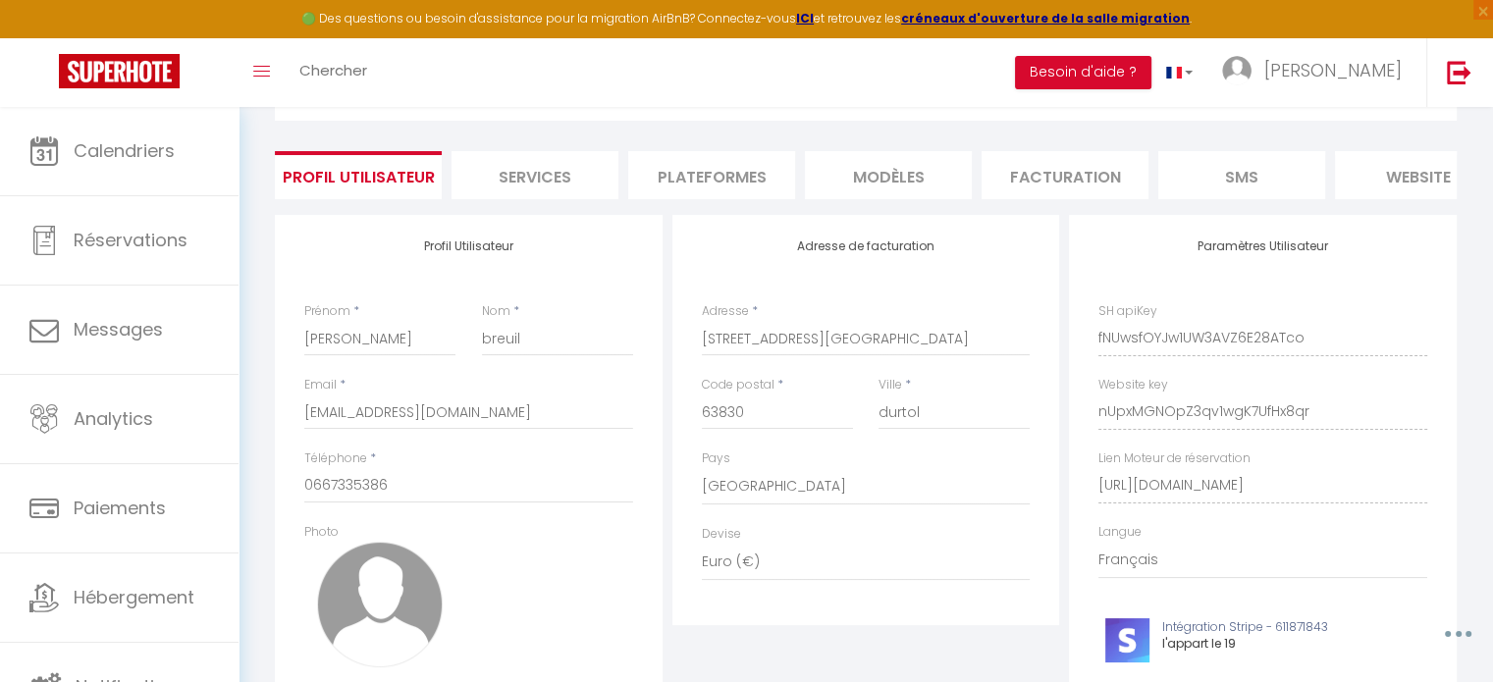
scroll to position [70, 0]
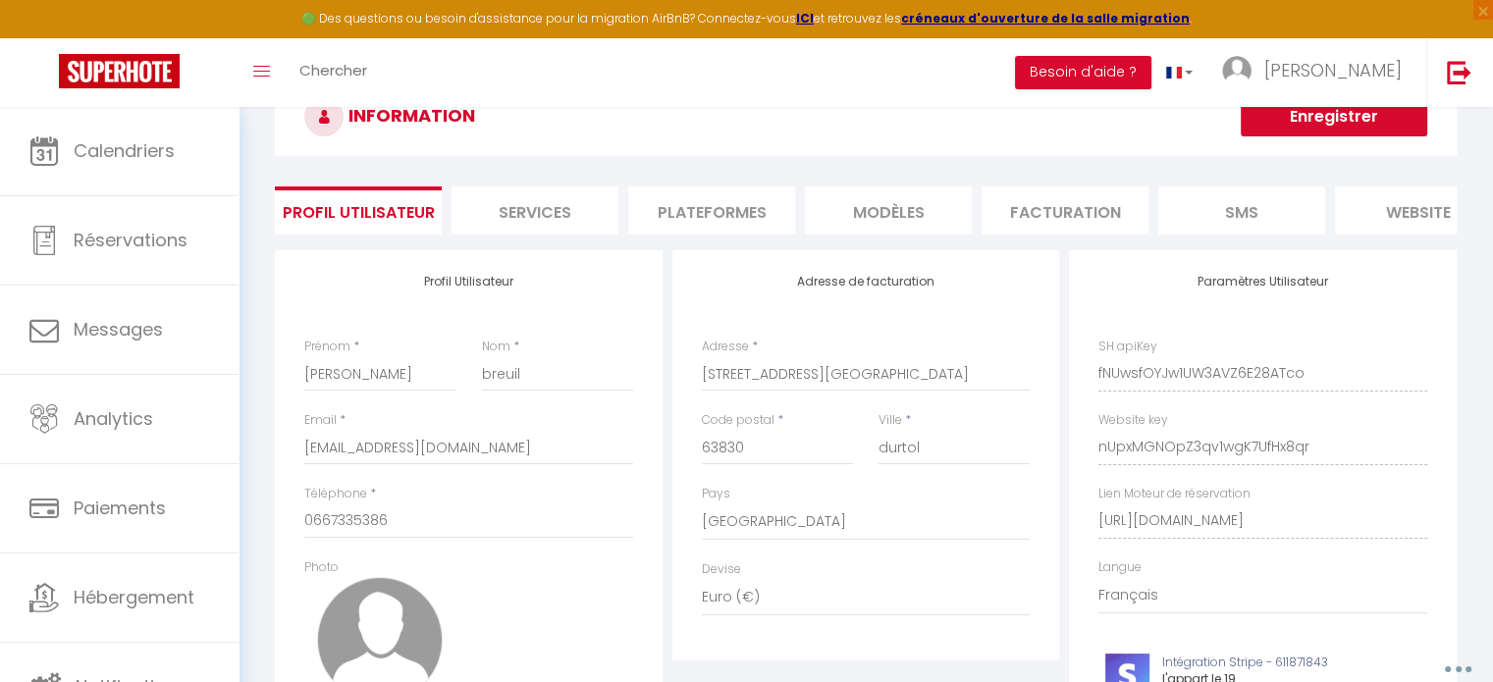
click at [695, 201] on li "Plateformes" at bounding box center [711, 210] width 167 height 48
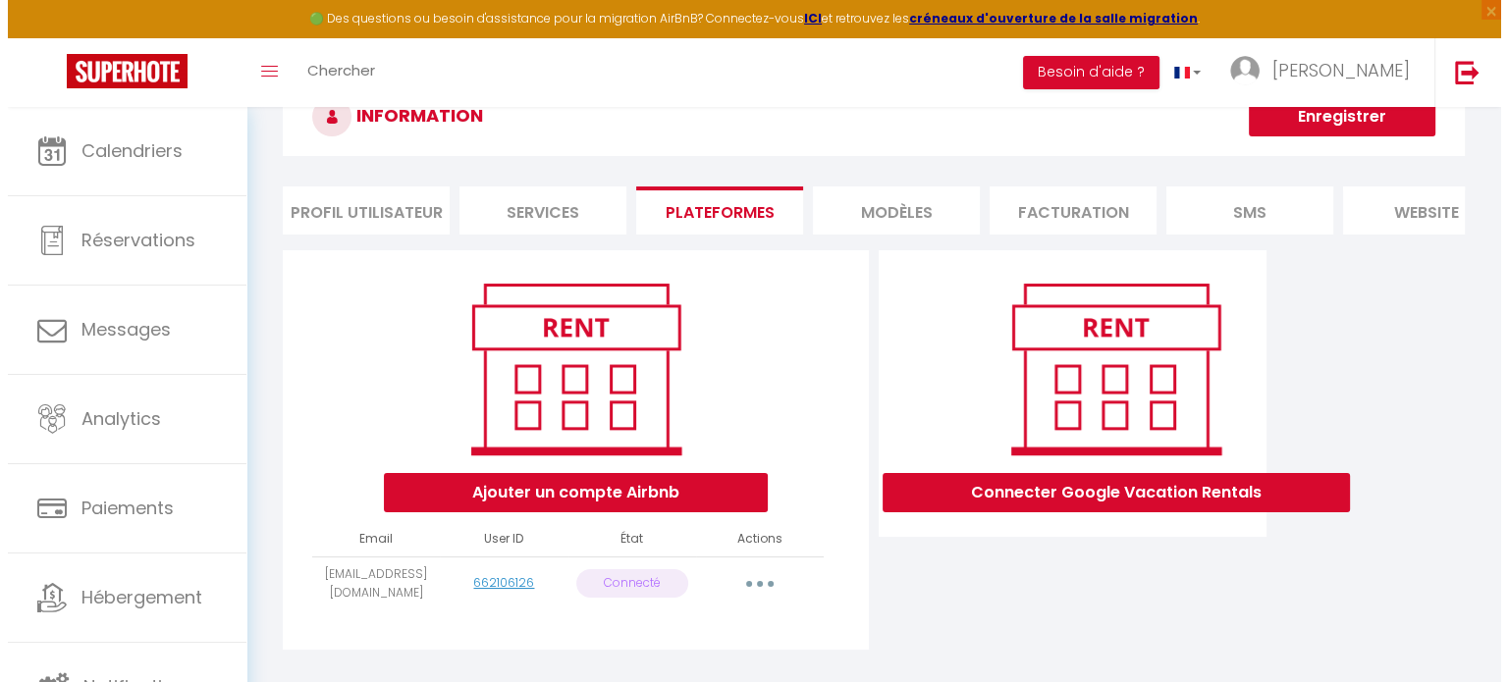
scroll to position [118, 0]
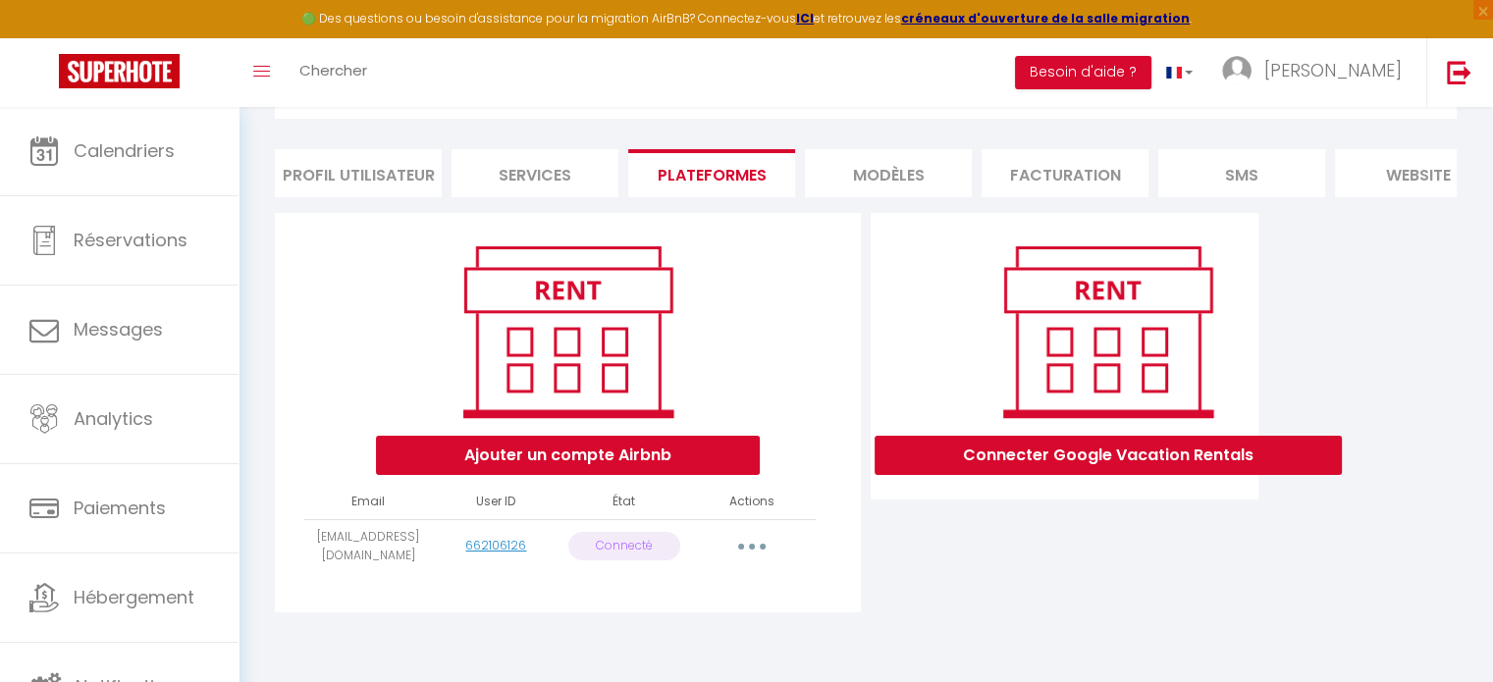
click at [743, 545] on button "button" at bounding box center [751, 546] width 55 height 31
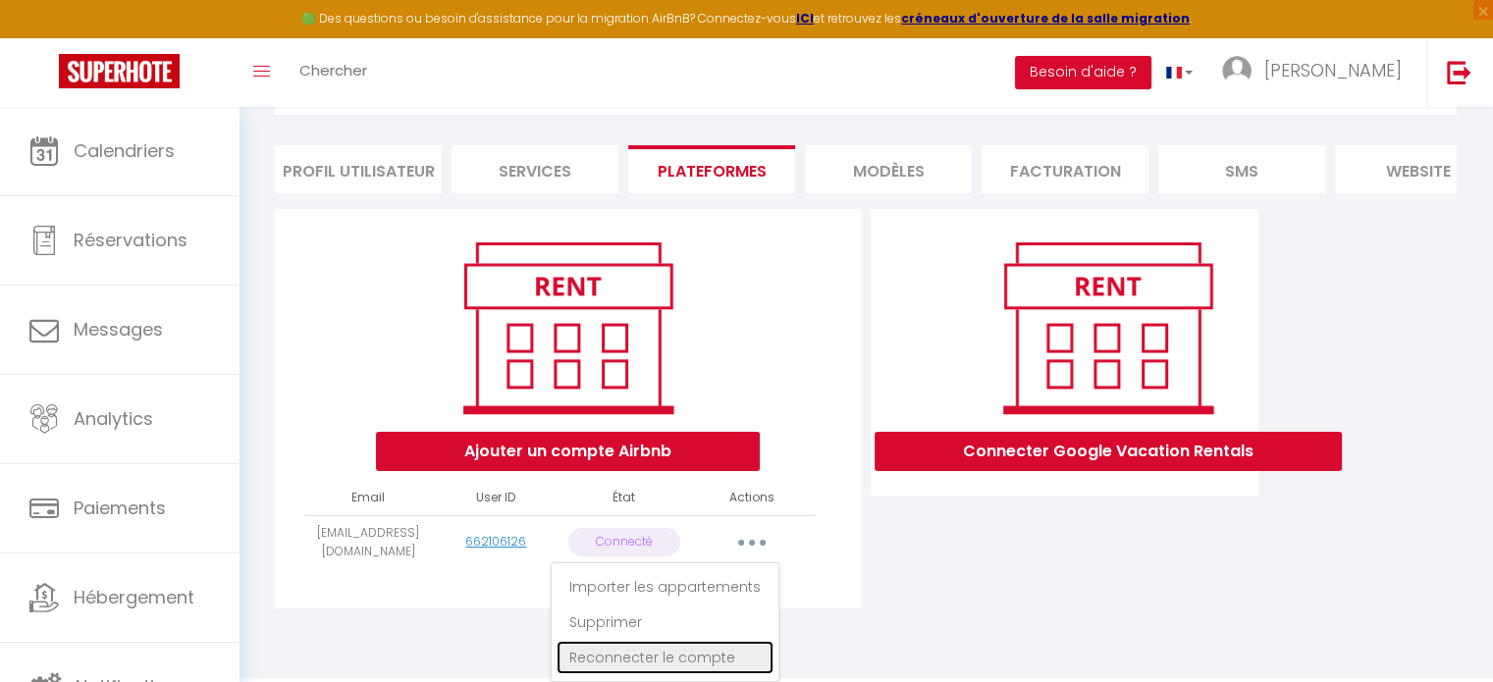
click at [680, 659] on link "Reconnecter le compte" at bounding box center [665, 657] width 217 height 33
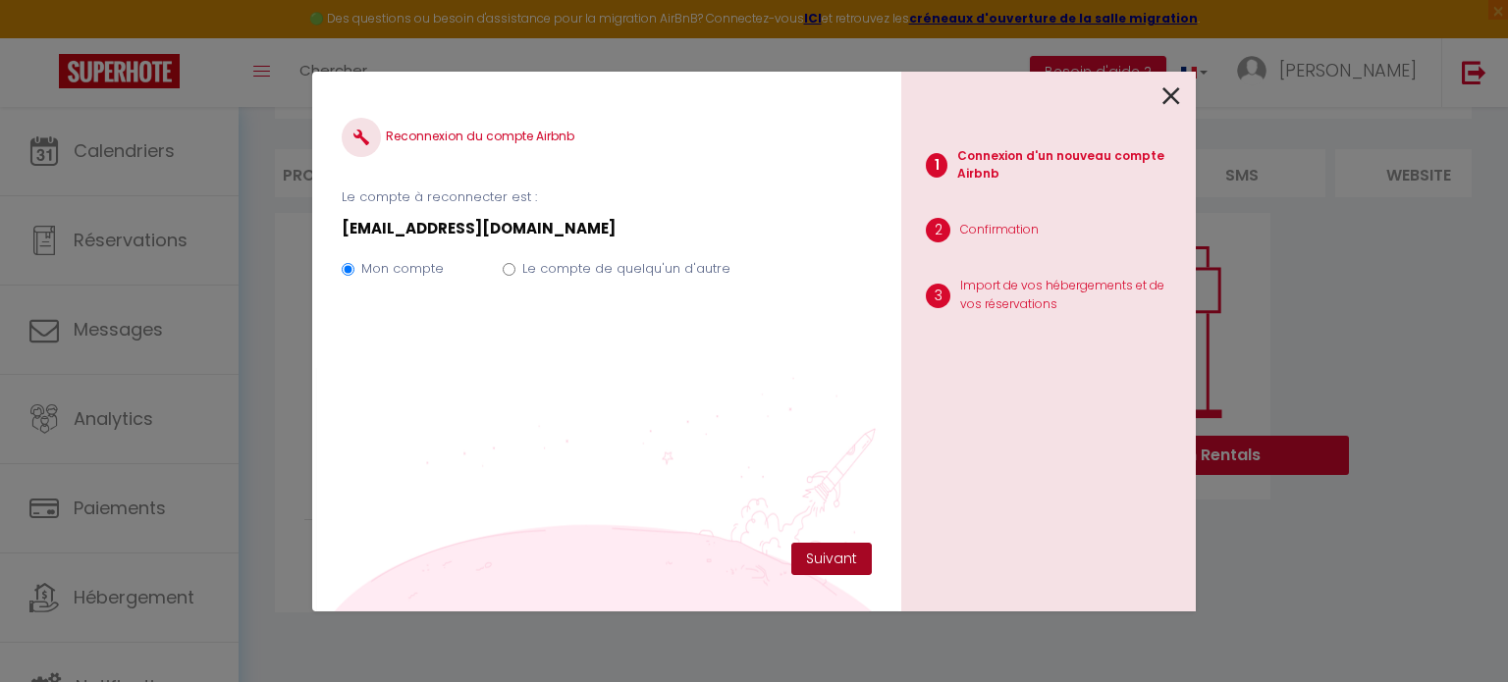
click at [835, 555] on button "Suivant" at bounding box center [831, 559] width 80 height 33
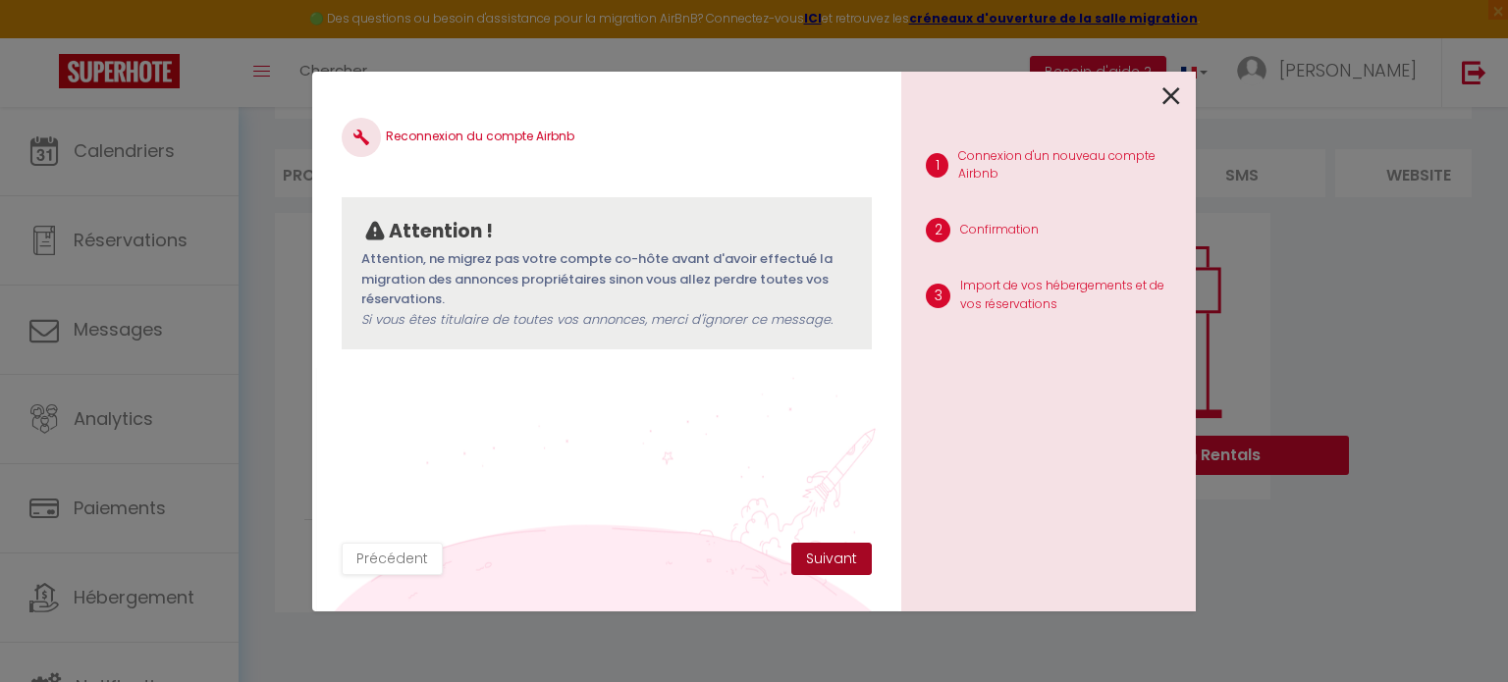
click at [835, 555] on button "Suivant" at bounding box center [831, 559] width 80 height 33
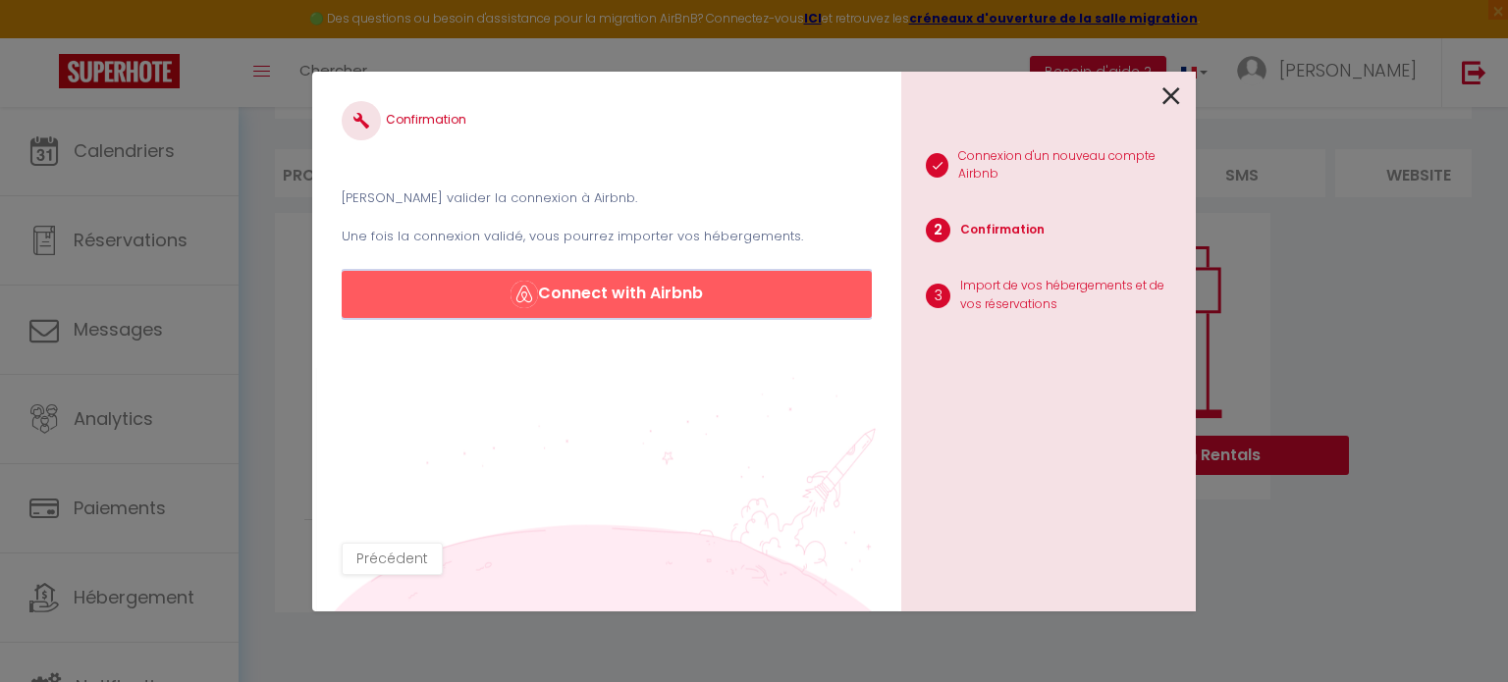
click at [656, 311] on button "Connect with Airbnb" at bounding box center [607, 294] width 530 height 47
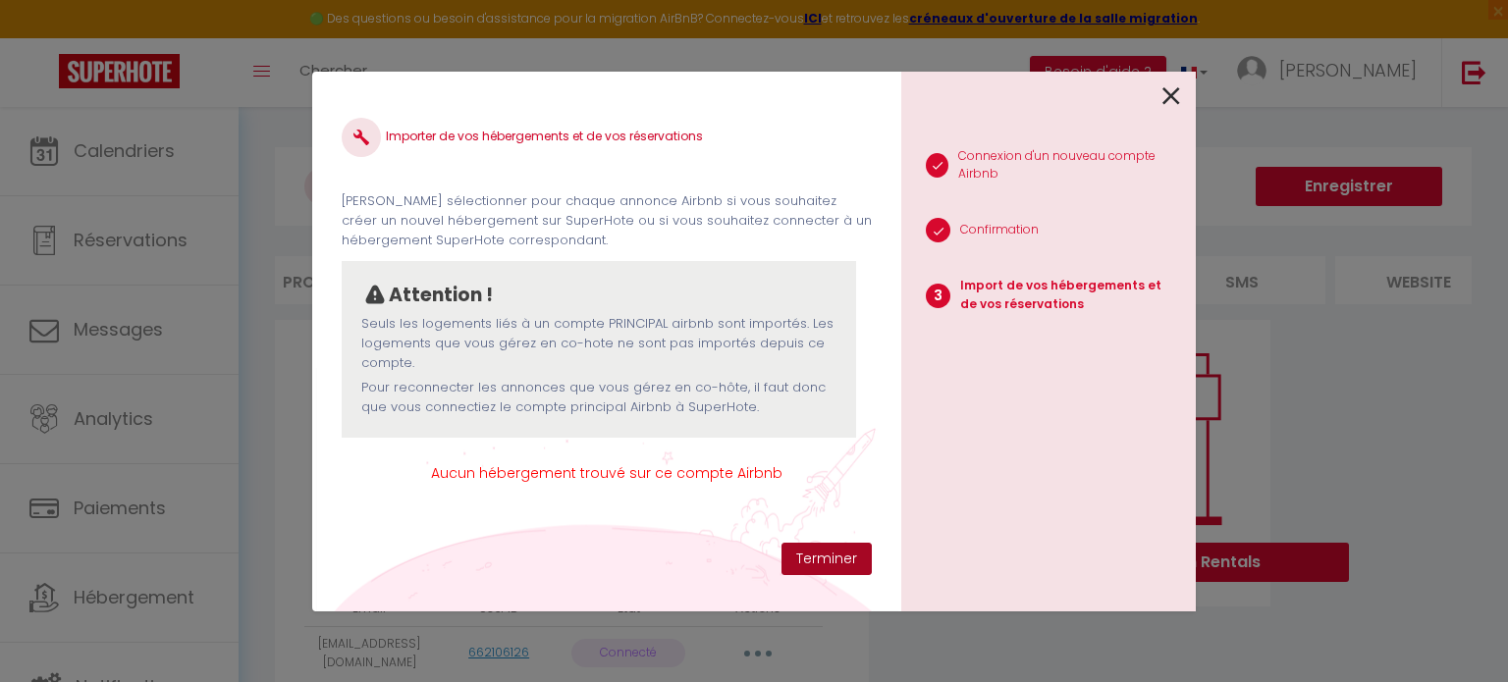
click at [832, 559] on button "Terminer" at bounding box center [826, 559] width 90 height 33
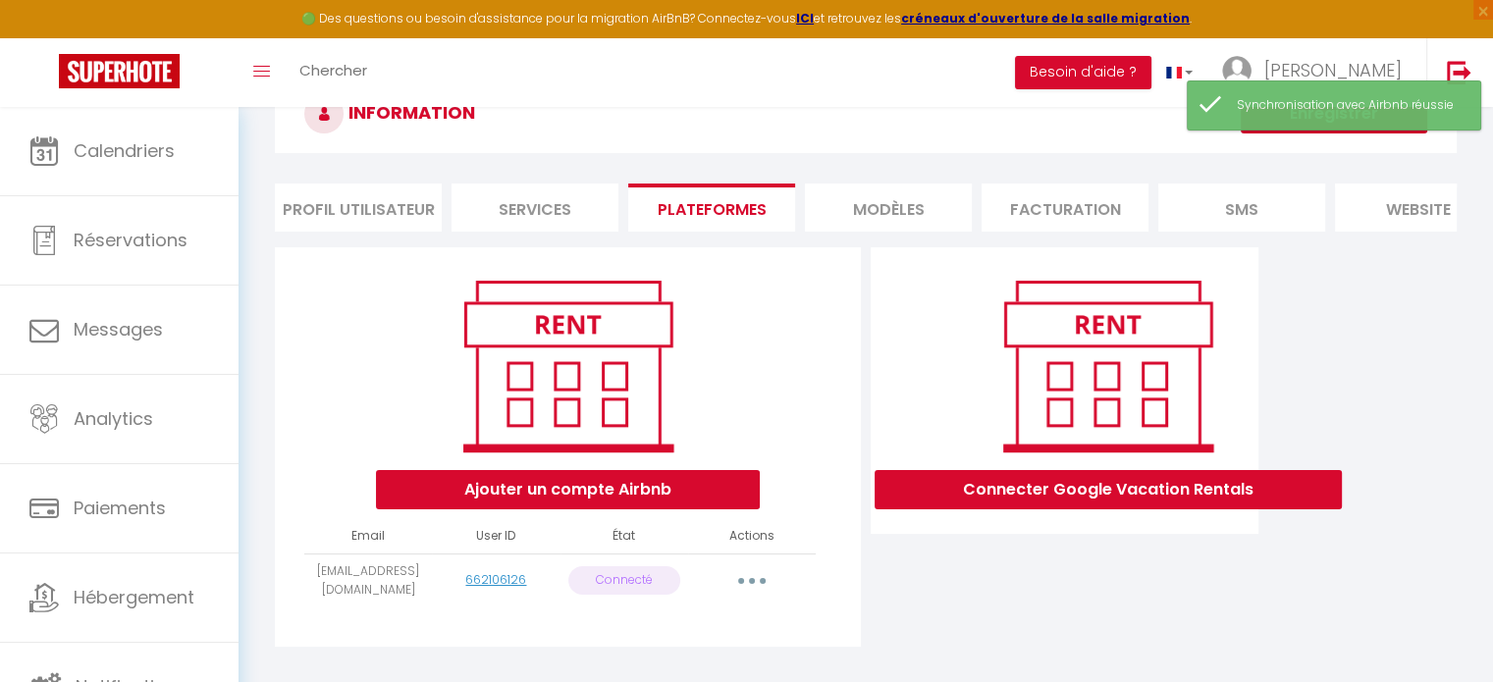
scroll to position [18, 0]
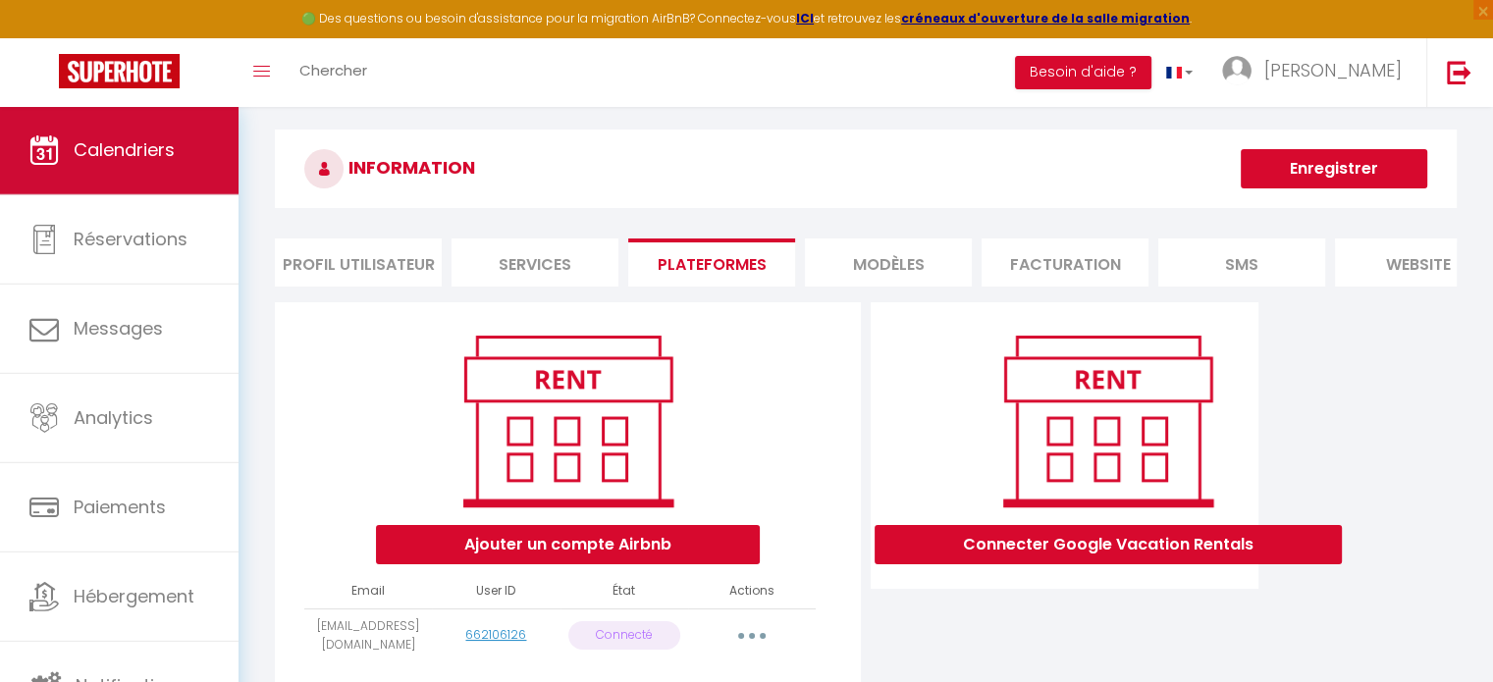
click at [111, 155] on span "Calendriers" at bounding box center [124, 149] width 101 height 25
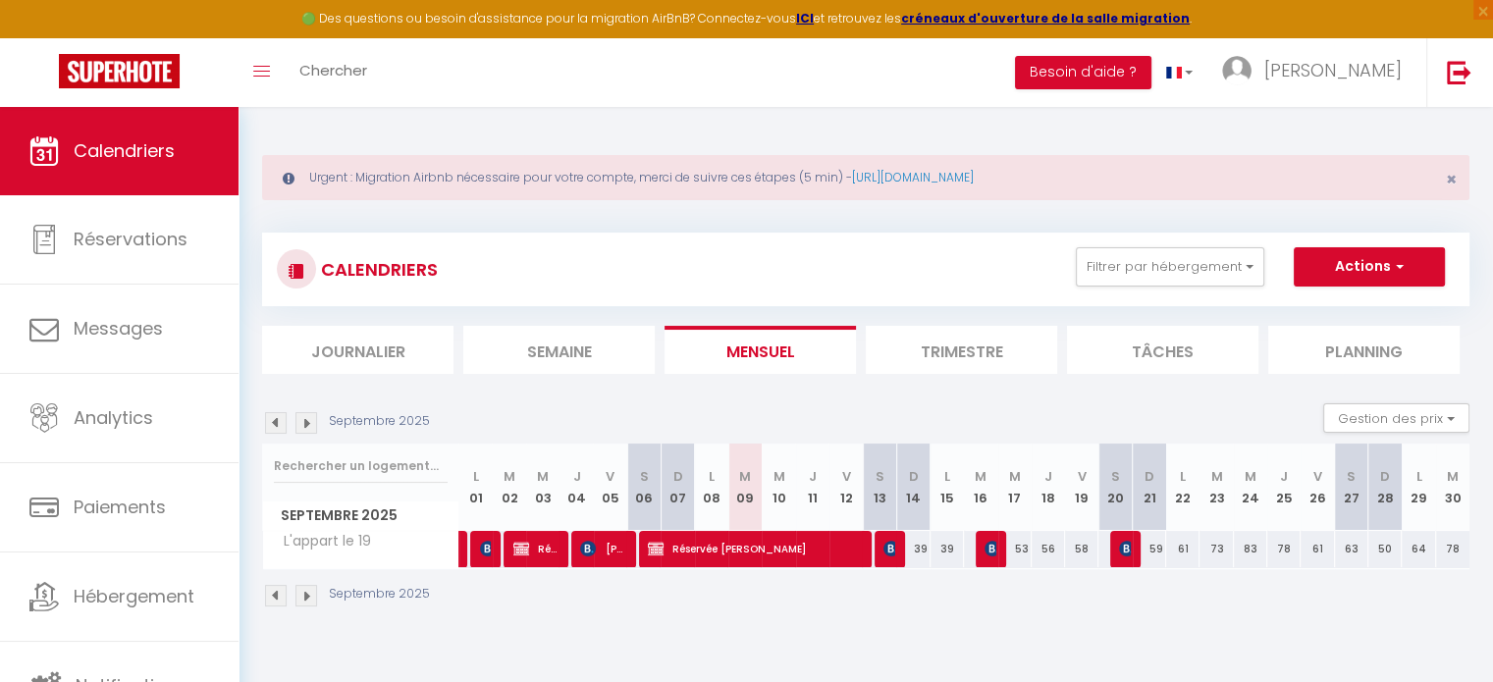
click at [275, 415] on img at bounding box center [276, 423] width 22 height 22
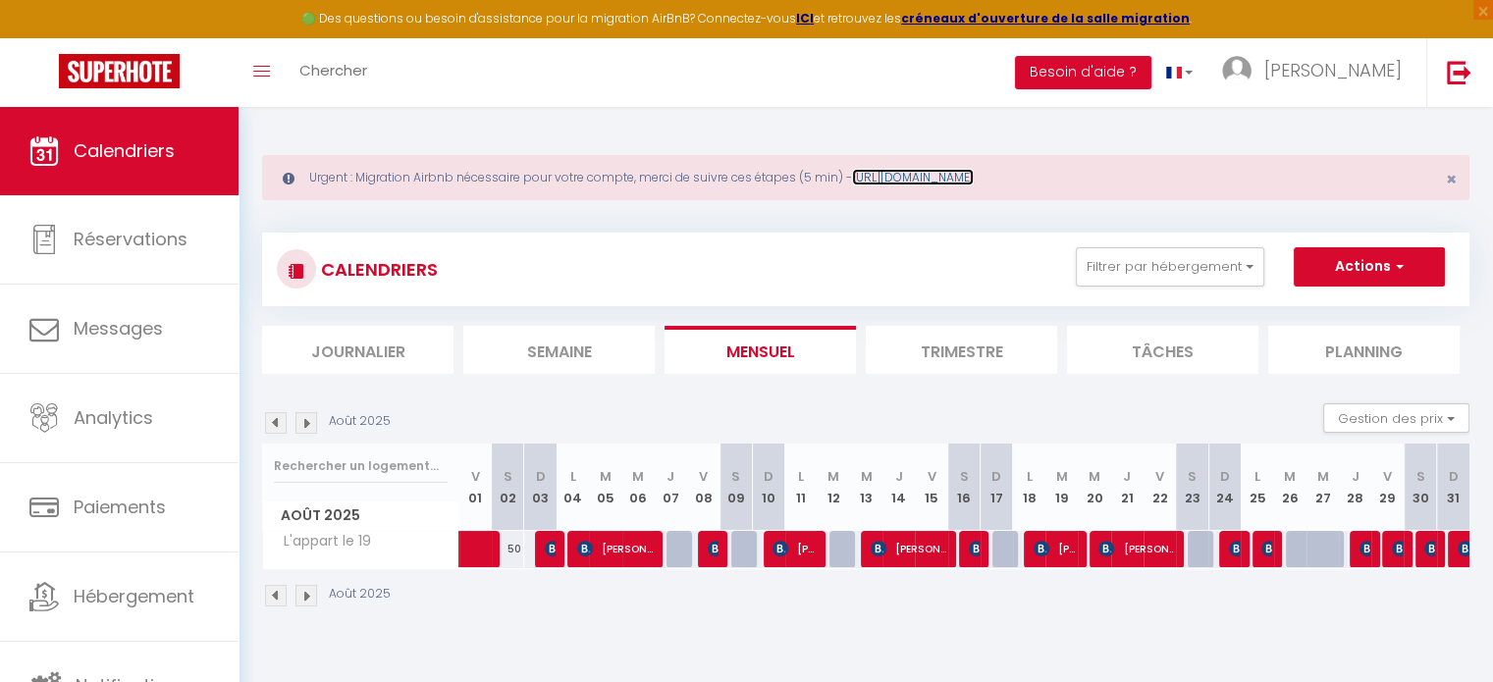
click at [974, 172] on link "[URL][DOMAIN_NAME]" at bounding box center [913, 177] width 122 height 17
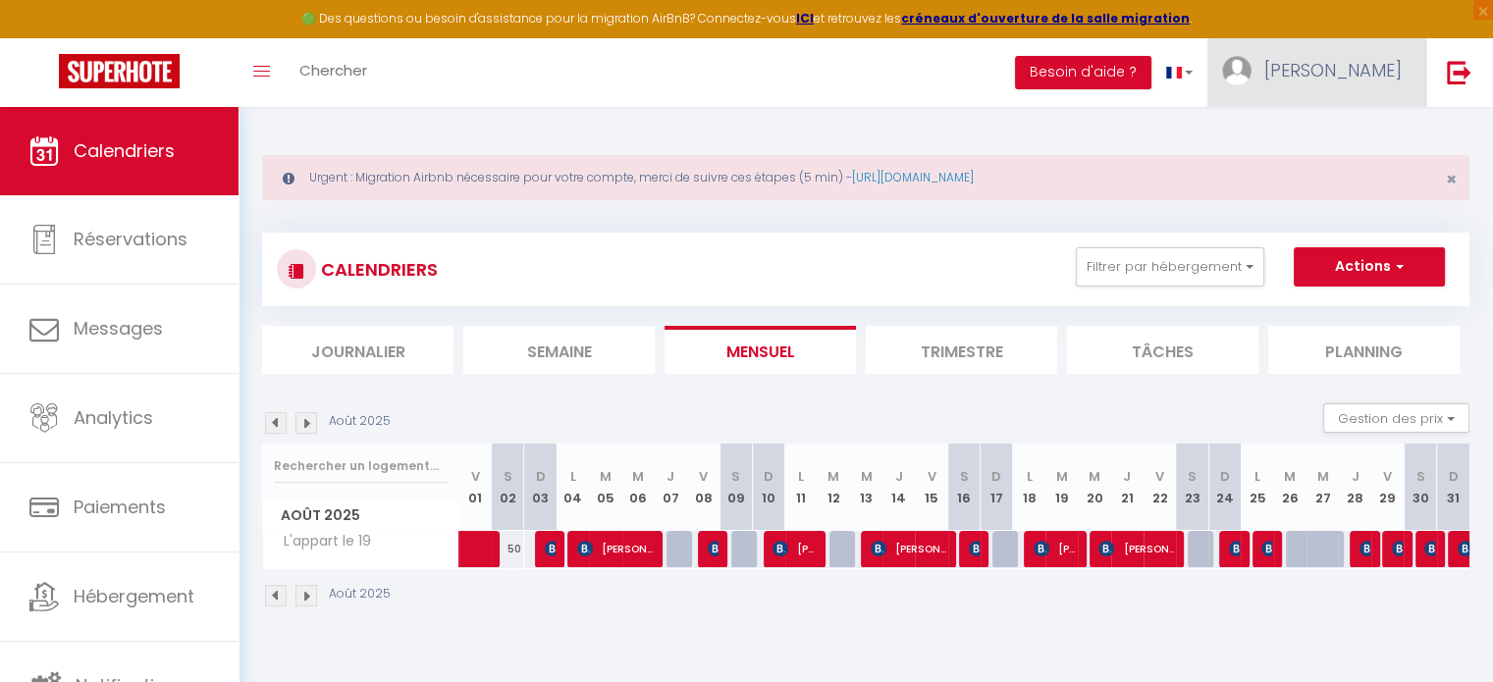
click at [1363, 69] on span "[PERSON_NAME]" at bounding box center [1332, 70] width 137 height 25
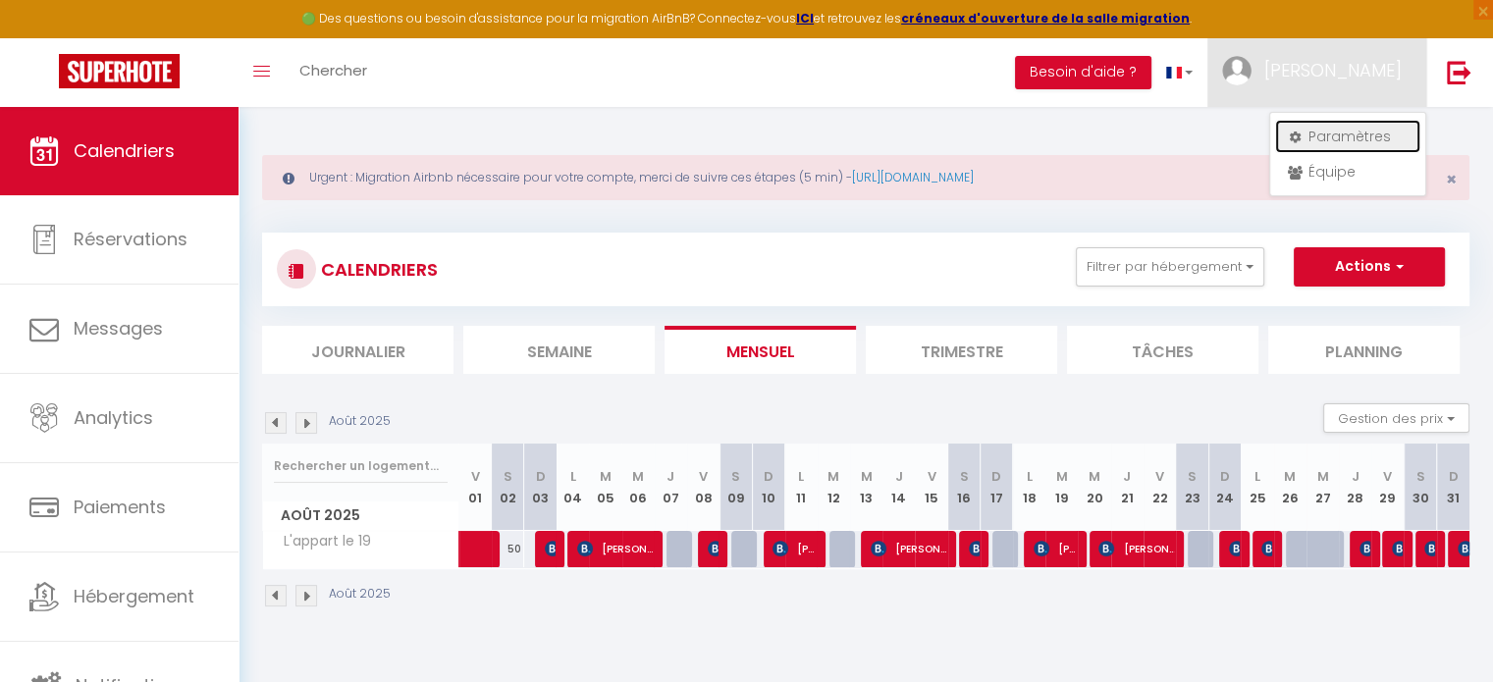
click at [1345, 136] on link "Paramètres" at bounding box center [1347, 136] width 145 height 33
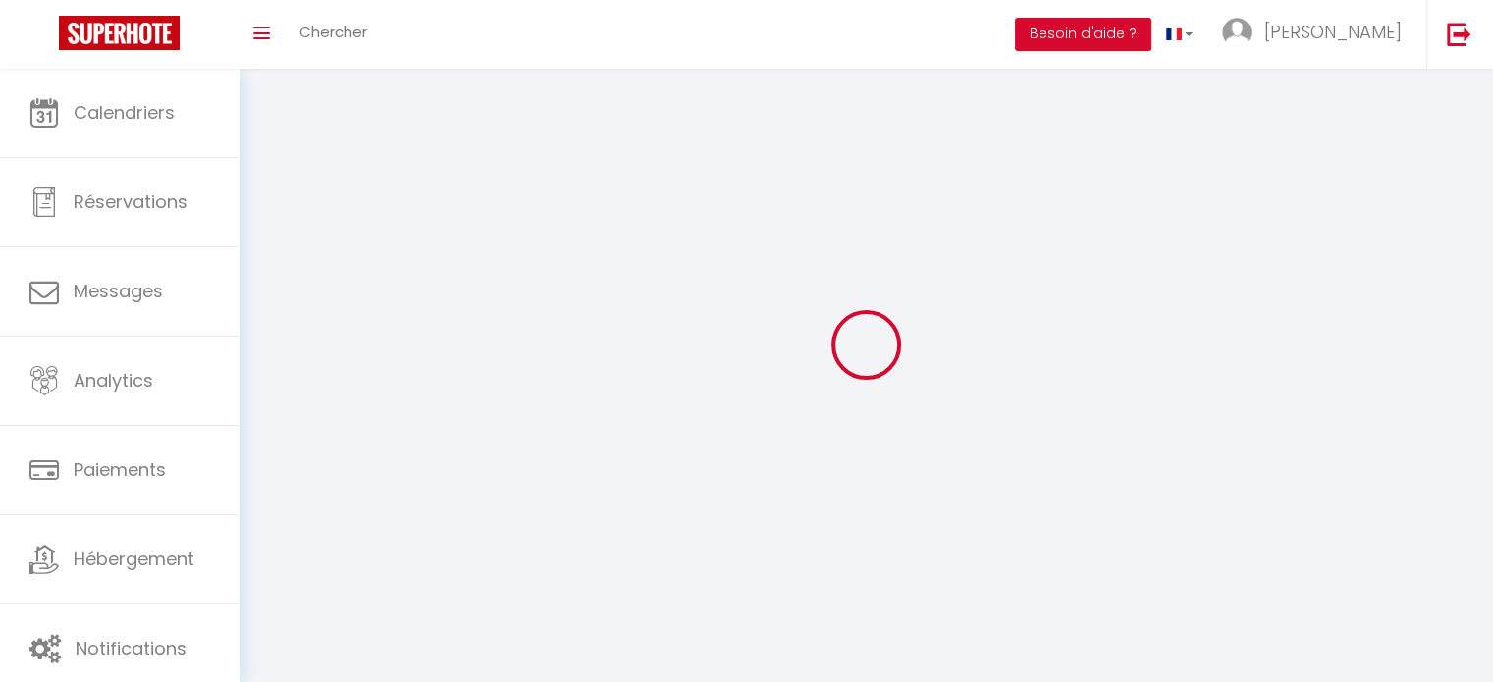
type input "[PERSON_NAME]"
type input "breuil"
type input "0667335386"
type input "[STREET_ADDRESS][GEOGRAPHIC_DATA]"
type input "63830"
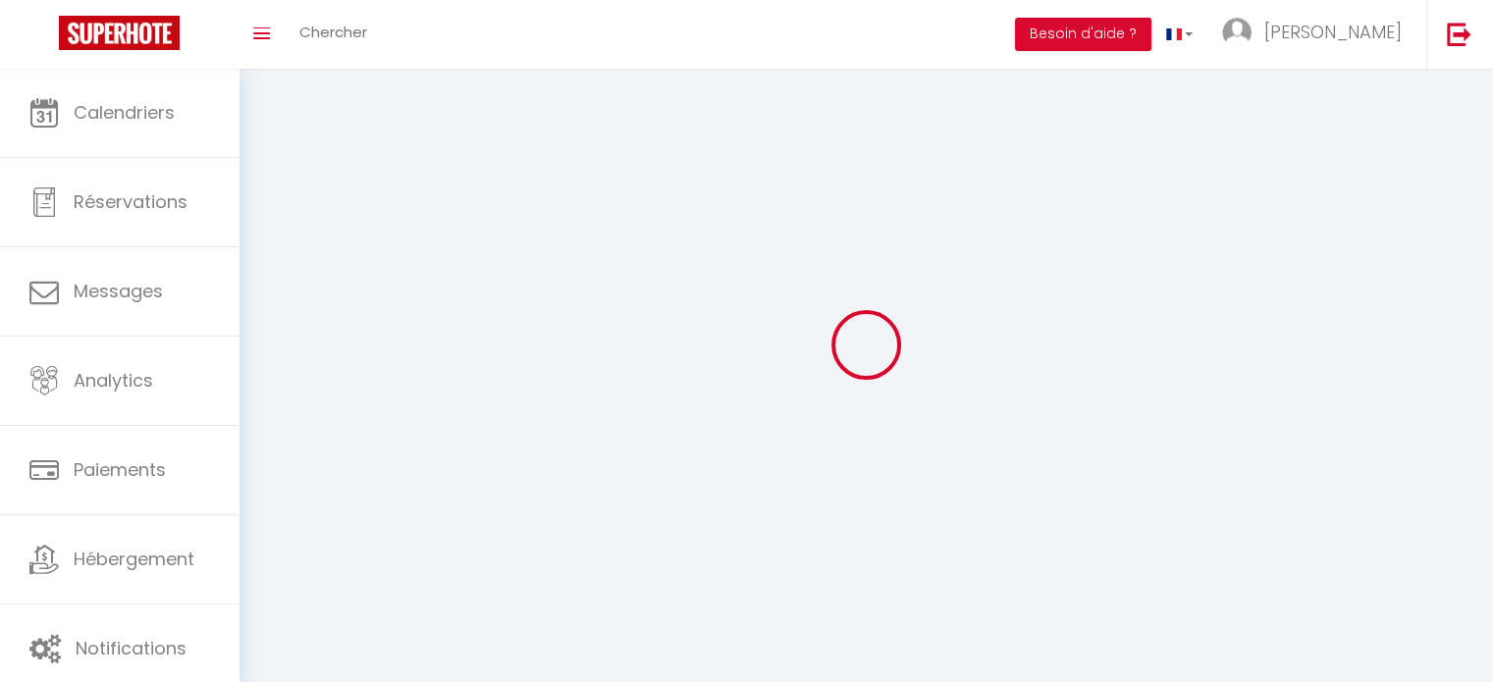
type input "durtol"
type input "fNUwsfOYJw1UW3AVZ6E28ATco"
type input "nUpxMGNOpZ3qv1wgK7UfHx8qr"
type input "fNUwsfOYJw1UW3AVZ6E28ATco"
type input "nUpxMGNOpZ3qv1wgK7UfHx8qr"
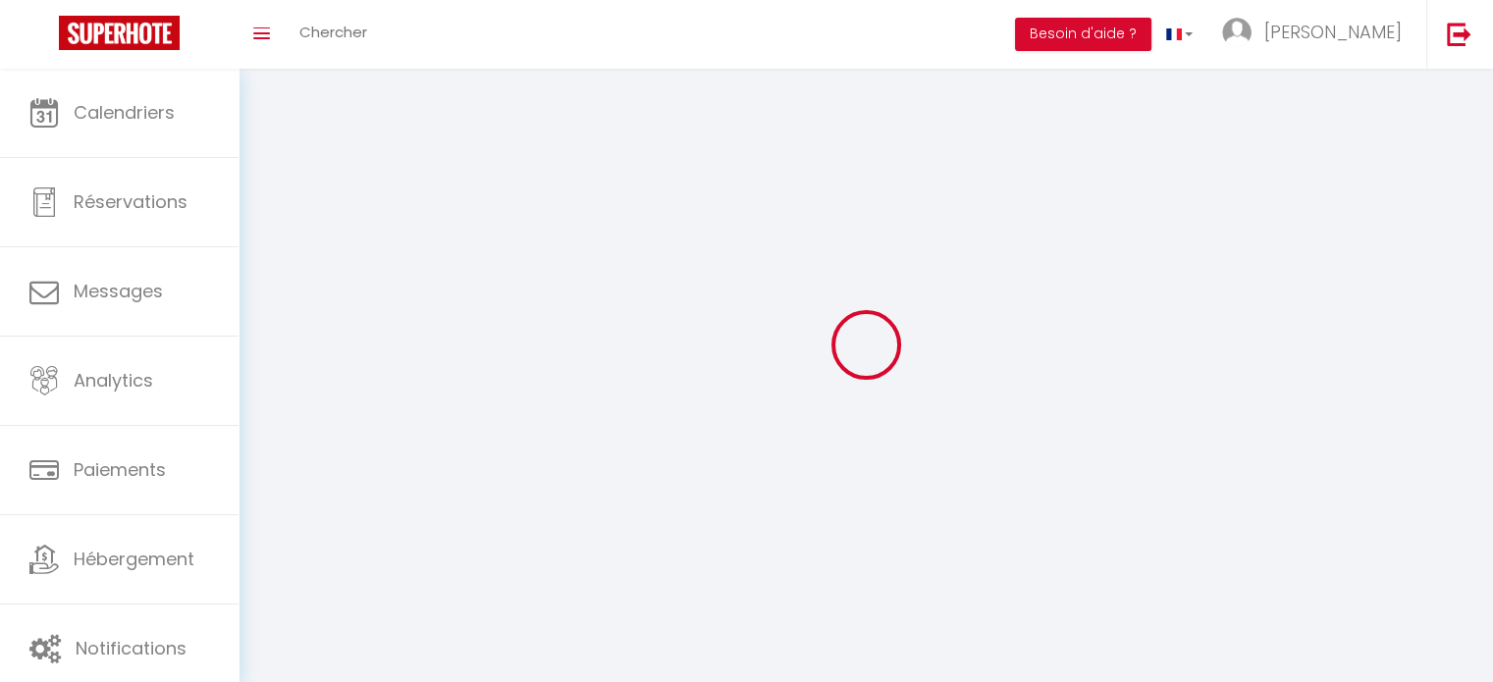
type input "[URL][DOMAIN_NAME]"
select select "28"
select select "fr"
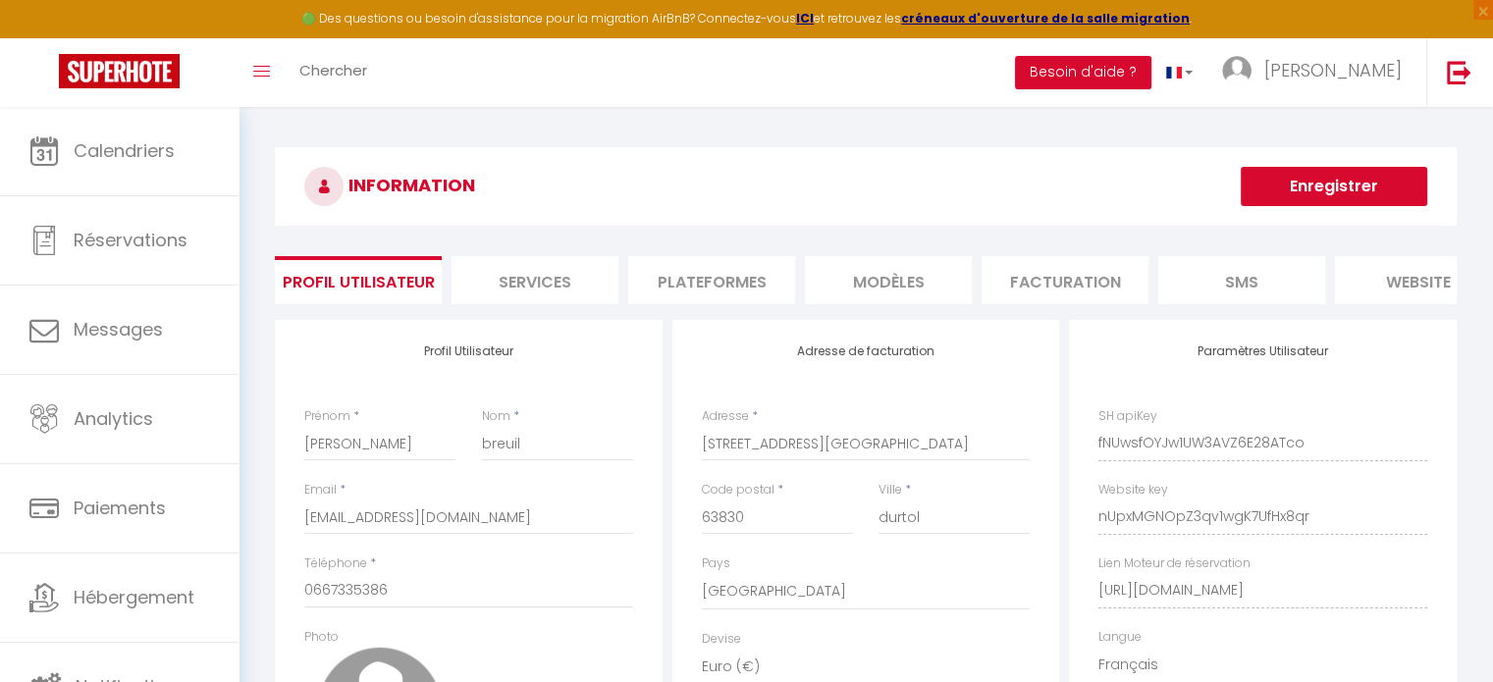
click at [694, 283] on li "Plateformes" at bounding box center [711, 280] width 167 height 48
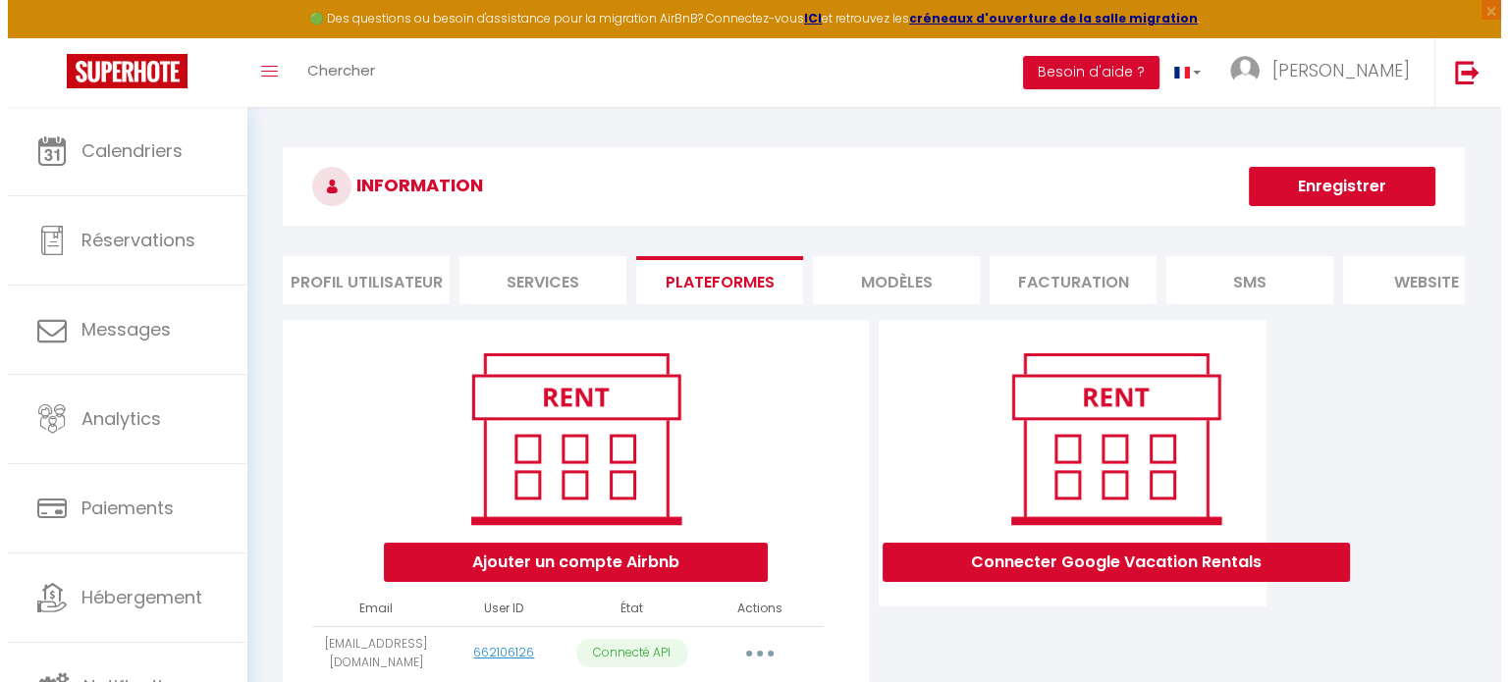
scroll to position [118, 0]
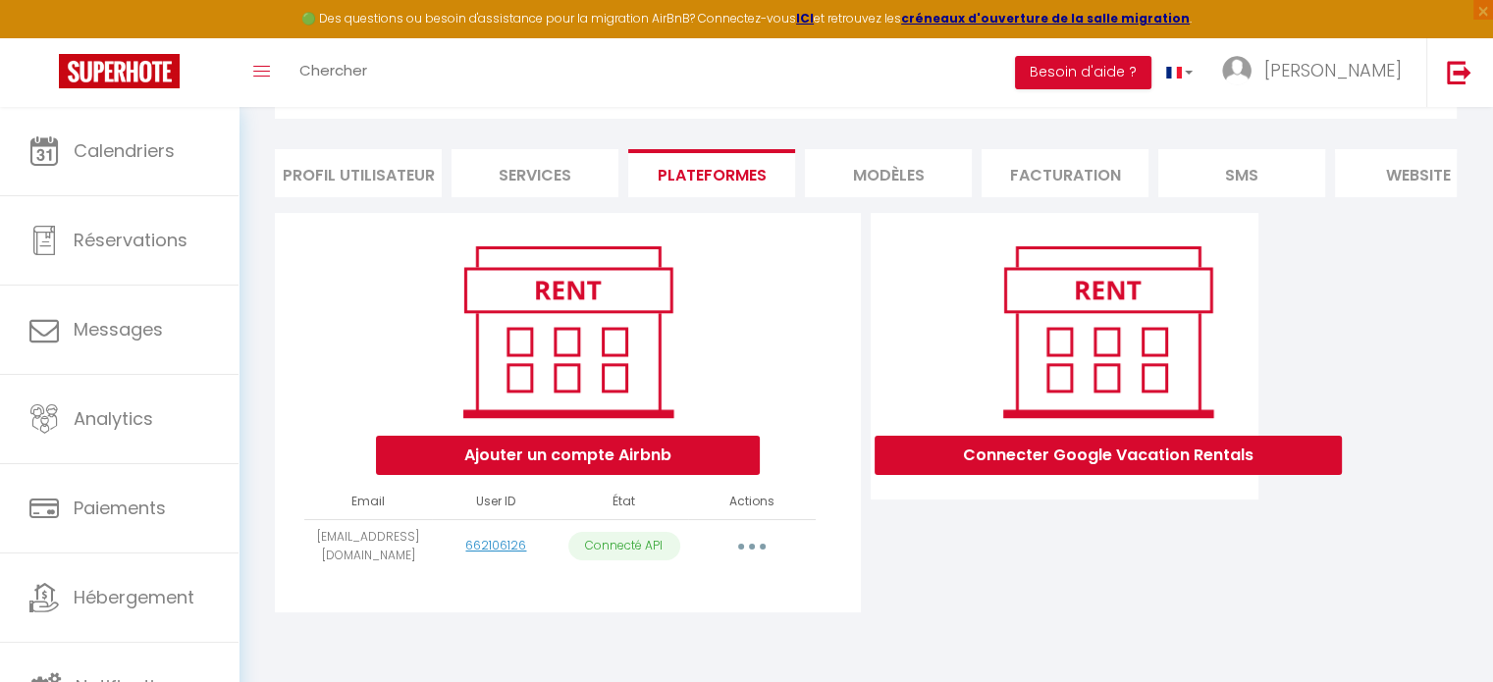
click at [754, 546] on button "button" at bounding box center [751, 546] width 55 height 31
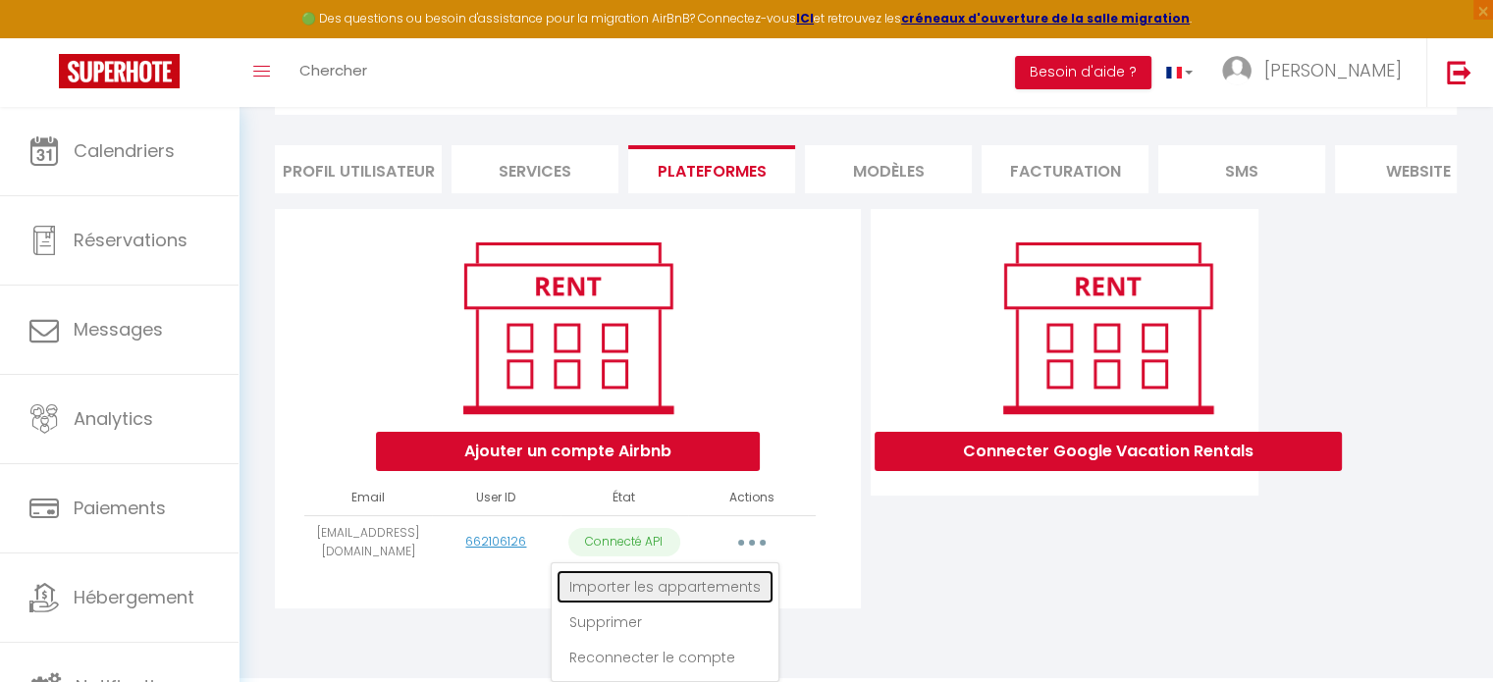
click at [693, 589] on link "Importer les appartements" at bounding box center [665, 586] width 217 height 33
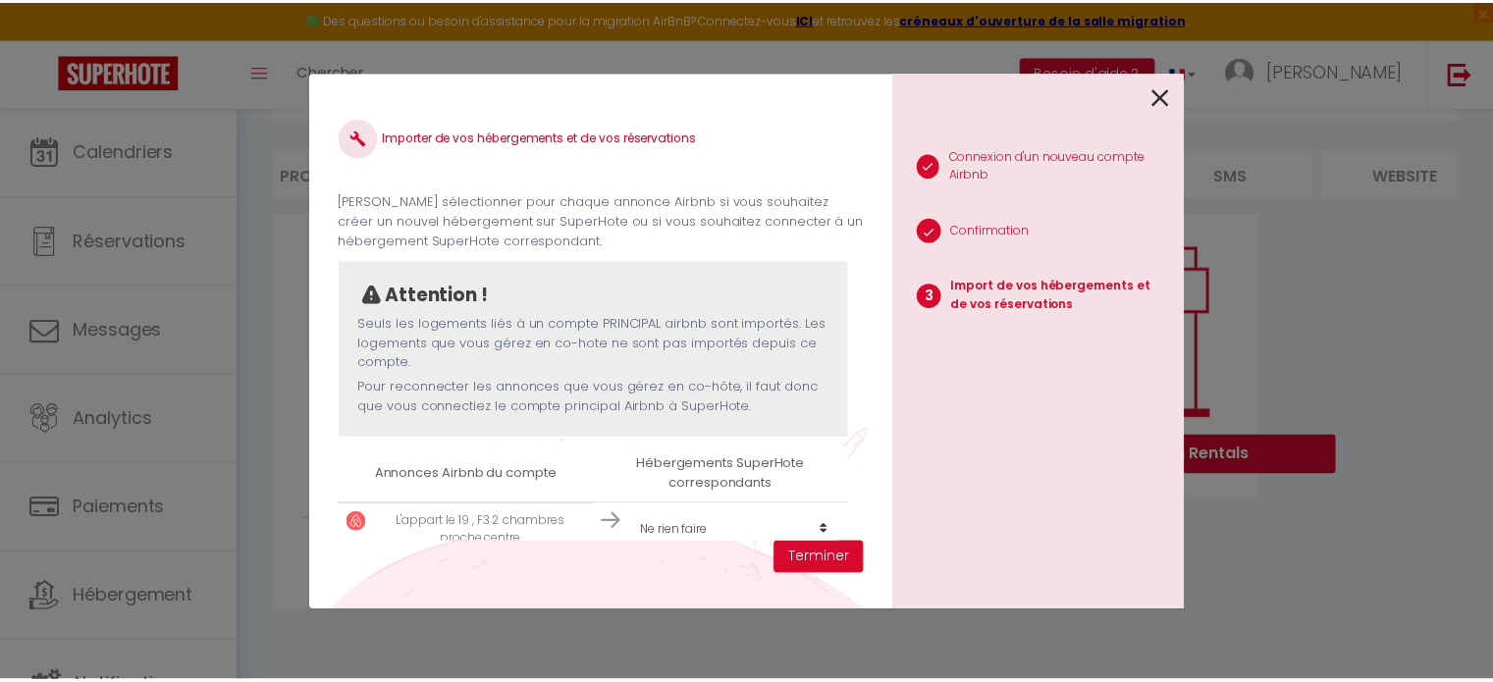
scroll to position [28, 0]
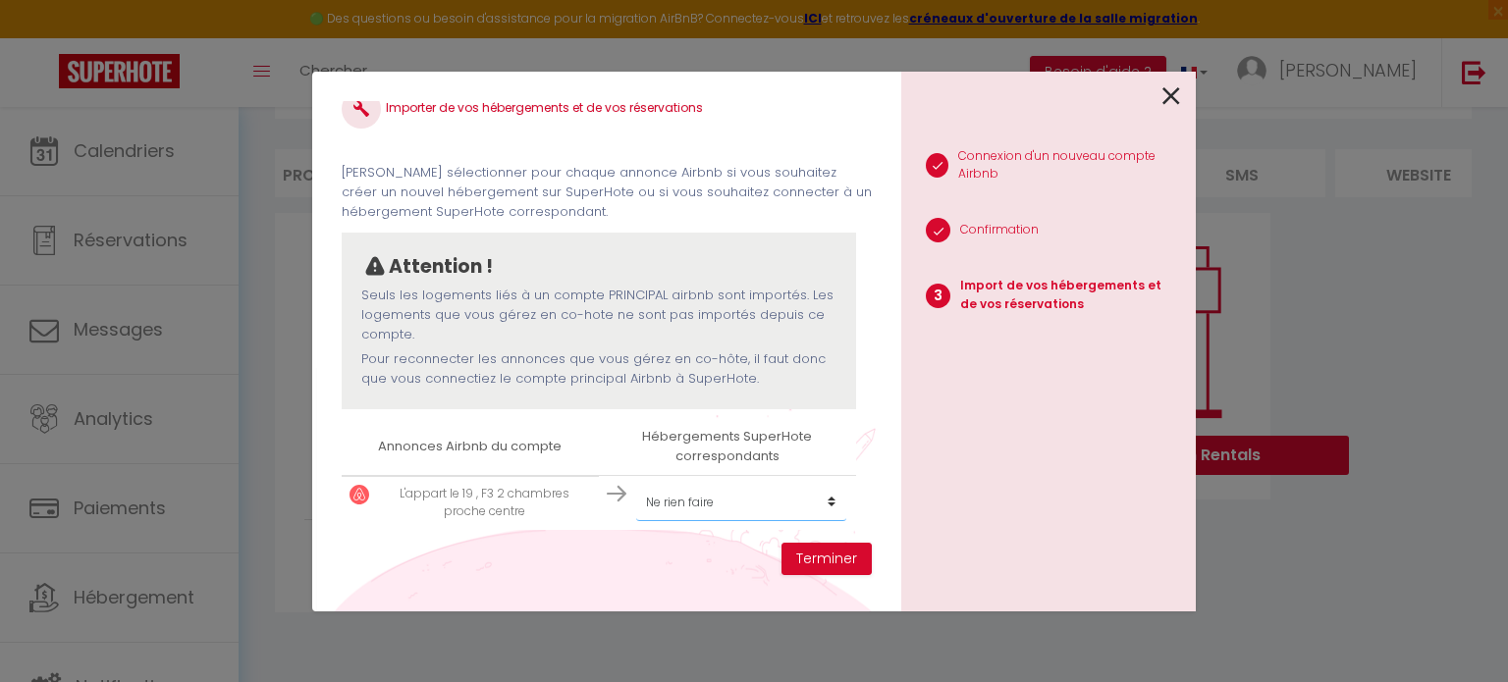
click at [821, 502] on select "Créer un nouvel hébergement Ne rien faire L'appart le 19" at bounding box center [741, 502] width 210 height 37
select select "61124"
click at [636, 484] on select "Créer un nouvel hébergement Ne rien faire L'appart le 19" at bounding box center [741, 502] width 210 height 37
click at [828, 553] on button "Terminer" at bounding box center [826, 559] width 90 height 33
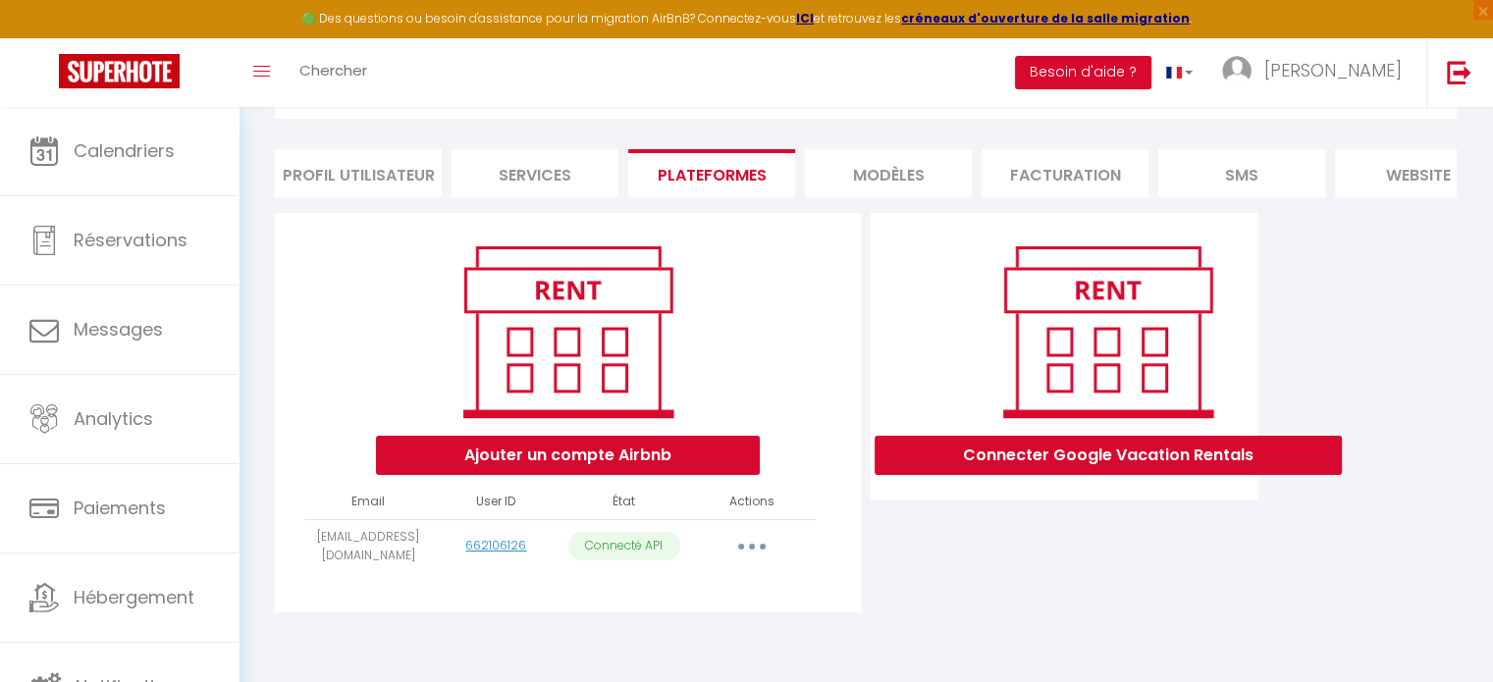
scroll to position [0, 0]
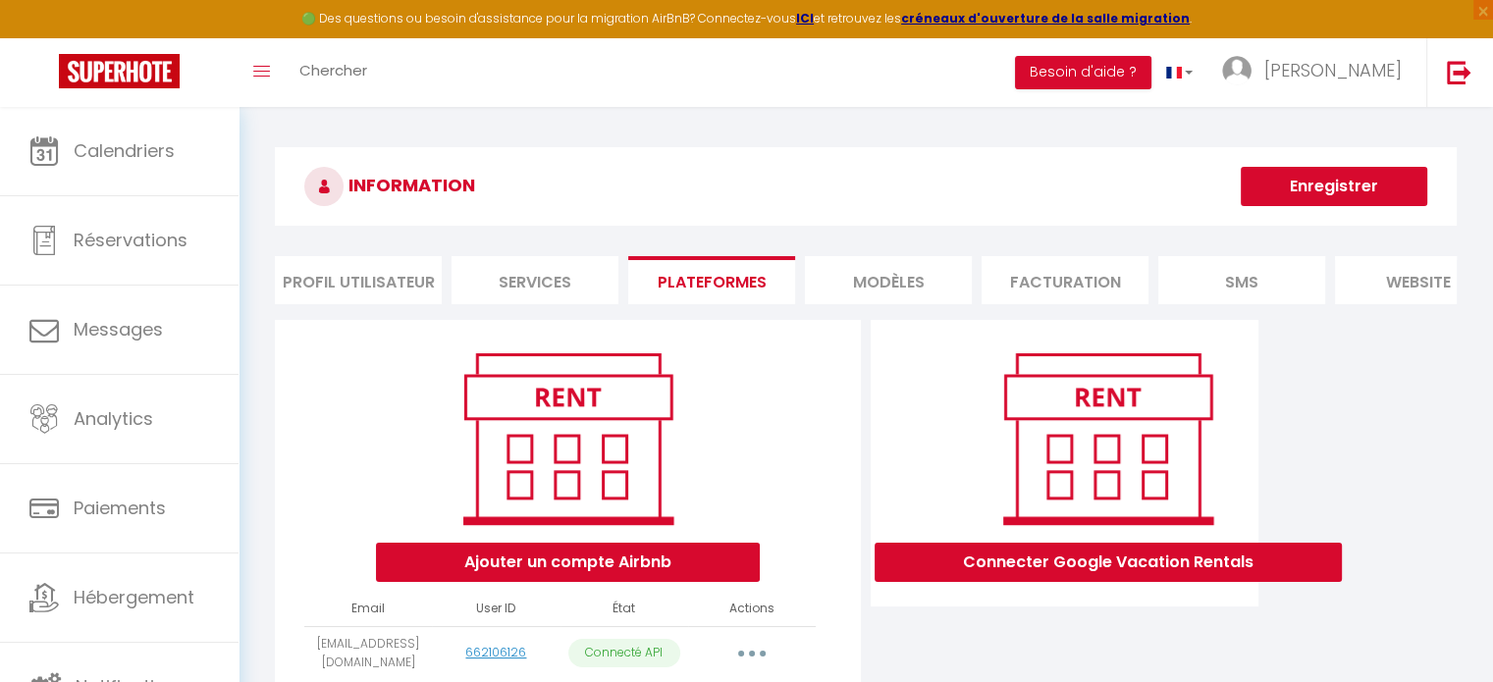
click at [1308, 186] on button "Enregistrer" at bounding box center [1334, 186] width 186 height 39
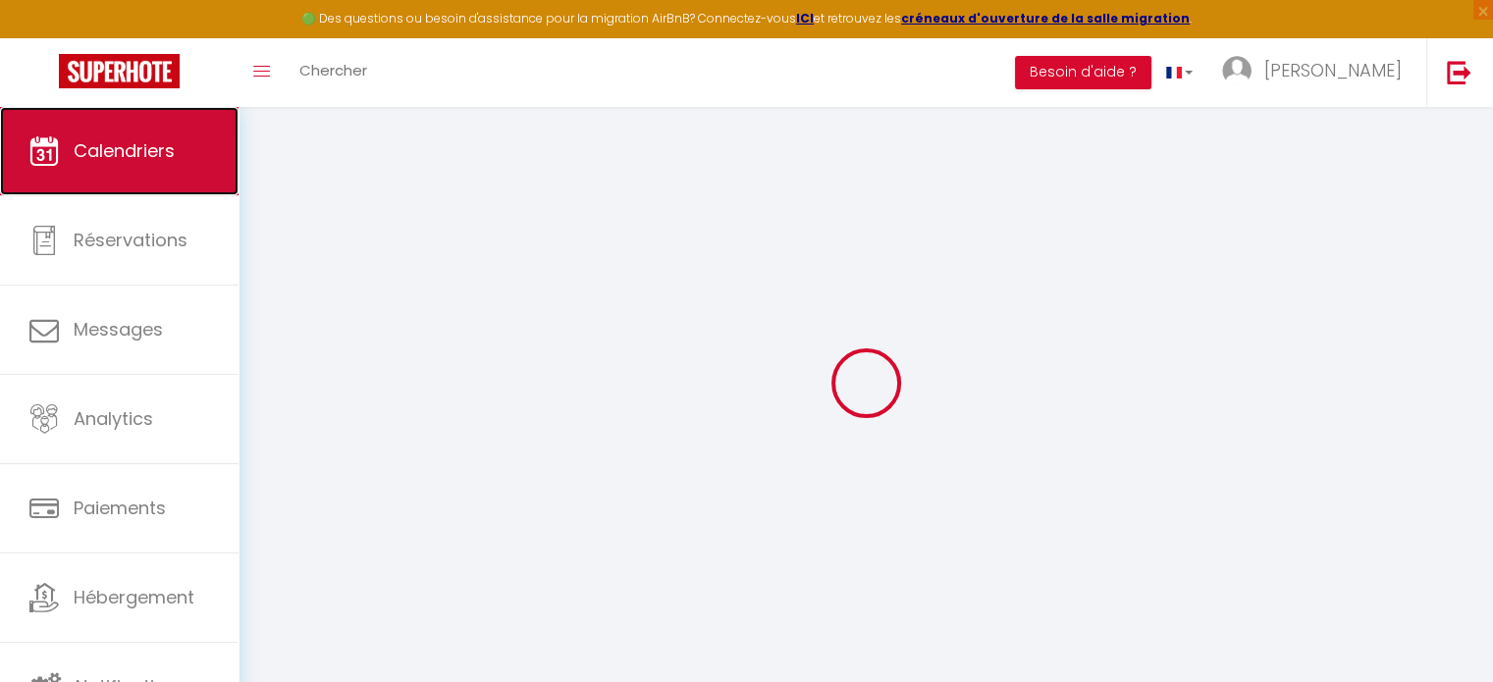
click at [177, 129] on link "Calendriers" at bounding box center [119, 151] width 239 height 88
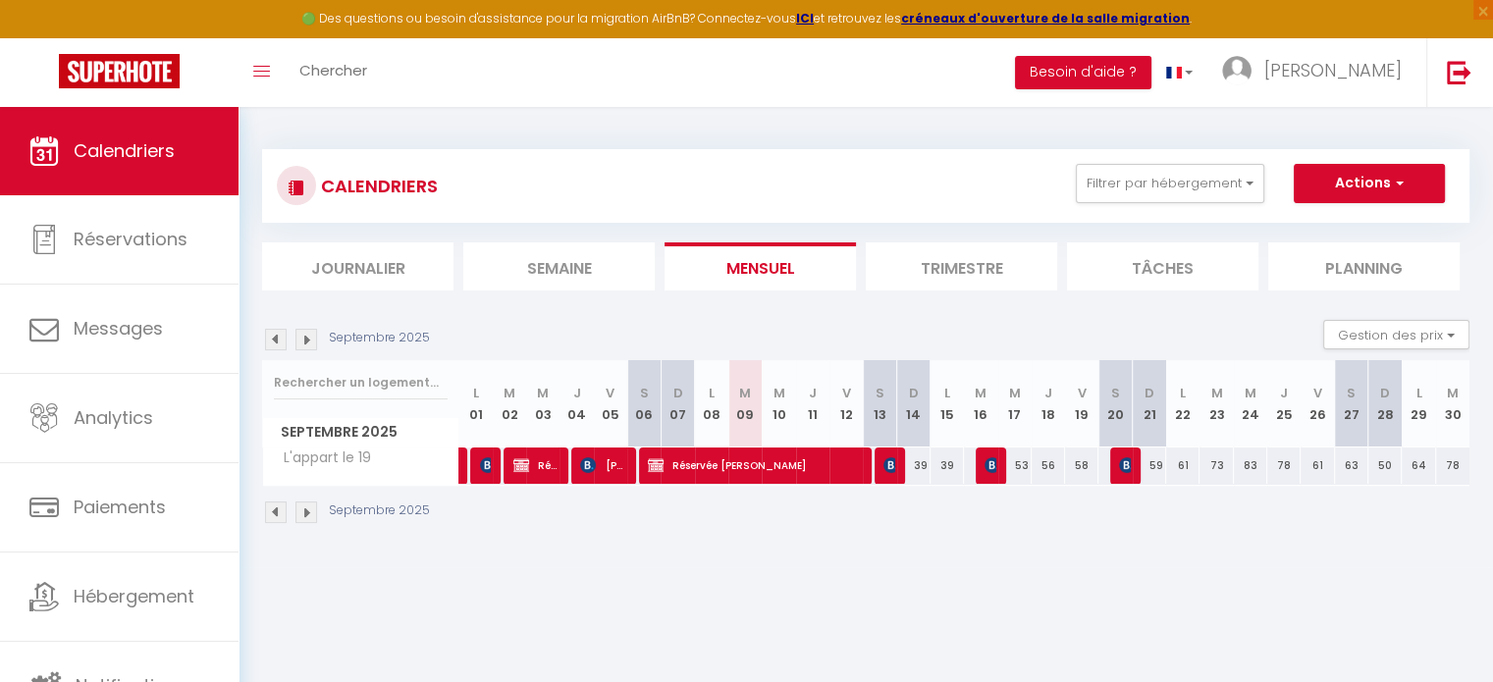
click at [277, 338] on img at bounding box center [276, 340] width 22 height 22
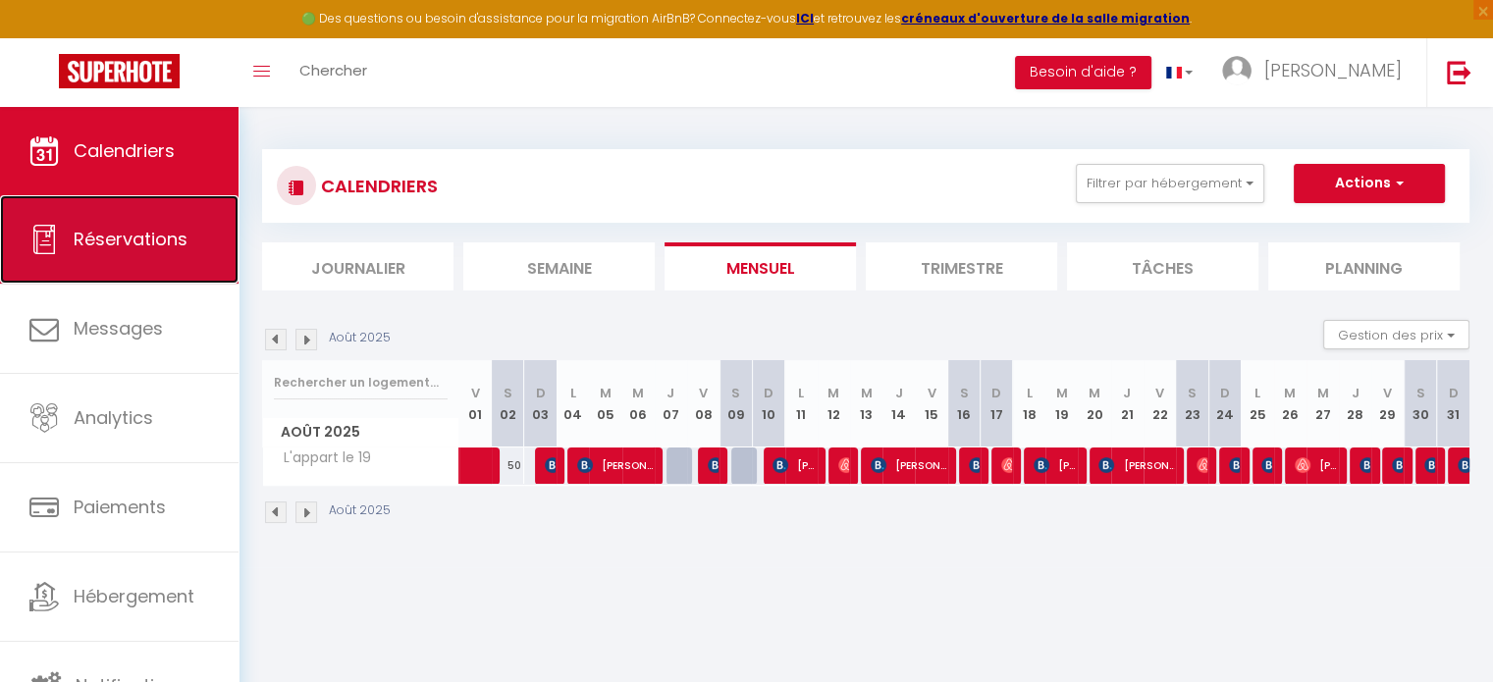
click at [148, 235] on span "Réservations" at bounding box center [131, 239] width 114 height 25
select select "not_cancelled"
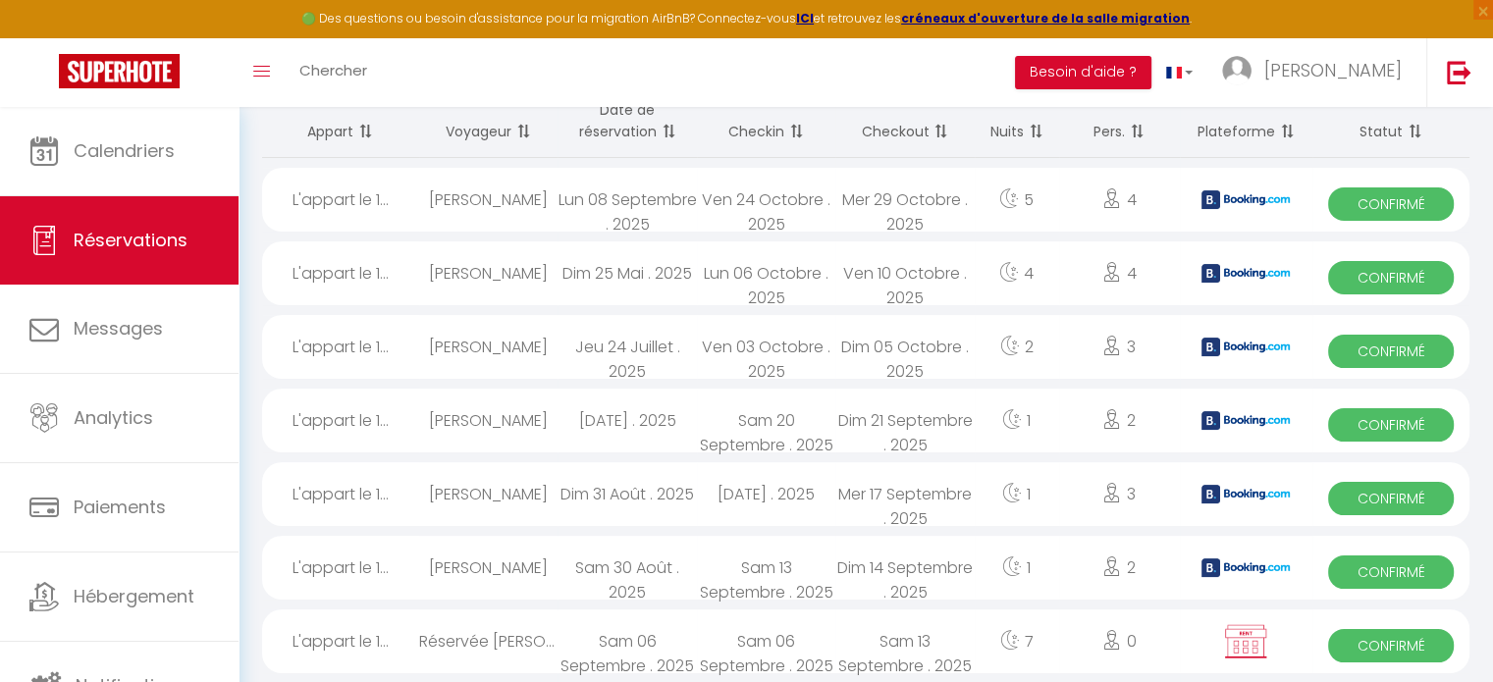
scroll to position [125, 0]
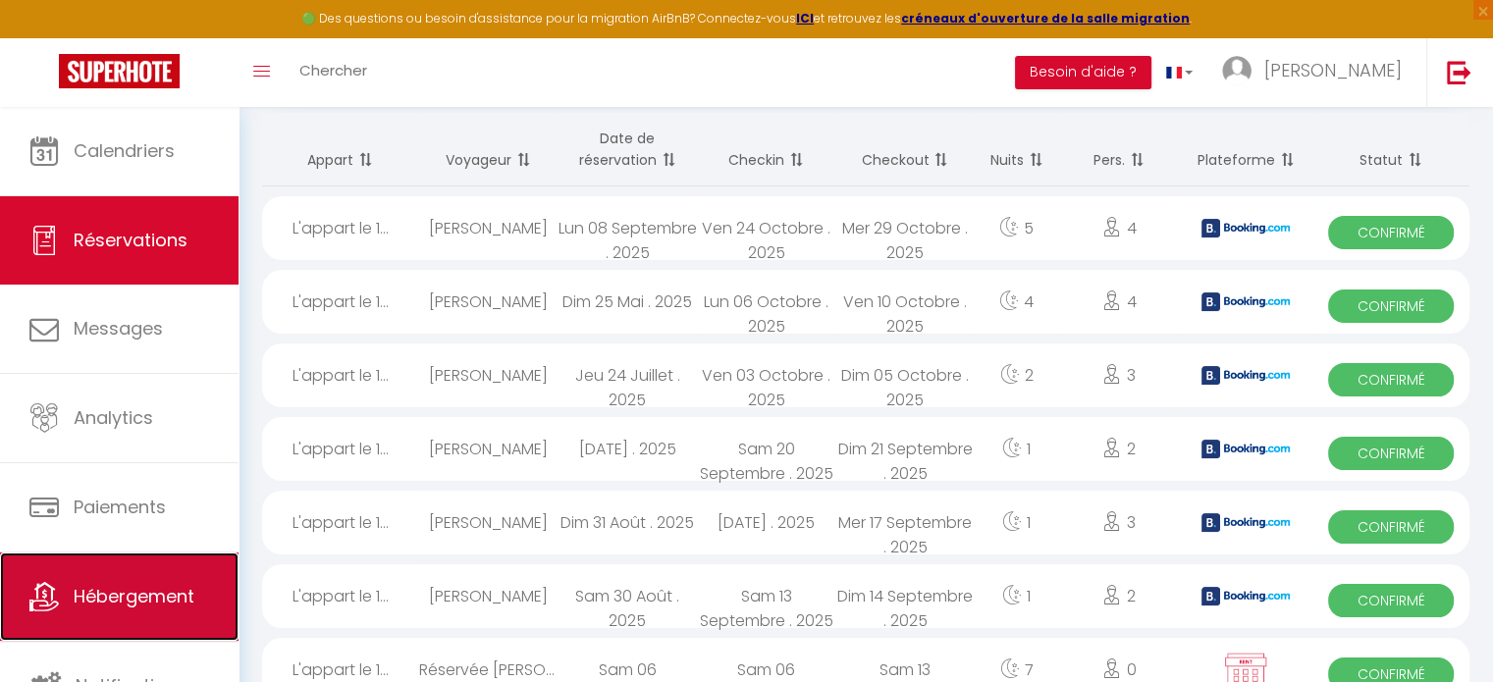
click at [122, 603] on span "Hébergement" at bounding box center [134, 596] width 121 height 25
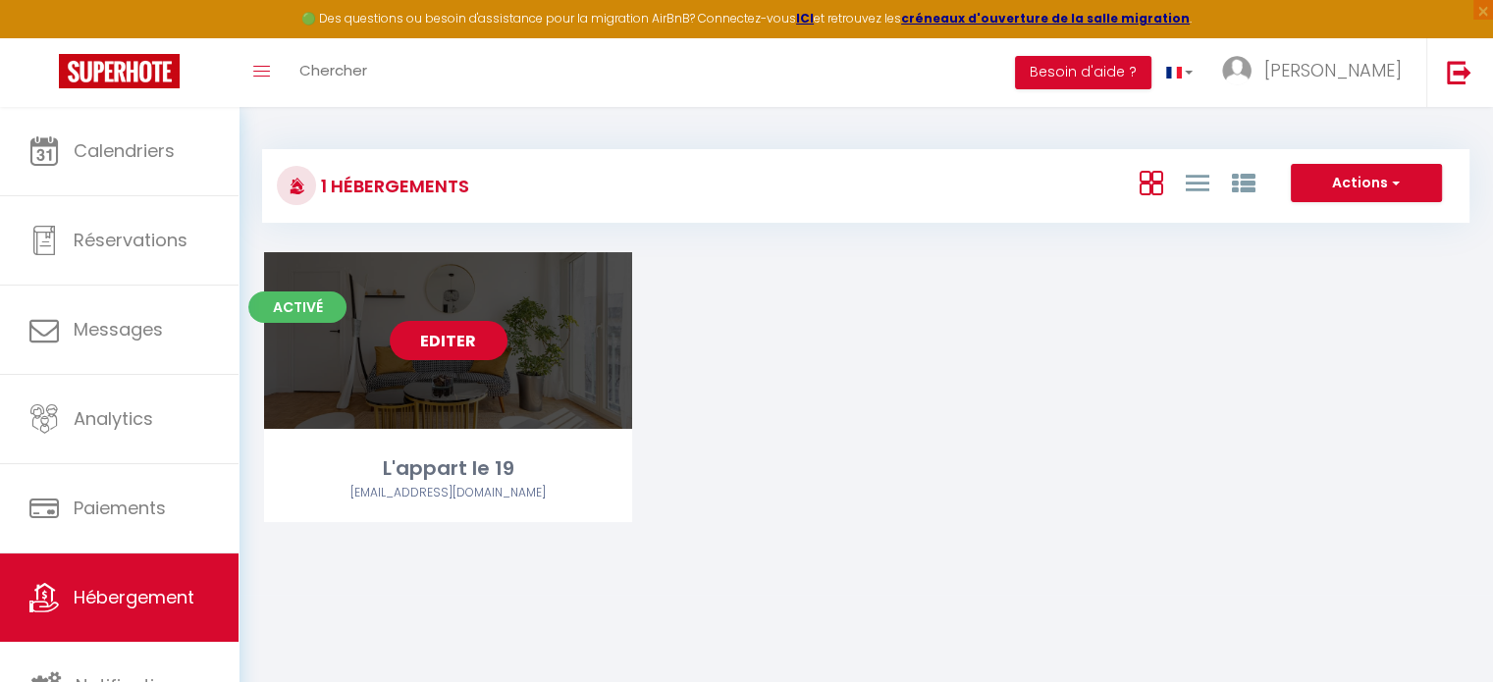
click at [488, 345] on link "Editer" at bounding box center [449, 340] width 118 height 39
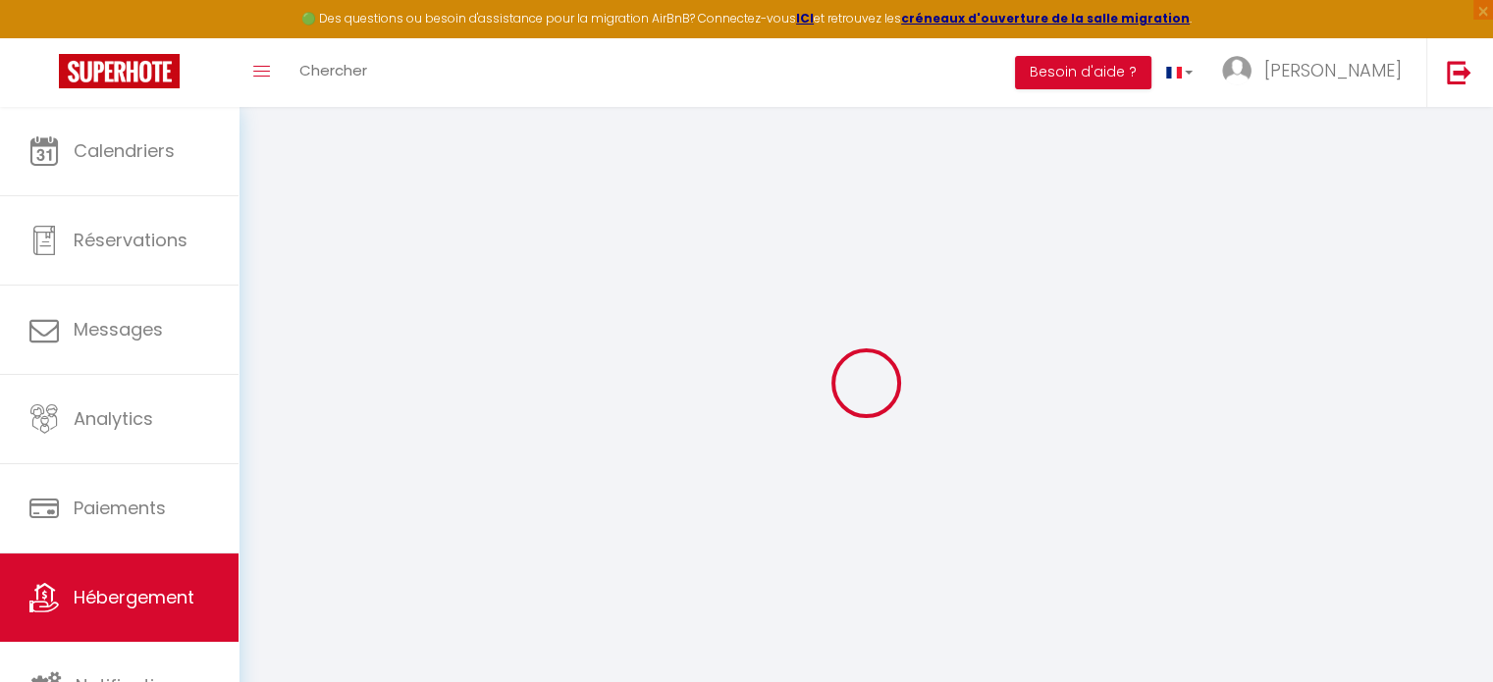
select select "+ 69 %"
select select "+ 10 %"
select select "17:00"
select select "21:00"
select select "10:00"
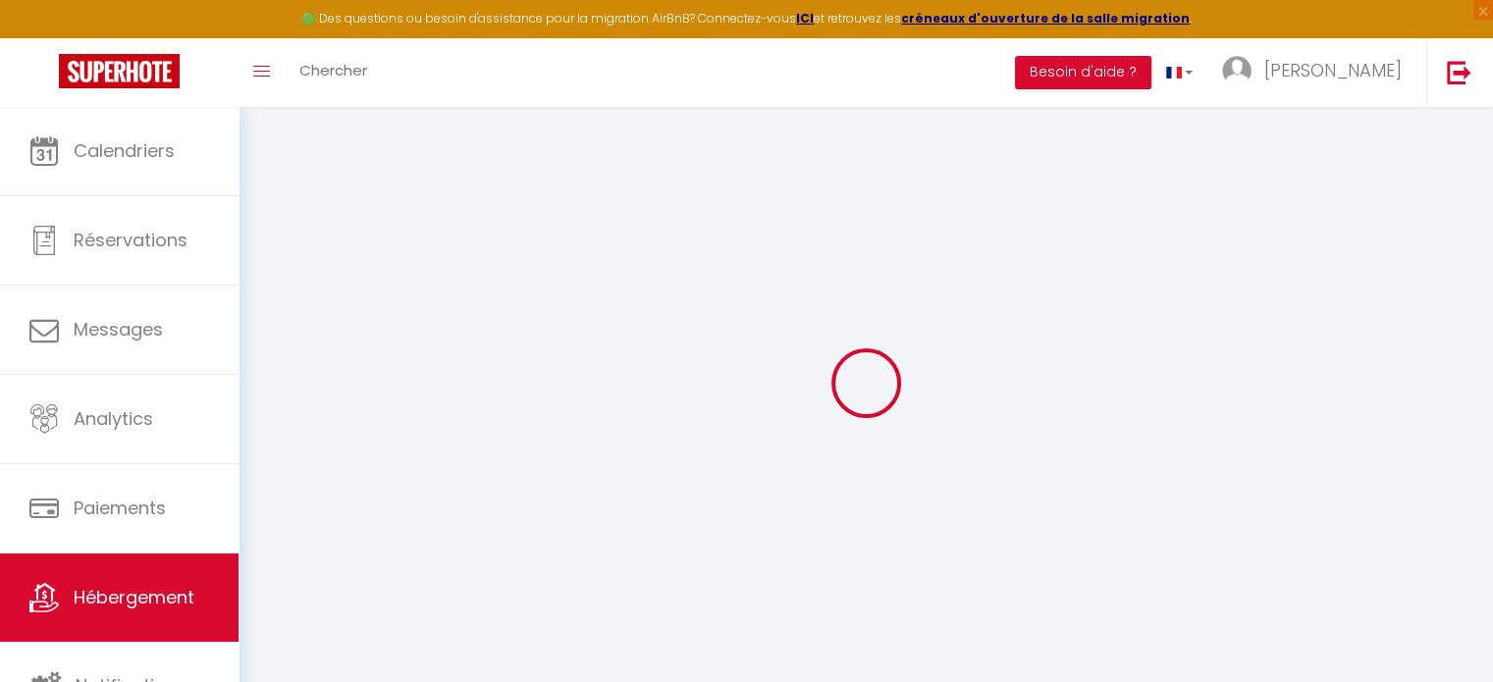
select select "15"
checkbox input "false"
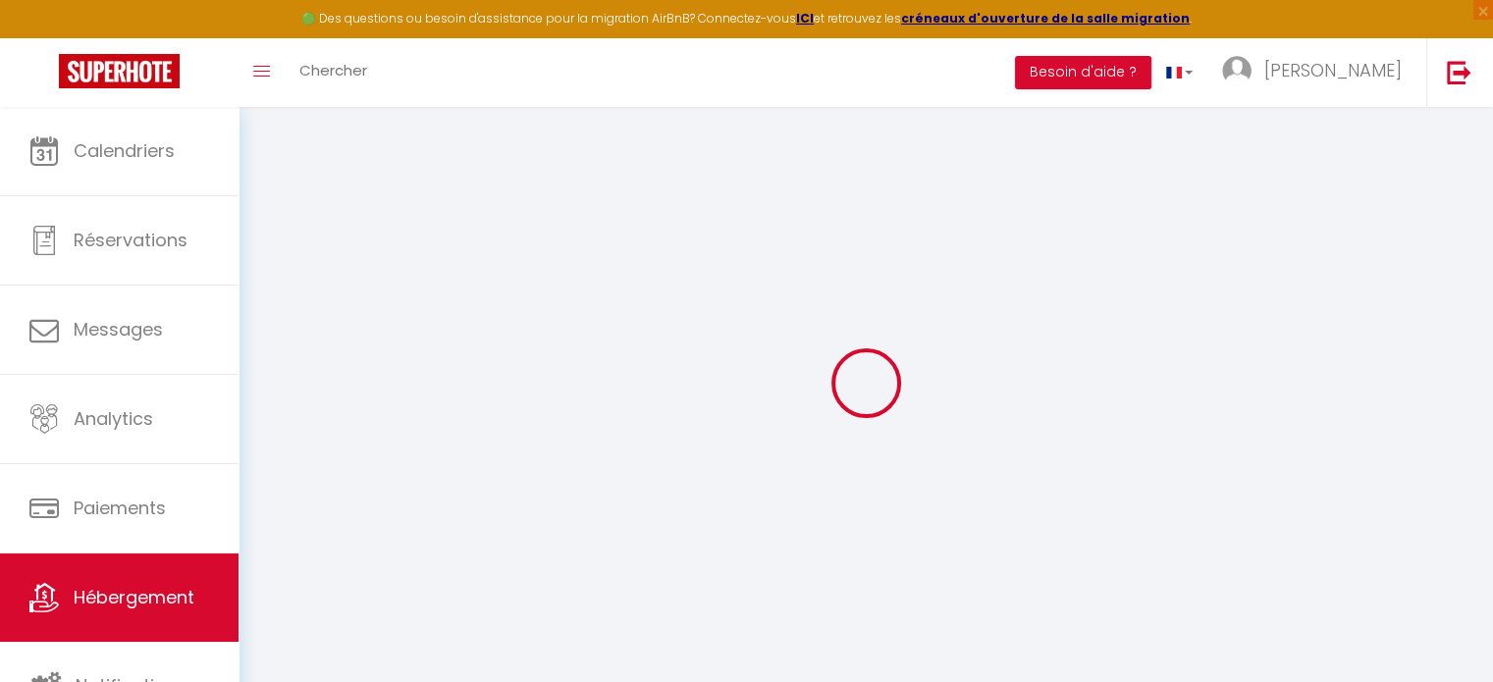
checkbox input "false"
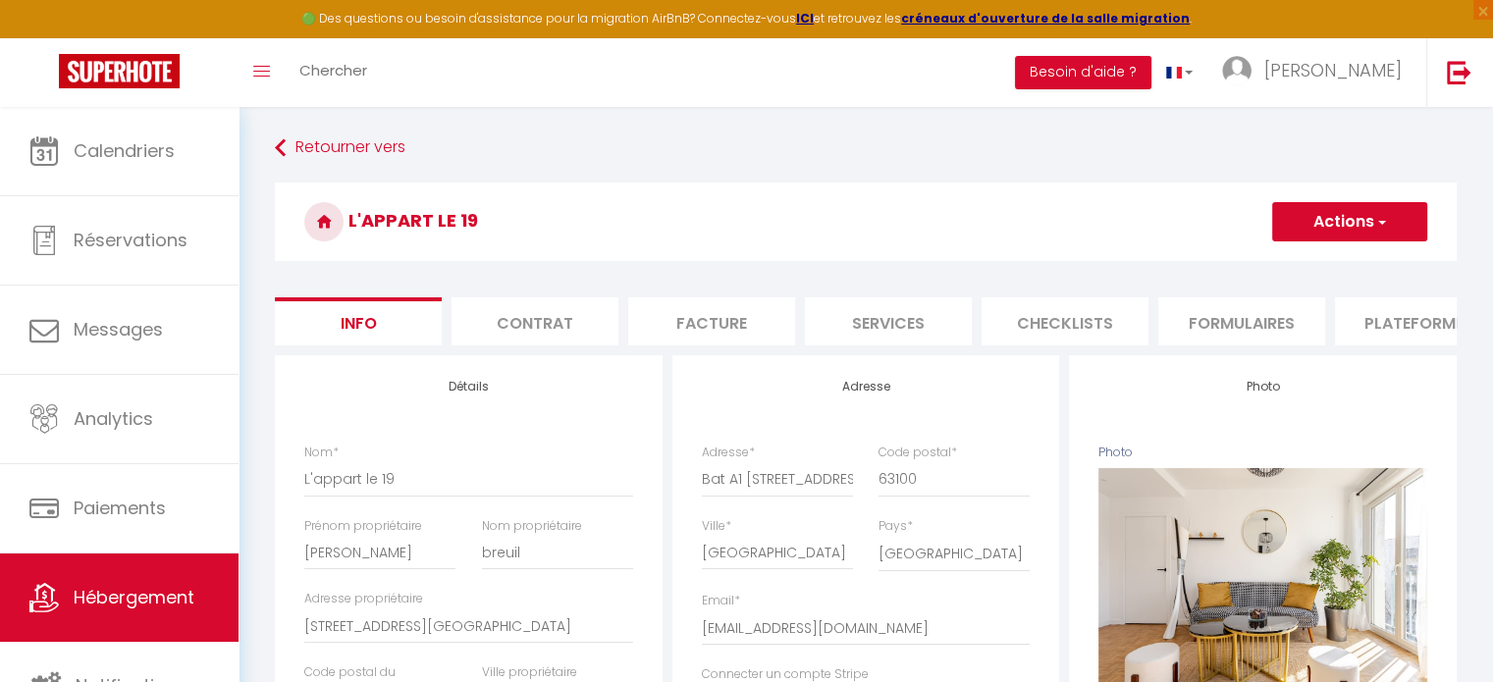
click at [1370, 329] on li "Plateformes" at bounding box center [1418, 321] width 167 height 48
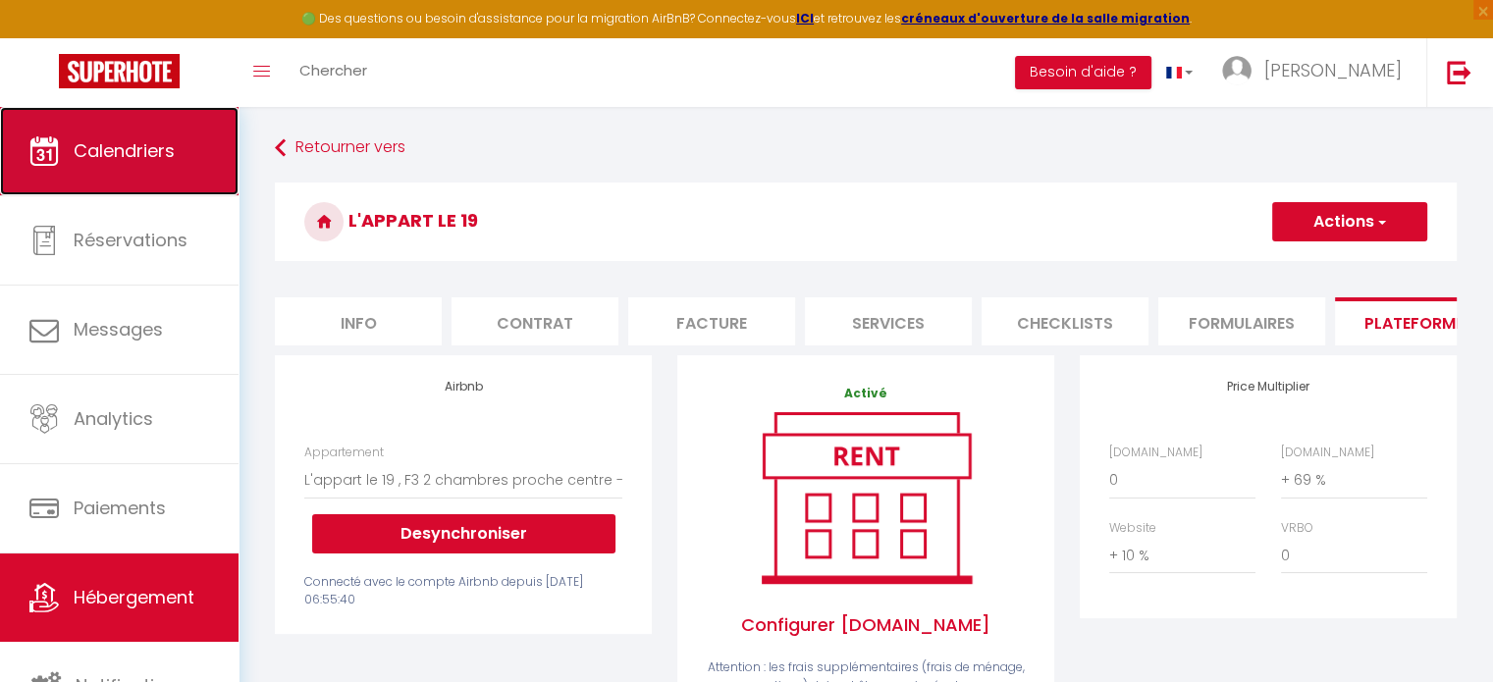
click at [179, 173] on link "Calendriers" at bounding box center [119, 151] width 239 height 88
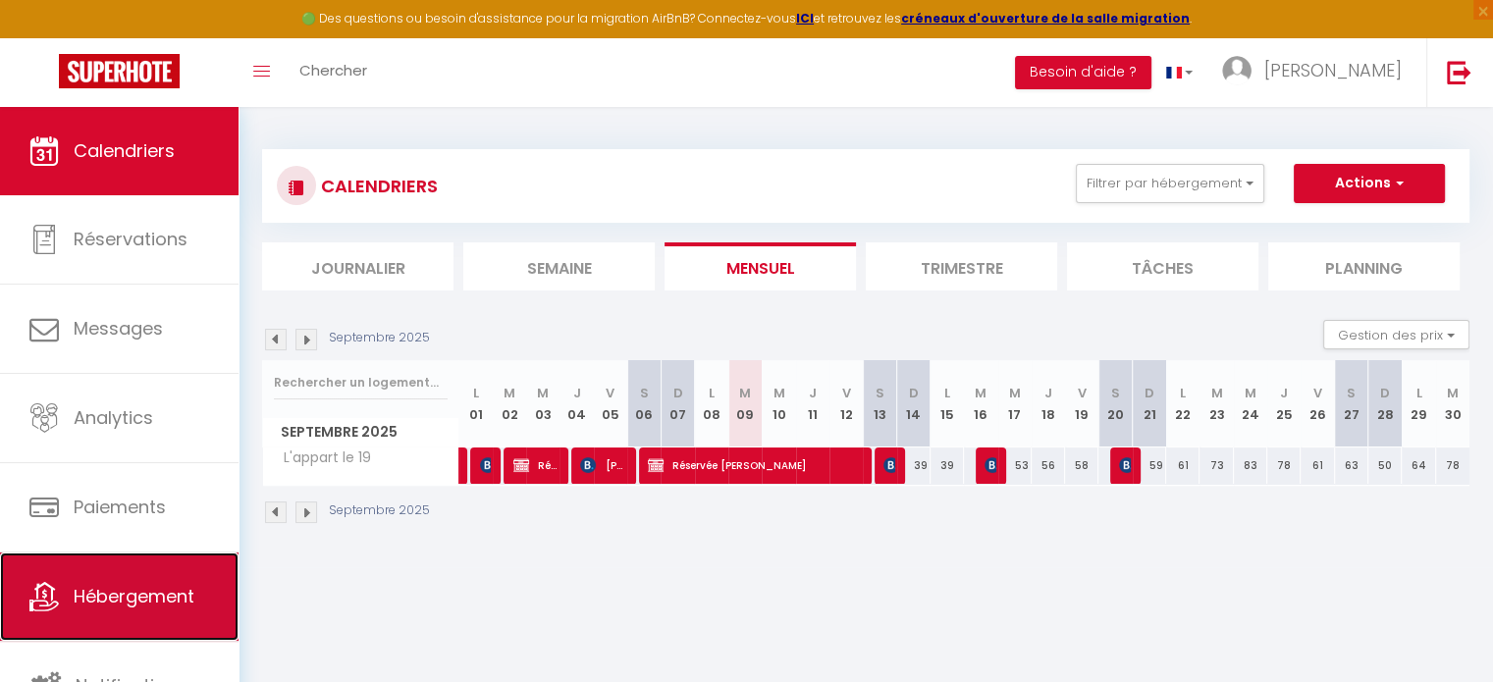
click at [132, 597] on span "Hébergement" at bounding box center [134, 596] width 121 height 25
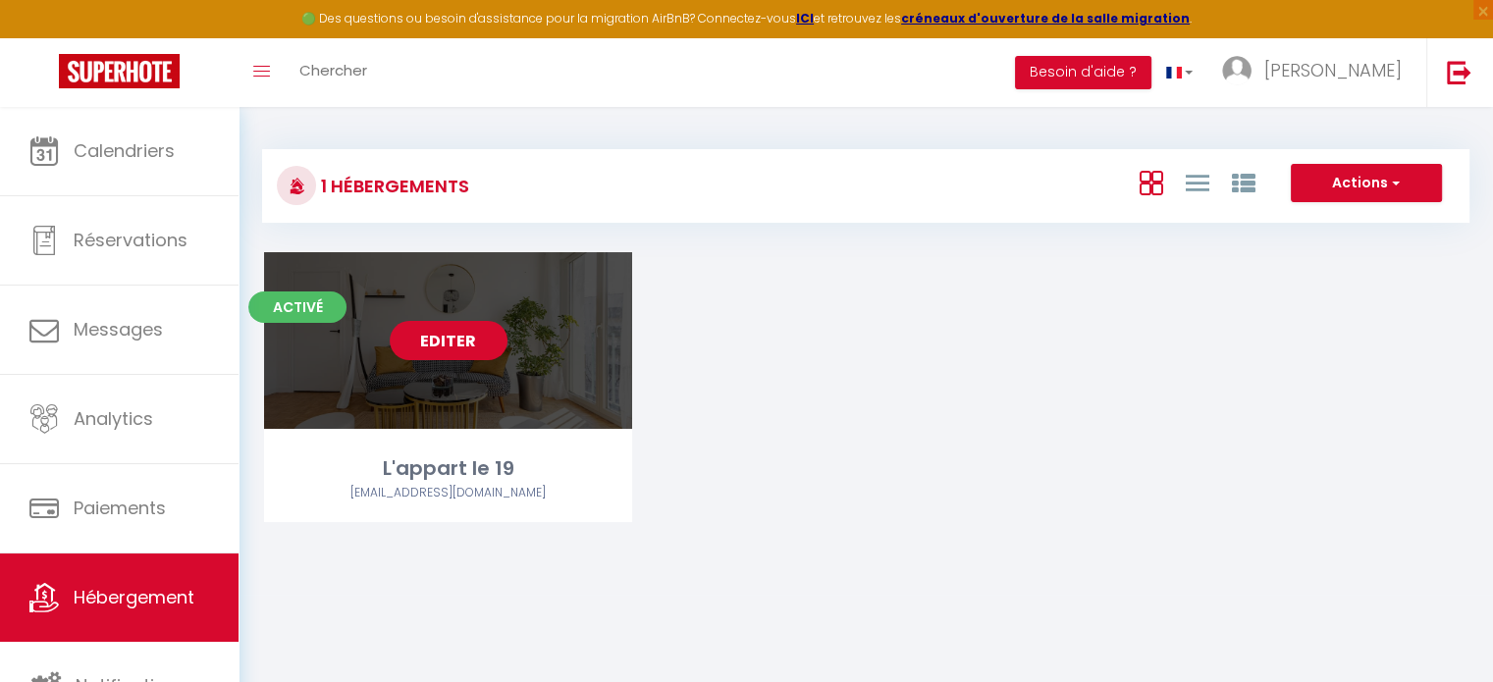
click at [483, 357] on link "Editer" at bounding box center [449, 340] width 118 height 39
select select "3"
select select "2"
select select "1"
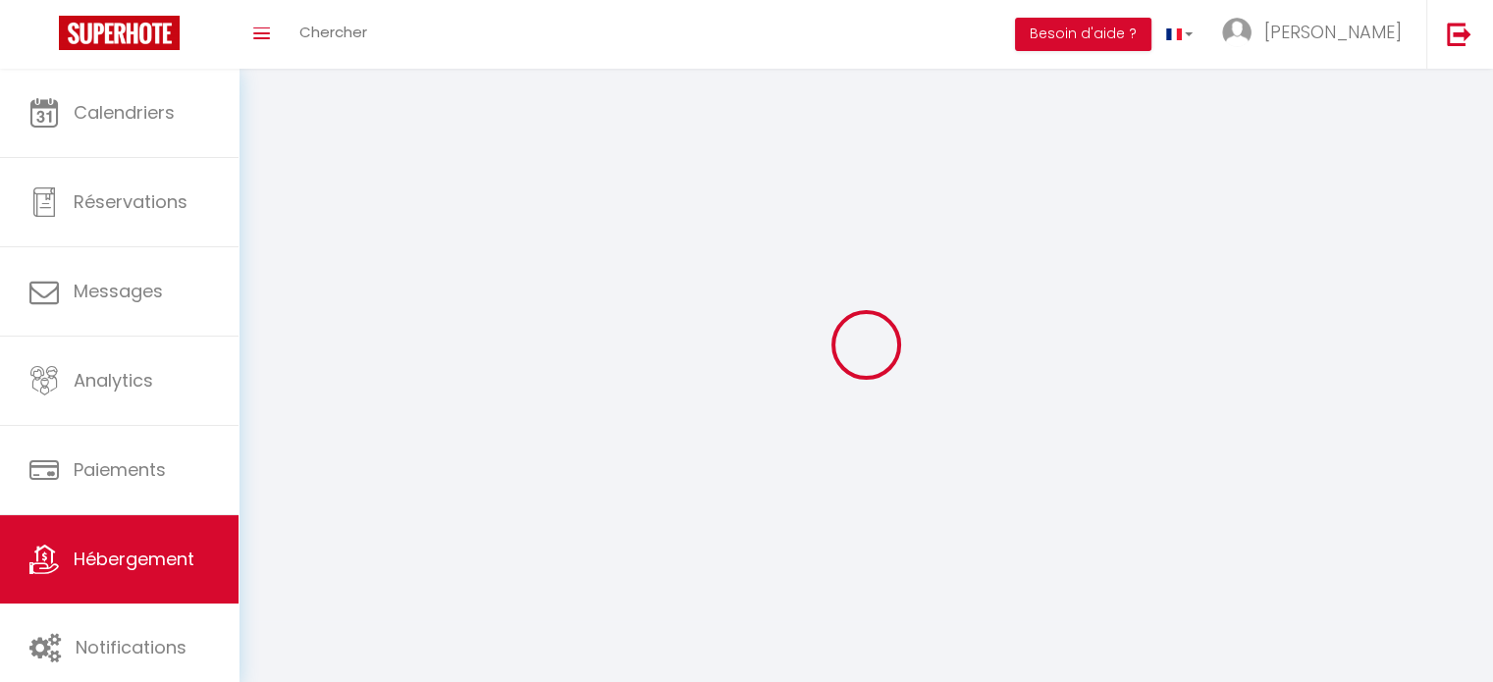
select select
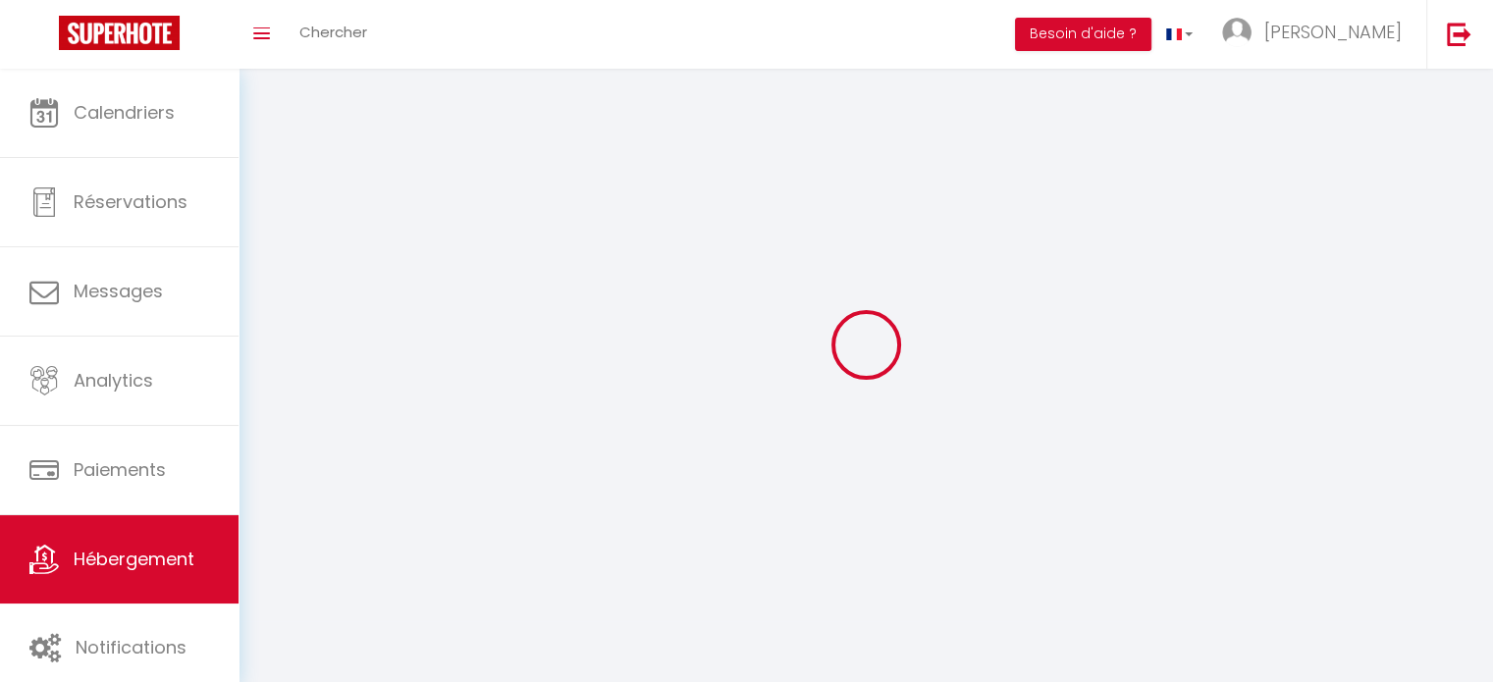
checkbox input "false"
select select
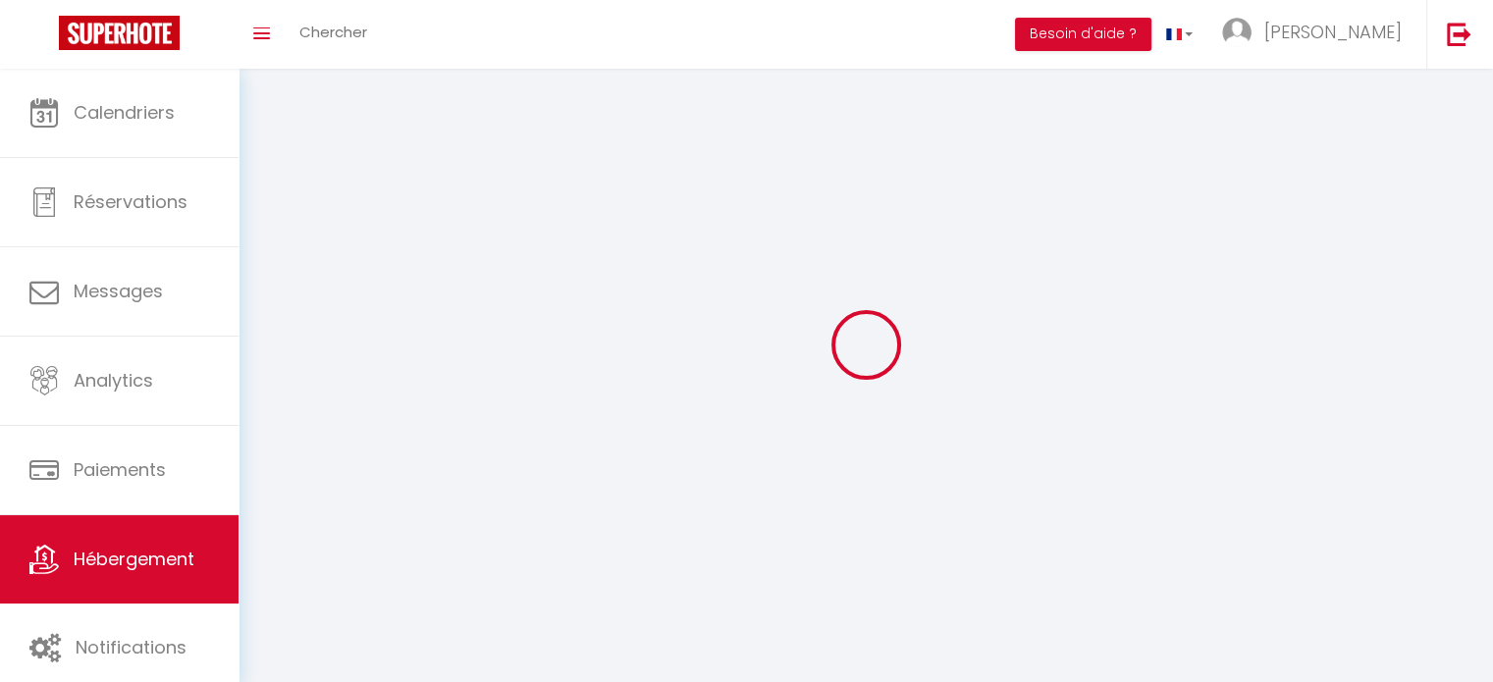
select select
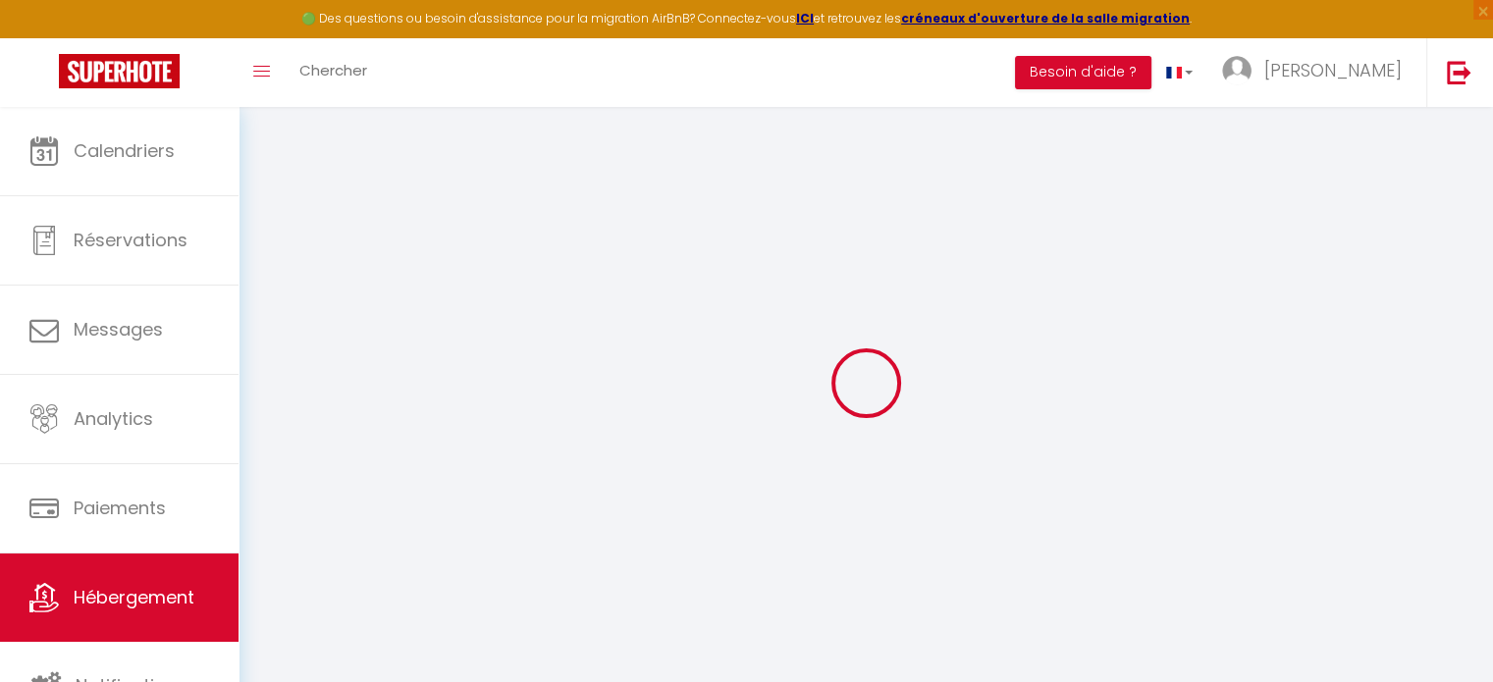
select select "7568-1289611411339423037"
checkbox input "false"
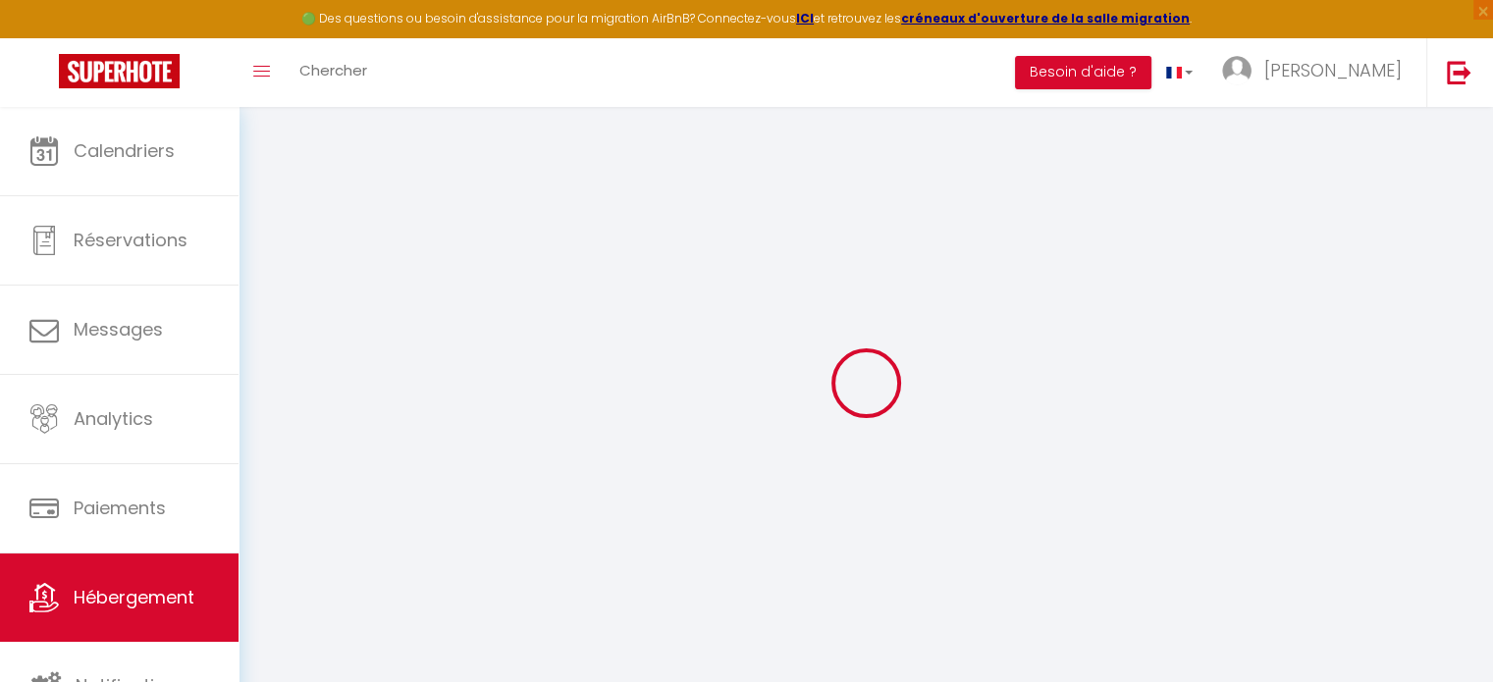
select select "17:00"
select select "21:00"
select select "10:00"
select select "15"
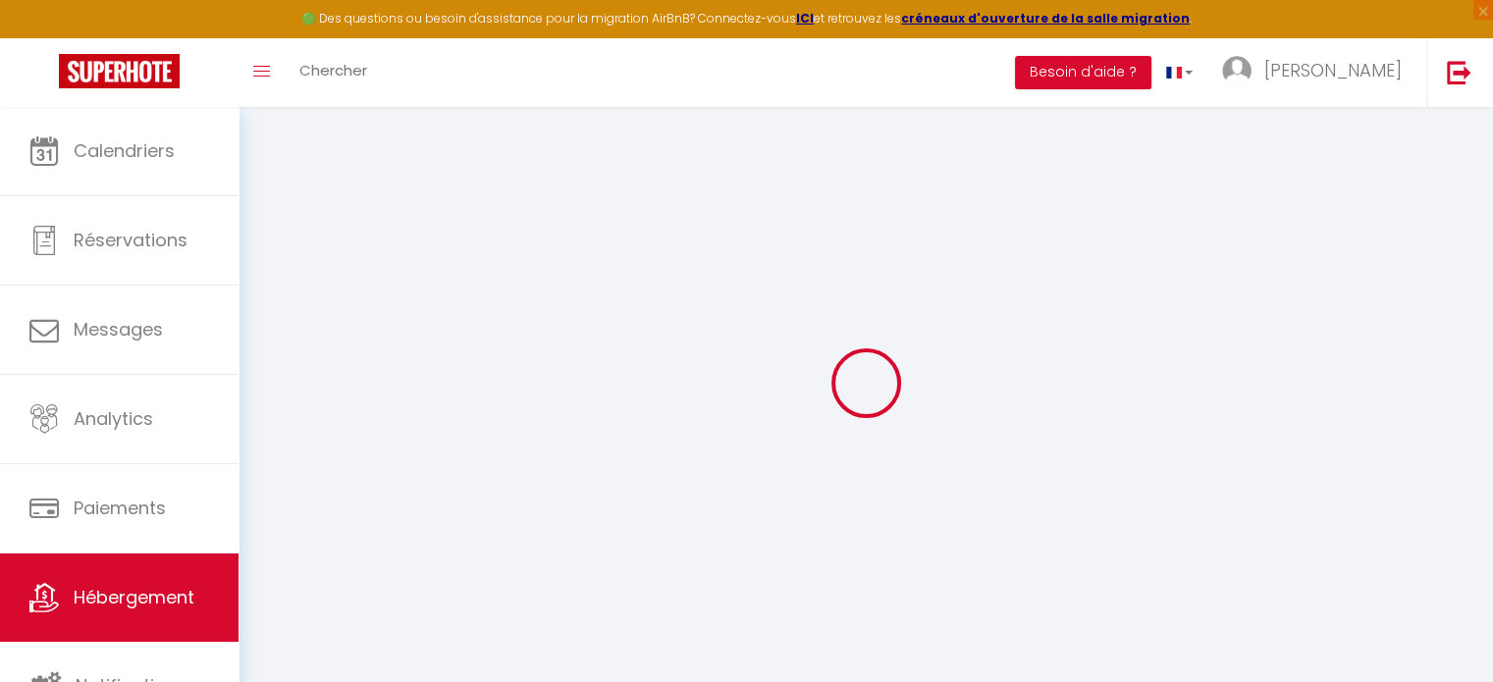
select select "+ 69 %"
select select "+ 10 %"
checkbox input "false"
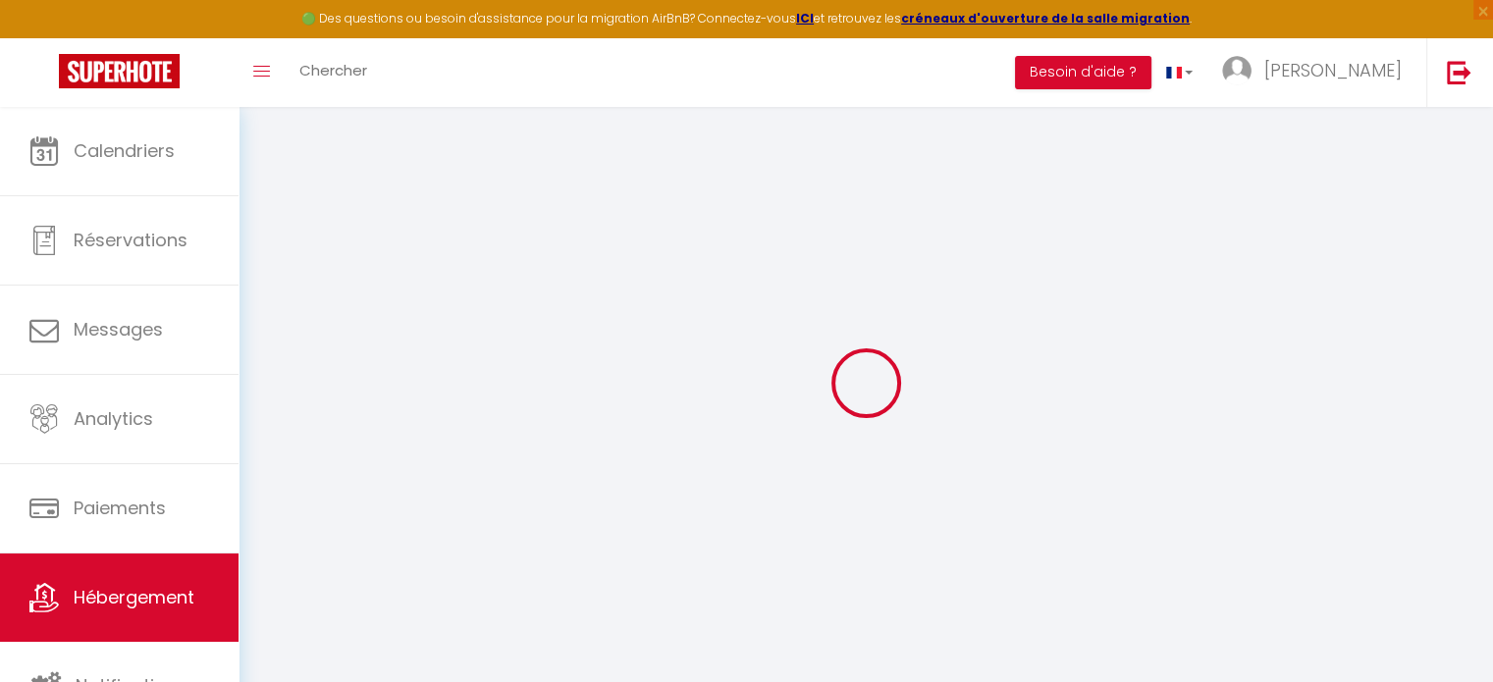
checkbox input "false"
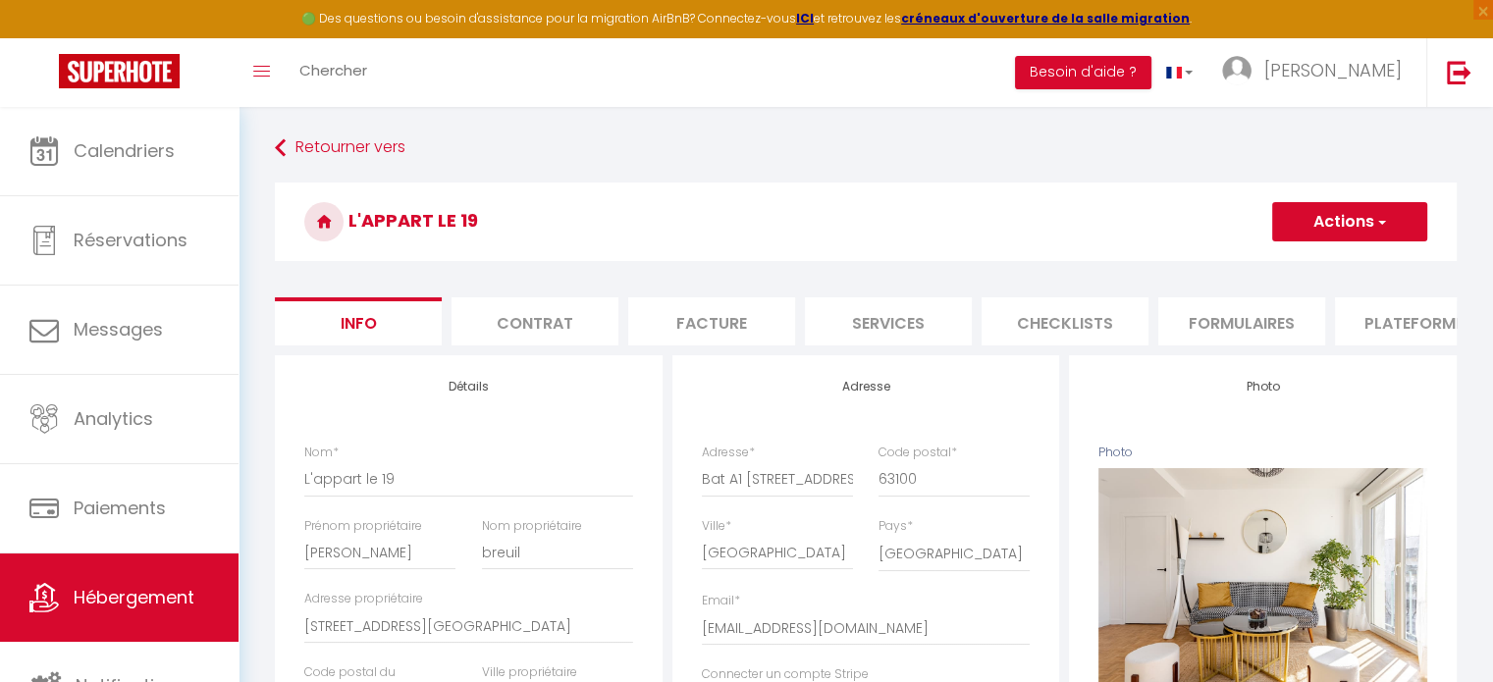
click at [1363, 315] on li "Plateformes" at bounding box center [1418, 321] width 167 height 48
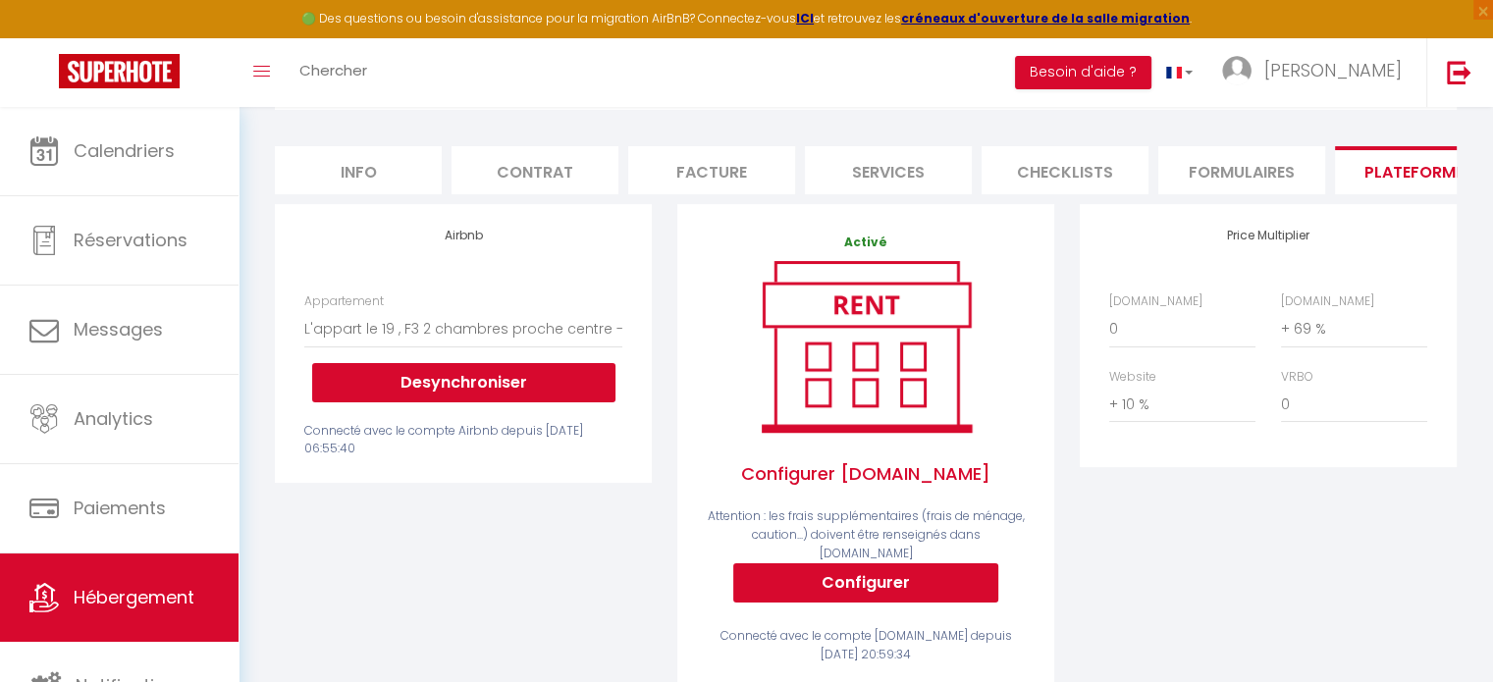
scroll to position [153, 0]
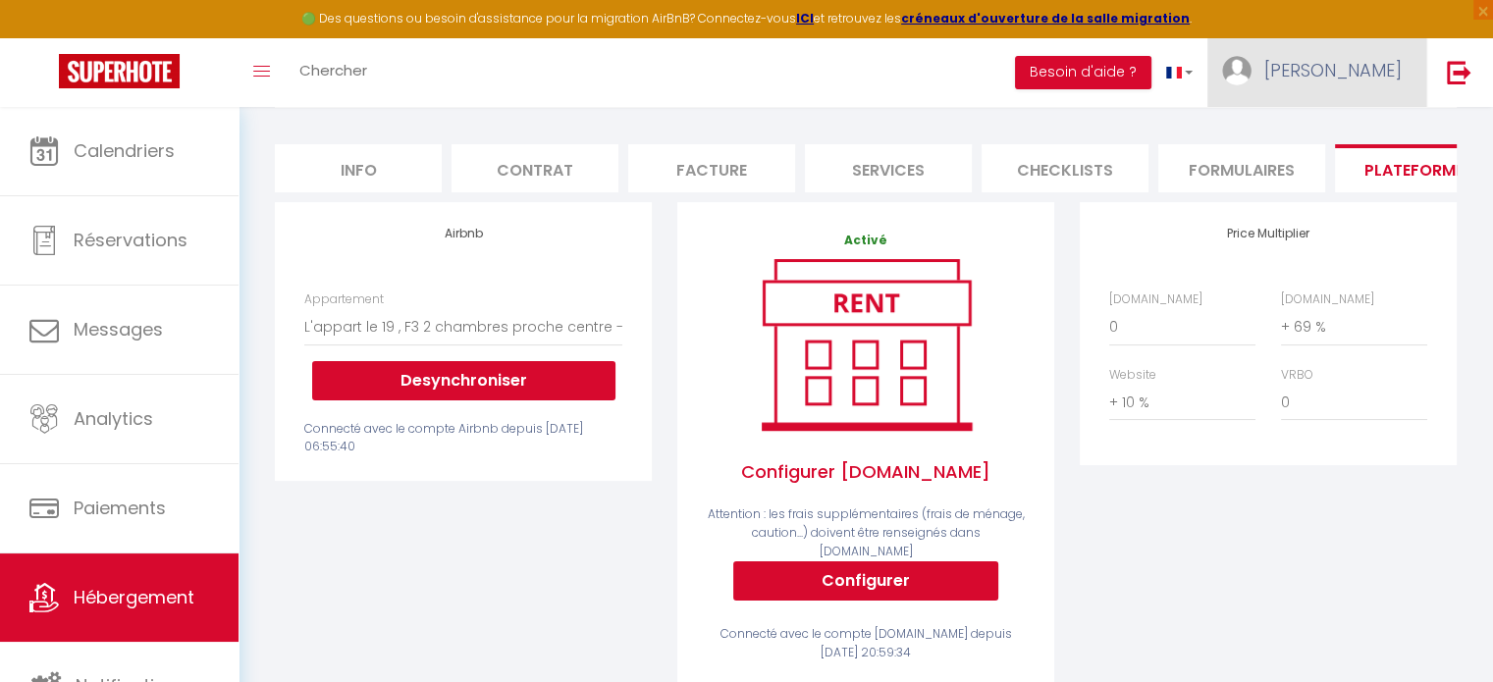
click at [1365, 85] on link "[PERSON_NAME]" at bounding box center [1316, 72] width 219 height 69
click at [1359, 132] on link "Paramètres" at bounding box center [1347, 136] width 145 height 33
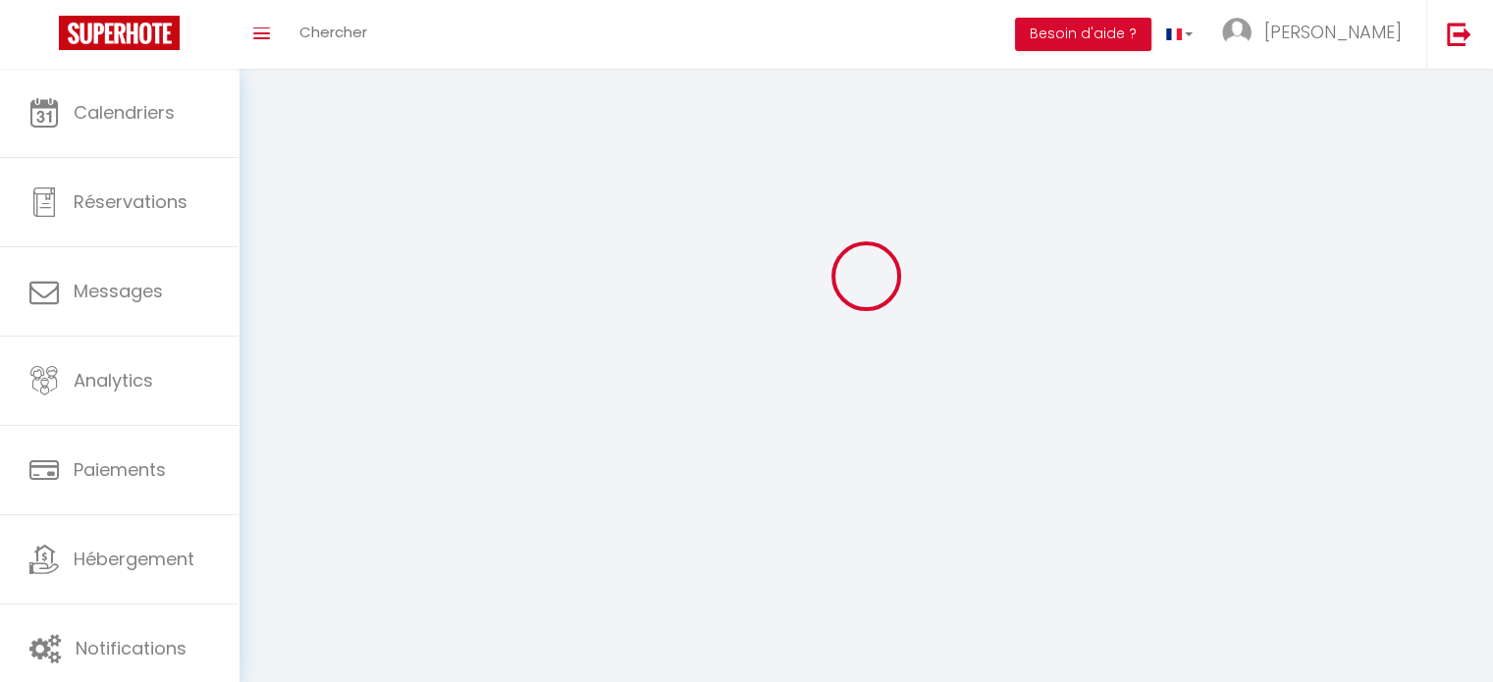
type input "[PERSON_NAME]"
type input "breuil"
type input "0667335386"
type input "[STREET_ADDRESS][GEOGRAPHIC_DATA]"
type input "63830"
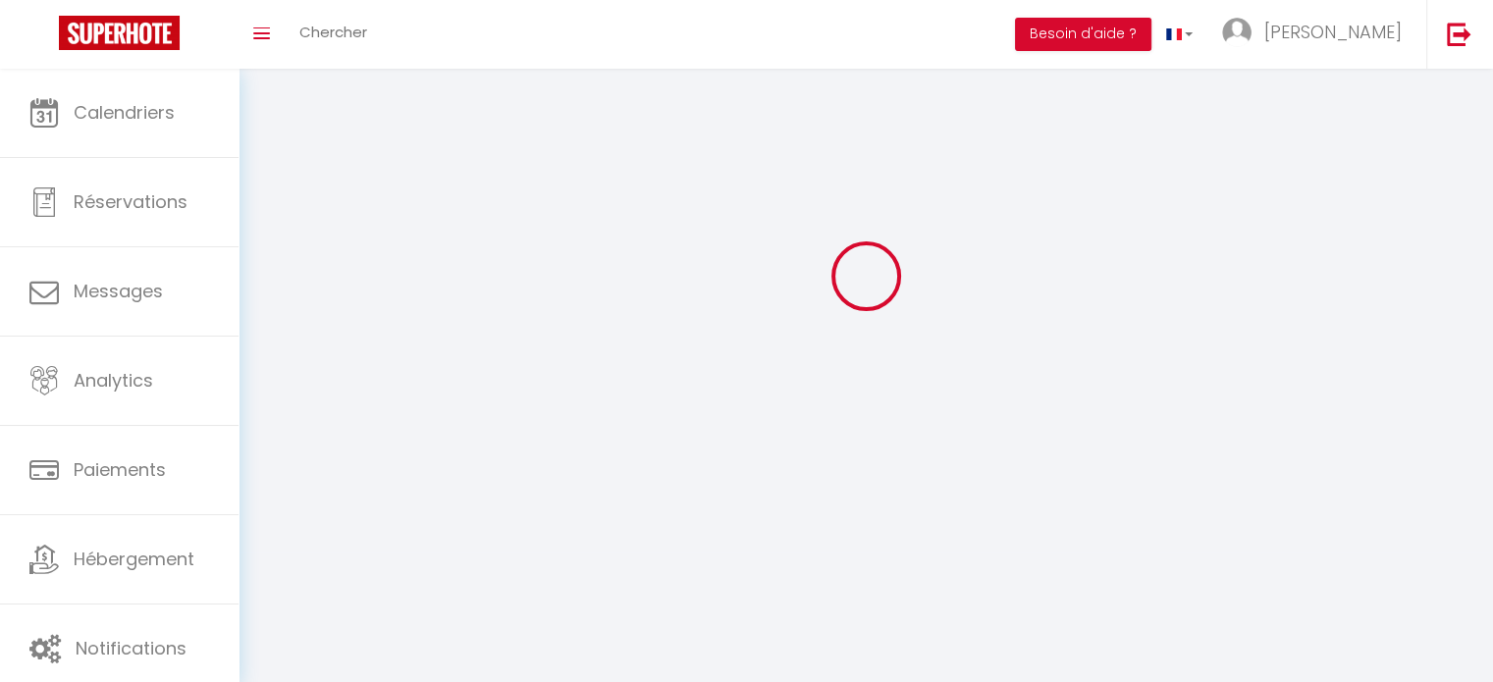
type input "durtol"
type input "fNUwsfOYJw1UW3AVZ6E28ATco"
type input "nUpxMGNOpZ3qv1wgK7UfHx8qr"
type input "https://app.superhote.com/#/get-available-rentals/nUpxMGNOpZ3qv1wgK7UfHx8qr"
select select "28"
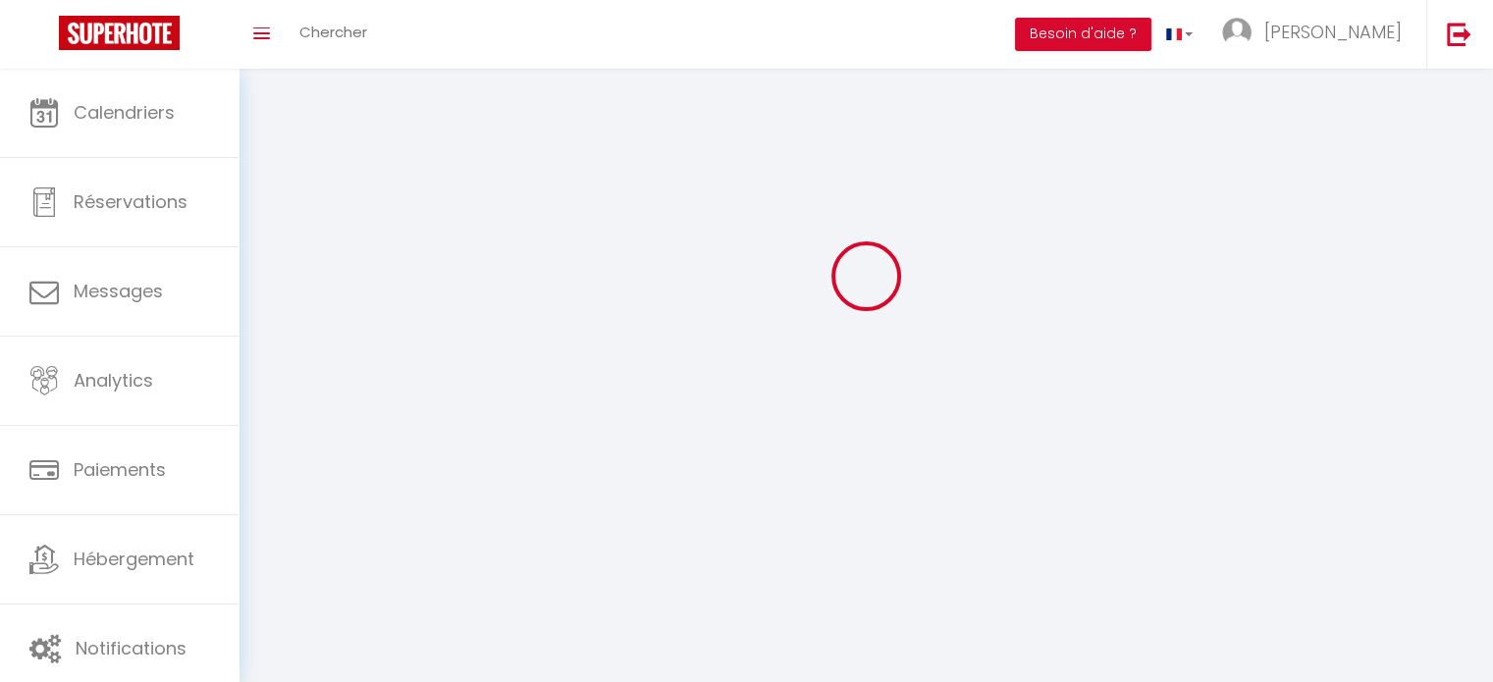
select select "fr"
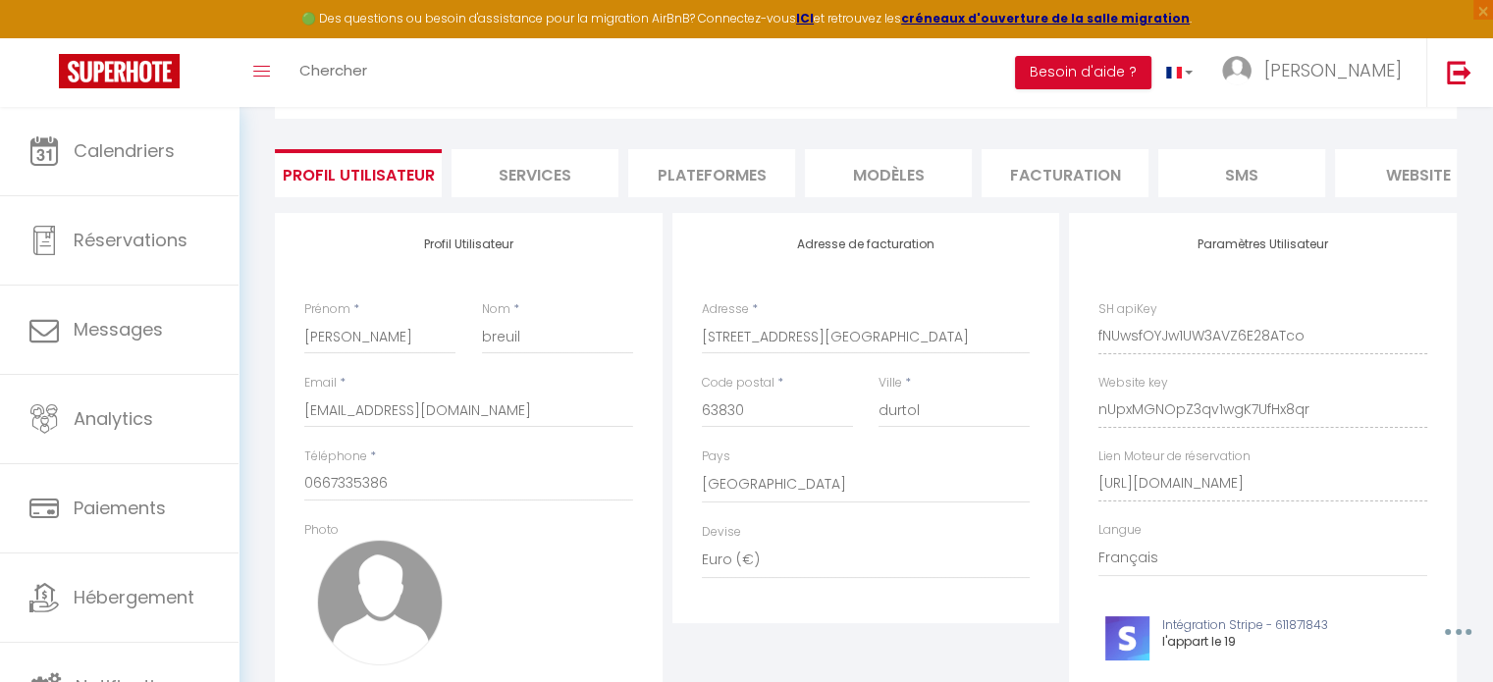
scroll to position [87, 0]
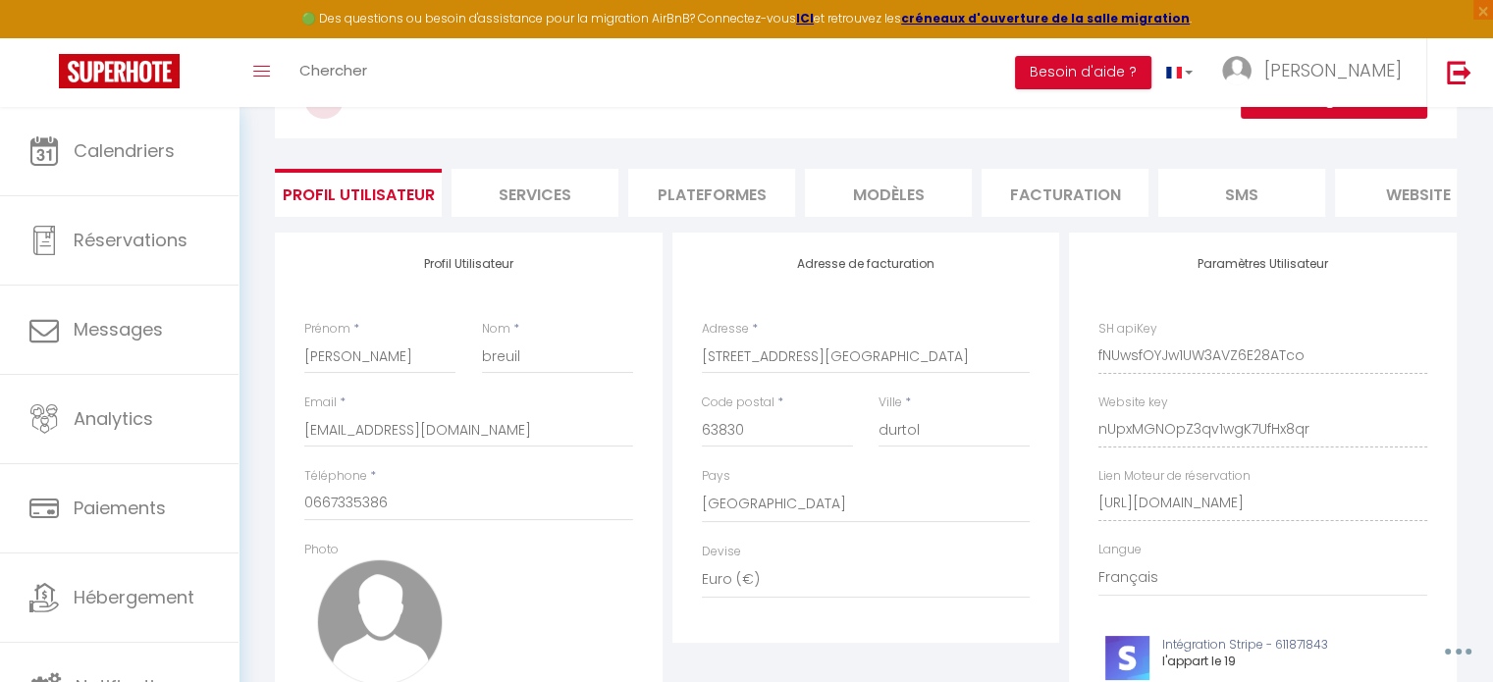
click at [667, 184] on li "Plateformes" at bounding box center [711, 193] width 167 height 48
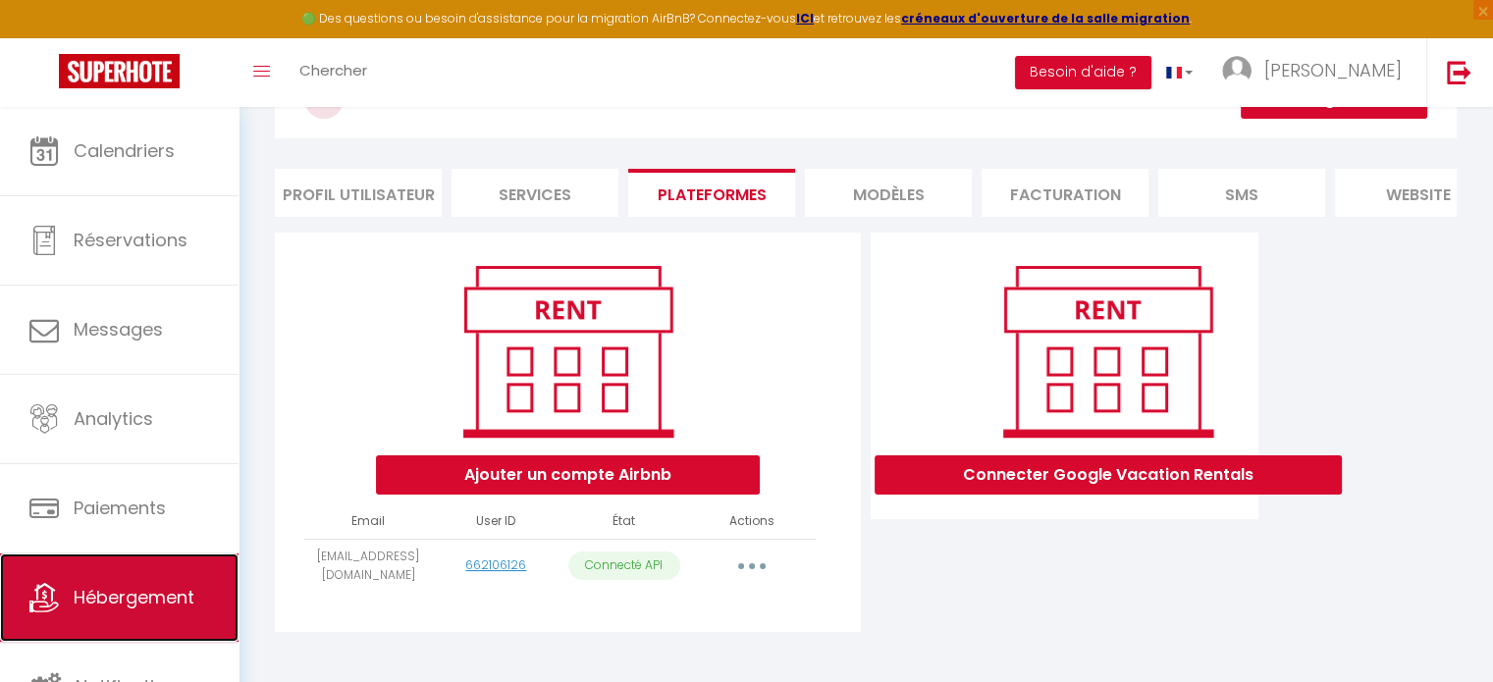
click at [101, 612] on link "Hébergement" at bounding box center [119, 598] width 239 height 88
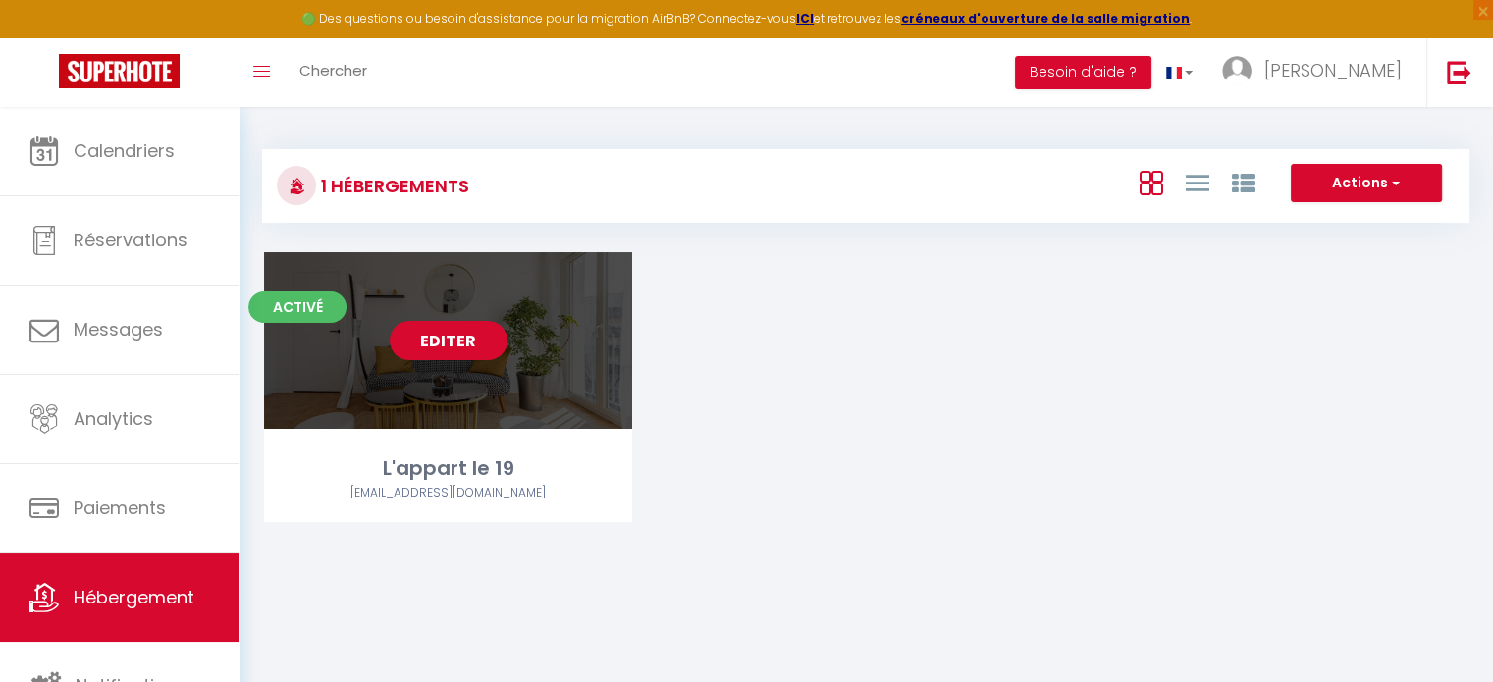
click at [463, 335] on link "Editer" at bounding box center [449, 340] width 118 height 39
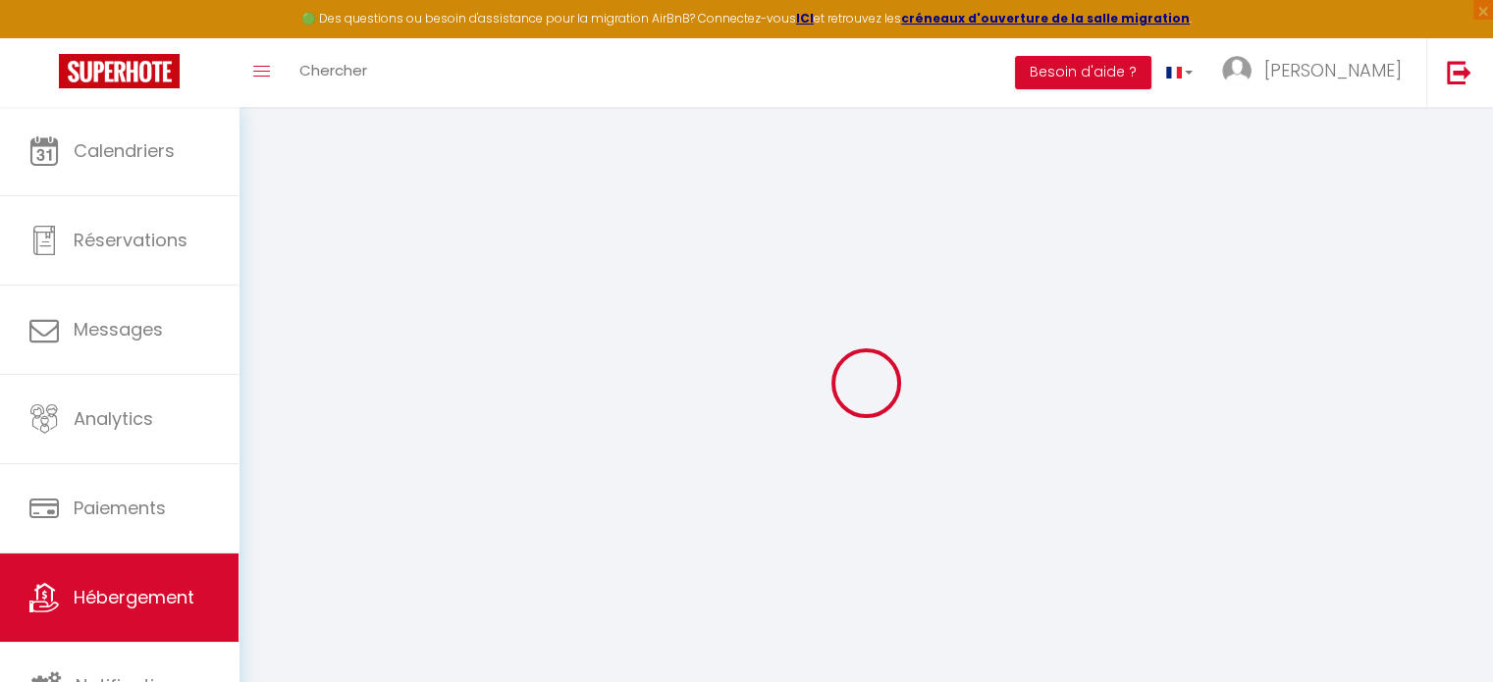
select select "+ 69 %"
select select "+ 10 %"
checkbox input "false"
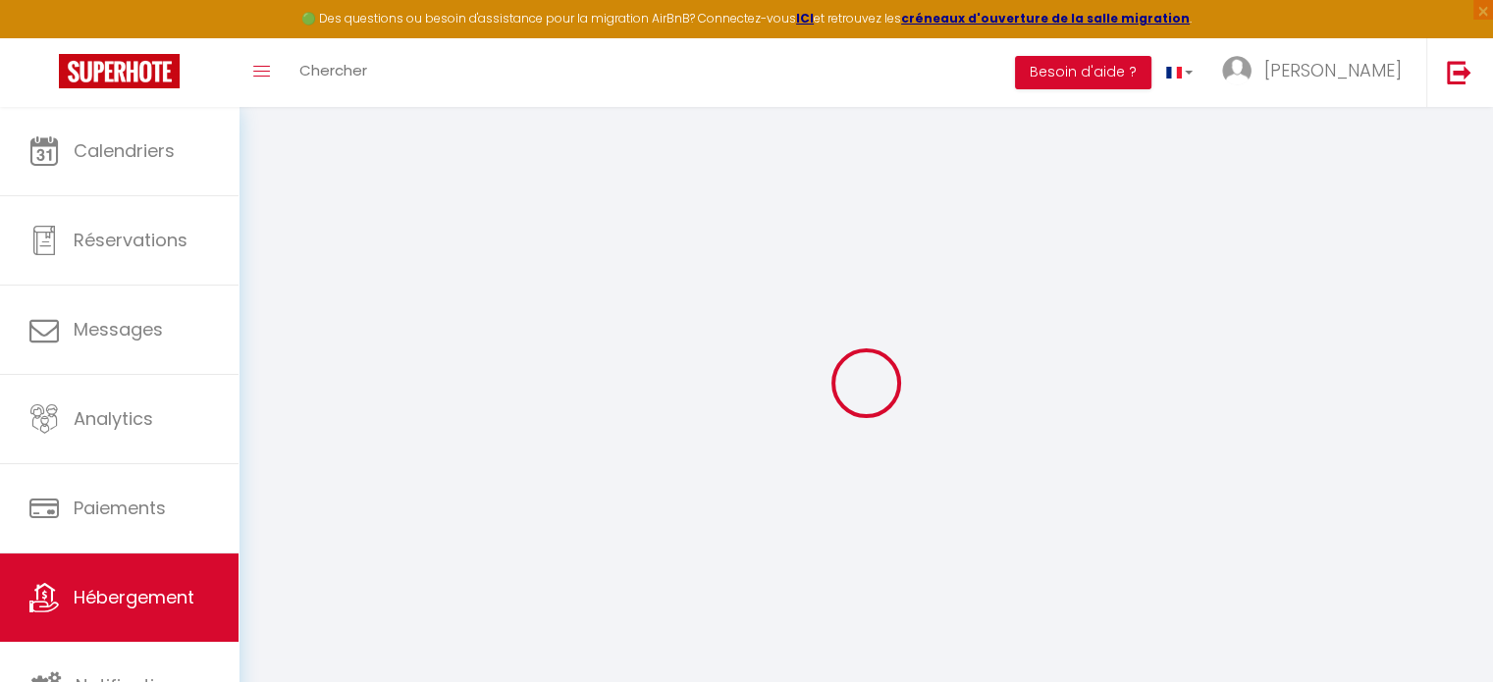
checkbox input "false"
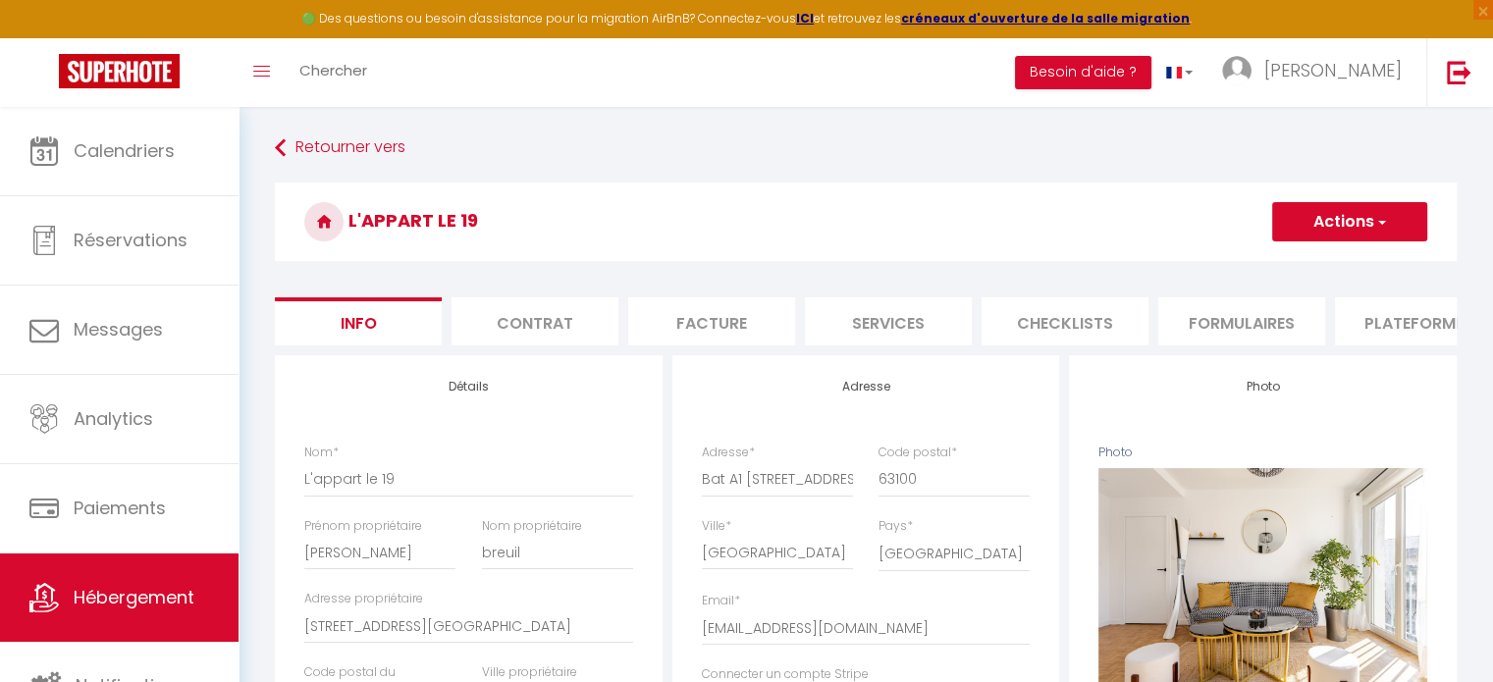
click at [1414, 318] on li "Plateformes" at bounding box center [1418, 321] width 167 height 48
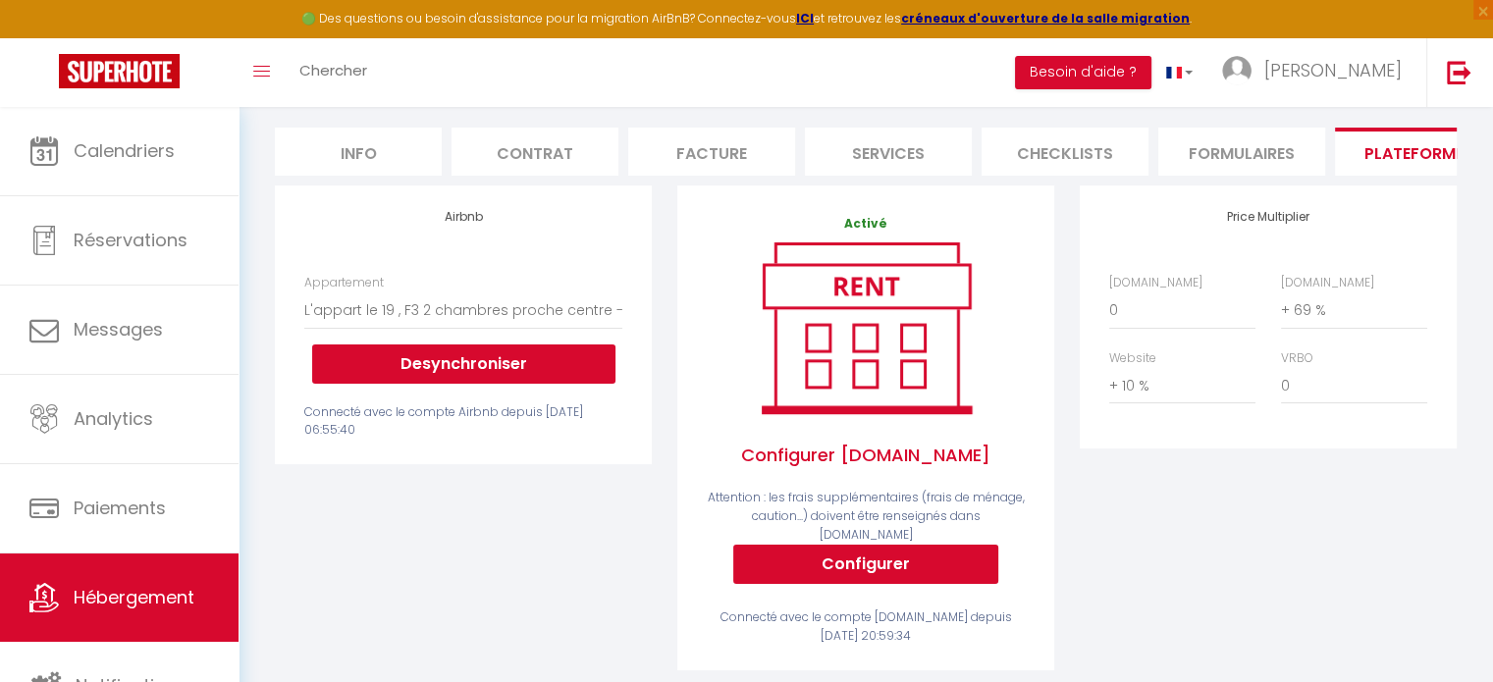
scroll to position [177, 0]
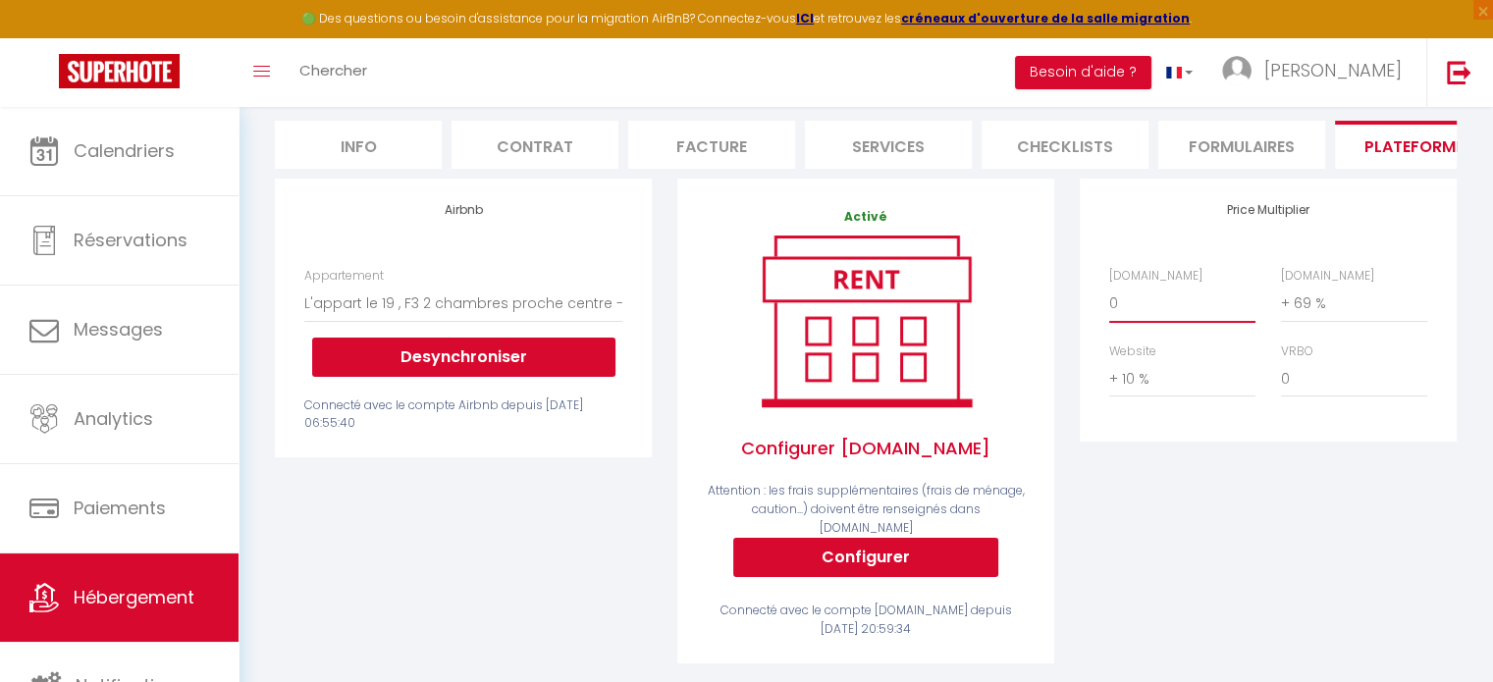
click at [1131, 312] on select "0 + 1 % + 2 % + 3 % + 4 % + 5 % + 6 % + 7 % + 8 % + 9 %" at bounding box center [1182, 303] width 146 height 37
click at [1109, 299] on select "0 + 1 % + 2 % + 3 % + 4 % + 5 % + 6 % + 7 % + 8 % + 9 %" at bounding box center [1182, 303] width 146 height 37
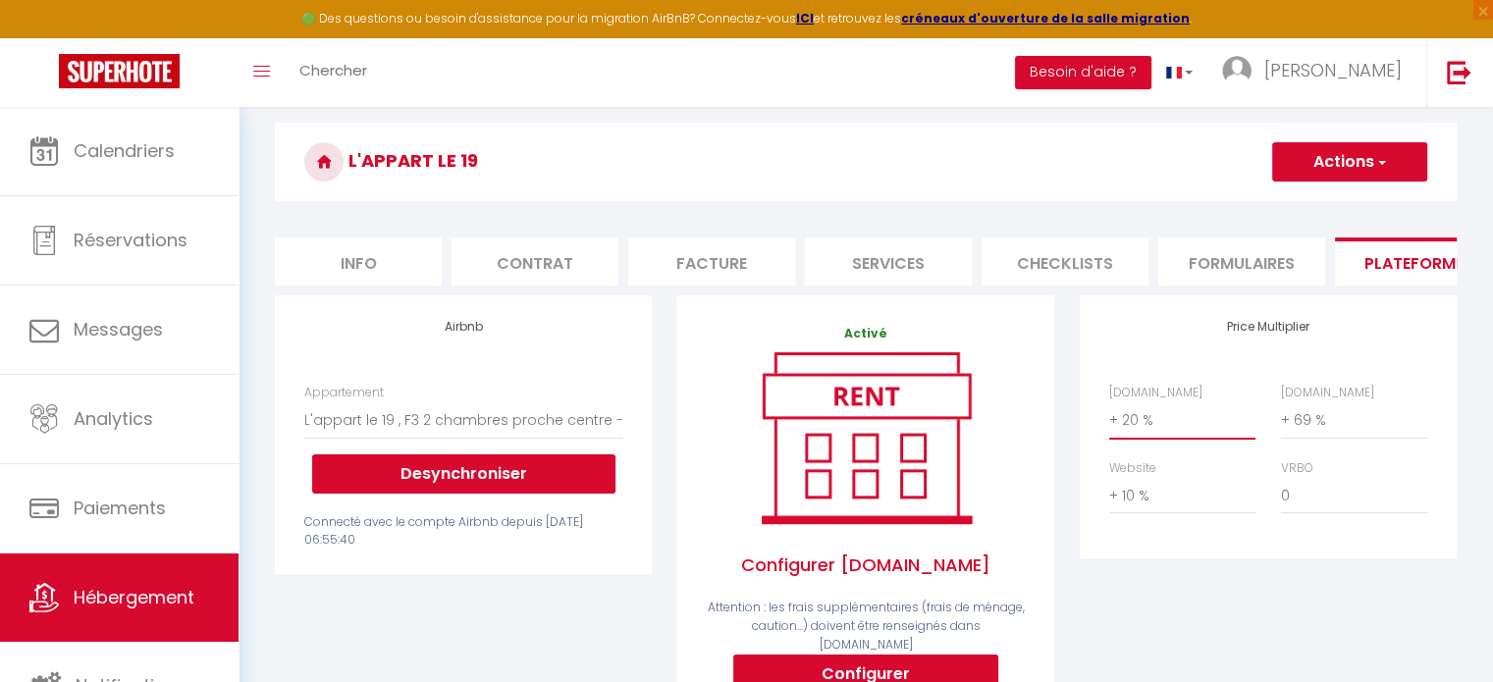
scroll to position [59, 0]
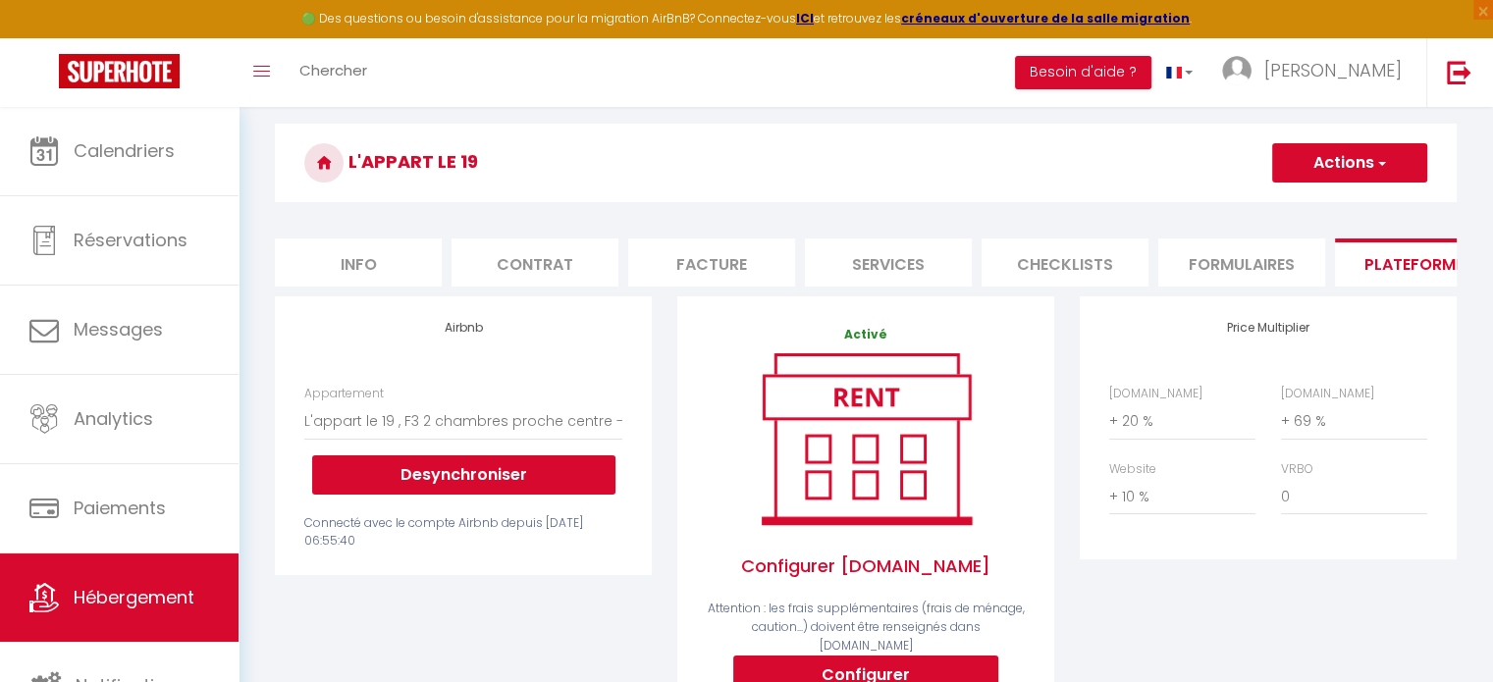
click at [1344, 157] on button "Actions" at bounding box center [1349, 162] width 155 height 39
click at [1335, 206] on link "Enregistrer" at bounding box center [1348, 206] width 155 height 26
click at [1148, 440] on select "0 + 1 % + 2 % + 3 % + 4 % + 5 % + 6 % + 7 % + 8 % + 9 %" at bounding box center [1182, 420] width 146 height 37
click at [1109, 417] on select "0 + 1 % + 2 % + 3 % + 4 % + 5 % + 6 % + 7 % + 8 % + 9 %" at bounding box center [1182, 420] width 146 height 37
click at [1327, 169] on button "Actions" at bounding box center [1349, 162] width 155 height 39
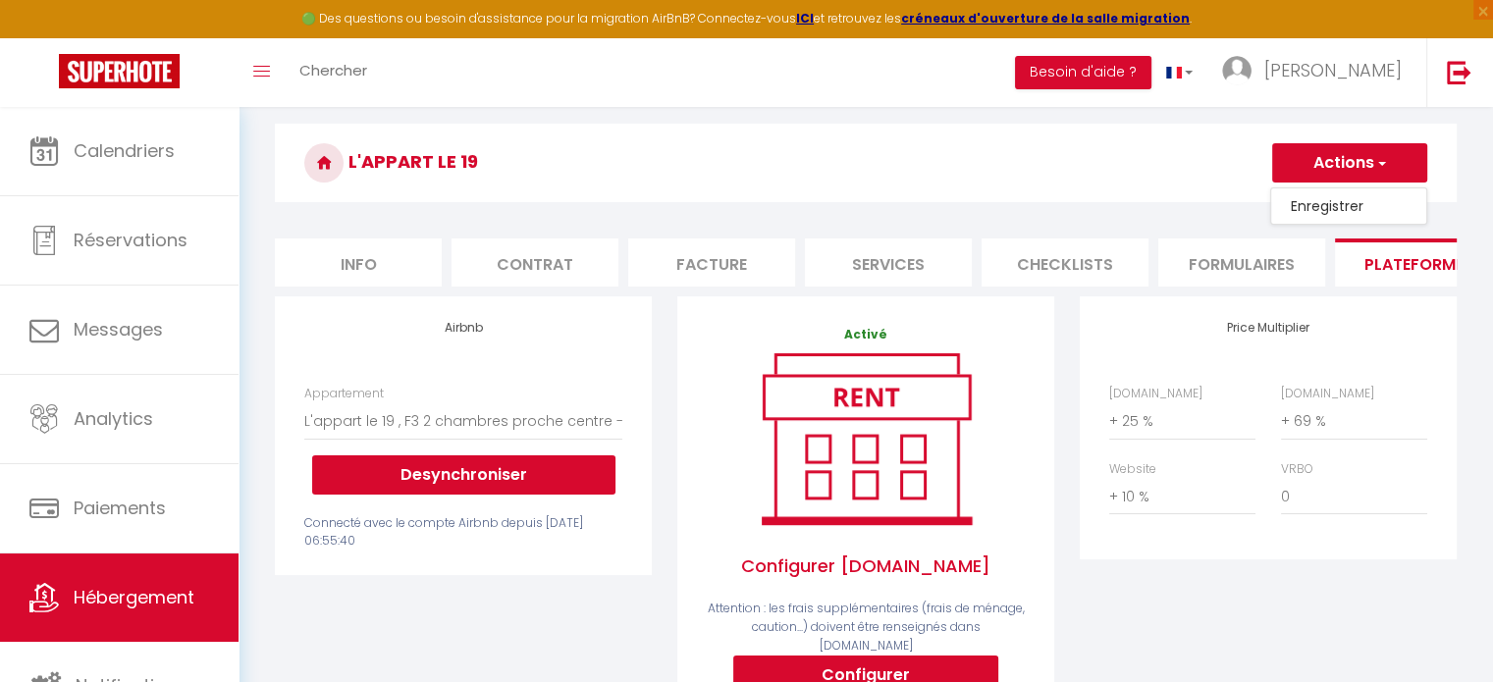
click at [1325, 202] on link "Enregistrer" at bounding box center [1348, 206] width 155 height 26
click at [1146, 428] on select "0 + 1 % + 2 % + 3 % + 4 % + 5 % + 6 % + 7 % + 8 % + 9 %" at bounding box center [1182, 420] width 146 height 37
click at [1109, 417] on select "0 + 1 % + 2 % + 3 % + 4 % + 5 % + 6 % + 7 % + 8 % + 9 %" at bounding box center [1182, 420] width 146 height 37
click at [1338, 164] on button "Actions" at bounding box center [1349, 162] width 155 height 39
click at [1339, 207] on link "Enregistrer" at bounding box center [1348, 206] width 155 height 26
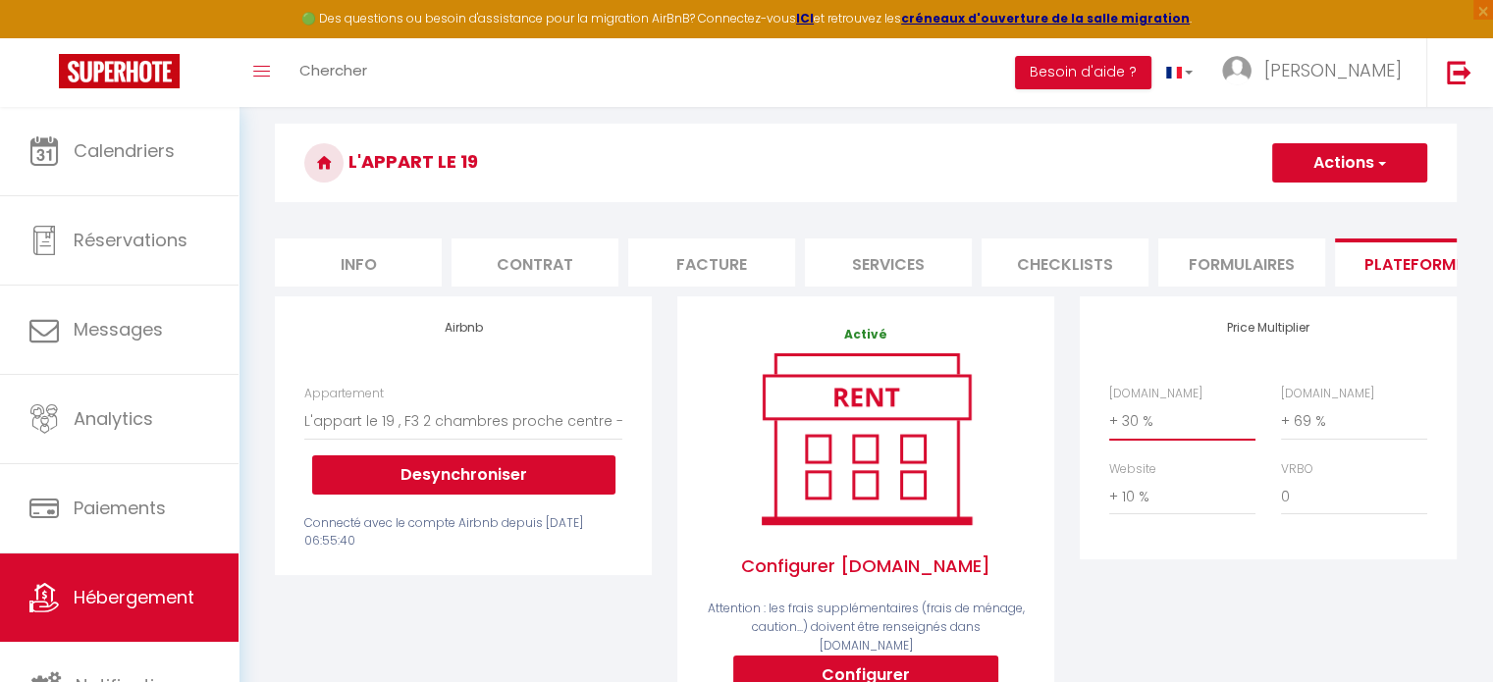
click at [1173, 439] on select "0 + 1 % + 2 % + 3 % + 4 % + 5 % + 6 % + 7 % + 8 % + 9 %" at bounding box center [1182, 420] width 146 height 37
click at [1109, 417] on select "0 + 1 % + 2 % + 3 % + 4 % + 5 % + 6 % + 7 % + 8 % + 9 %" at bounding box center [1182, 420] width 146 height 37
click at [1327, 176] on button "Actions" at bounding box center [1349, 162] width 155 height 39
click at [1326, 210] on link "Enregistrer" at bounding box center [1348, 206] width 155 height 26
click at [1120, 436] on select "0 + 1 % + 2 % + 3 % + 4 % + 5 % + 6 % + 7 % + 8 % + 9 %" at bounding box center [1182, 420] width 146 height 37
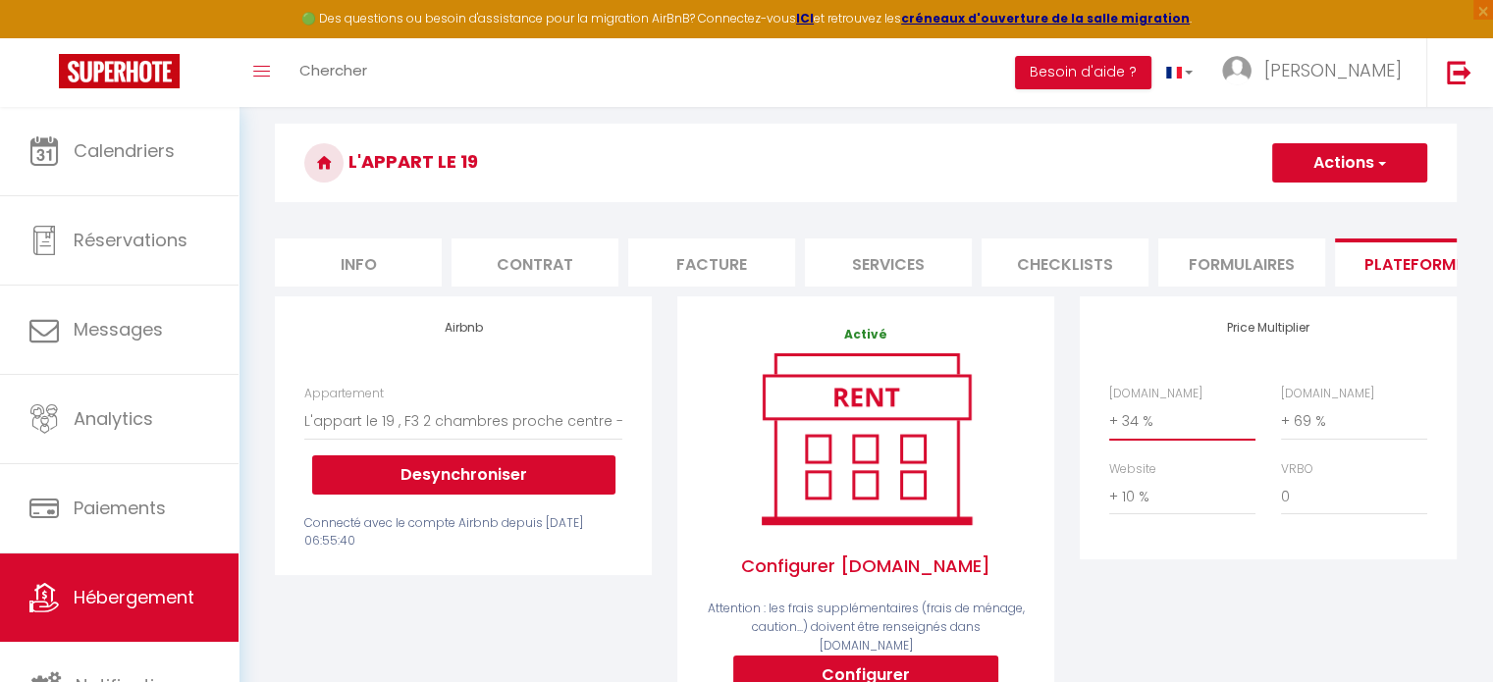
select select "0"
click at [1109, 417] on select "0 + 1 % + 2 % + 3 % + 4 % + 5 % + 6 % + 7 % + 8 % + 9 %" at bounding box center [1182, 420] width 146 height 37
click at [1307, 158] on button "Actions" at bounding box center [1349, 162] width 155 height 39
click at [1315, 207] on link "Enregistrer" at bounding box center [1348, 206] width 155 height 26
click at [1290, 508] on select "0 + 1 % + 2 % + 3 % + 4 % + 5 % + 6 % + 7 % + 8 % + 9 %" at bounding box center [1354, 496] width 146 height 37
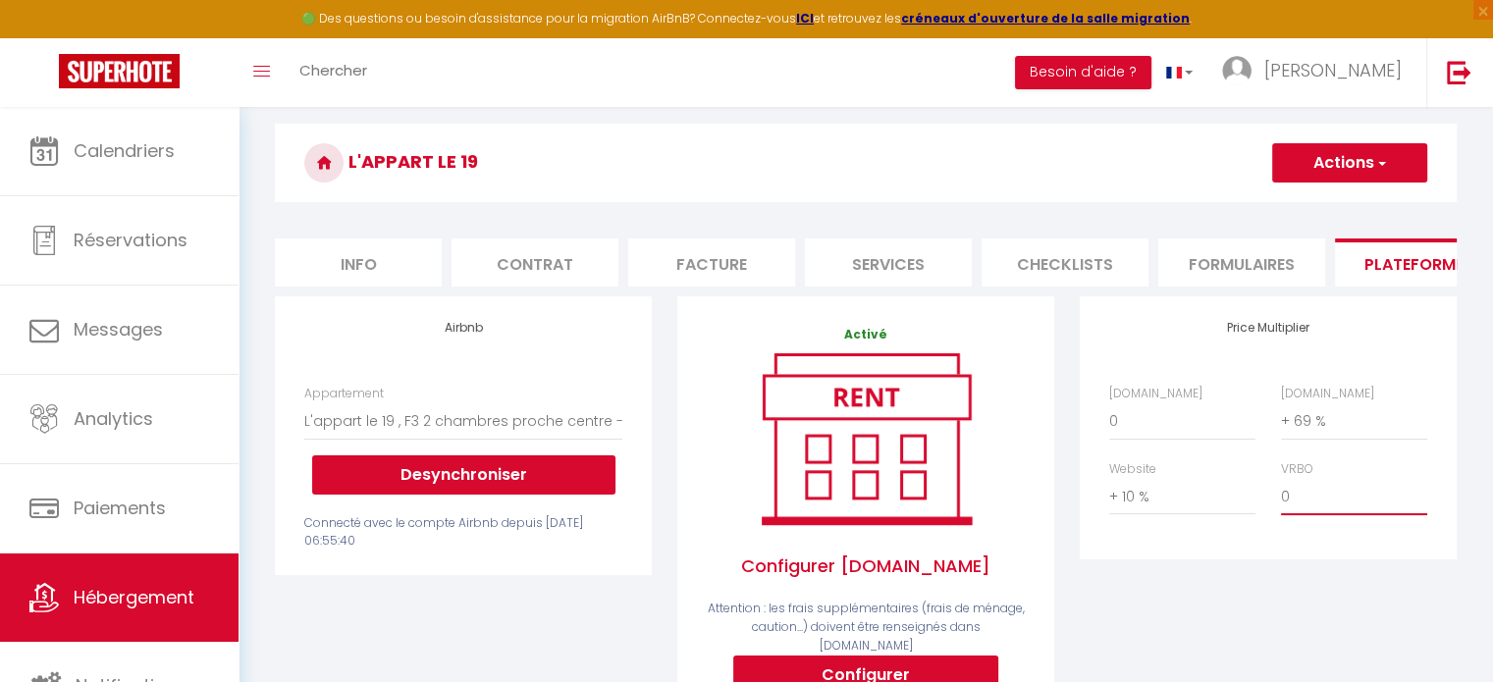
click at [1281, 493] on select "0 + 1 % + 2 % + 3 % + 4 % + 5 % + 6 % + 7 % + 8 % + 9 %" at bounding box center [1354, 496] width 146 height 37
click at [1329, 164] on button "Actions" at bounding box center [1349, 162] width 155 height 39
click at [1330, 211] on link "Enregistrer" at bounding box center [1348, 206] width 155 height 26
click at [1301, 514] on select "0 + 1 % + 2 % + 3 % + 4 % + 5 % + 6 % + 7 % + 8 % + 9 %" at bounding box center [1354, 496] width 146 height 37
select select "0"
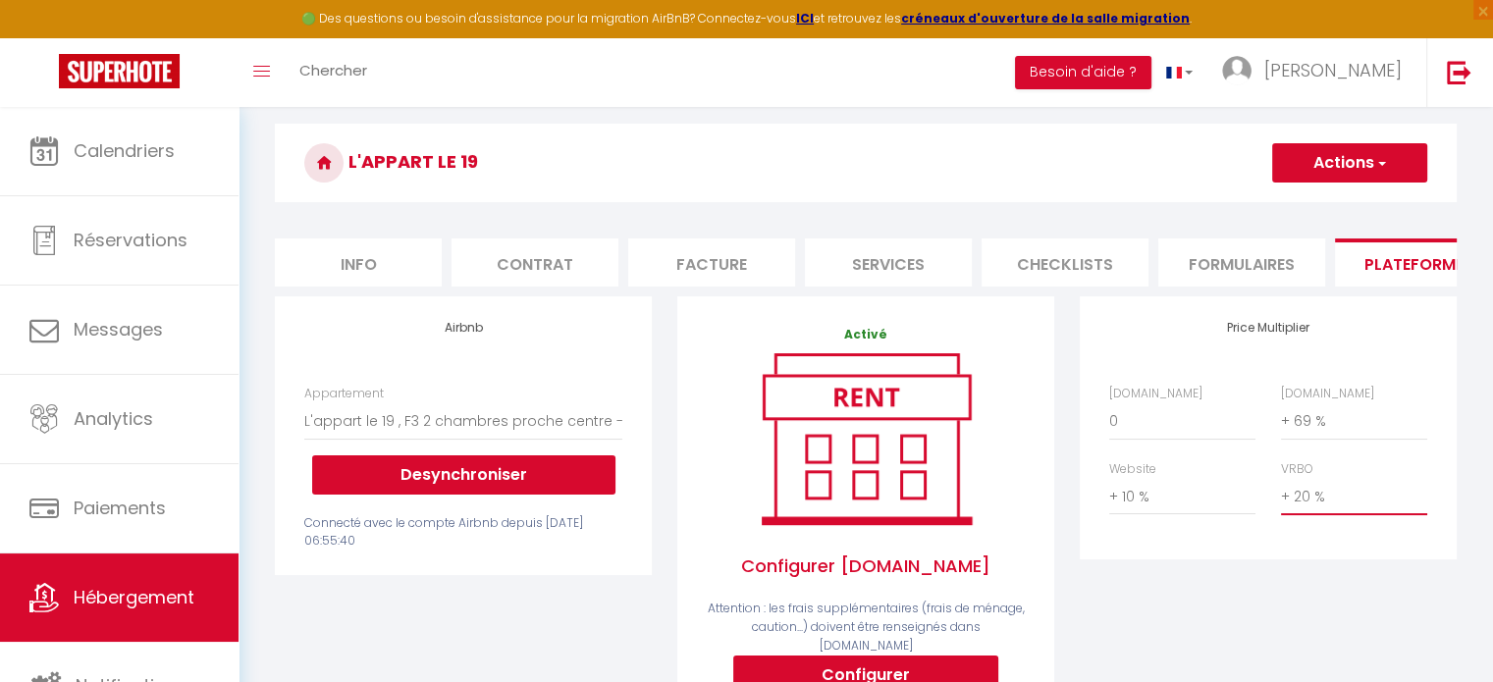
click at [1281, 493] on select "0 + 1 % + 2 % + 3 % + 4 % + 5 % + 6 % + 7 % + 8 % + 9 %" at bounding box center [1354, 496] width 146 height 37
click at [1136, 440] on select "0 + 1 % + 2 % + 3 % + 4 % + 5 % + 6 % + 7 % + 8 % + 9 %" at bounding box center [1182, 420] width 146 height 37
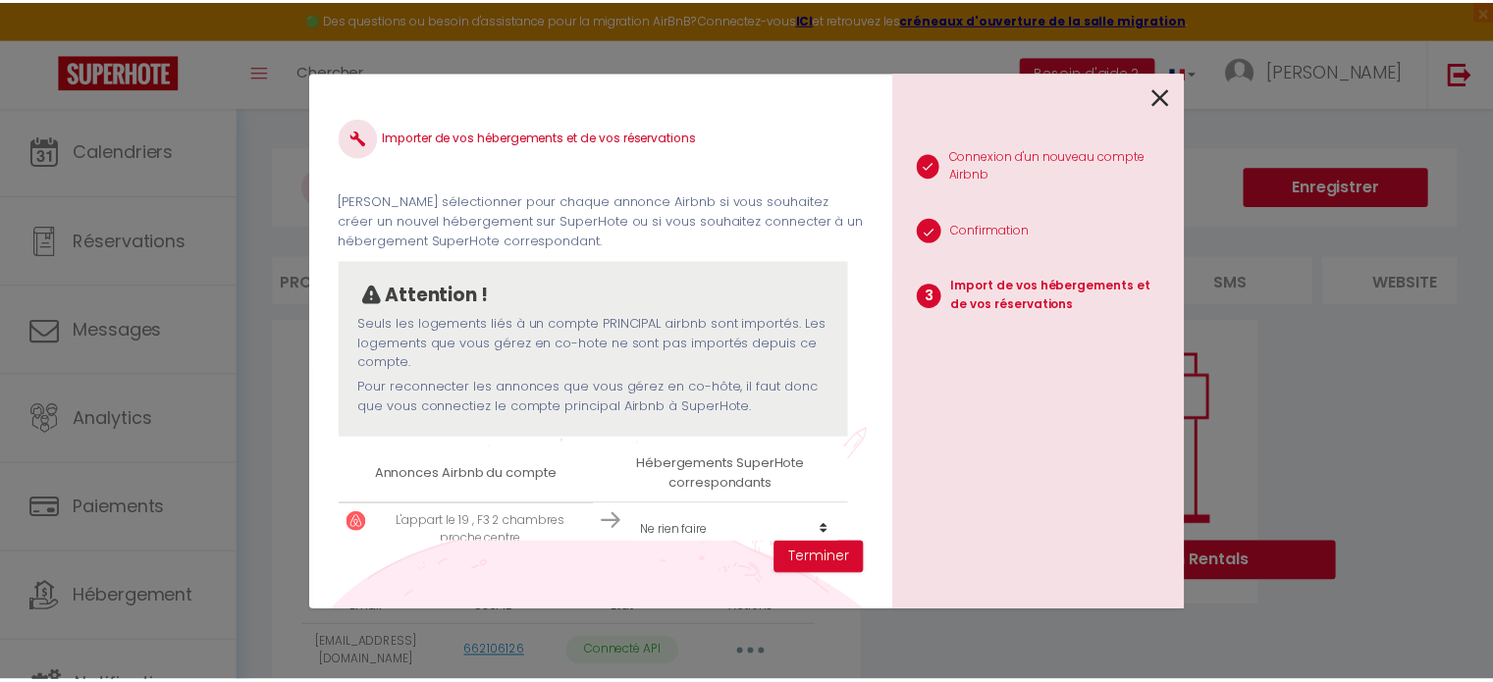
scroll to position [28, 0]
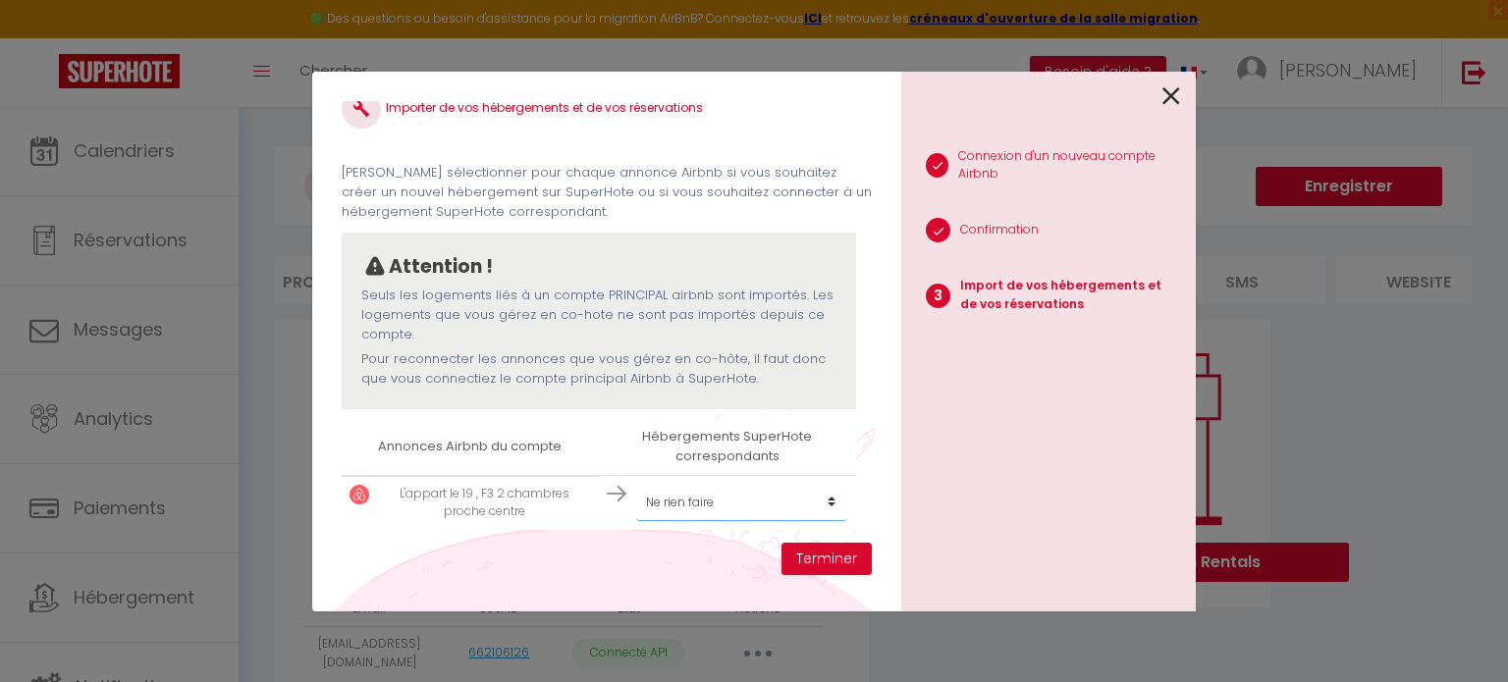
click at [824, 498] on select "Créer un nouvel hébergement Ne rien faire L'appart le 19" at bounding box center [741, 502] width 210 height 37
select select "61124"
click at [636, 484] on select "Créer un nouvel hébergement Ne rien faire L'appart le 19" at bounding box center [741, 502] width 210 height 37
click at [825, 552] on button "Terminer" at bounding box center [826, 559] width 90 height 33
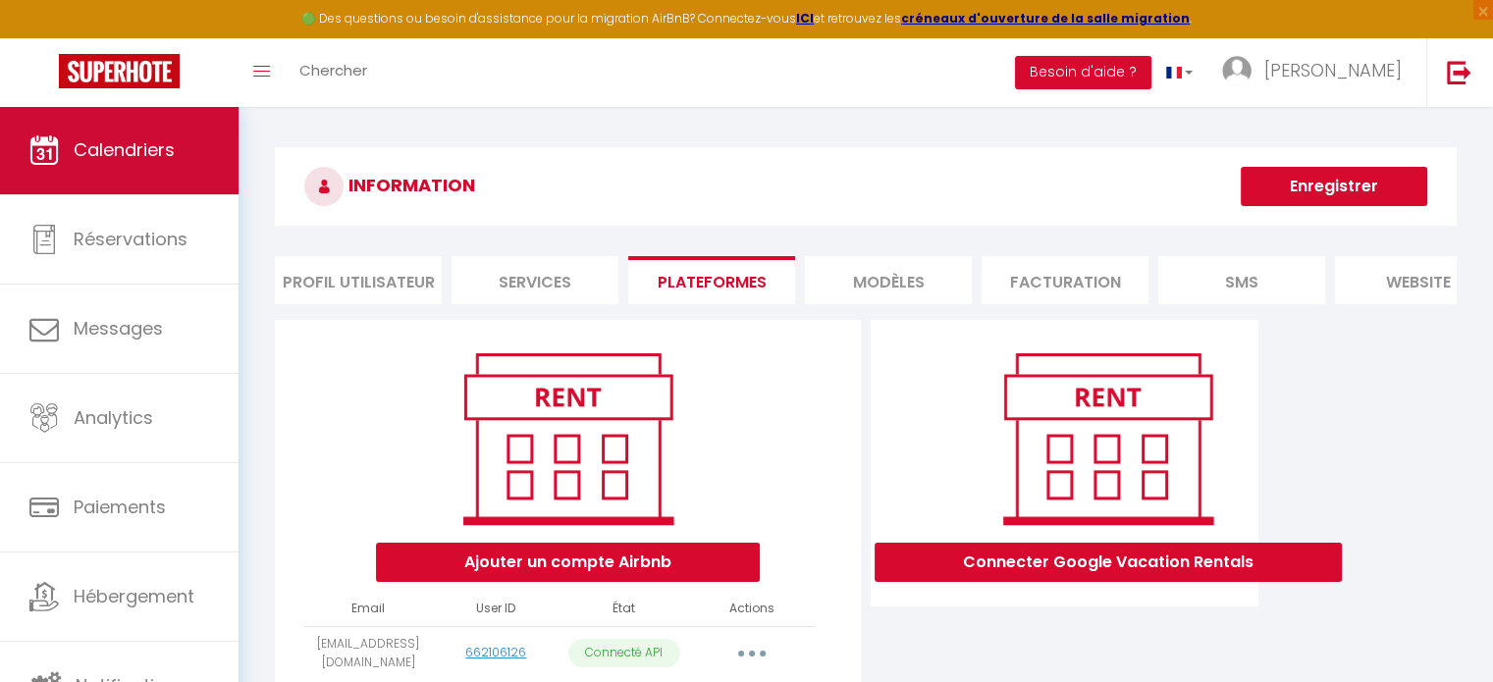
click at [116, 159] on span "Calendriers" at bounding box center [124, 149] width 101 height 25
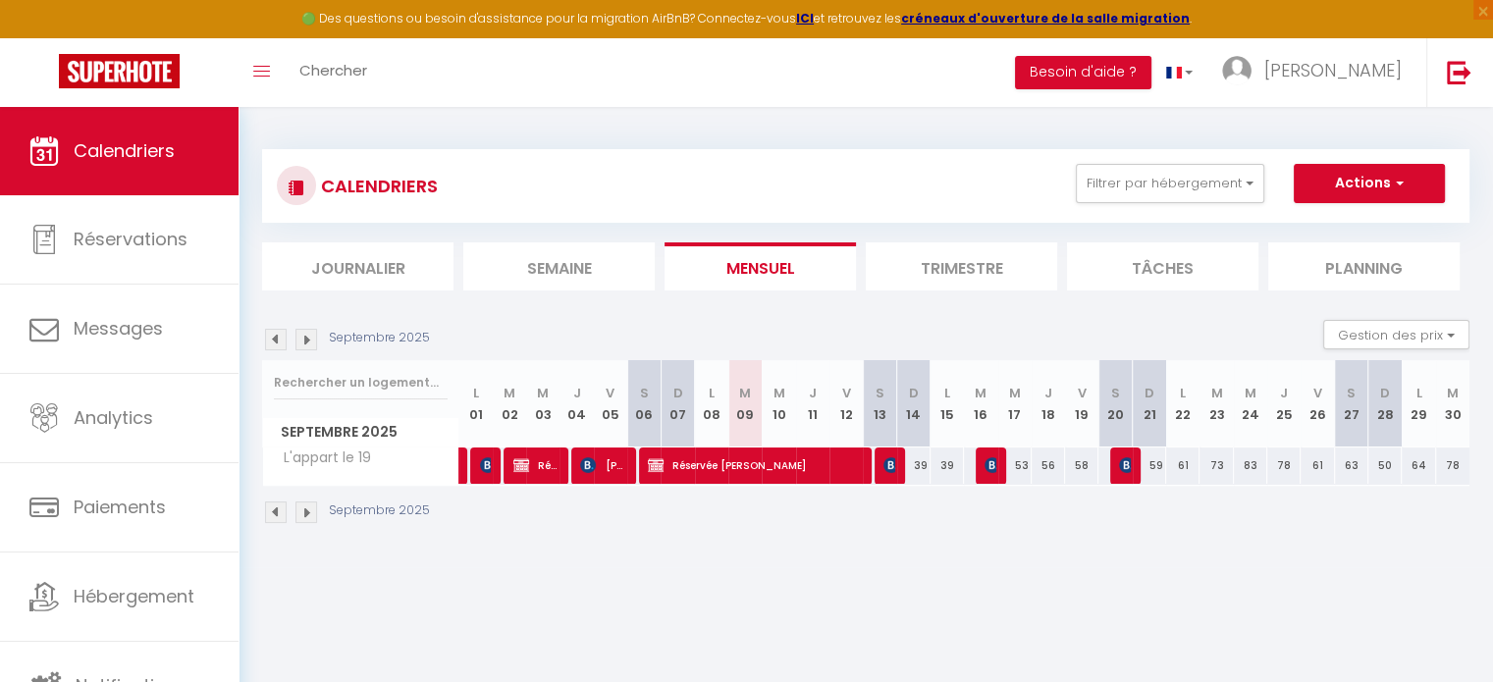
click at [279, 335] on img at bounding box center [276, 340] width 22 height 22
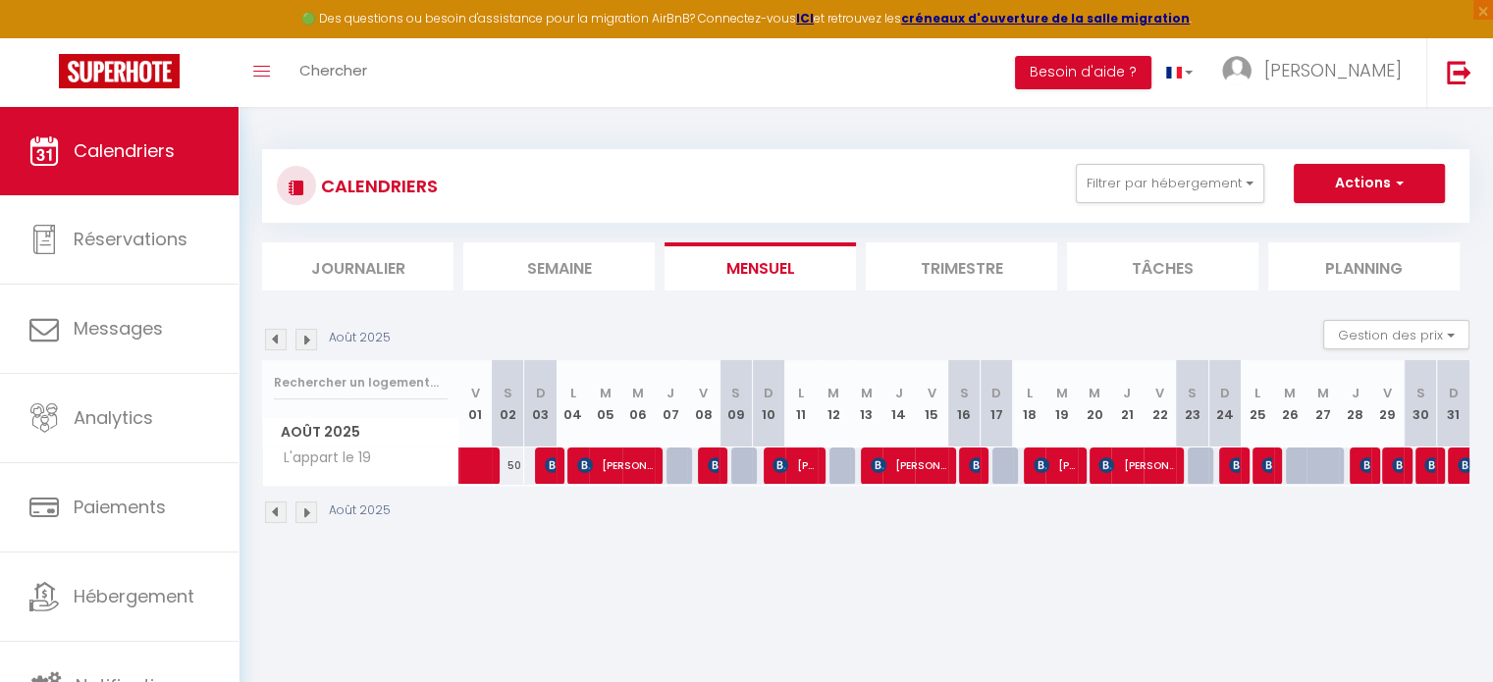
click at [276, 339] on img at bounding box center [276, 340] width 22 height 22
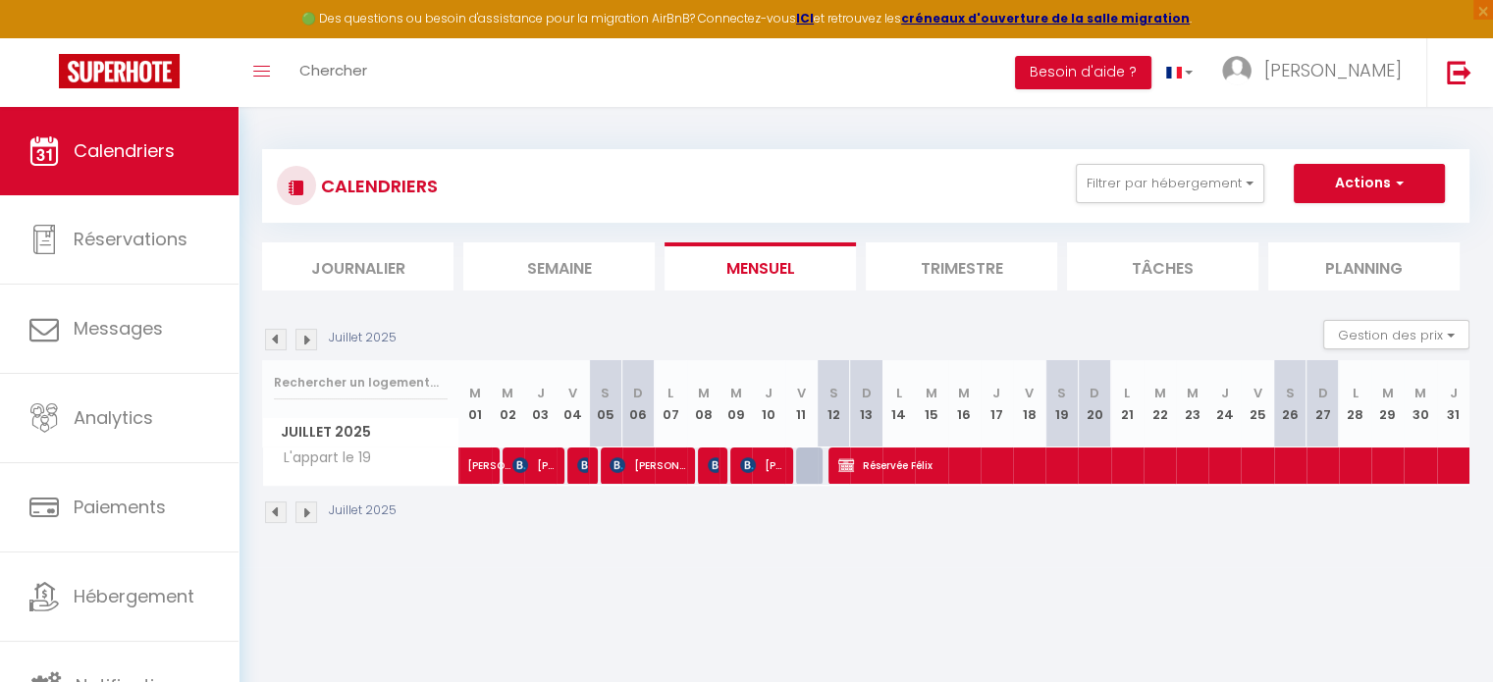
click at [305, 342] on img at bounding box center [306, 340] width 22 height 22
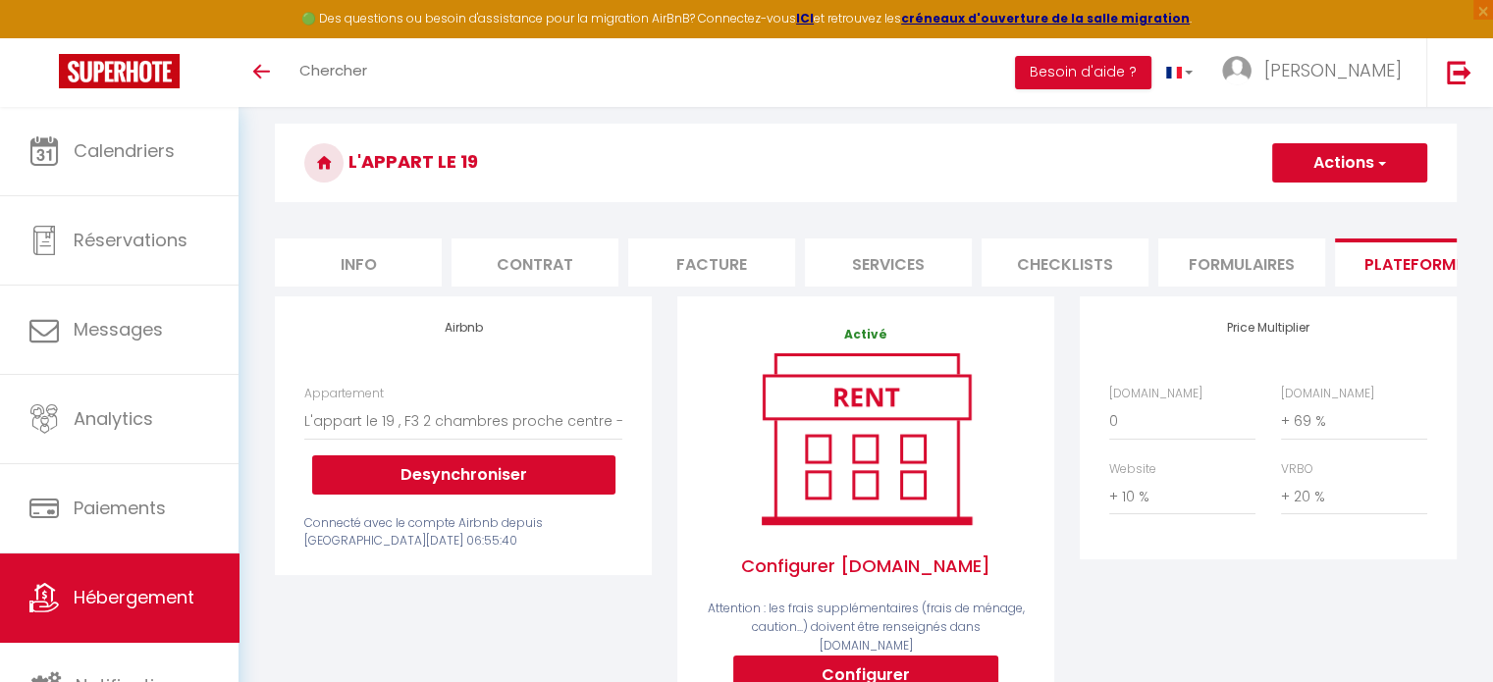
click at [1323, 175] on button "Actions" at bounding box center [1349, 162] width 155 height 39
click at [1323, 210] on link "Enregistrer" at bounding box center [1348, 206] width 155 height 26
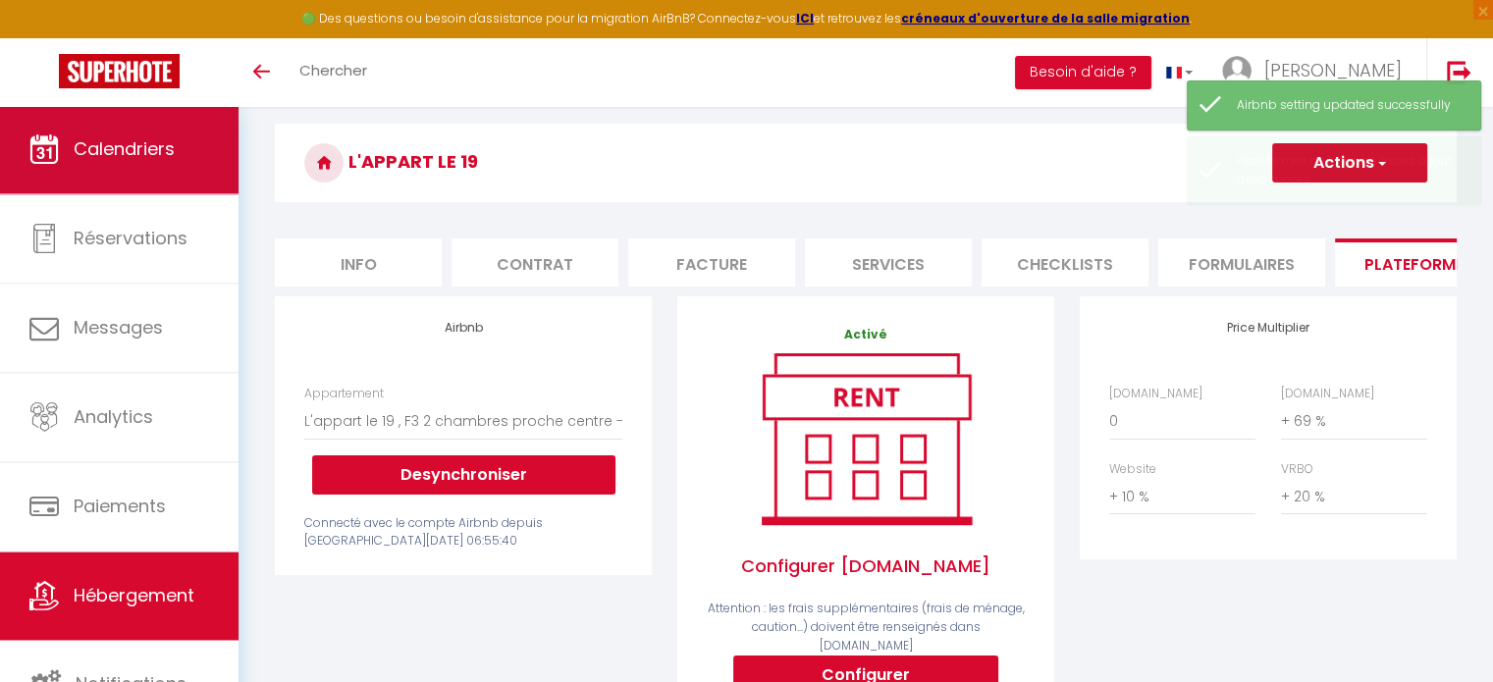
click at [158, 152] on span "Calendriers" at bounding box center [124, 148] width 101 height 25
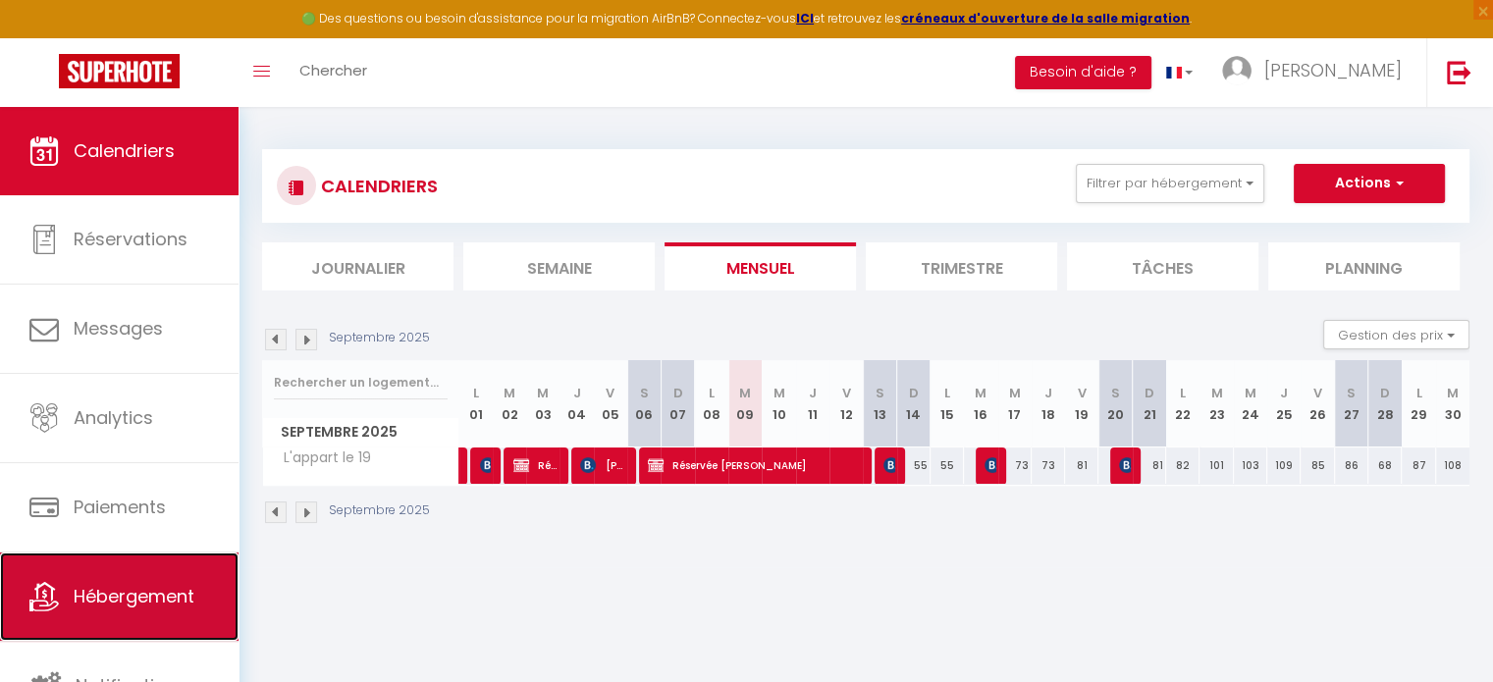
click at [147, 592] on span "Hébergement" at bounding box center [134, 596] width 121 height 25
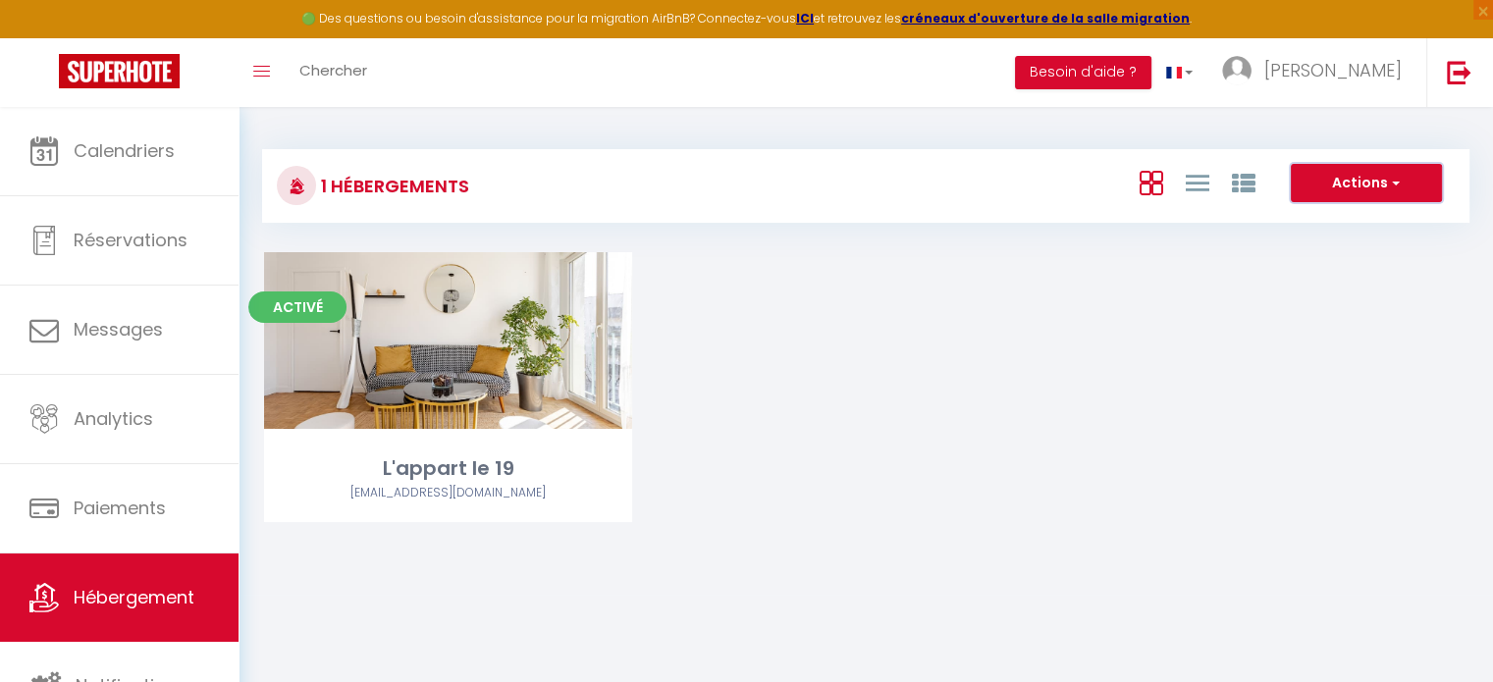
click at [1380, 180] on button "Actions" at bounding box center [1366, 183] width 151 height 39
click at [861, 394] on div "Activé Editer L'appart le 19 [EMAIL_ADDRESS][DOMAIN_NAME]" at bounding box center [866, 411] width 1252 height 319
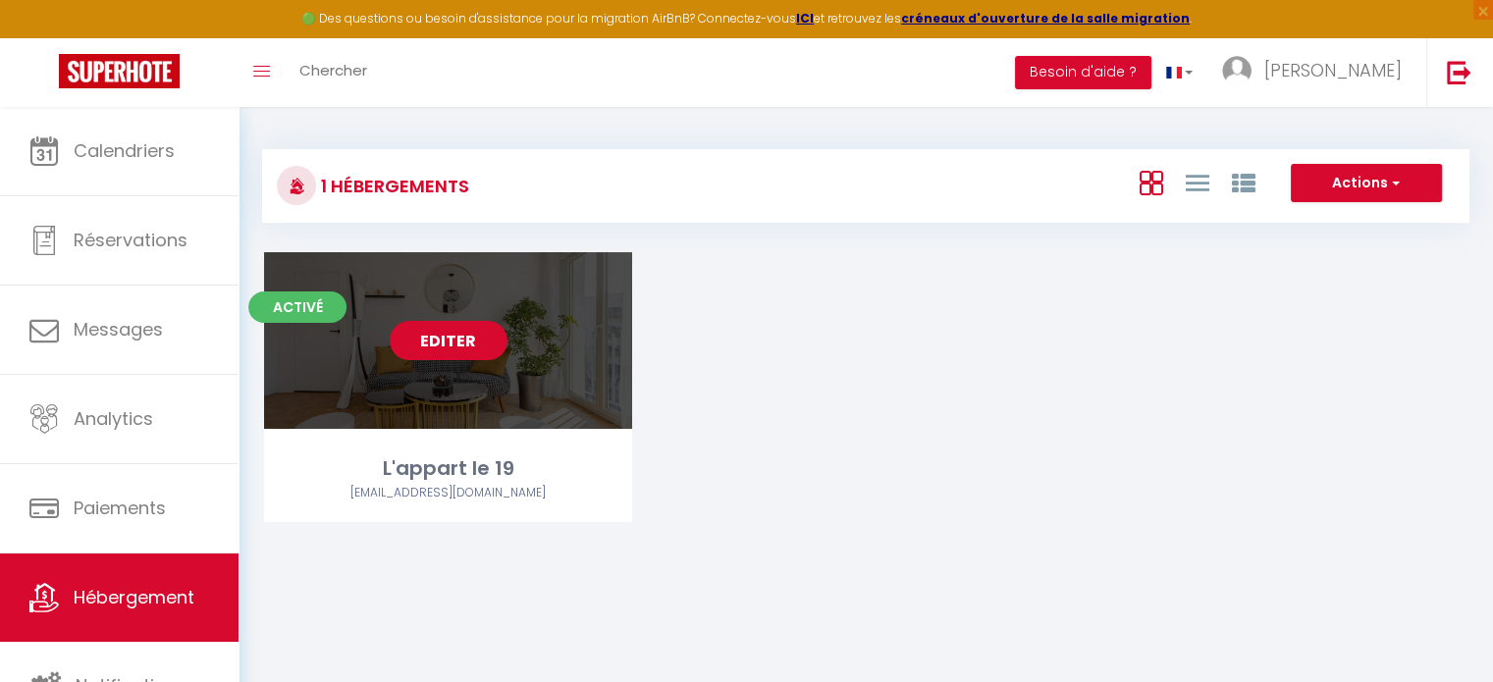
click at [484, 347] on link "Editer" at bounding box center [449, 340] width 118 height 39
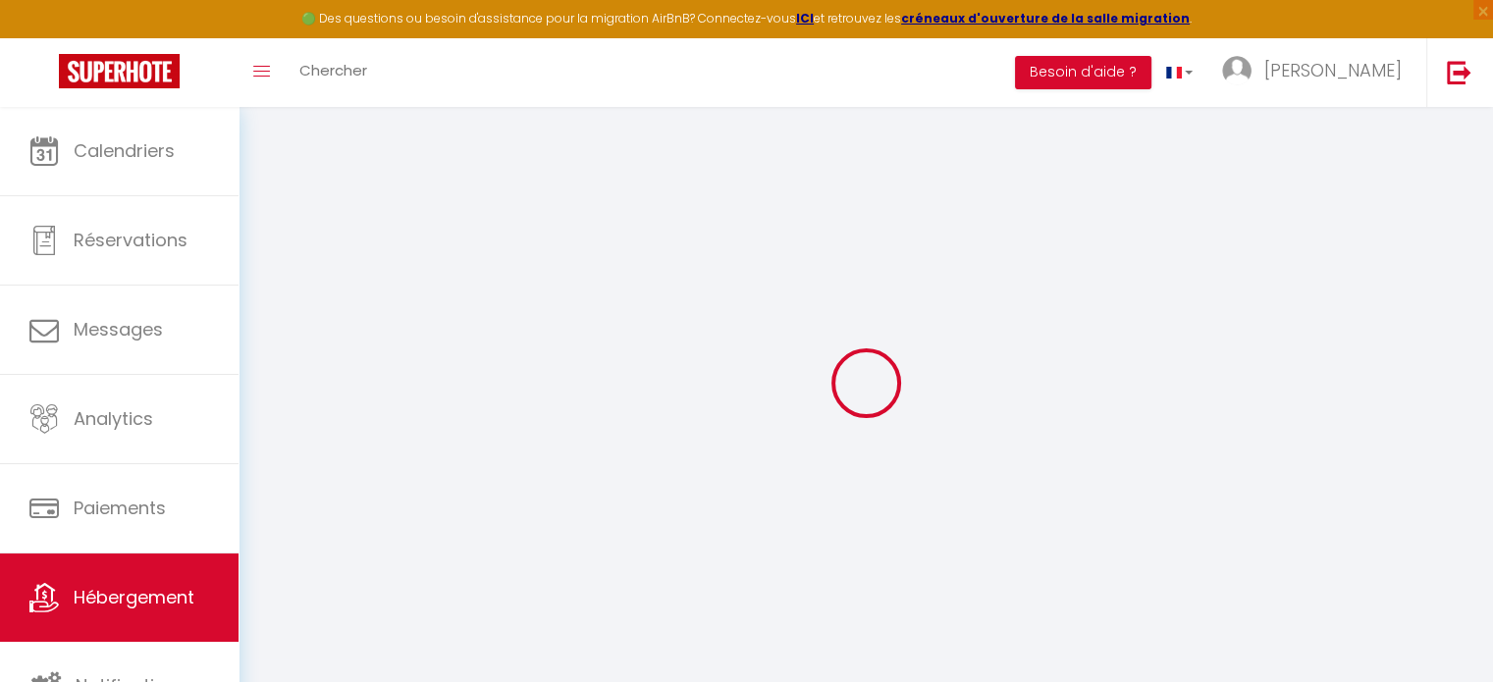
select select "7568-1289611411339423037"
select select "+ 69 %"
select select "+ 10 %"
select select "+ 20 %"
checkbox input "false"
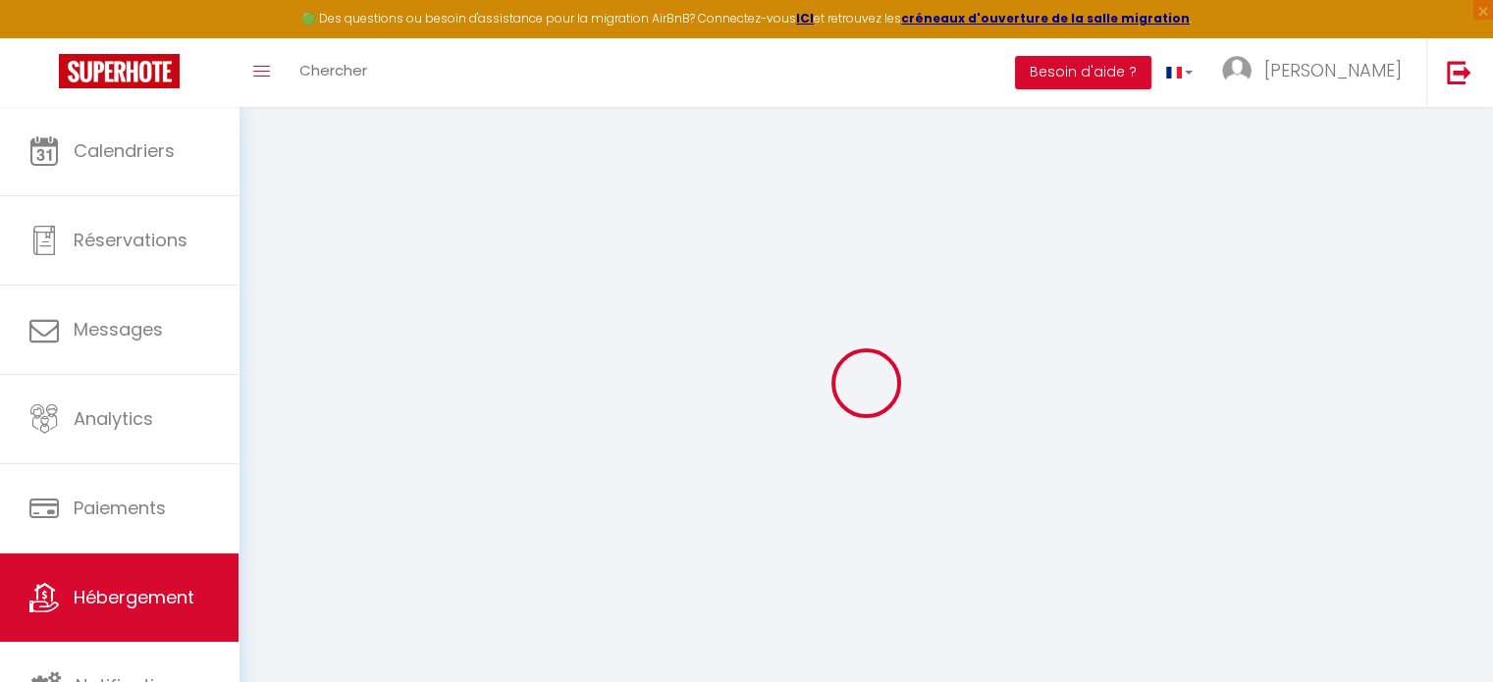
checkbox input "false"
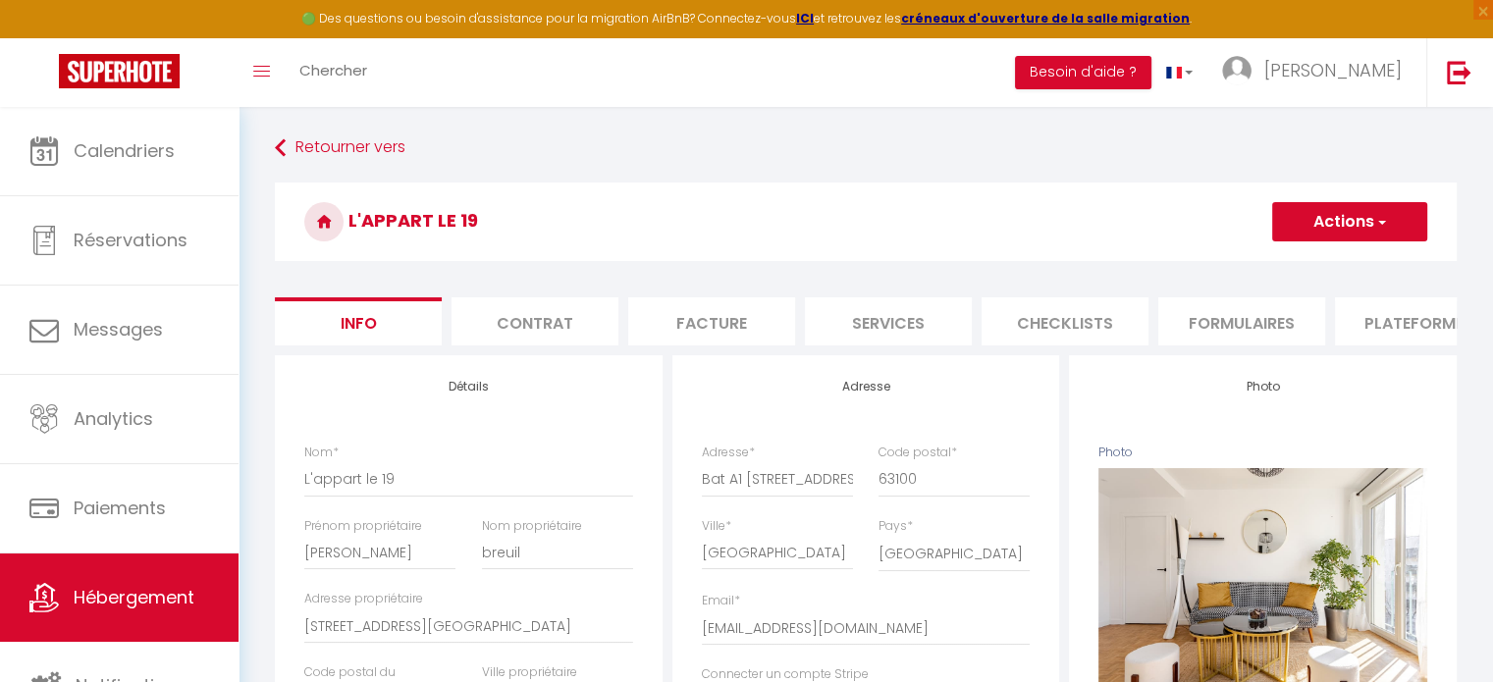
click at [1391, 319] on li "Plateformes" at bounding box center [1418, 321] width 167 height 48
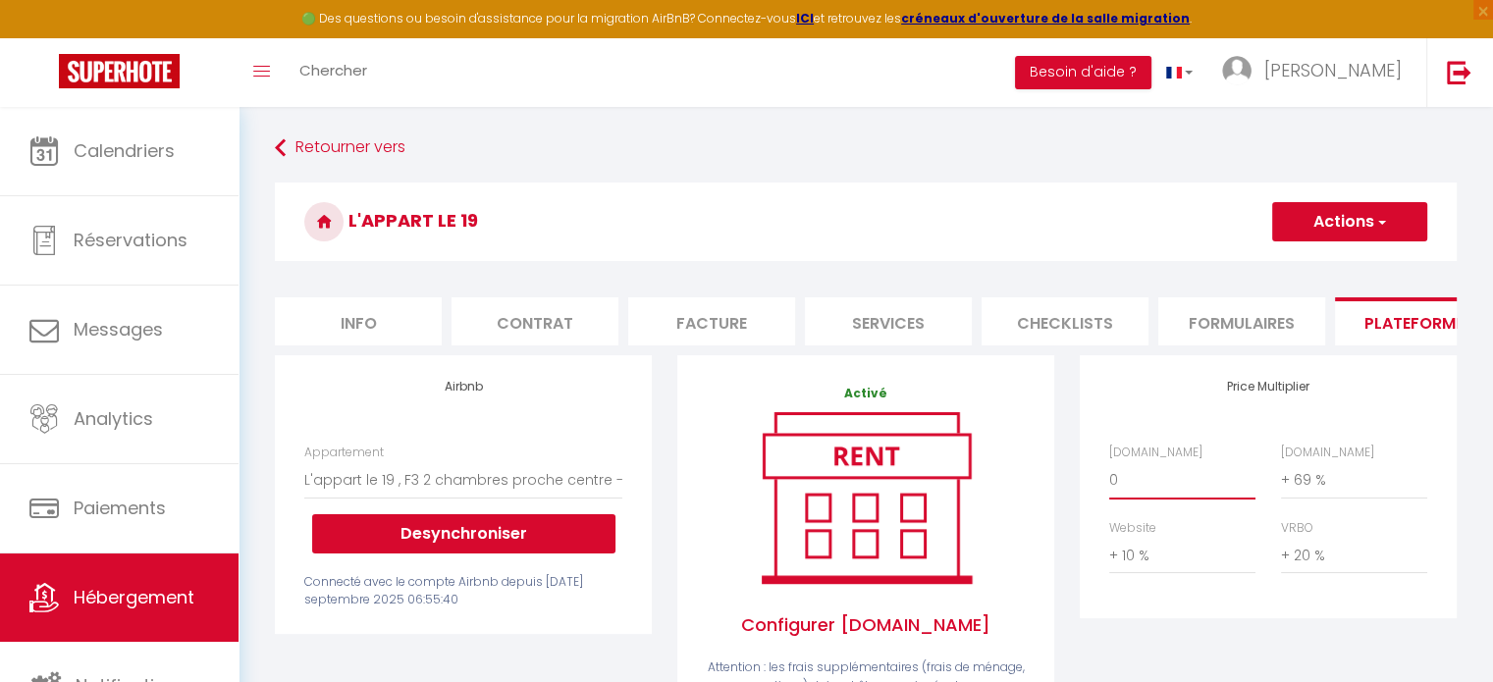
click at [1117, 496] on select "0 + 1 % + 2 % + 3 % + 4 % + 5 % + 6 % + 7 % + 8 % + 9 %" at bounding box center [1182, 479] width 146 height 37
click at [1109, 476] on select "0 + 1 % + 2 % + 3 % + 4 % + 5 % + 6 % + 7 % + 8 % + 9 %" at bounding box center [1182, 479] width 146 height 37
click at [1332, 222] on button "Actions" at bounding box center [1349, 221] width 155 height 39
click at [1323, 277] on link "Enregistrer" at bounding box center [1348, 265] width 155 height 26
click at [1158, 490] on select "0 + 1 % + 2 % + 3 % + 4 % + 5 % + 6 % + 7 % + 8 % + 9 %" at bounding box center [1182, 479] width 146 height 37
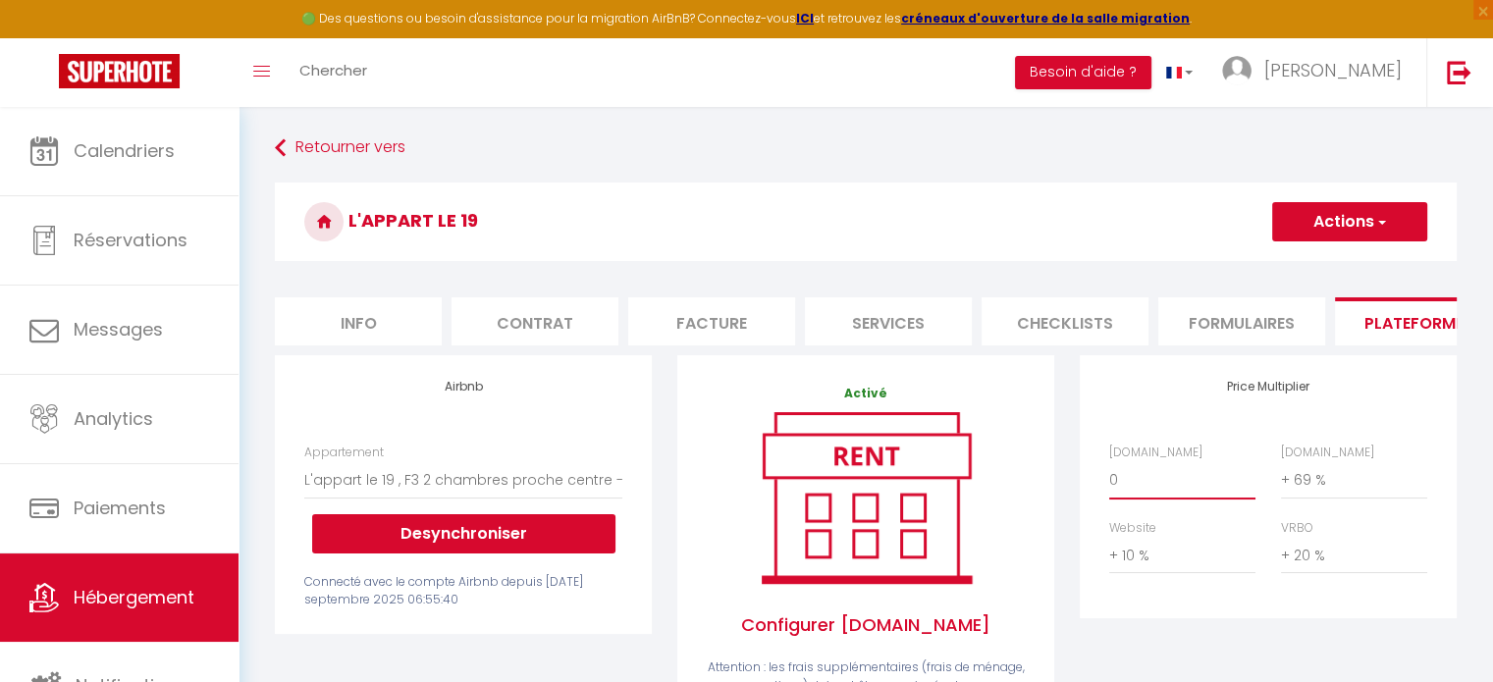
click at [1109, 476] on select "0 + 1 % + 2 % + 3 % + 4 % + 5 % + 6 % + 7 % + 8 % + 9 %" at bounding box center [1182, 479] width 146 height 37
click at [1337, 227] on button "Actions" at bounding box center [1349, 221] width 155 height 39
click at [1326, 262] on link "Enregistrer" at bounding box center [1348, 265] width 155 height 26
click at [1131, 486] on select "0 + 1 % + 2 % + 3 % + 4 % + 5 % + 6 % + 7 % + 8 % + 9 %" at bounding box center [1182, 479] width 146 height 37
click at [1109, 476] on select "0 + 1 % + 2 % + 3 % + 4 % + 5 % + 6 % + 7 % + 8 % + 9 %" at bounding box center [1182, 479] width 146 height 37
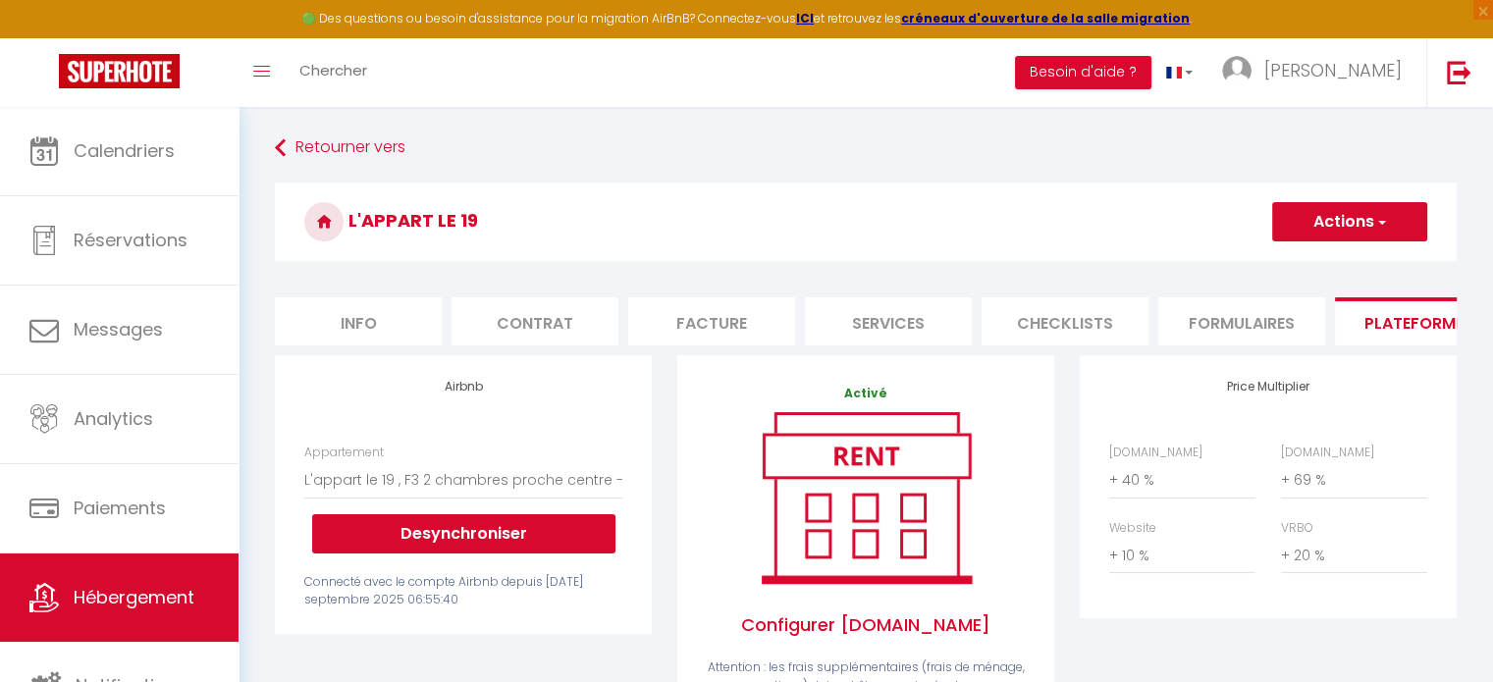
click at [1333, 230] on button "Actions" at bounding box center [1349, 221] width 155 height 39
click at [1322, 270] on link "Enregistrer" at bounding box center [1348, 265] width 155 height 26
click at [1121, 498] on select "0 + 1 % + 2 % + 3 % + 4 % + 5 % + 6 % + 7 % + 8 % + 9 %" at bounding box center [1182, 479] width 146 height 37
click at [1109, 476] on select "0 + 1 % + 2 % + 3 % + 4 % + 5 % + 6 % + 7 % + 8 % + 9 %" at bounding box center [1182, 479] width 146 height 37
click at [1347, 226] on button "Actions" at bounding box center [1349, 221] width 155 height 39
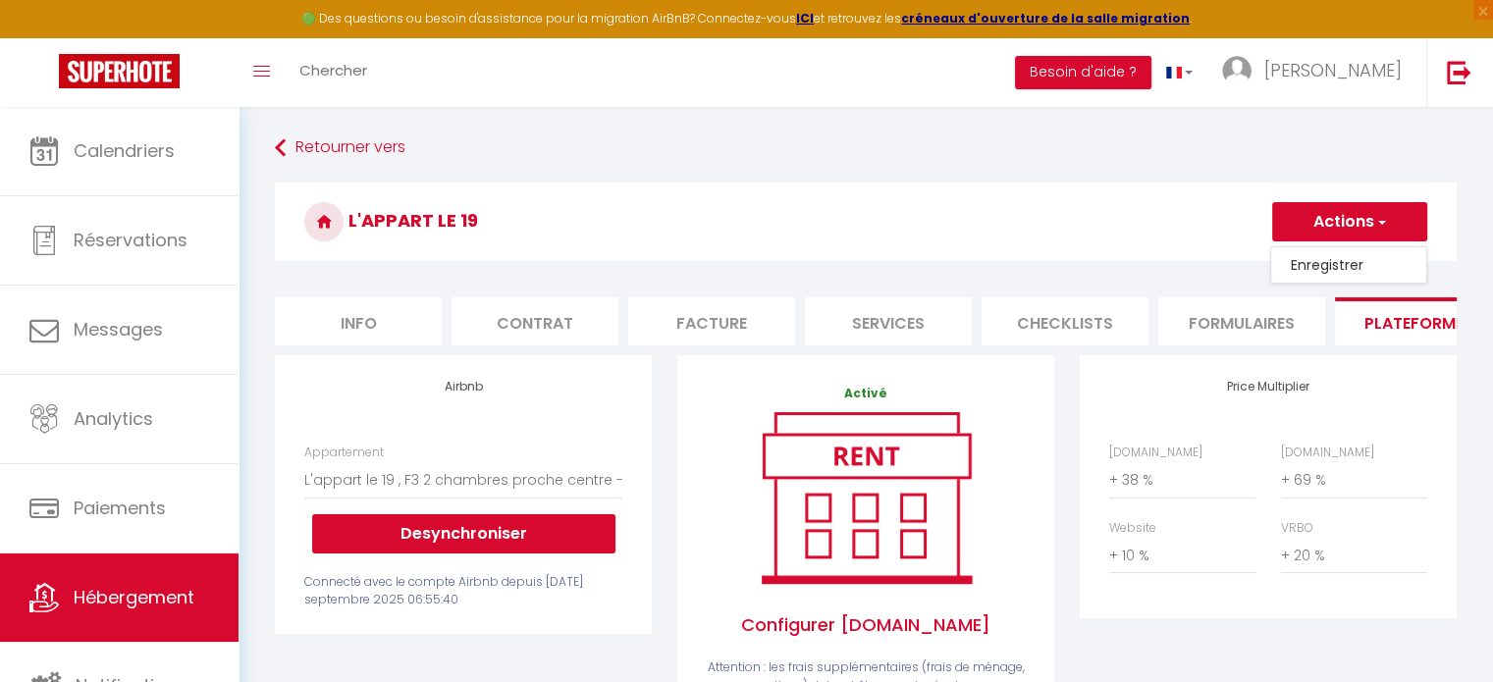
click at [1351, 259] on link "Enregistrer" at bounding box center [1348, 265] width 155 height 26
click at [1130, 494] on select "0 + 1 % + 2 % + 3 % + 4 % + 5 % + 6 % + 7 % + 8 % + 9 %" at bounding box center [1182, 479] width 146 height 37
select select "+ 35 %"
click at [1109, 476] on select "0 + 1 % + 2 % + 3 % + 4 % + 5 % + 6 % + 7 % + 8 % + 9 %" at bounding box center [1182, 479] width 146 height 37
click at [1344, 227] on button "Actions" at bounding box center [1349, 221] width 155 height 39
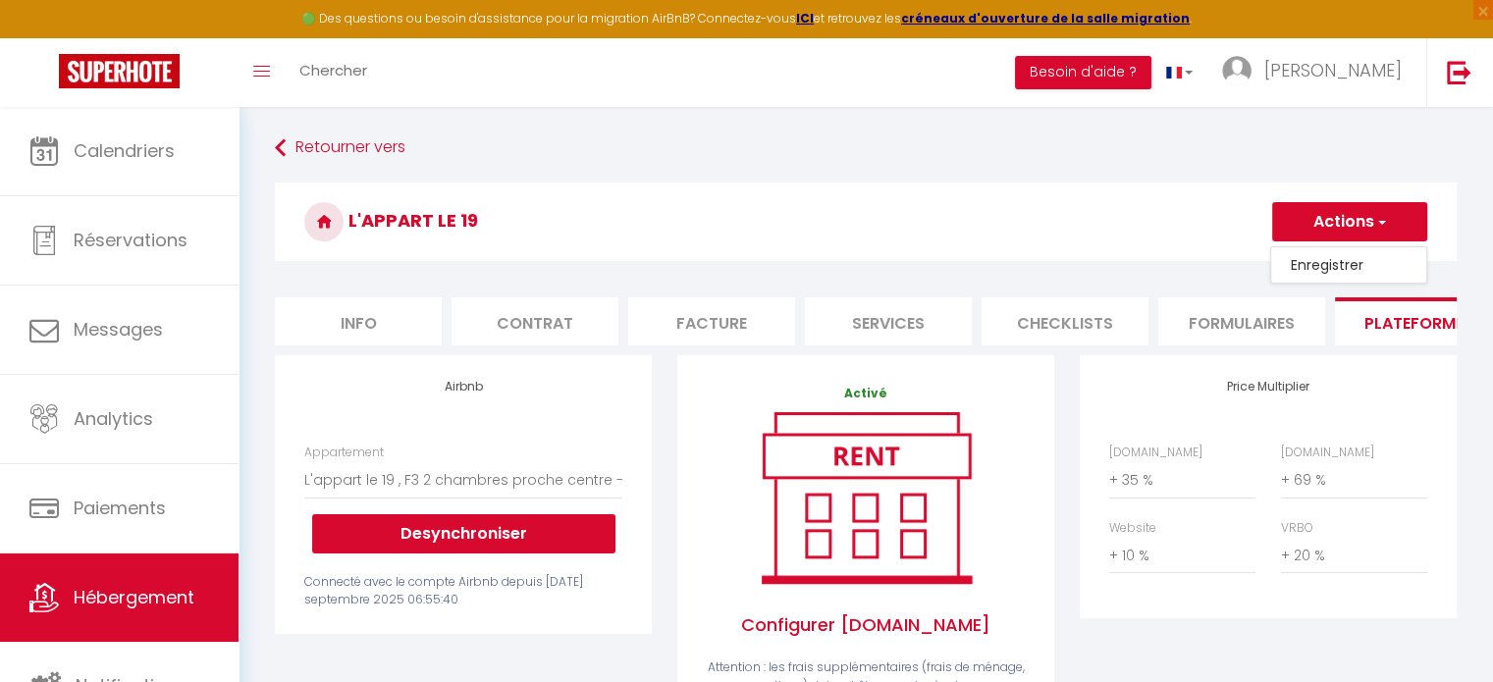
click at [1327, 266] on link "Enregistrer" at bounding box center [1348, 265] width 155 height 26
click at [1300, 494] on select "0 + 1 % + 2 % + 3 % + 4 % + 5 % + 6 % + 7 % + 8 % + 9 %" at bounding box center [1354, 479] width 146 height 37
select select "+ 71 %"
click at [1281, 476] on select "0 + 1 % + 2 % + 3 % + 4 % + 5 % + 6 % + 7 % + 8 % + 9 %" at bounding box center [1354, 479] width 146 height 37
click at [1359, 232] on button "Actions" at bounding box center [1349, 221] width 155 height 39
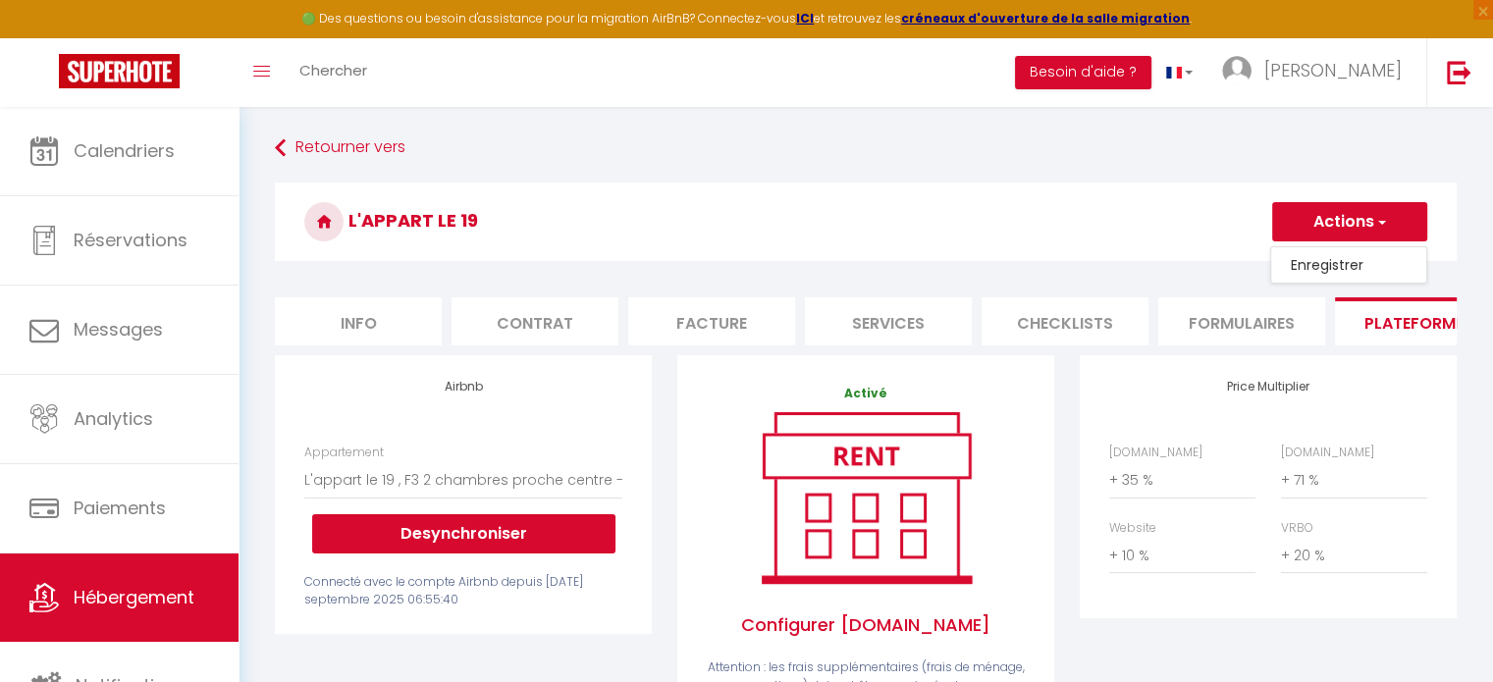
click at [1336, 266] on link "Enregistrer" at bounding box center [1348, 265] width 155 height 26
click at [1332, 570] on select "0 + 1 % + 2 % + 3 % + 4 % + 5 % + 6 % + 7 % + 8 % + 9 %" at bounding box center [1354, 555] width 146 height 37
select select "0"
click at [1281, 552] on select "0 + 1 % + 2 % + 3 % + 4 % + 5 % + 6 % + 7 % + 8 % + 9 %" at bounding box center [1354, 555] width 146 height 37
click at [1363, 226] on button "Actions" at bounding box center [1349, 221] width 155 height 39
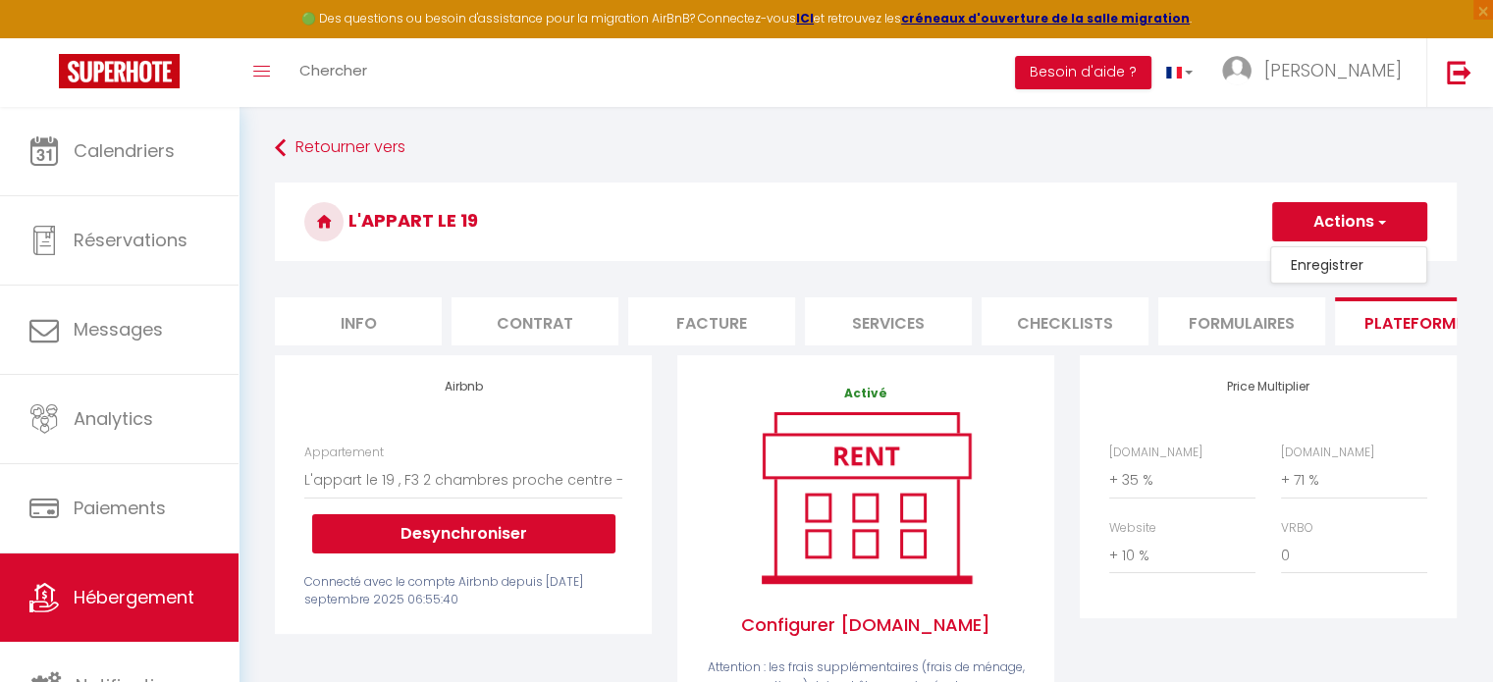
click at [1345, 263] on link "Enregistrer" at bounding box center [1348, 265] width 155 height 26
click at [1325, 219] on button "Actions" at bounding box center [1349, 221] width 155 height 39
click at [1322, 257] on link "Enregistrer" at bounding box center [1348, 265] width 155 height 26
